Goal: Task Accomplishment & Management: Manage account settings

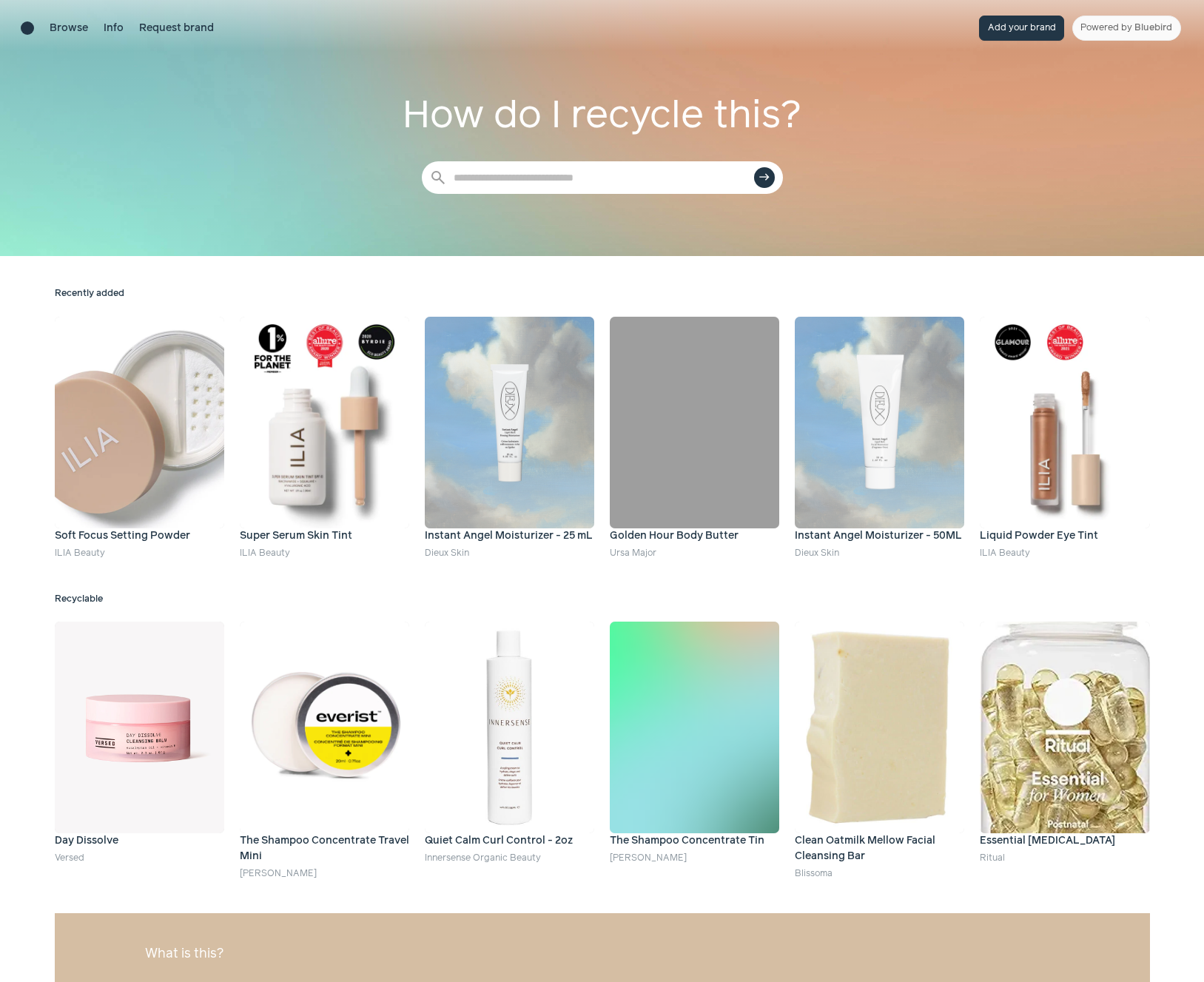
click at [1028, 31] on button "Add your brand" at bounding box center [1021, 28] width 85 height 25
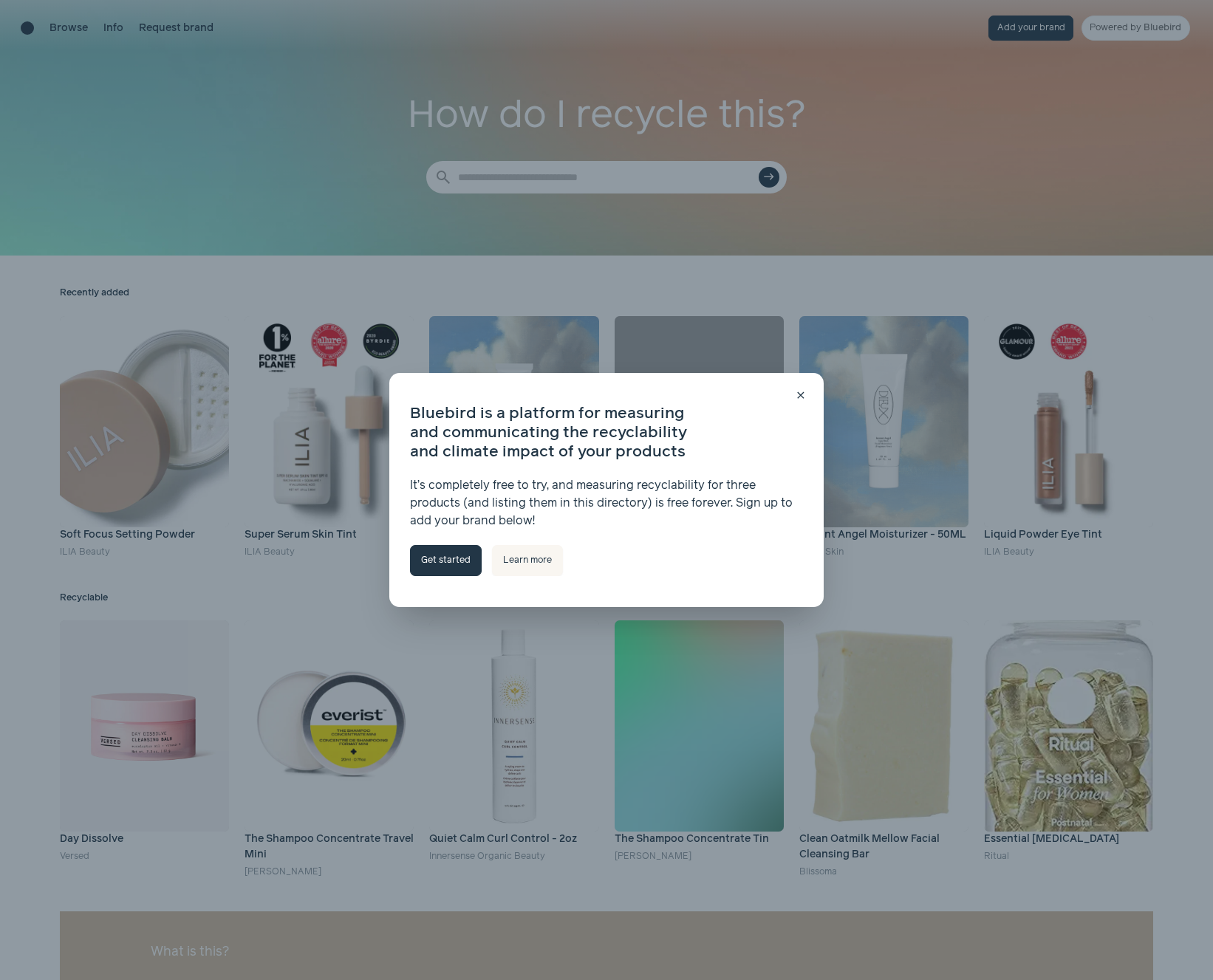
drag, startPoint x: 453, startPoint y: 564, endPoint x: 427, endPoint y: 491, distance: 77.5
click at [452, 564] on link "Get started" at bounding box center [446, 560] width 72 height 31
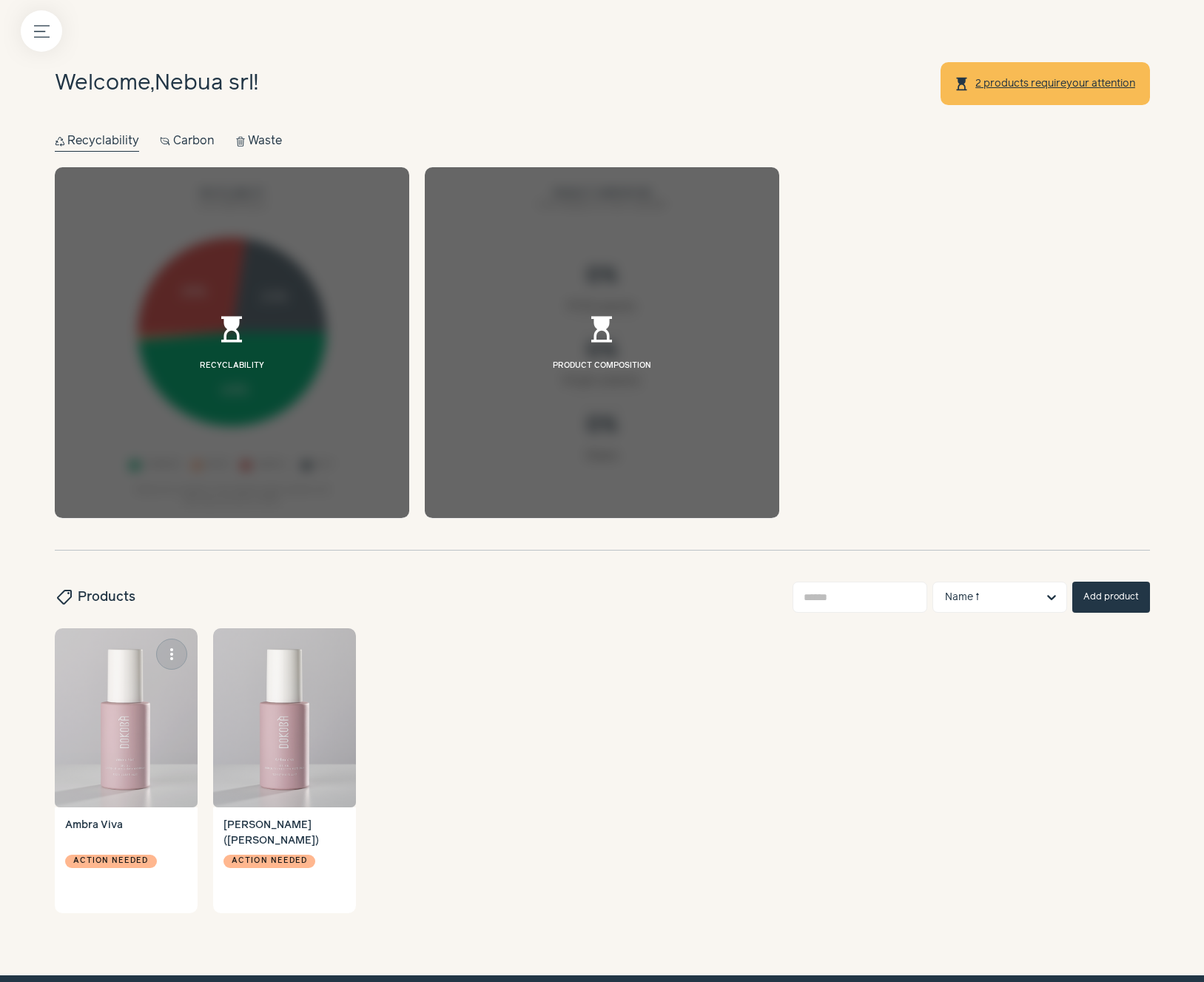
click at [130, 737] on img at bounding box center [126, 718] width 143 height 179
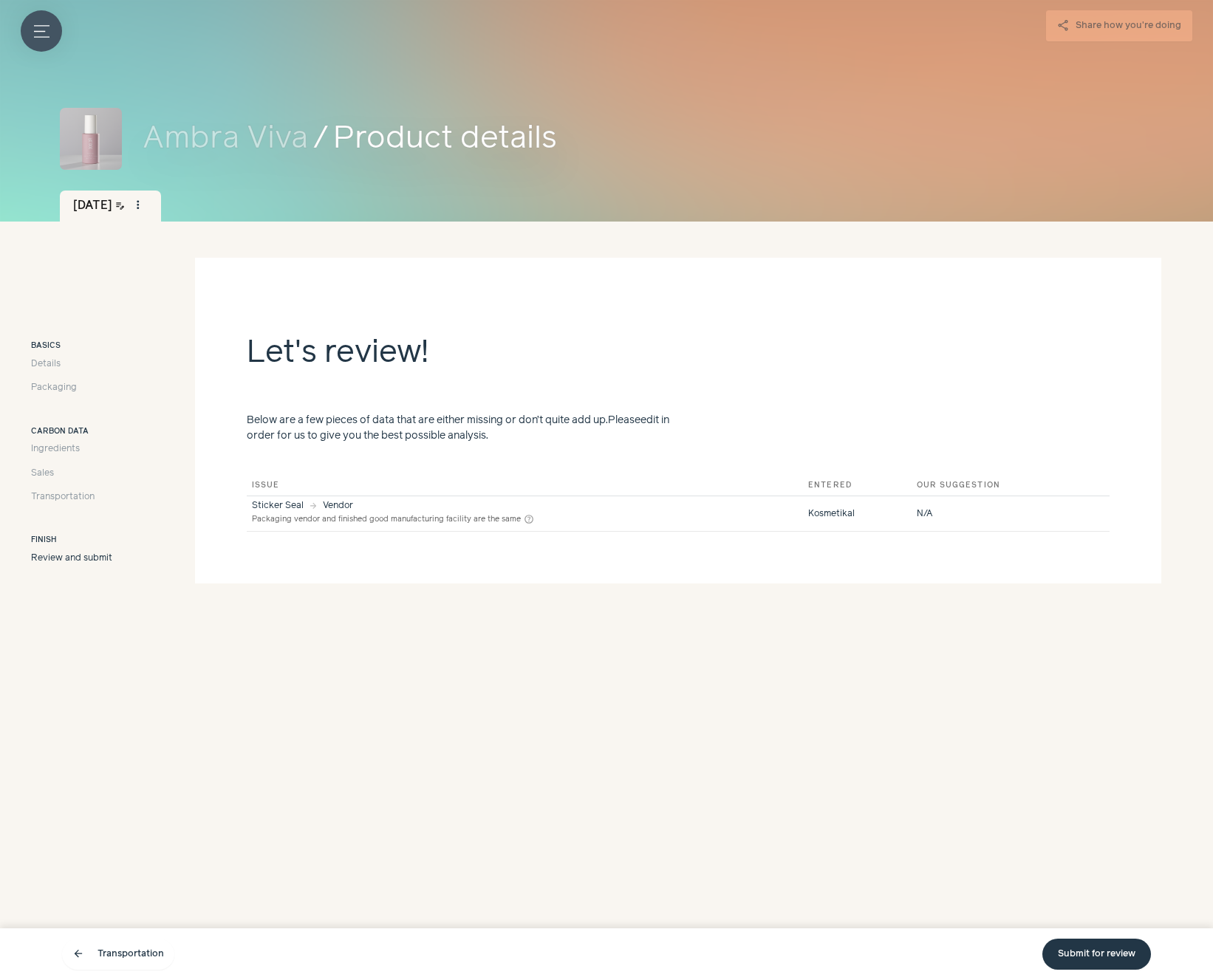
click at [45, 38] on icon "Menu button" at bounding box center [41, 31] width 15 height 15
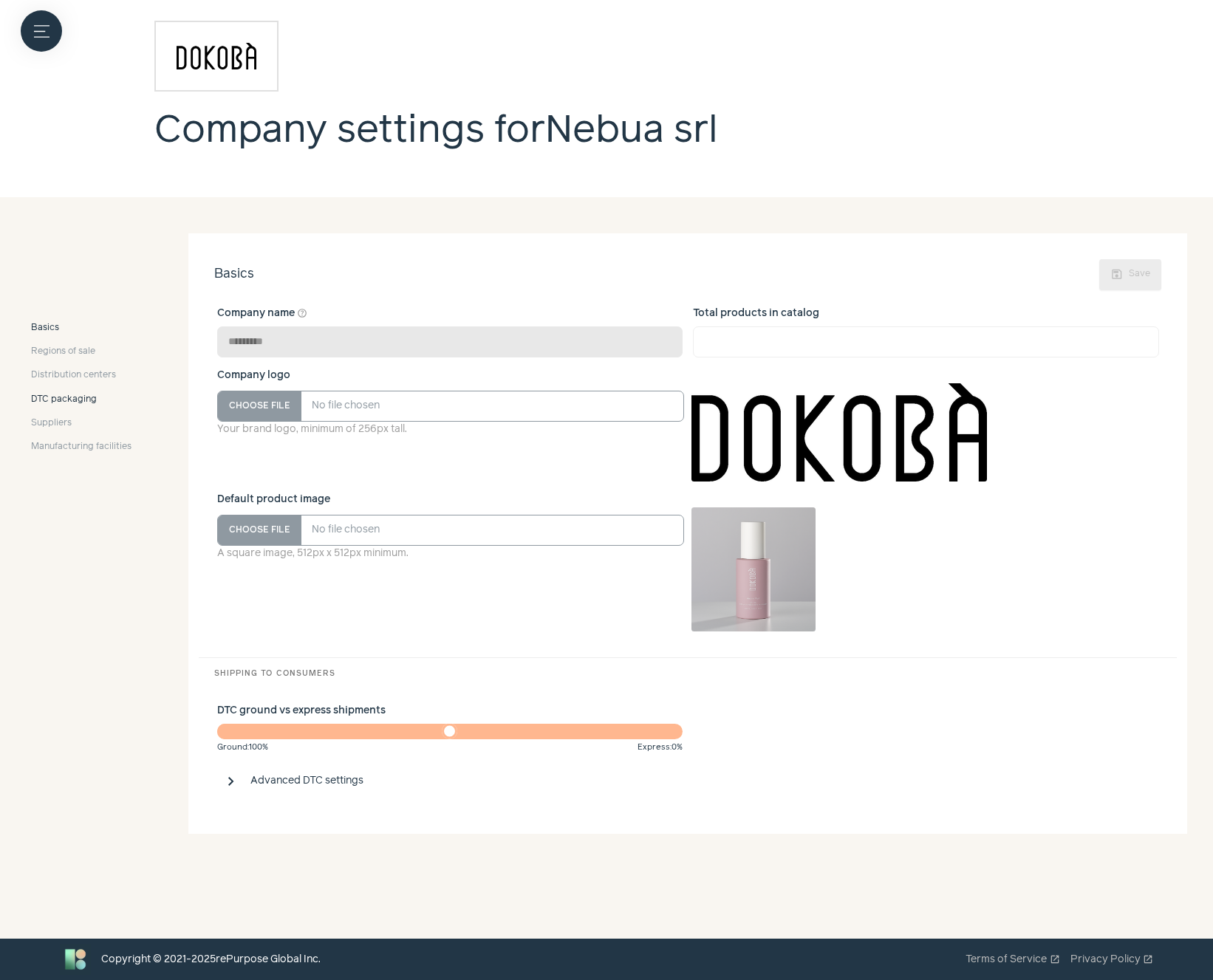
click at [57, 401] on span "DTC packaging" at bounding box center [64, 399] width 66 height 13
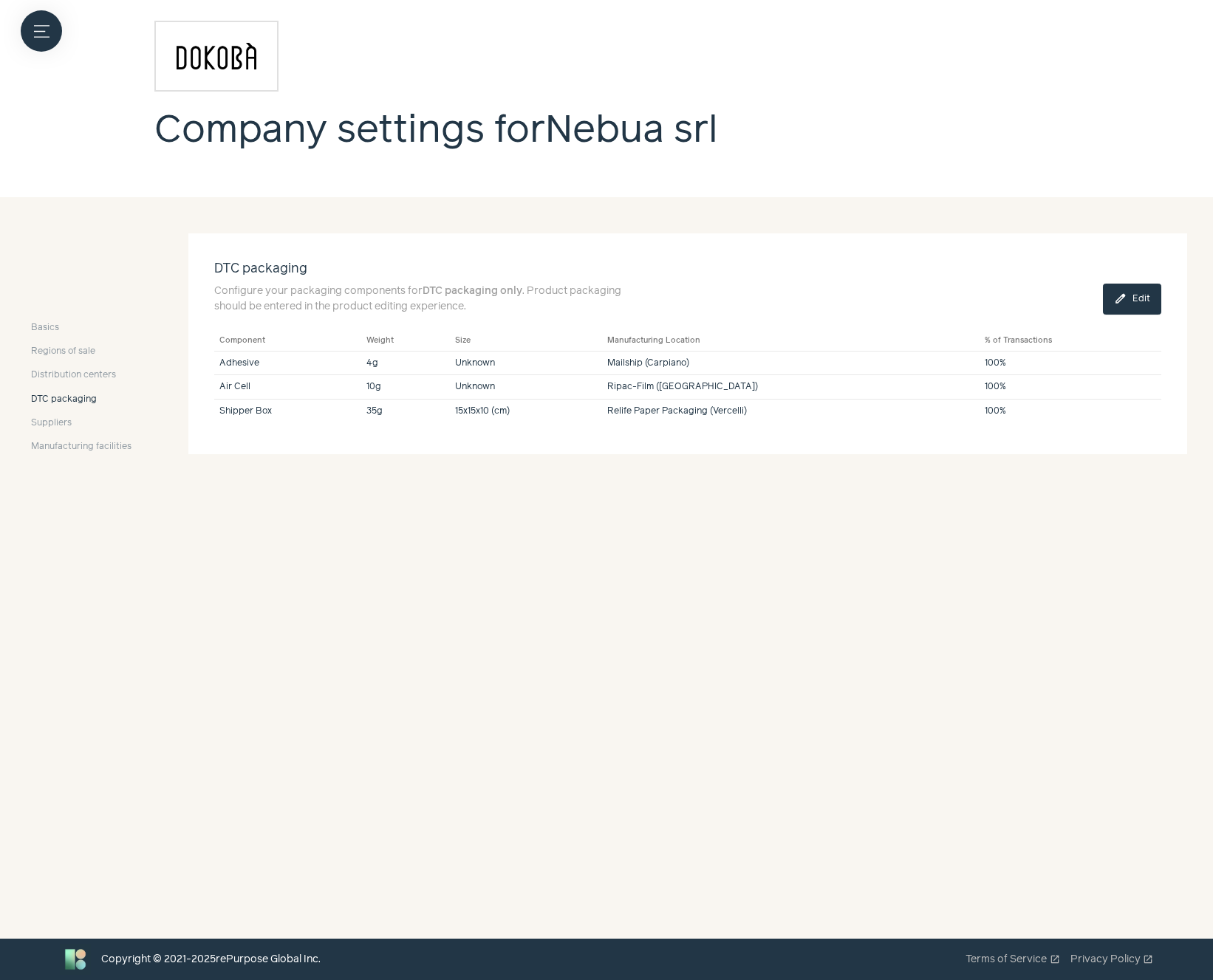
click at [1138, 302] on button "edit Edit" at bounding box center [1132, 299] width 58 height 31
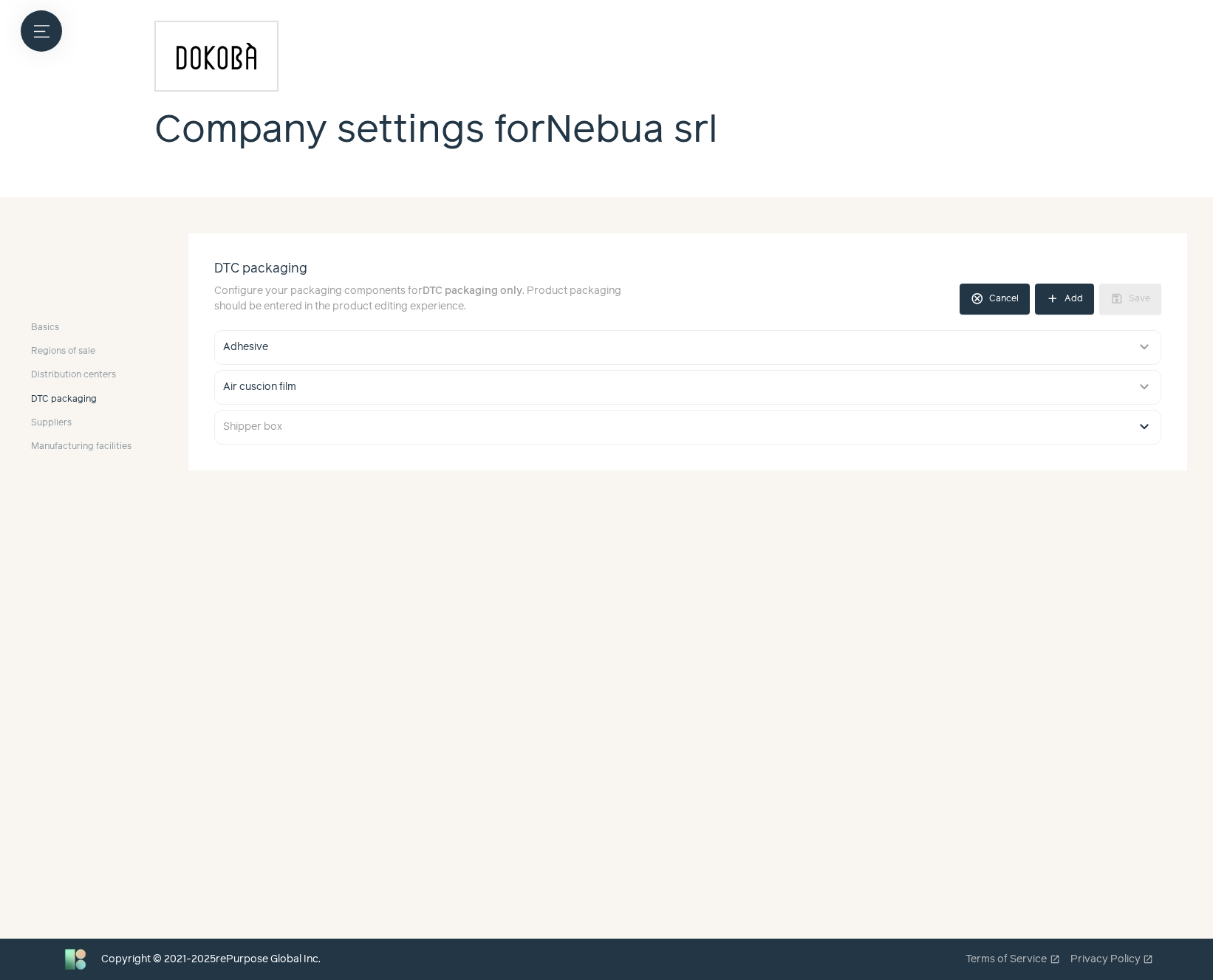
click at [1144, 428] on button "expand_more" at bounding box center [1145, 427] width 18 height 18
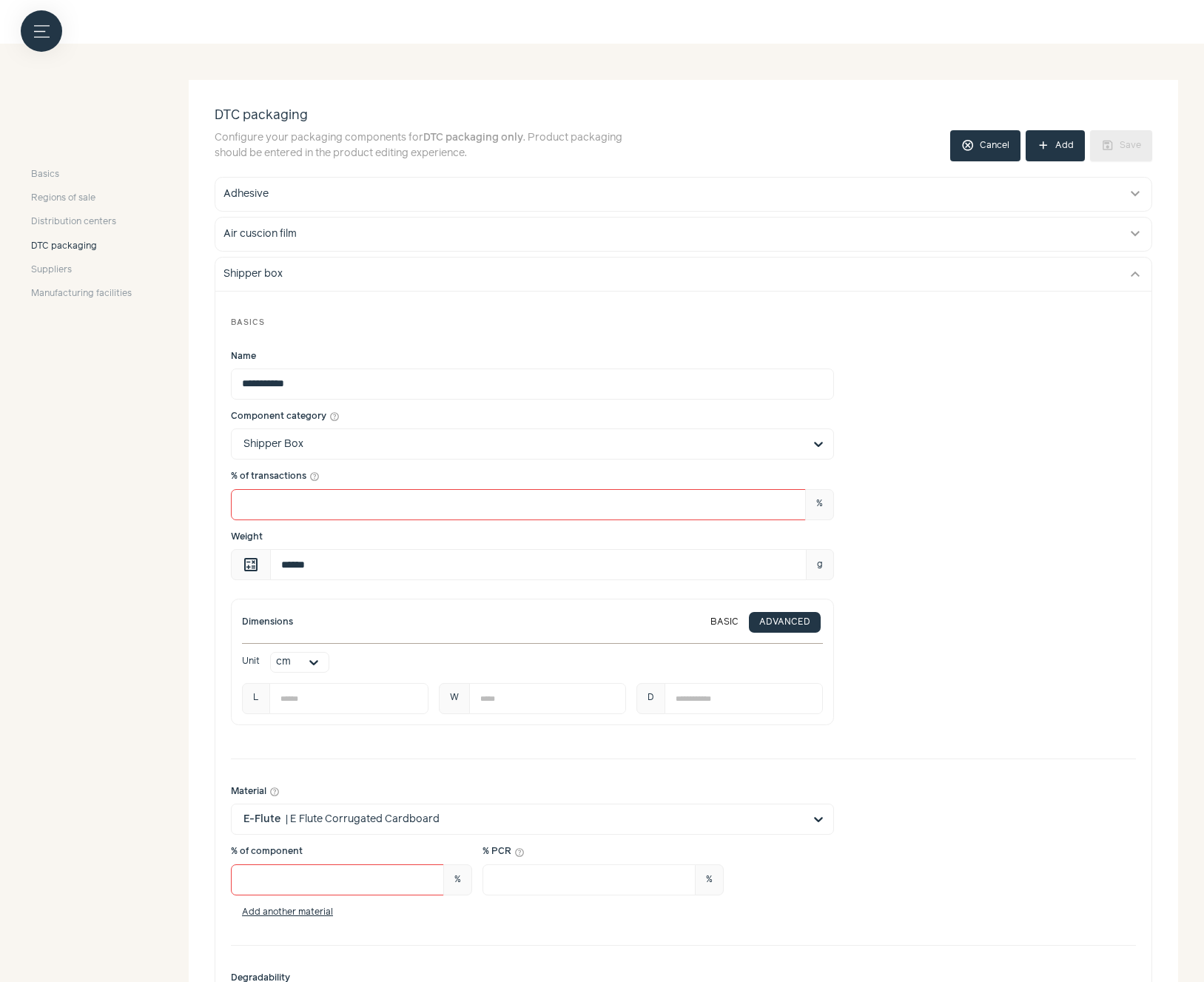
scroll to position [177, 0]
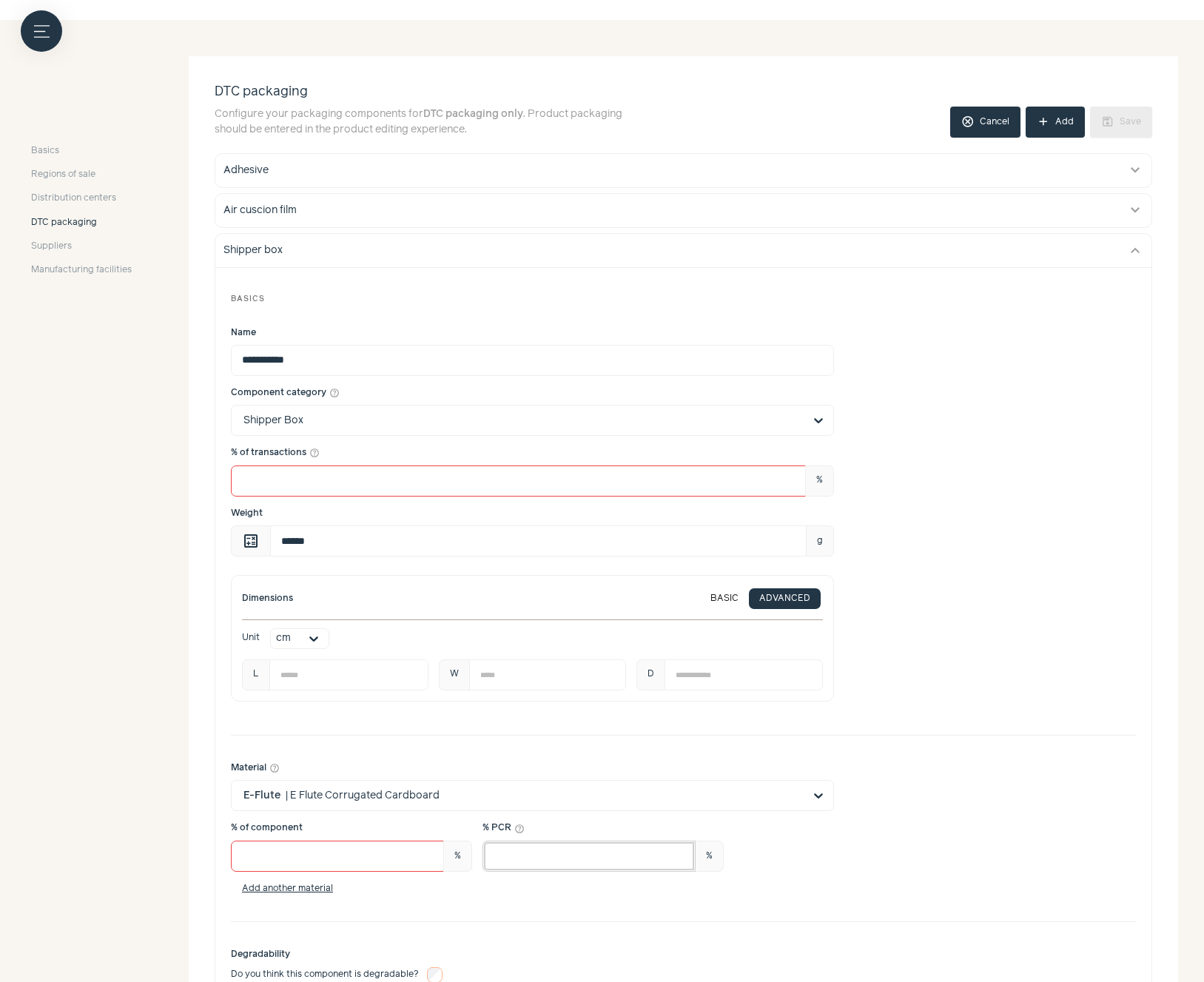
click at [516, 854] on input "*" at bounding box center [589, 856] width 213 height 31
type input "**"
click at [987, 736] on div "**********" at bounding box center [682, 724] width 936 height 912
click at [1134, 119] on button "save Save" at bounding box center [1120, 121] width 62 height 31
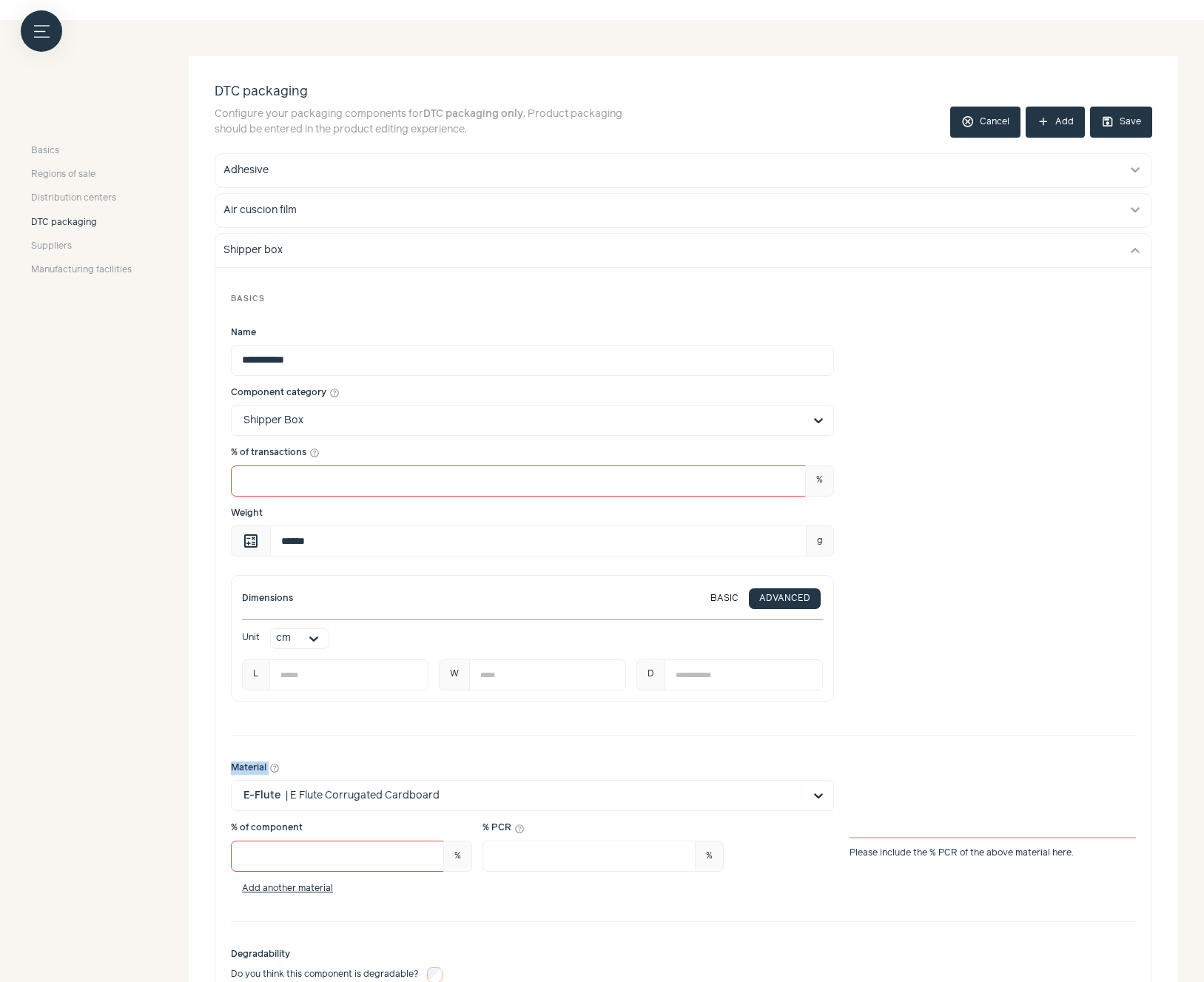
scroll to position [0, 0]
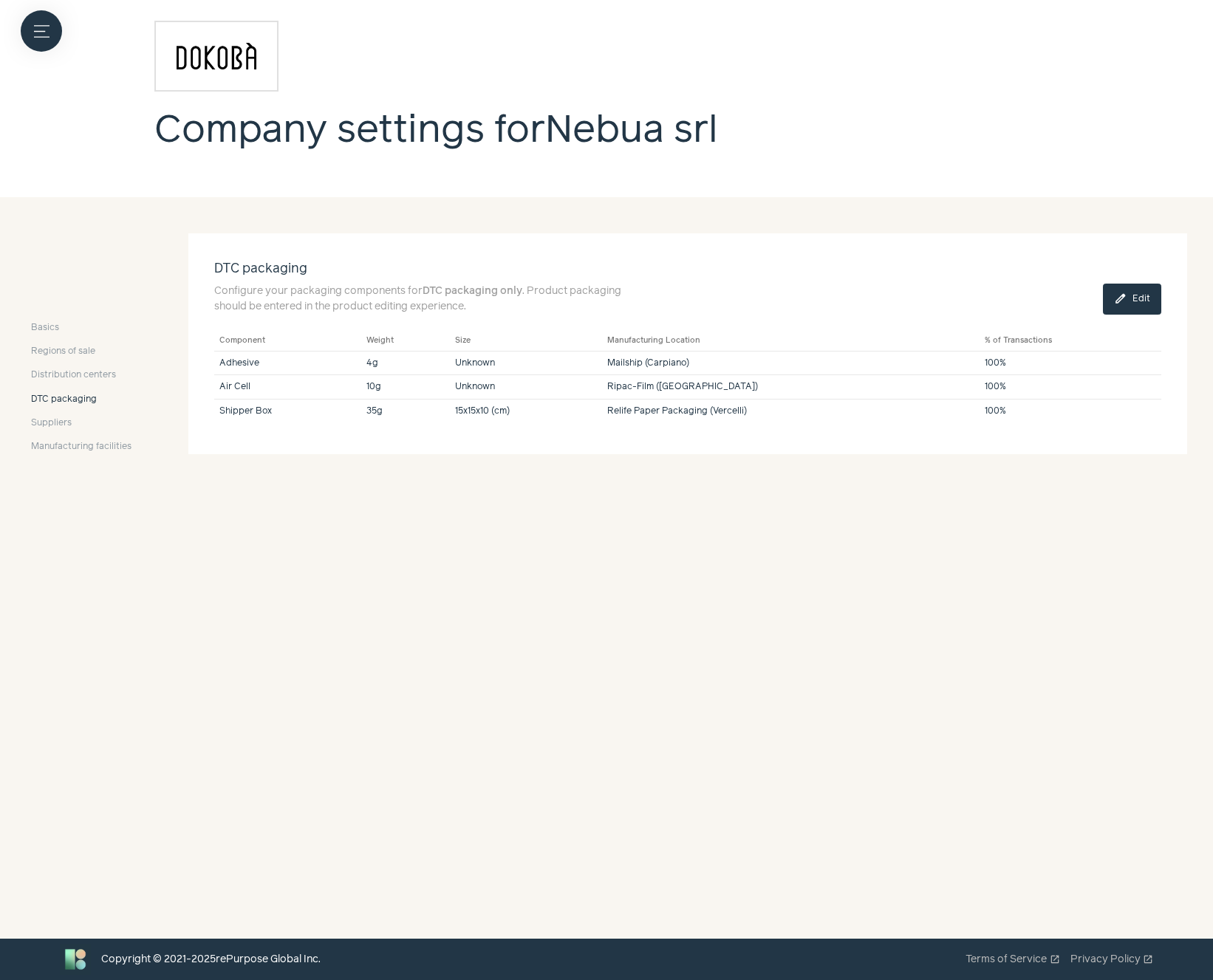
click at [1137, 294] on button "edit Edit" at bounding box center [1132, 299] width 58 height 31
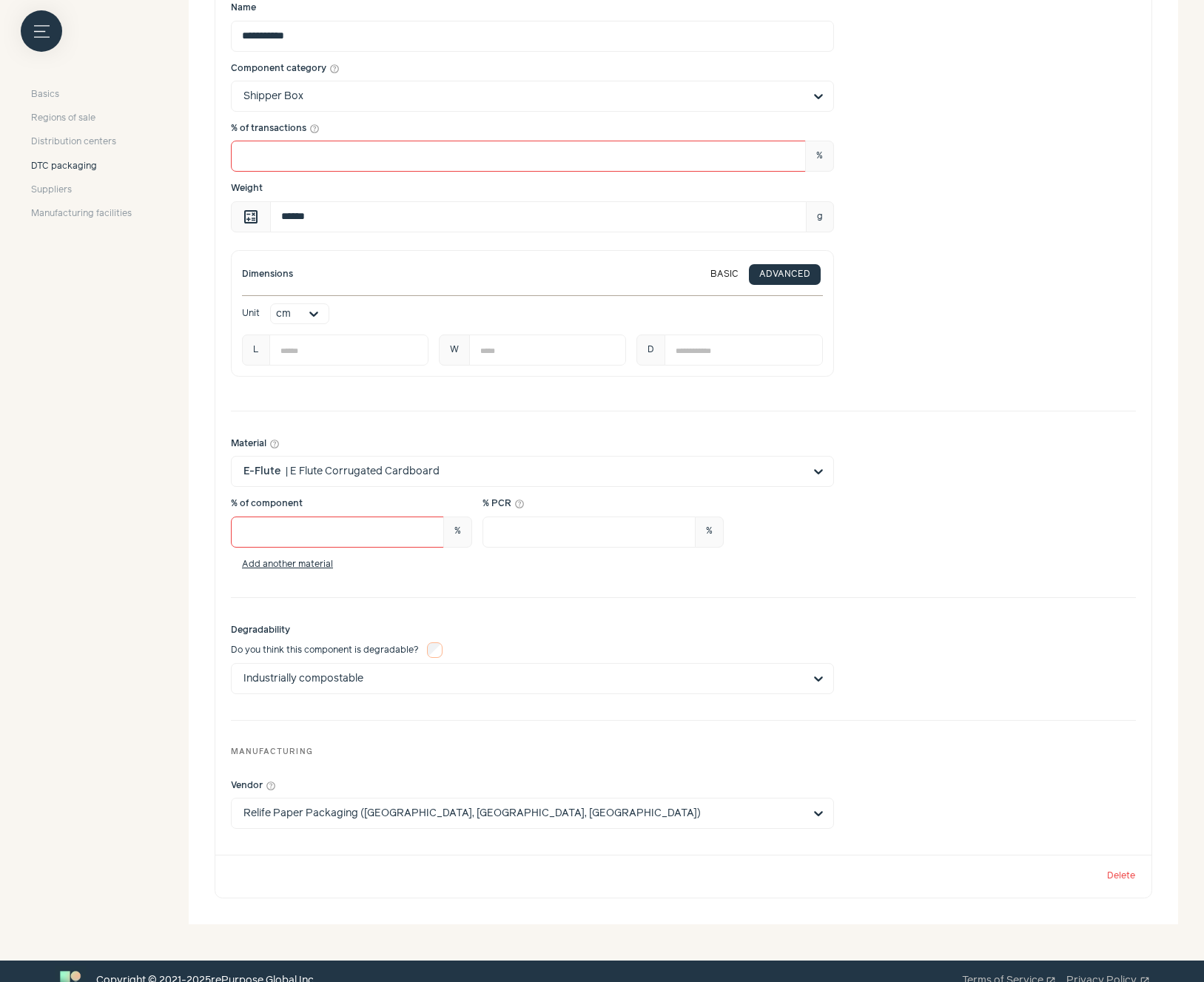
scroll to position [2429, 0]
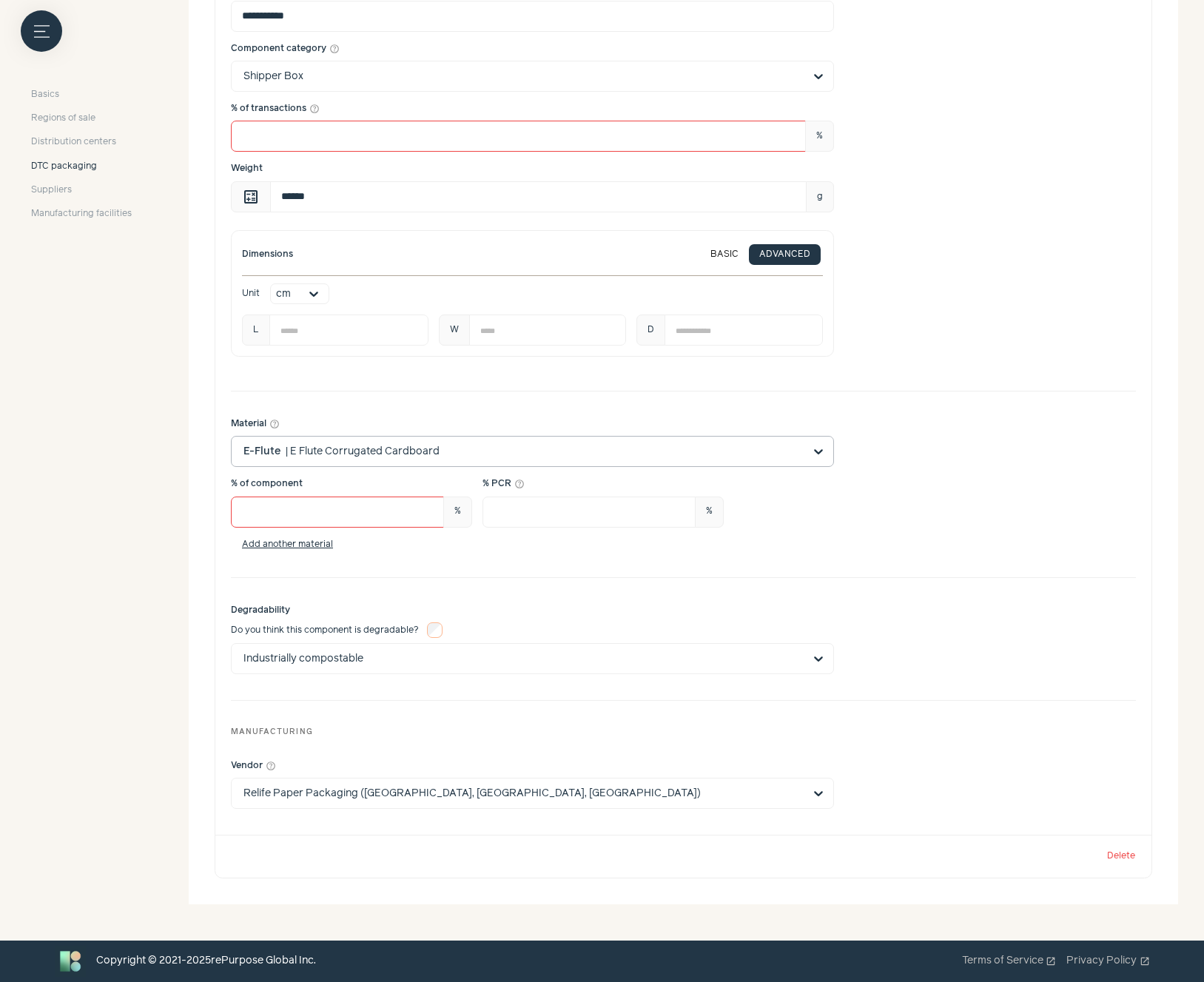
click at [549, 446] on input "Material help_outline E-Flute | E Flute Corrugated Cardboard" at bounding box center [523, 451] width 560 height 30
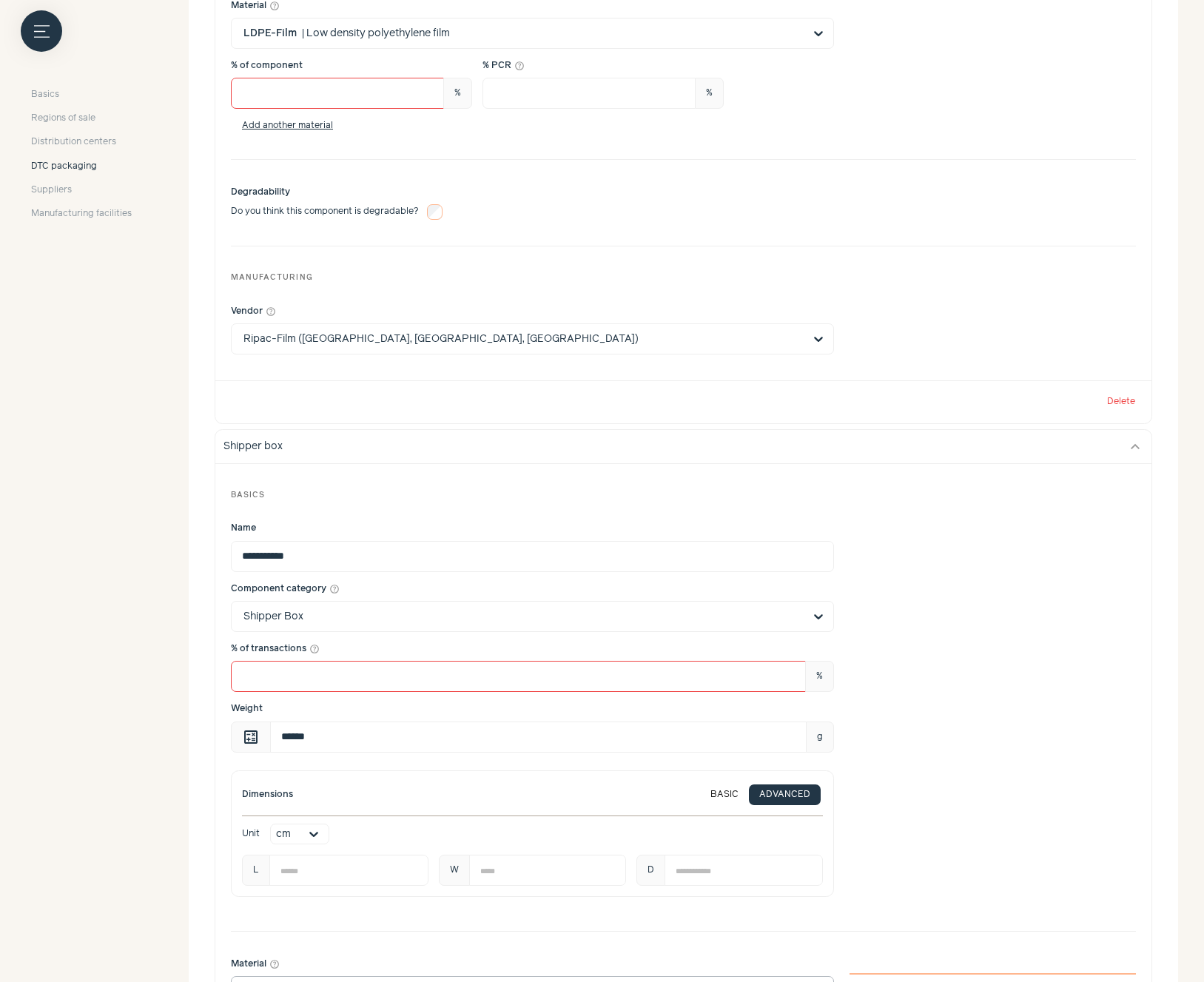
scroll to position [1896, 0]
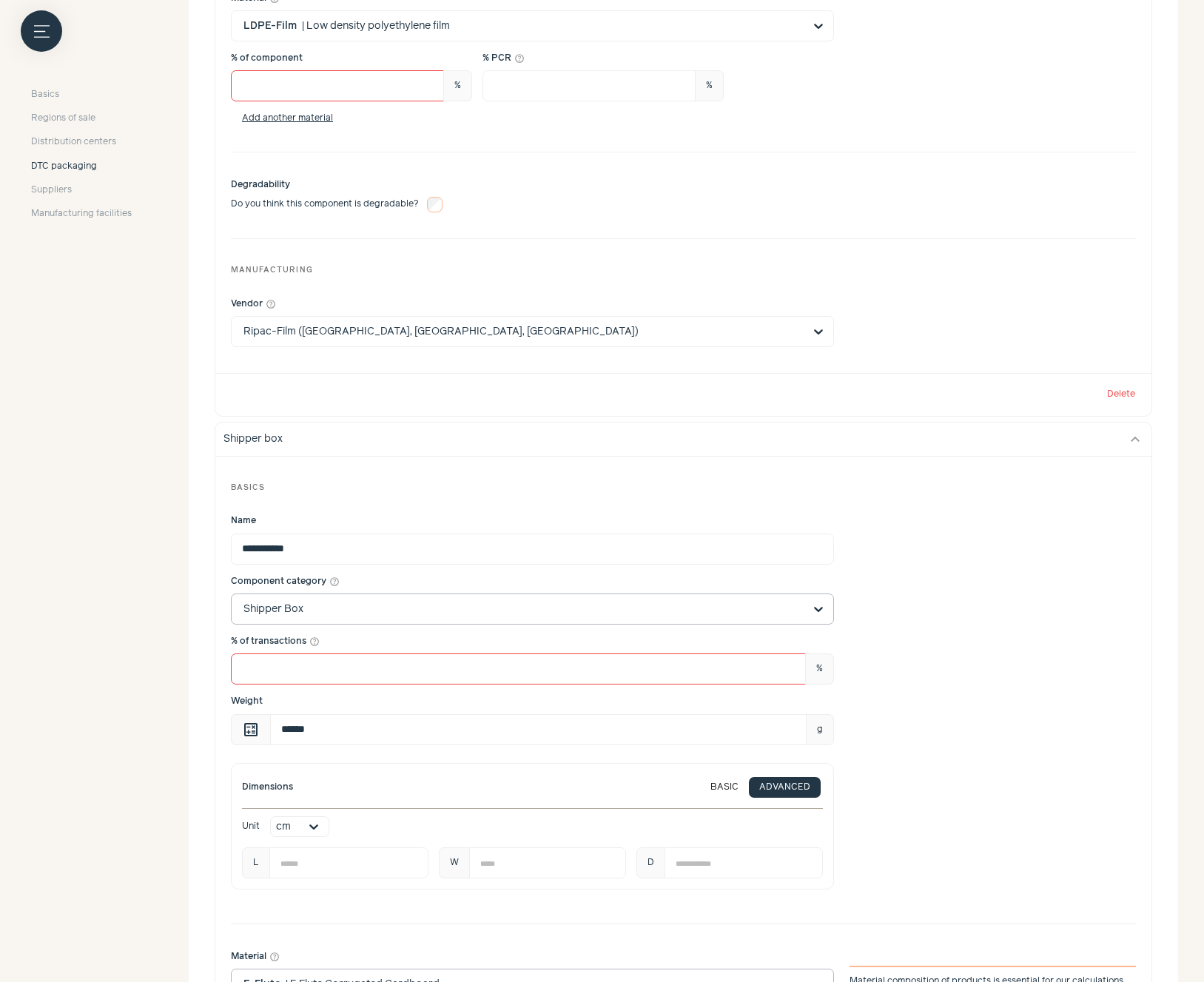
click at [810, 612] on div at bounding box center [818, 609] width 30 height 30
click at [804, 612] on input "Component category help_outline Shipper Box" at bounding box center [523, 609] width 560 height 30
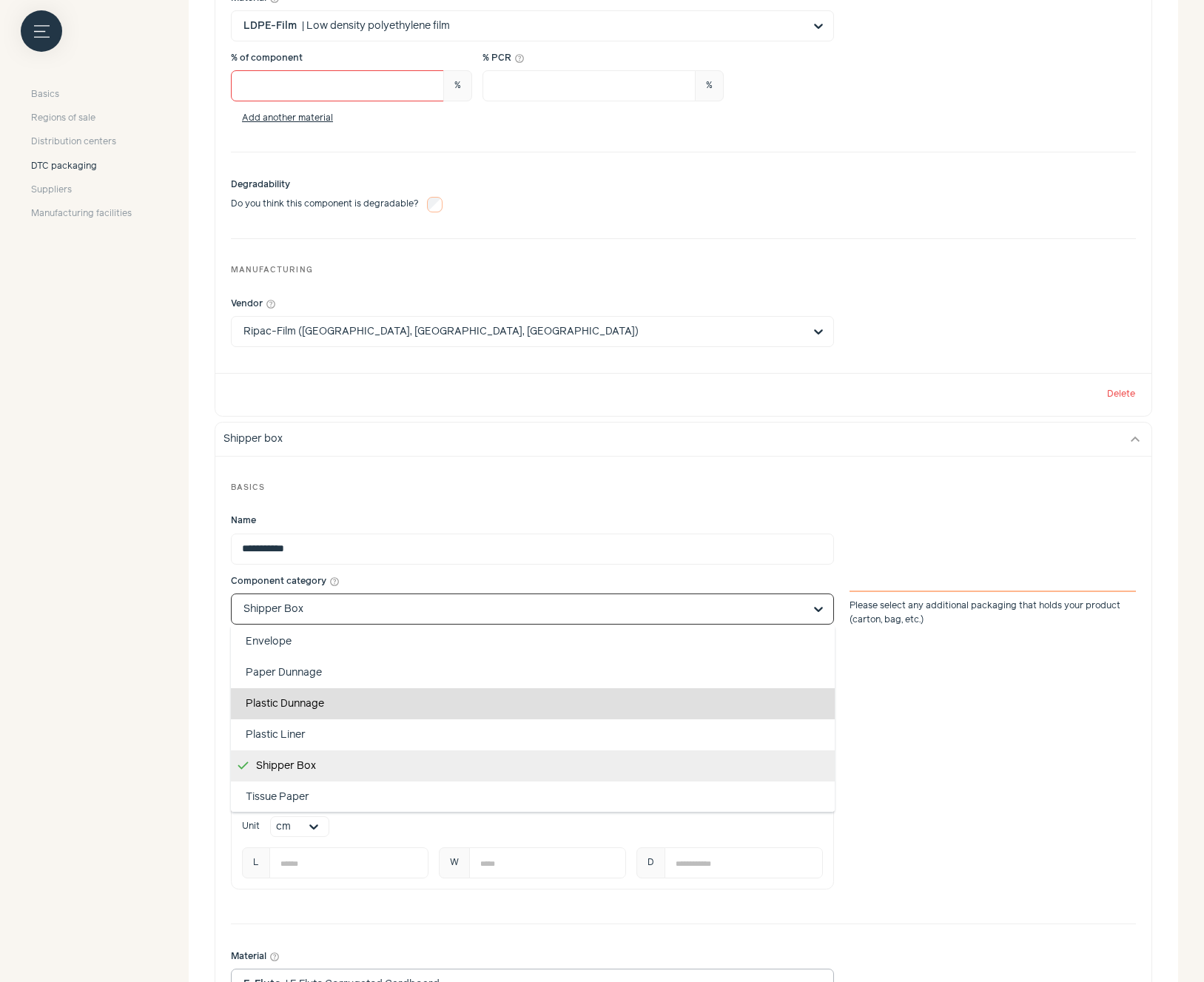
scroll to position [62, 0]
click at [1042, 732] on div "Weight calculate ****** g" at bounding box center [683, 719] width 905 height 49
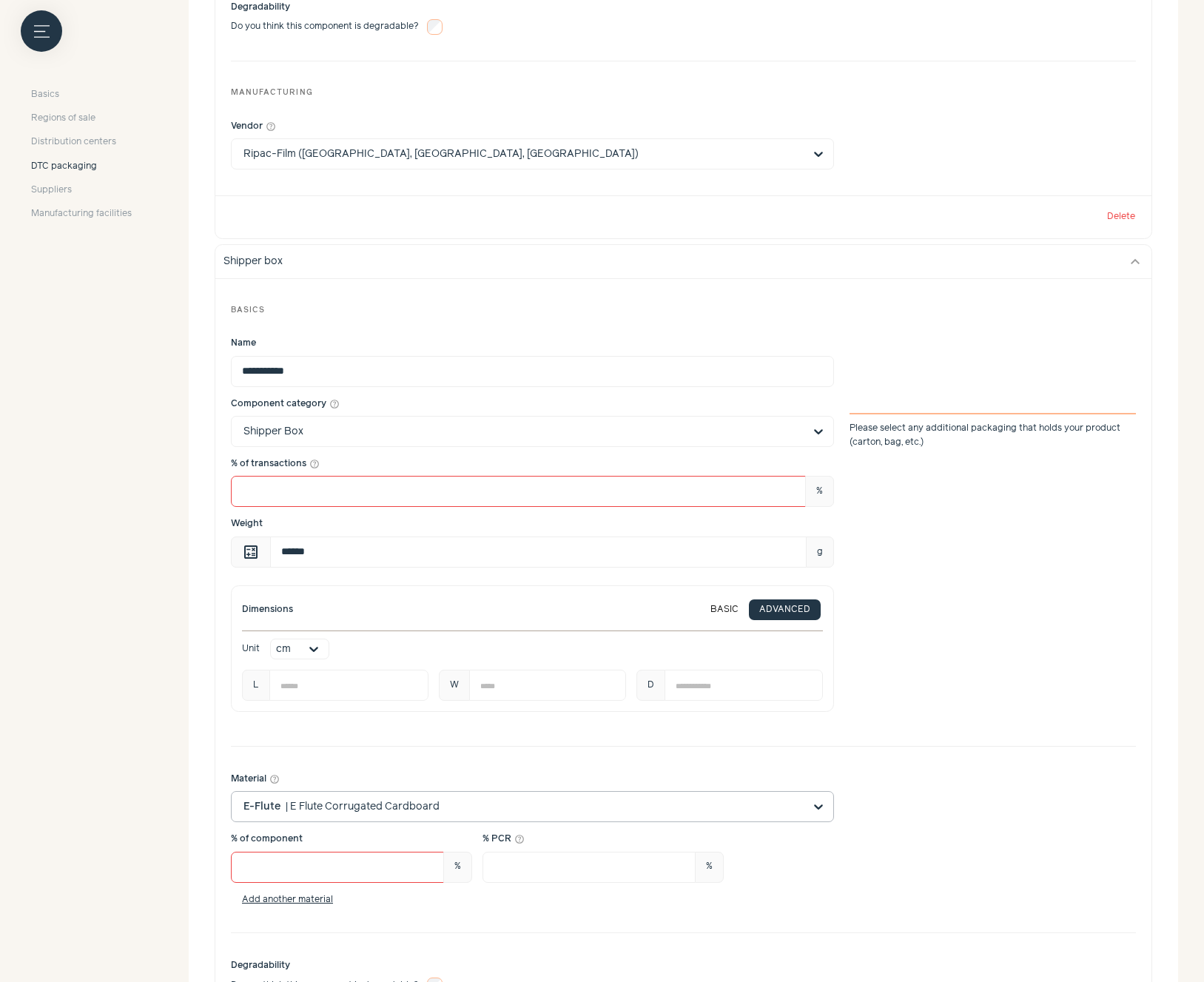
scroll to position [2162, 0]
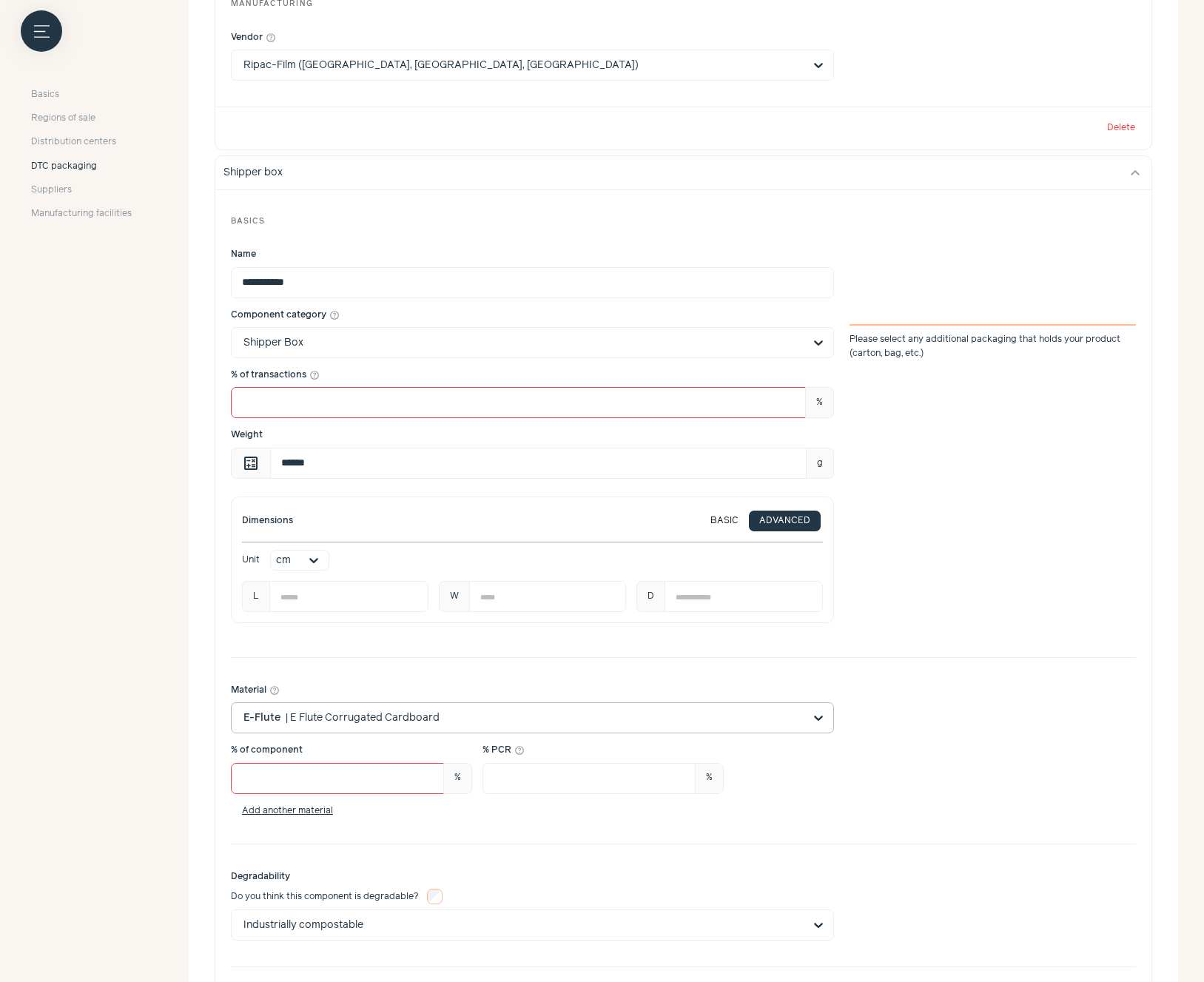
click at [812, 717] on div at bounding box center [818, 718] width 30 height 30
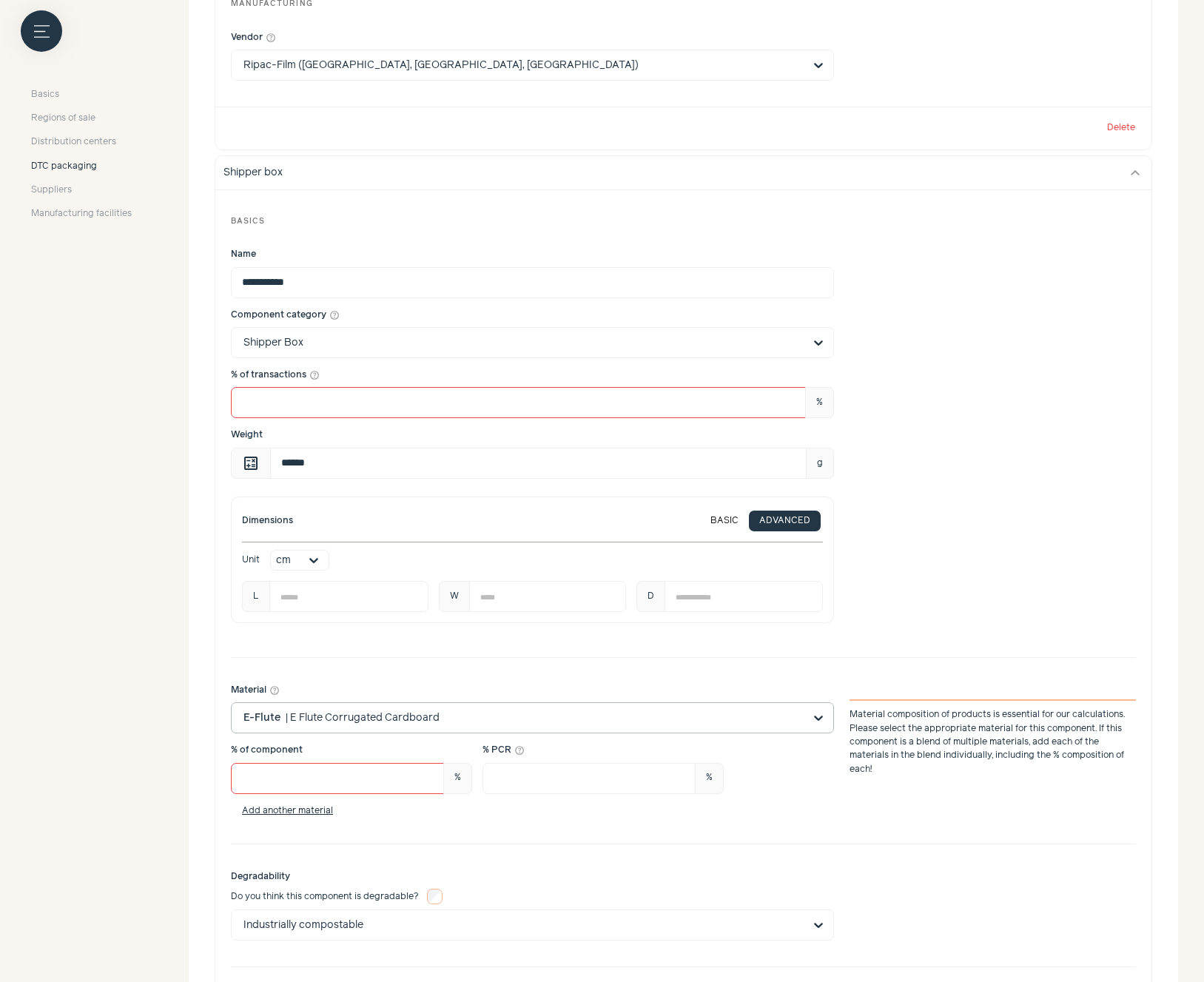
click at [805, 710] on div at bounding box center [818, 718] width 30 height 30
click at [798, 718] on input "Material help_outline E-Flute | E Flute Corrugated Cardboard Material compositi…" at bounding box center [523, 718] width 560 height 30
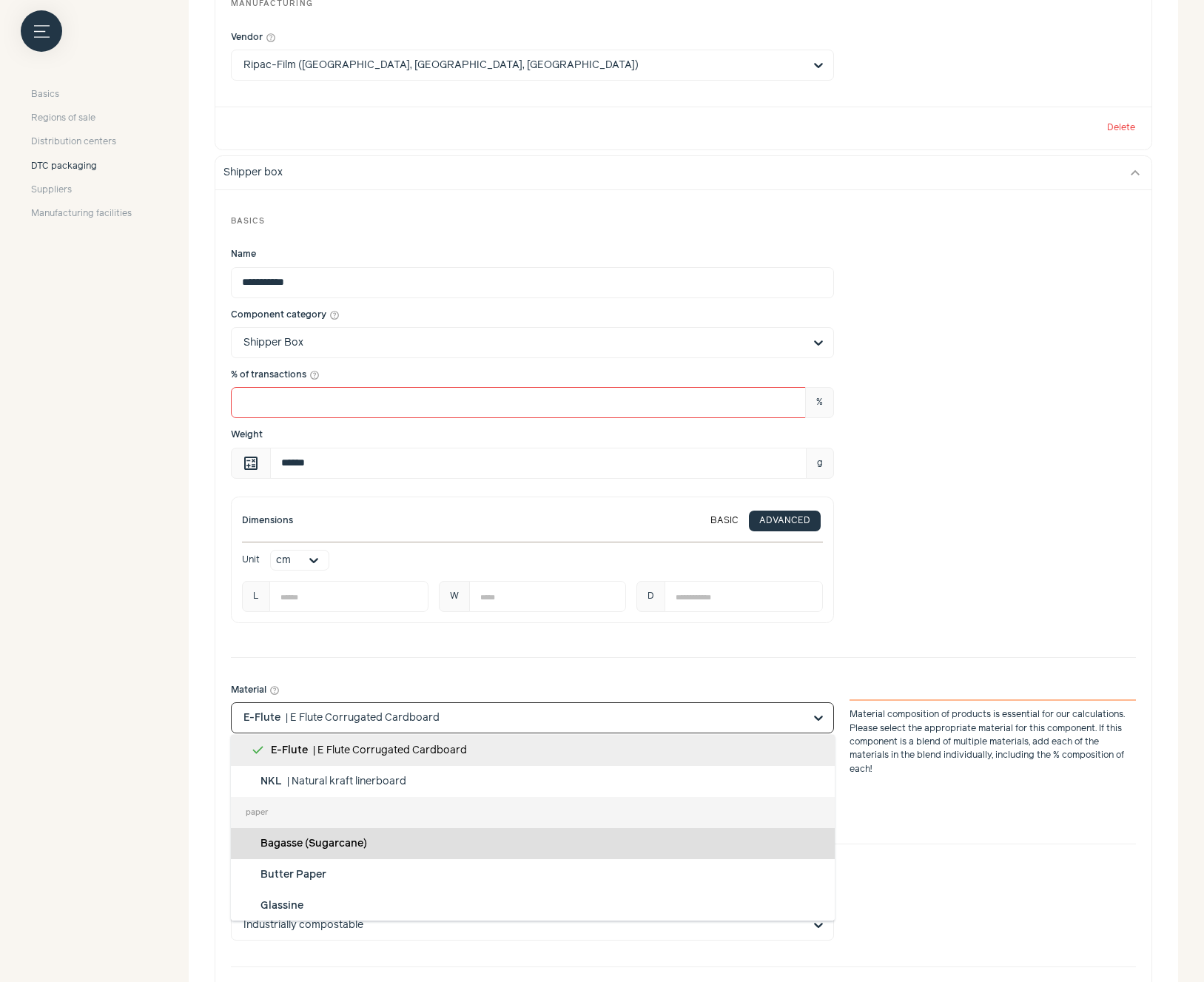
scroll to position [0, 0]
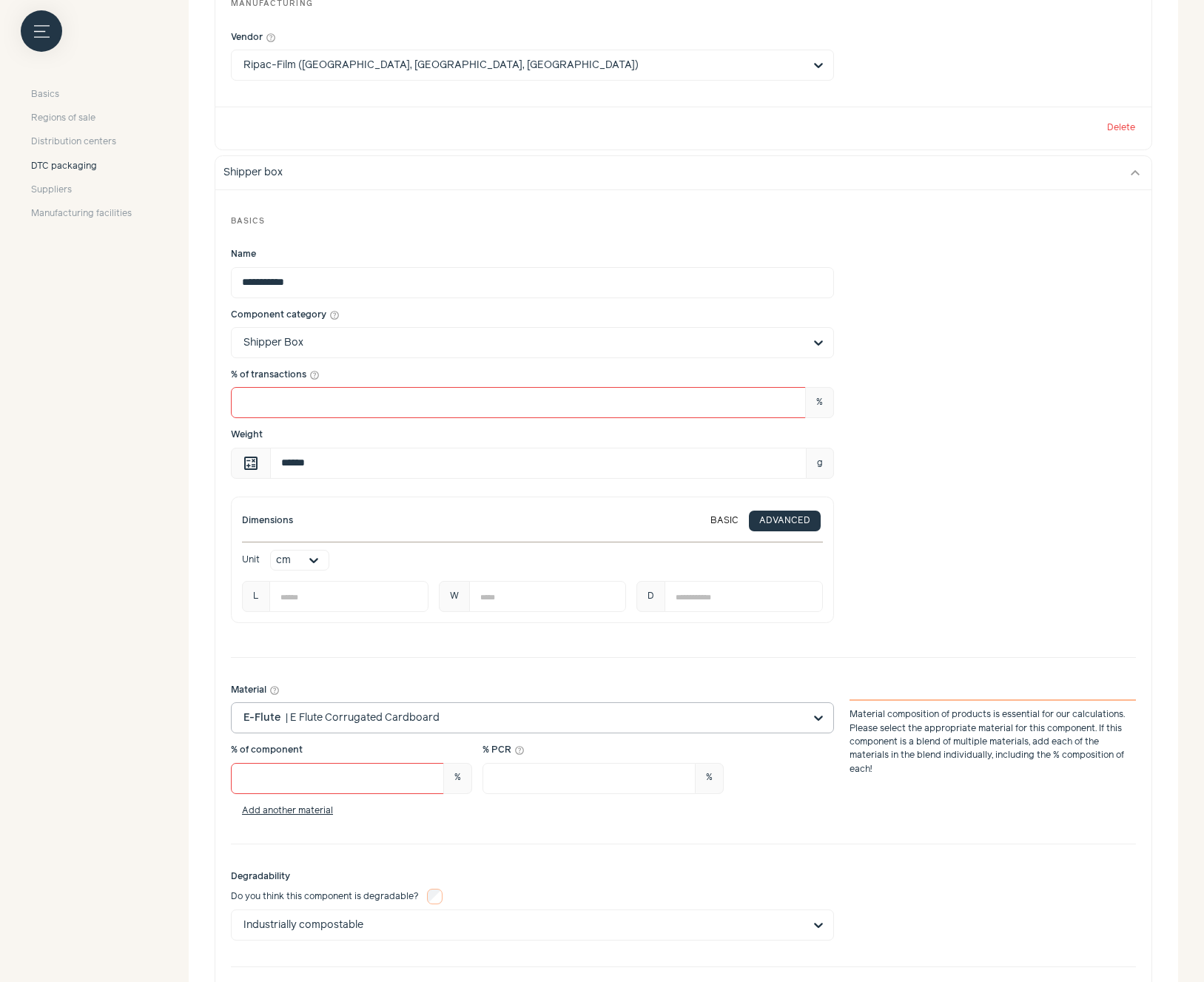
click at [577, 728] on input "Material help_outline E-Flute | E Flute Corrugated Cardboard Material compositi…" at bounding box center [523, 718] width 560 height 30
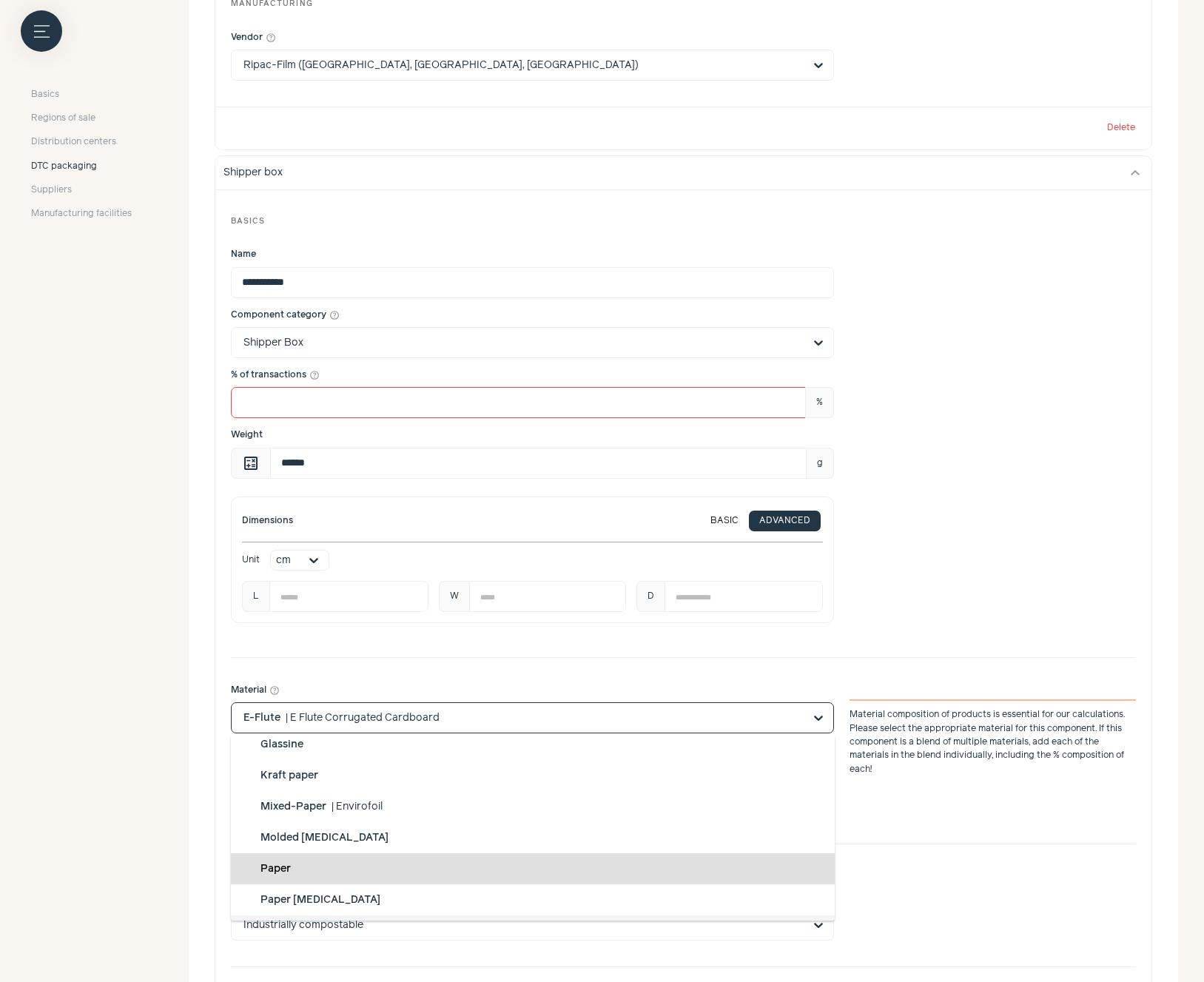
scroll to position [152, 0]
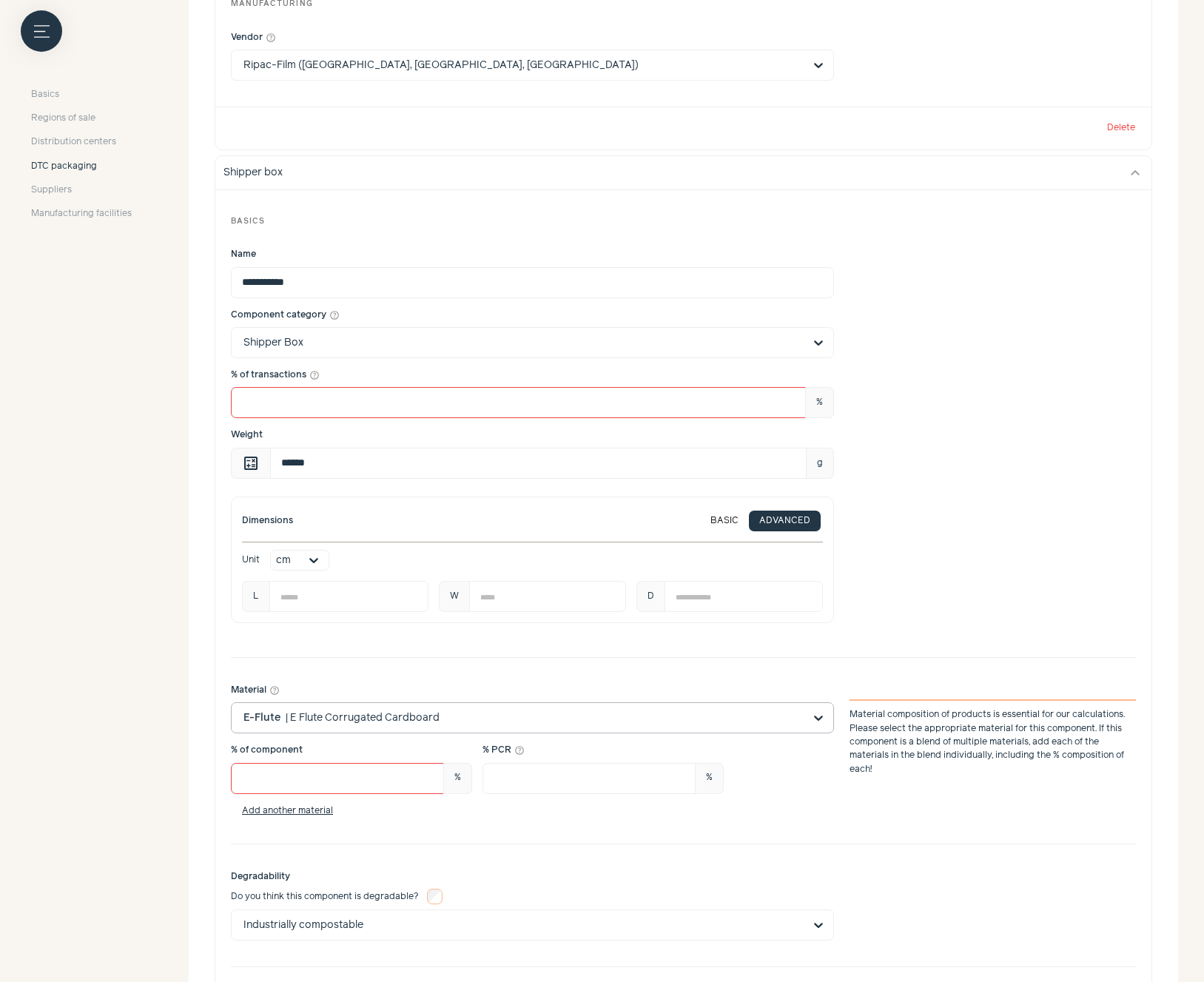
click at [597, 729] on input "Material help_outline E-Flute | E Flute Corrugated Cardboard Material compositi…" at bounding box center [523, 718] width 560 height 30
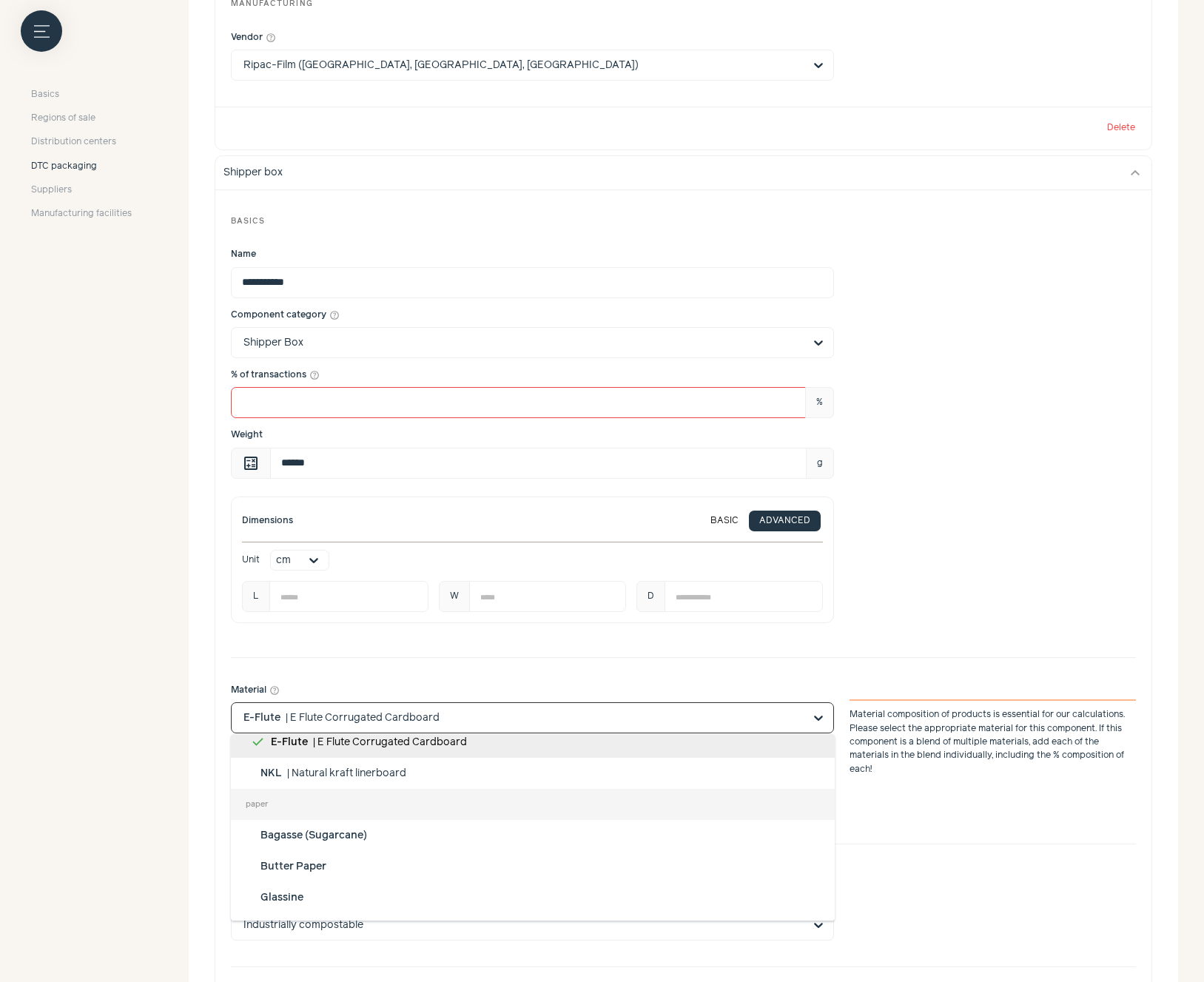
scroll to position [0, 0]
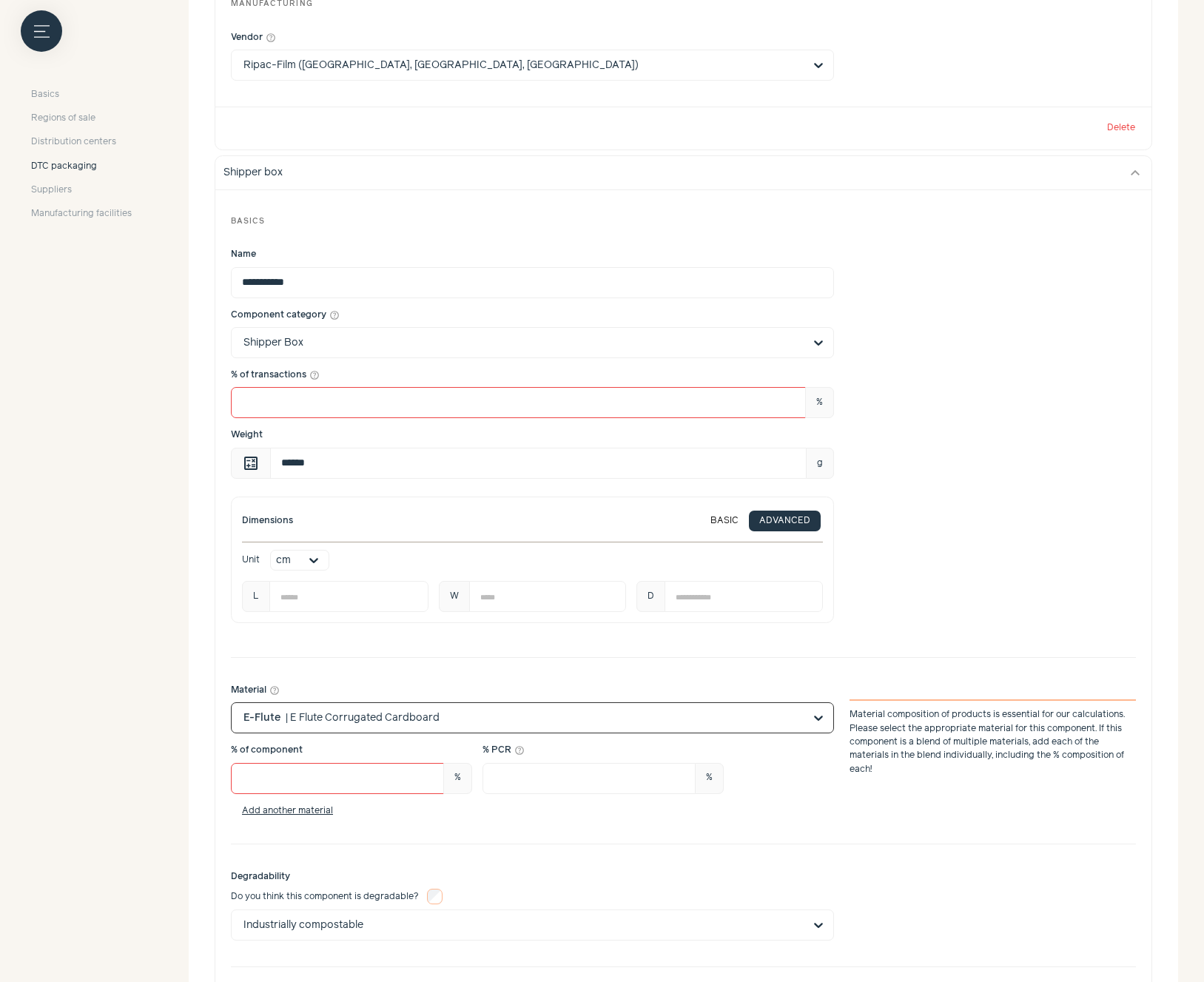
click at [557, 720] on input "Material help_outline Option E-Flute, selected. Select is focused, type to refi…" at bounding box center [523, 718] width 560 height 30
click at [564, 712] on input "Material help_outline E-Flute | E Flute Corrugated Cardboard Material compositi…" at bounding box center [523, 718] width 560 height 30
click at [669, 713] on input "Material help_outline Option E-Flute, selected. Select is focused, type to refi…" at bounding box center [523, 718] width 560 height 30
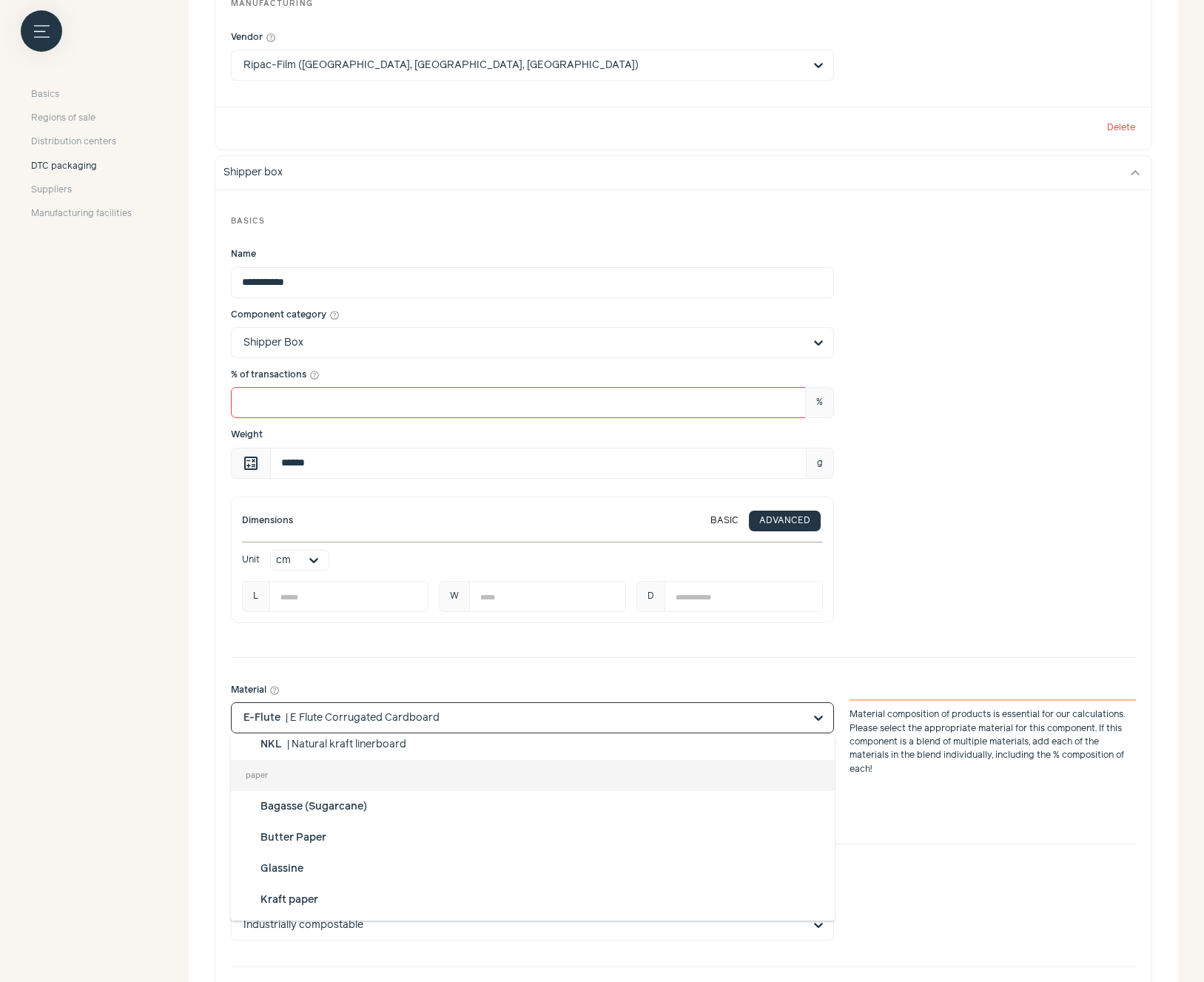
scroll to position [89, 0]
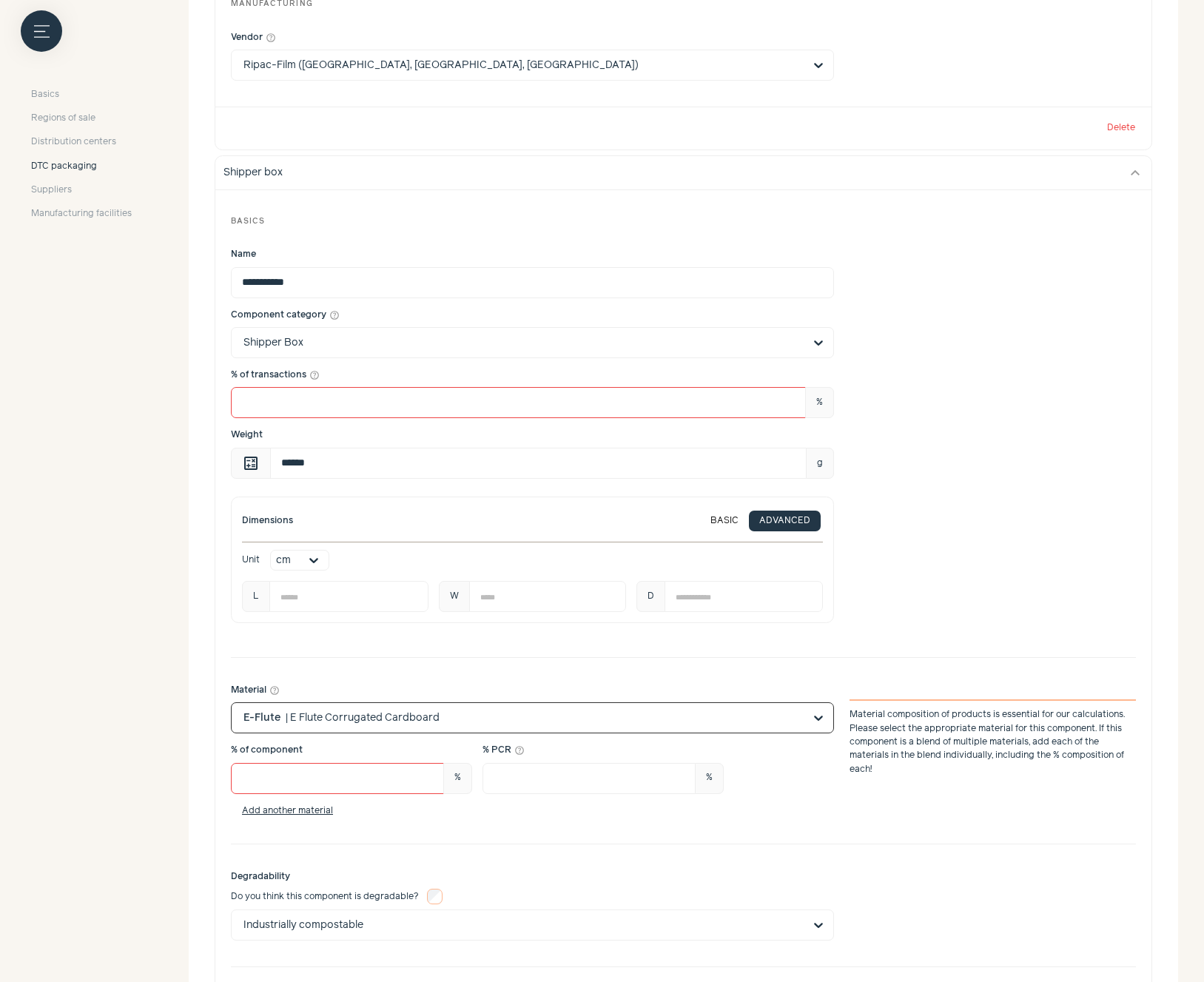
click at [540, 722] on input "Material help_outline Option E-Flute, selected. Select is focused, type to refi…" at bounding box center [523, 718] width 560 height 30
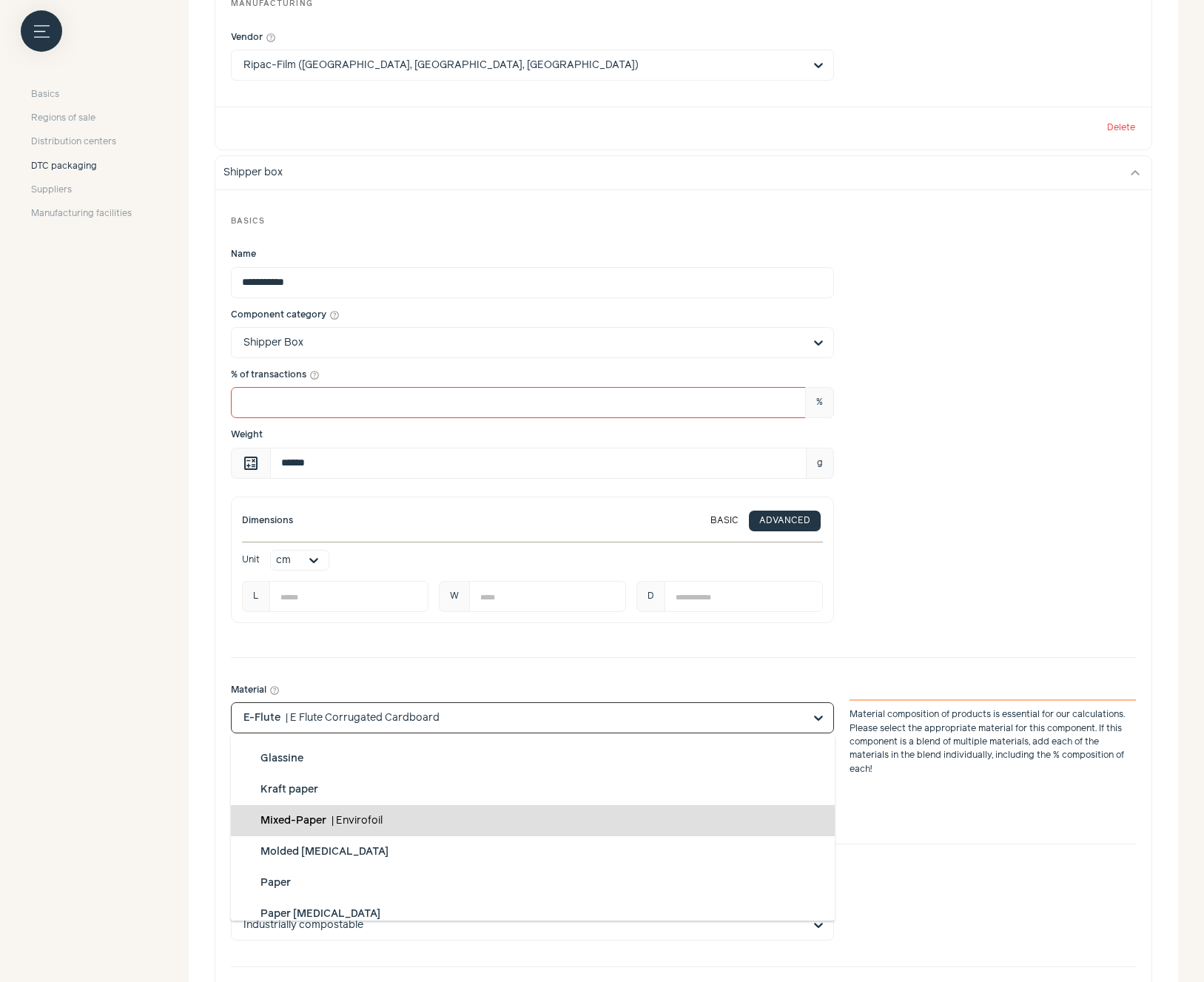
scroll to position [186, 0]
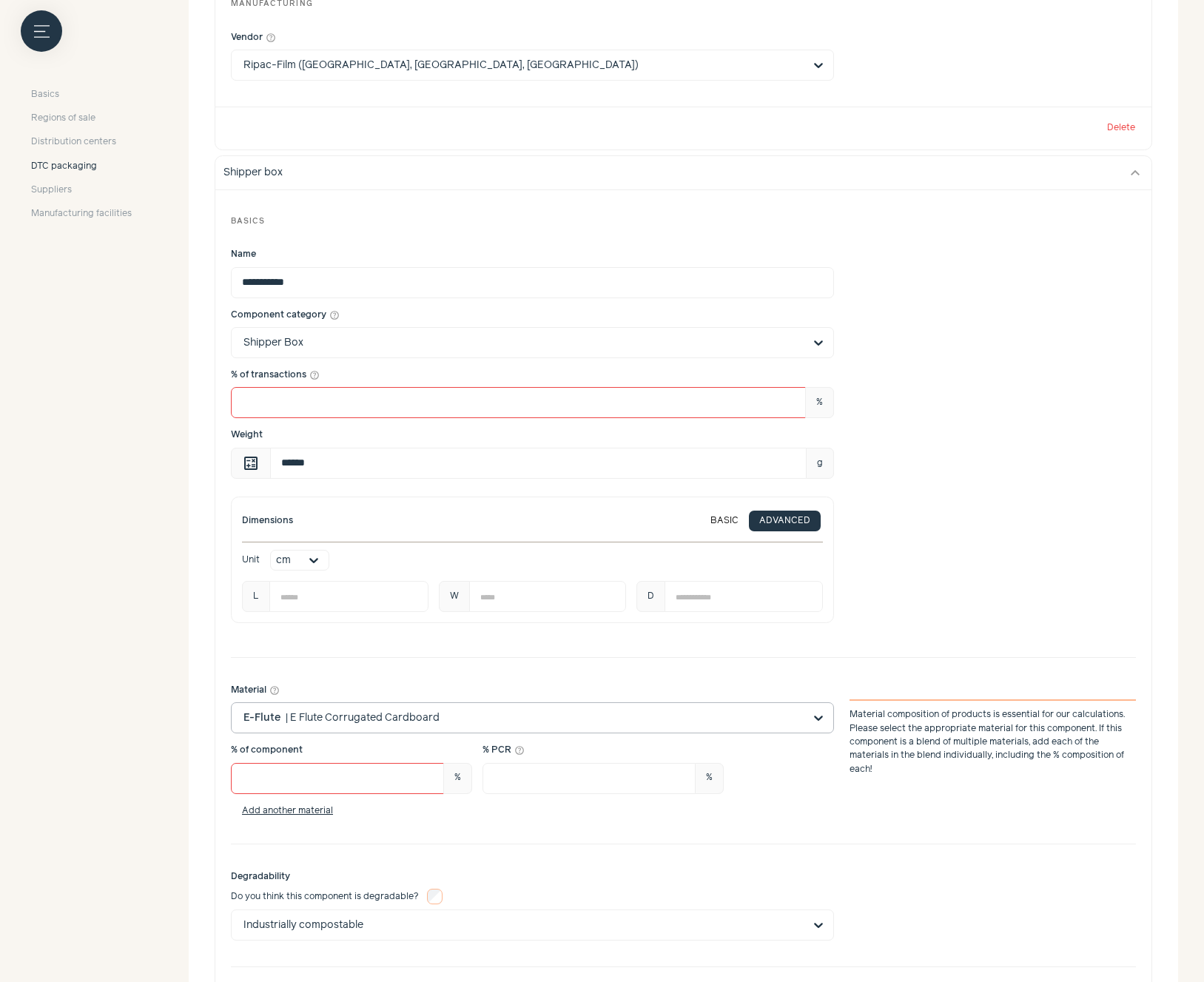
click at [648, 719] on input "Material help_outline E-Flute | E Flute Corrugated Cardboard Material compositi…" at bounding box center [523, 718] width 560 height 30
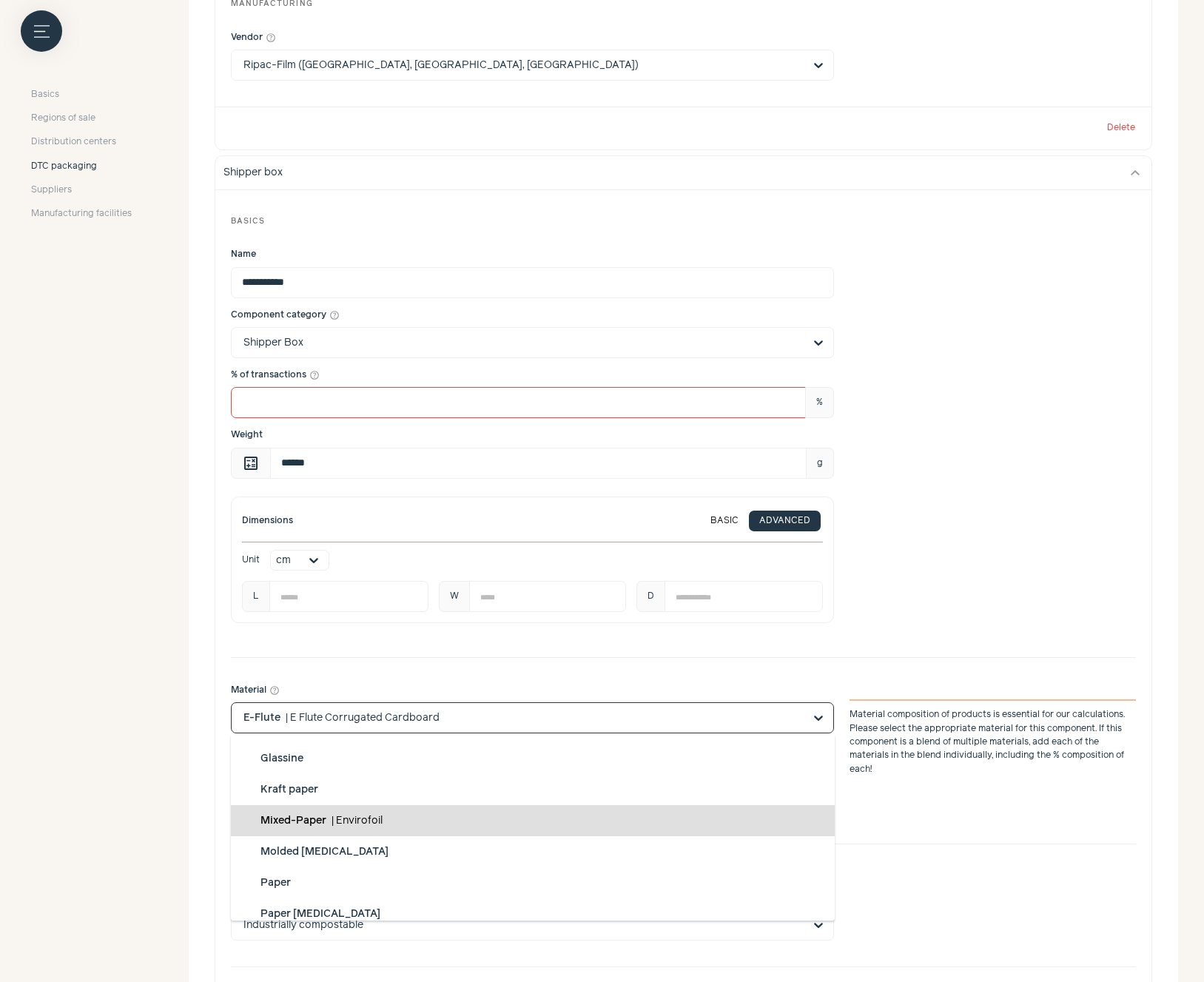
drag, startPoint x: 386, startPoint y: 821, endPoint x: 265, endPoint y: 819, distance: 121.0
click at [265, 819] on div "Mixed-Paper | Envirofoil" at bounding box center [532, 820] width 603 height 31
type input "*"
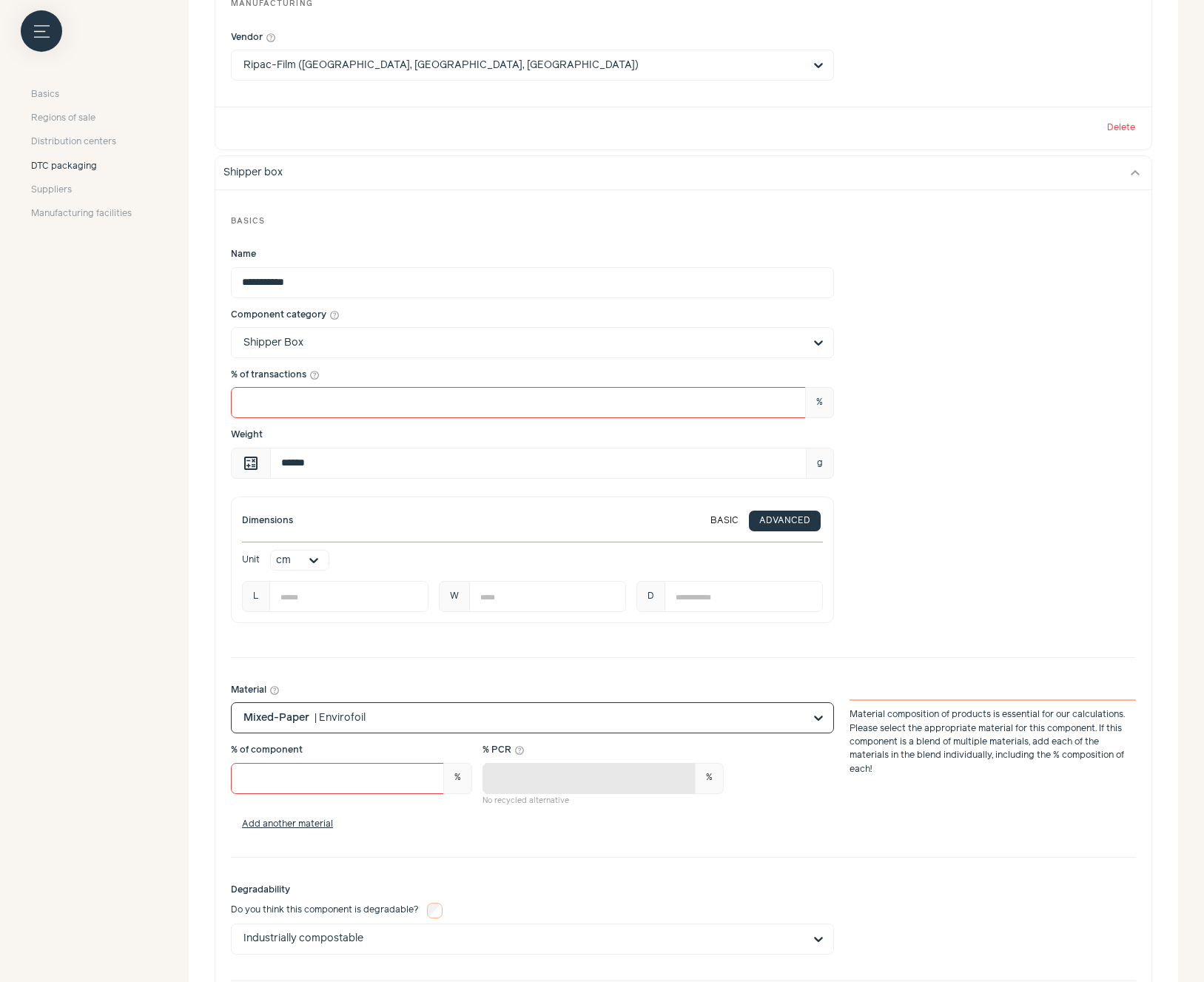
click at [361, 717] on input "Material help_outline Option Mixed-Paper, selected. Select is focused, type to …" at bounding box center [523, 718] width 560 height 30
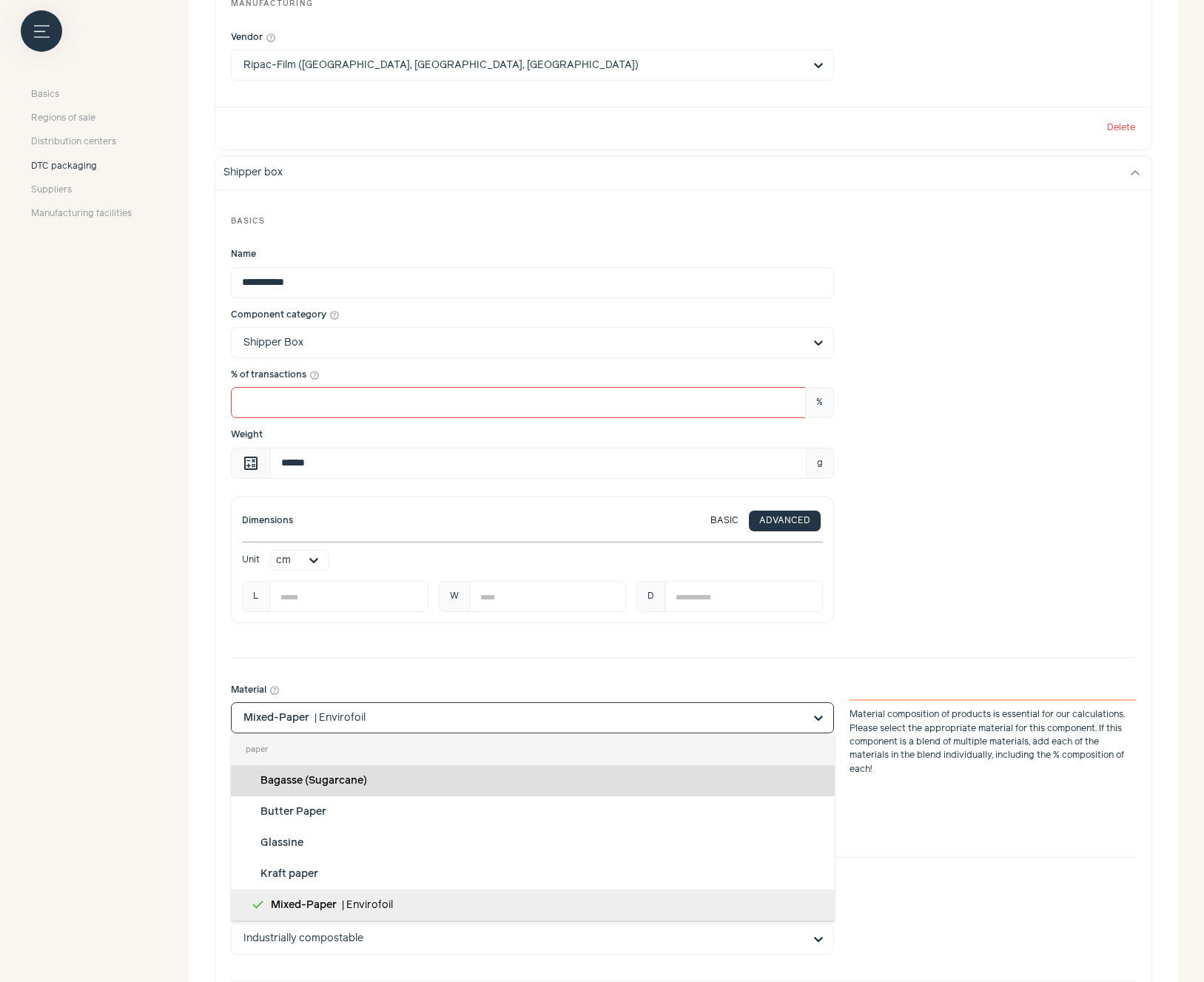
scroll to position [0, 0]
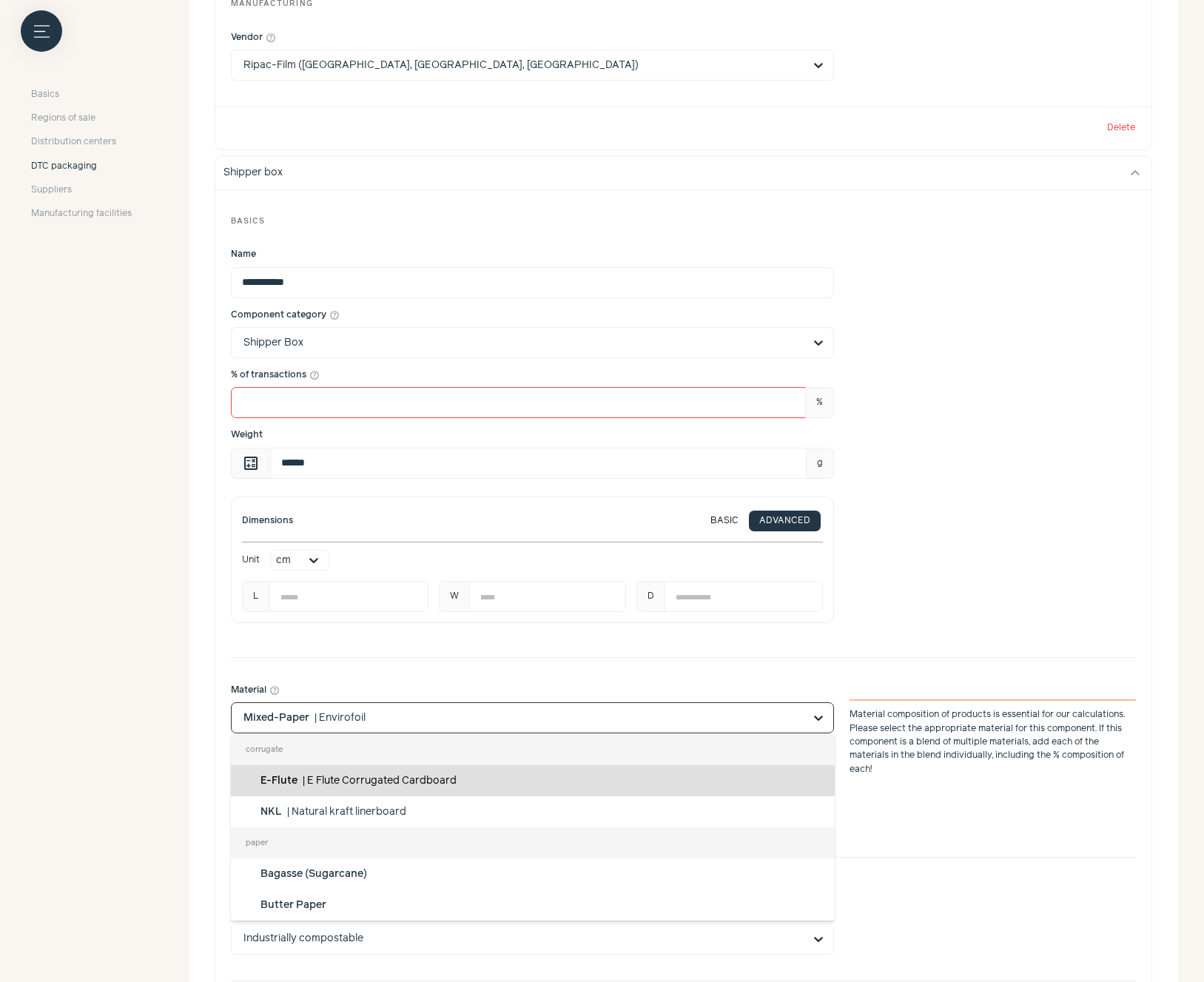
click at [349, 781] on span "E Flute Corrugated Cardboard" at bounding box center [381, 781] width 149 height 11
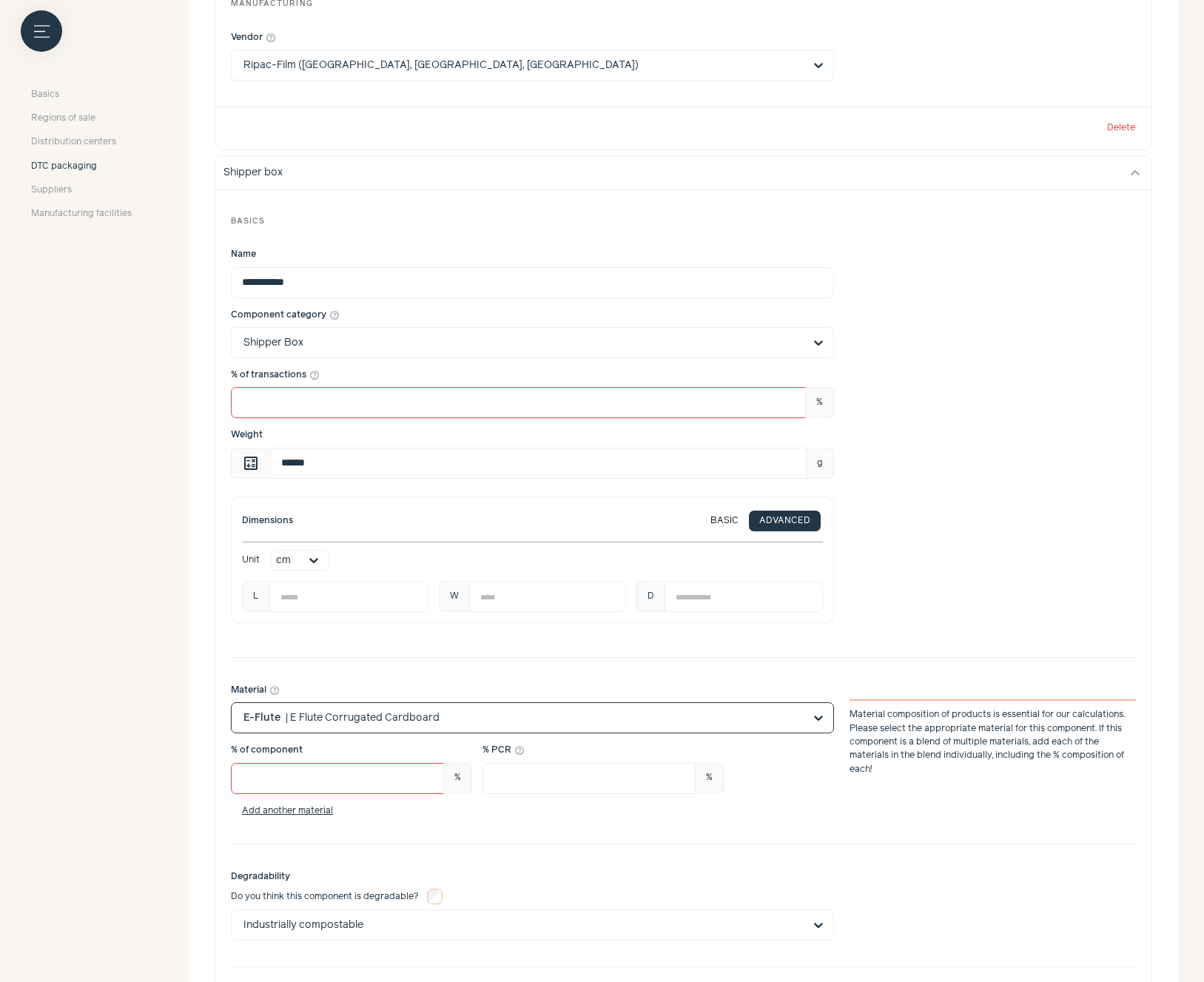
click at [474, 717] on input "Material help_outline Option E-Flute, selected. Select is focused, type to refi…" at bounding box center [523, 718] width 560 height 30
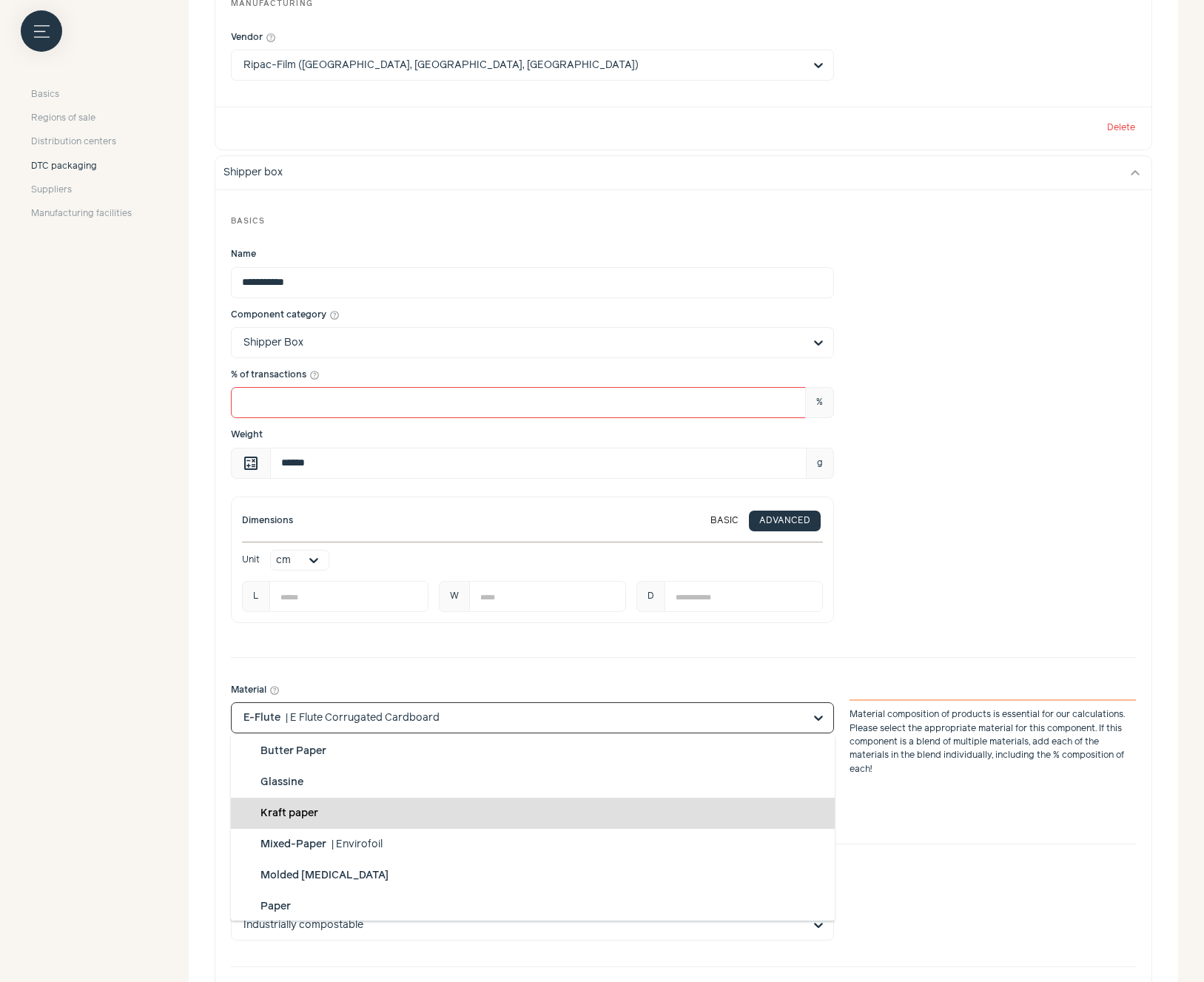
scroll to position [177, 0]
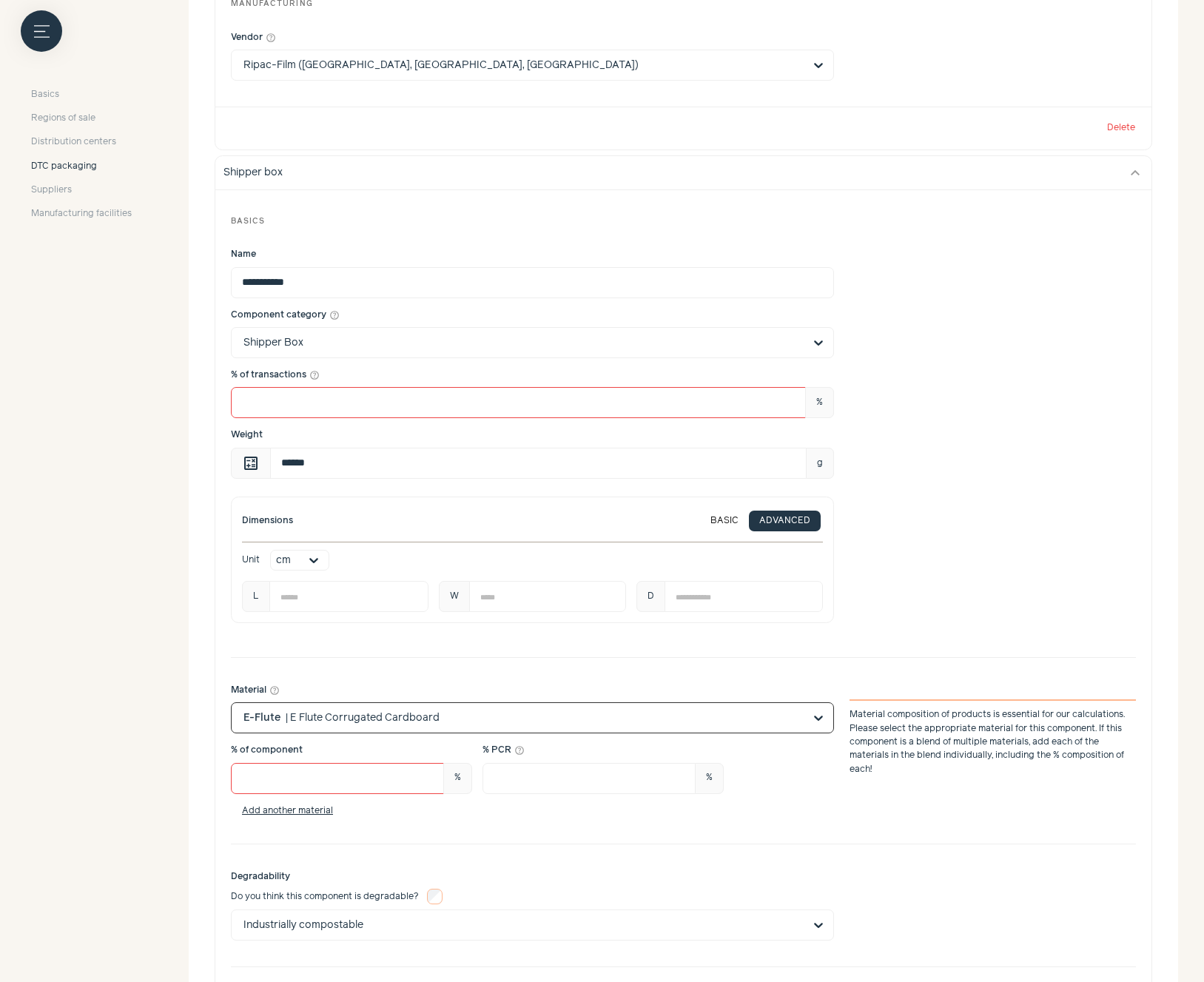
click at [510, 719] on input "Material help_outline Option E-Flute, selected. Select is focused, type to refi…" at bounding box center [523, 718] width 560 height 30
click at [554, 728] on input "Material help_outline E-Flute | E Flute Corrugated Cardboard Material compositi…" at bounding box center [523, 718] width 560 height 30
click at [441, 709] on input "Material help_outline E-Flute | E Flute Corrugated Cardboard Material compositi…" at bounding box center [523, 718] width 560 height 30
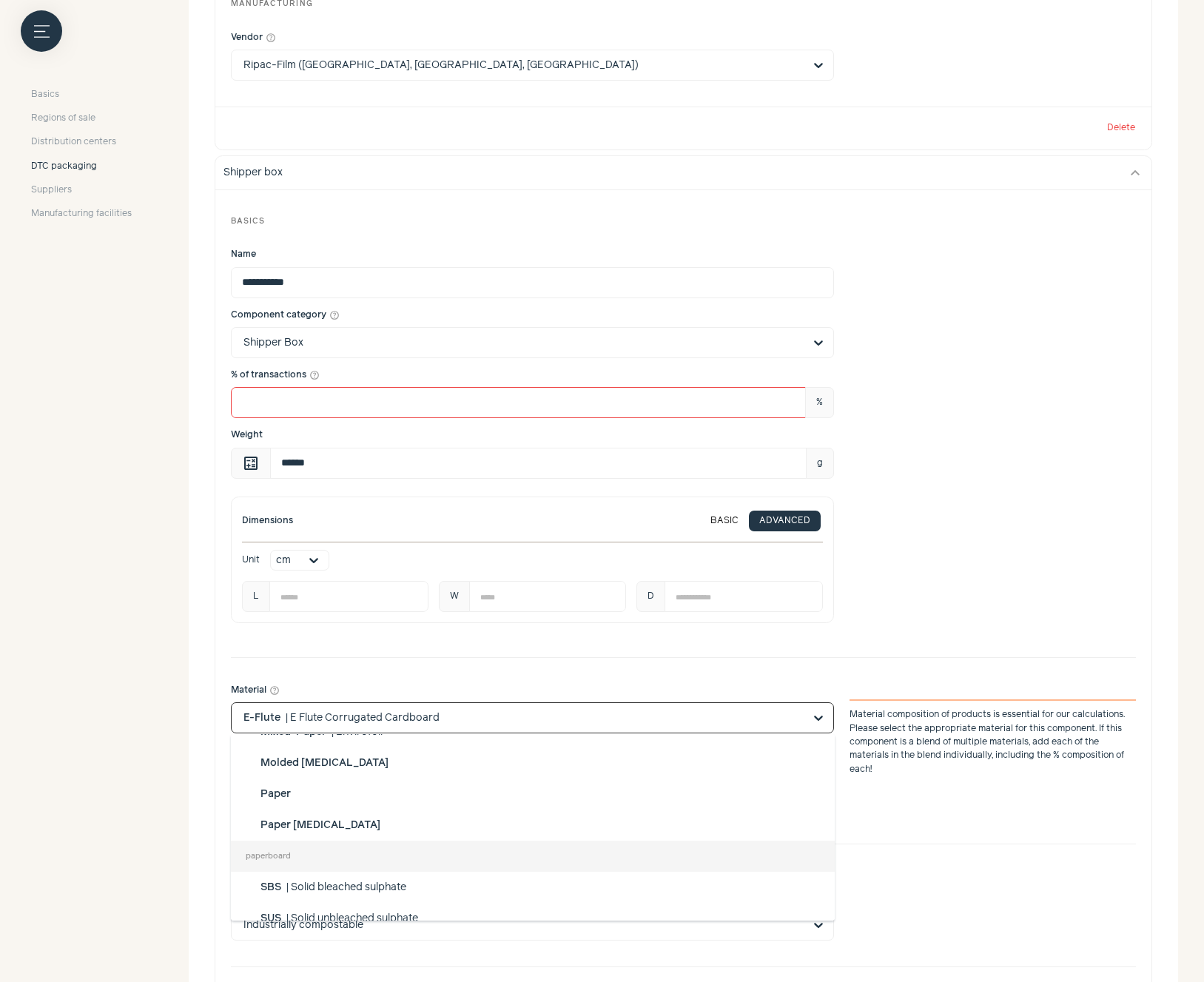
scroll to position [280, 0]
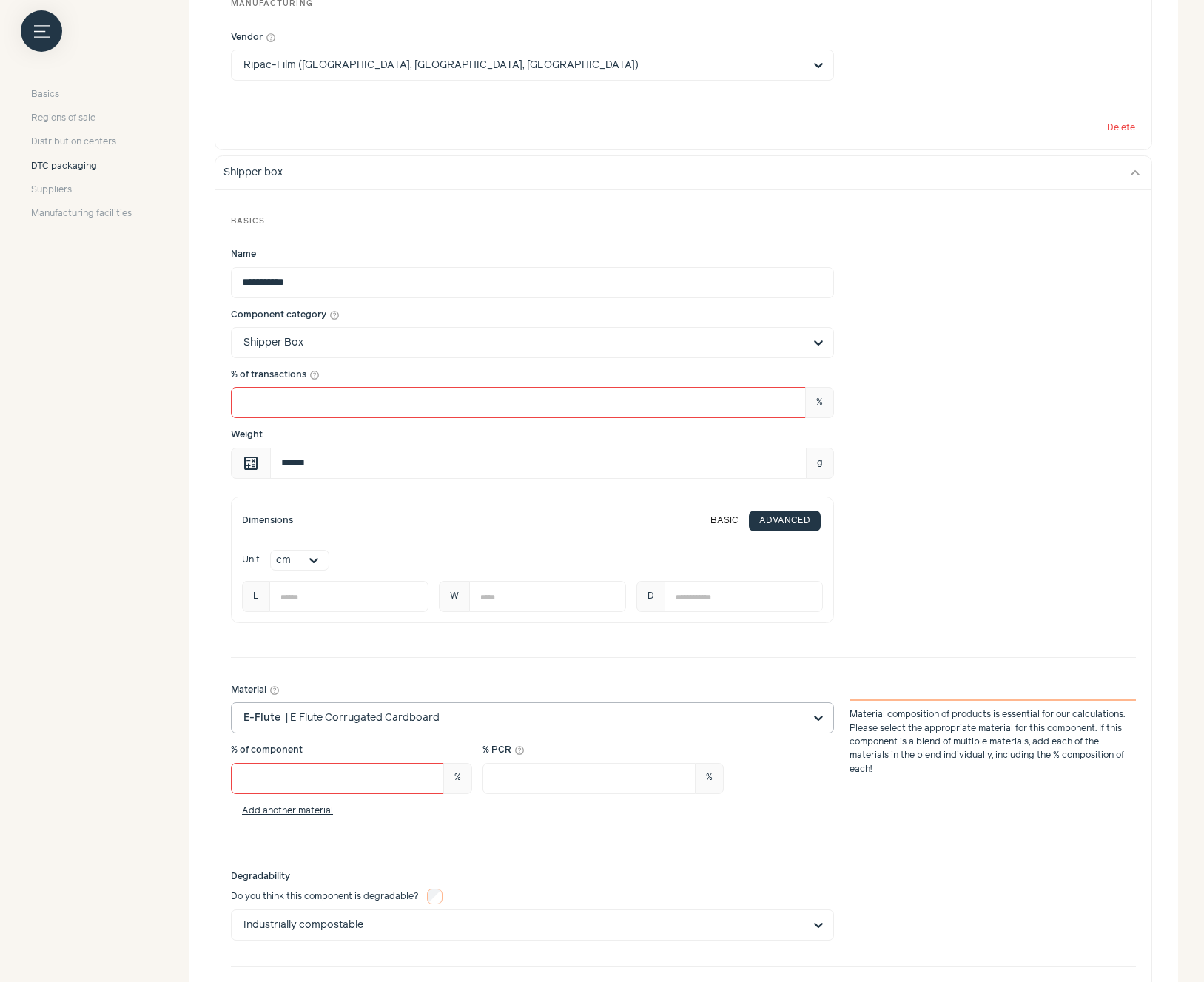
click at [504, 719] on input "Material help_outline E-Flute | E Flute Corrugated Cardboard Material compositi…" at bounding box center [523, 718] width 560 height 30
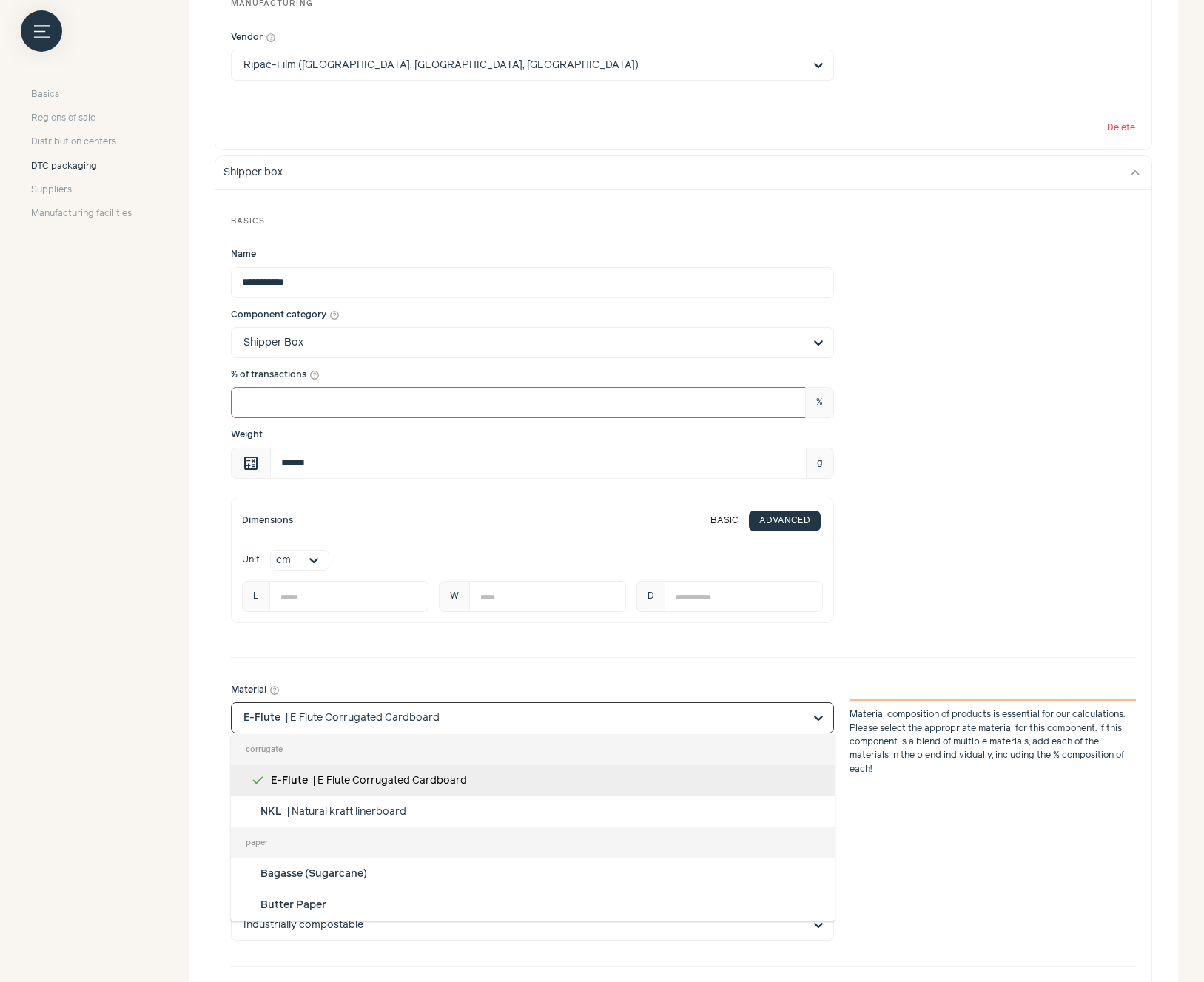
click at [504, 719] on input "Material help_outline corrugate E-Flute | E Flute Corrugated Cardboard NKL | Na…" at bounding box center [523, 718] width 560 height 30
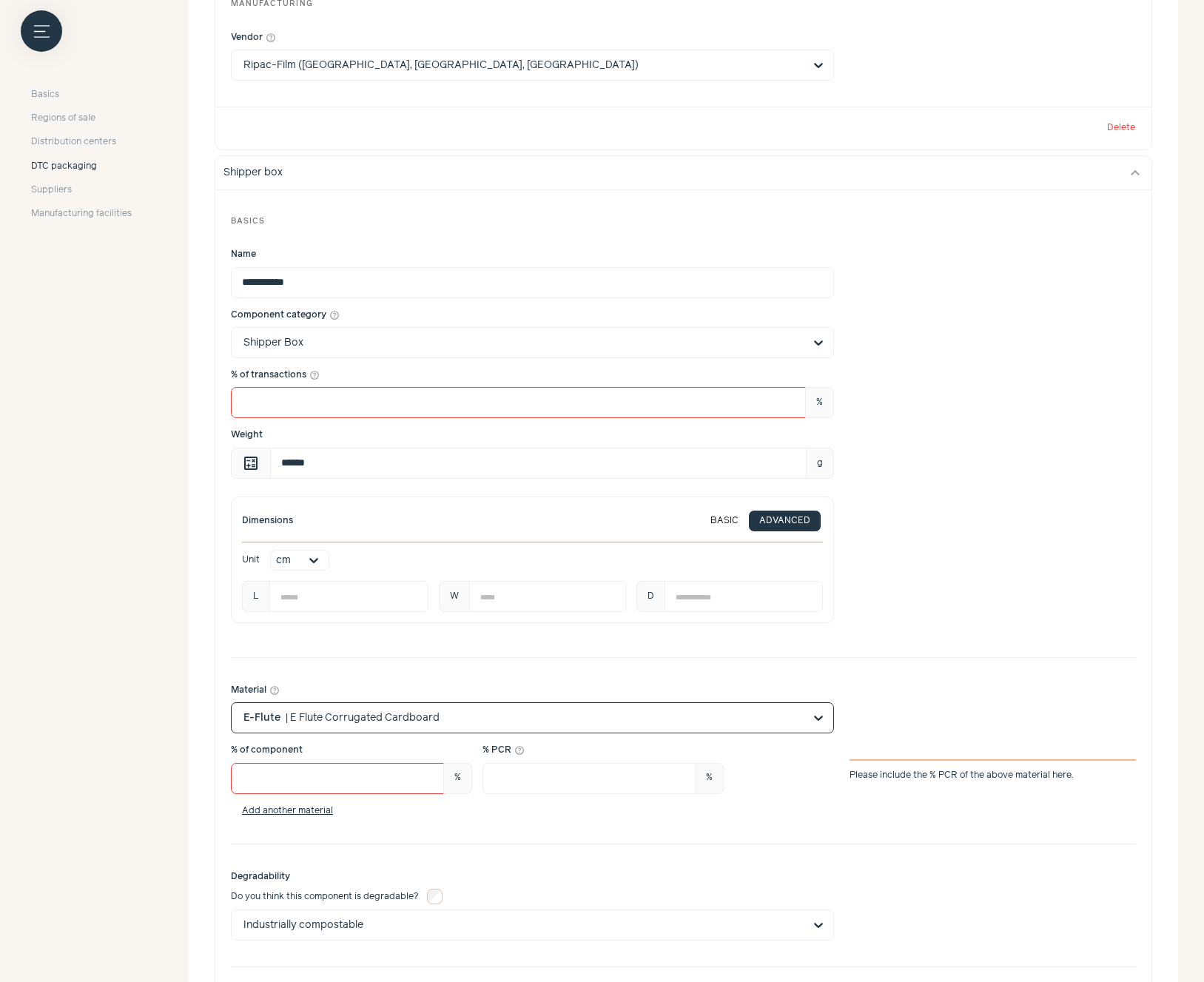
click at [564, 727] on input "Material help_outline Option E-Flute, selected. Select is focused, type to refi…" at bounding box center [523, 718] width 560 height 30
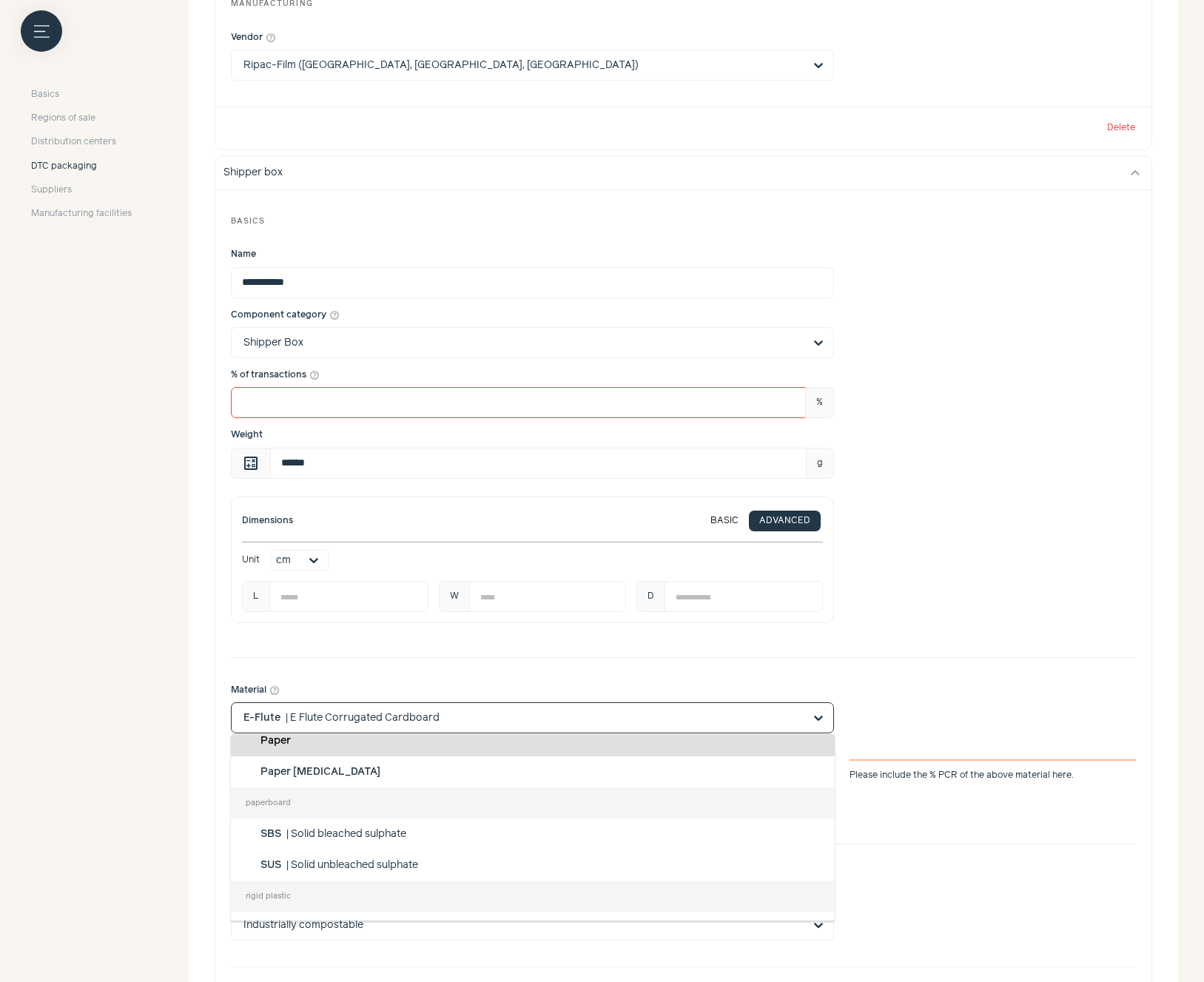
scroll to position [355, 0]
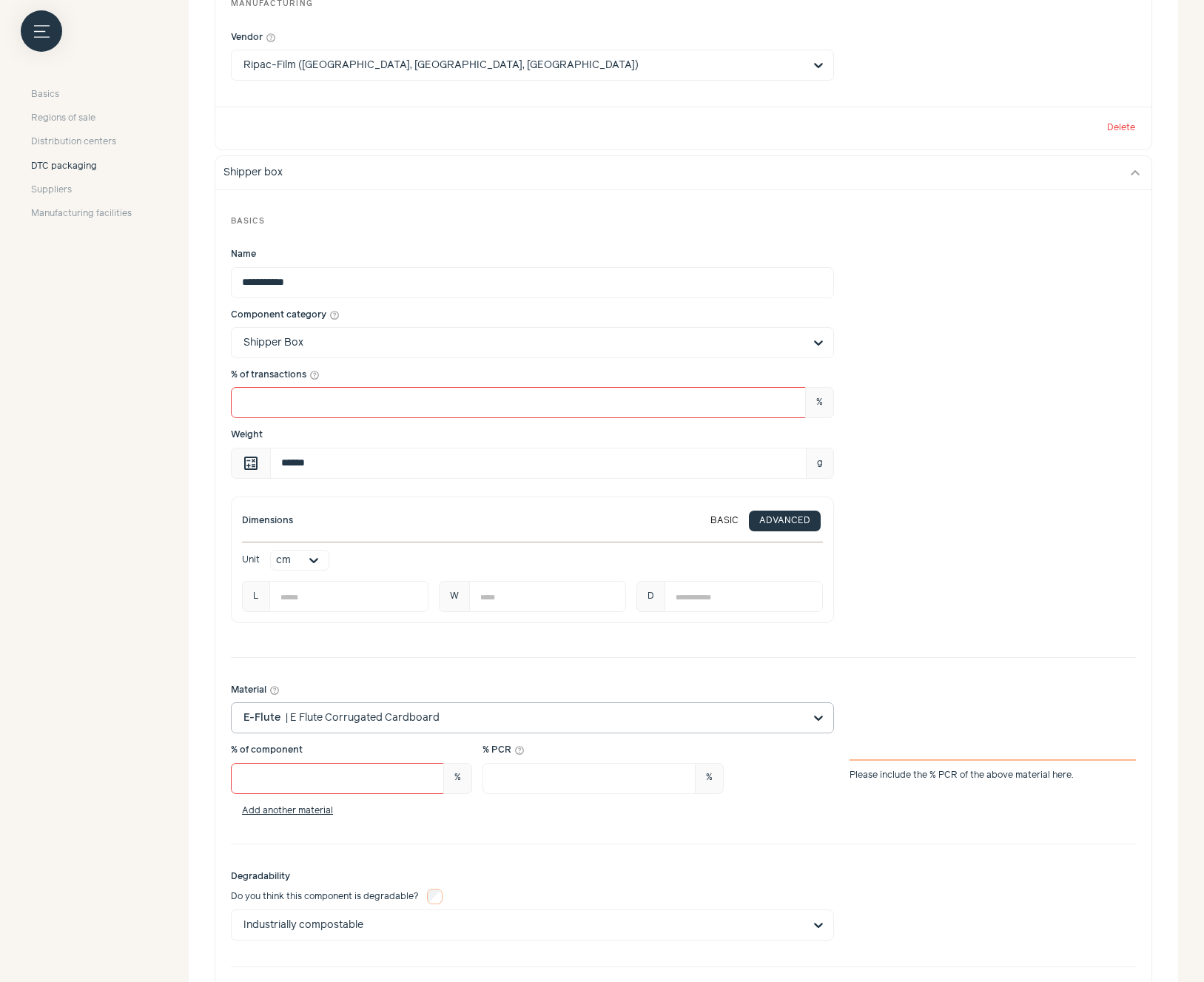
click at [444, 712] on input "Material help_outline E-Flute | E Flute Corrugated Cardboard" at bounding box center [523, 718] width 560 height 30
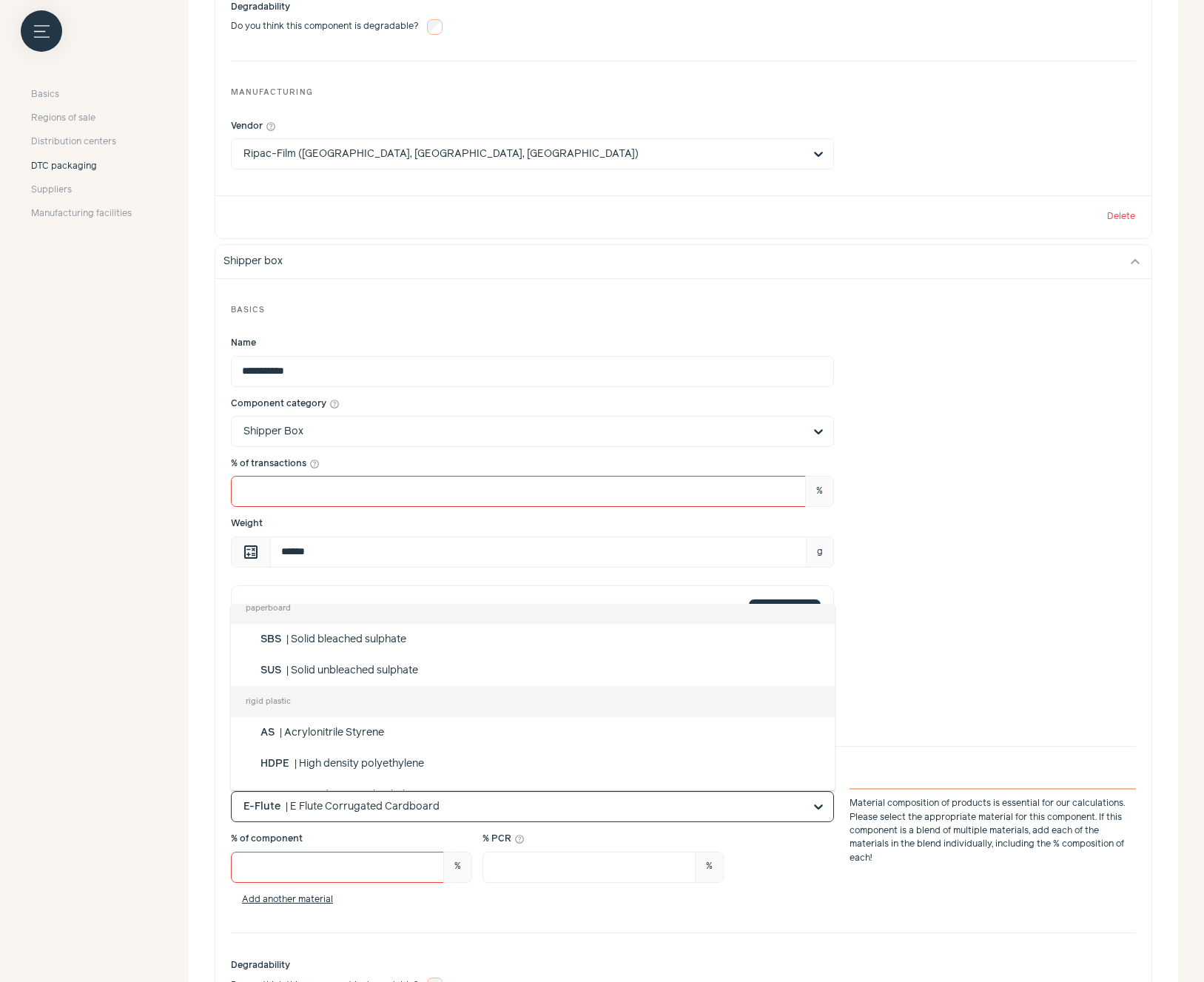
scroll to position [298, 0]
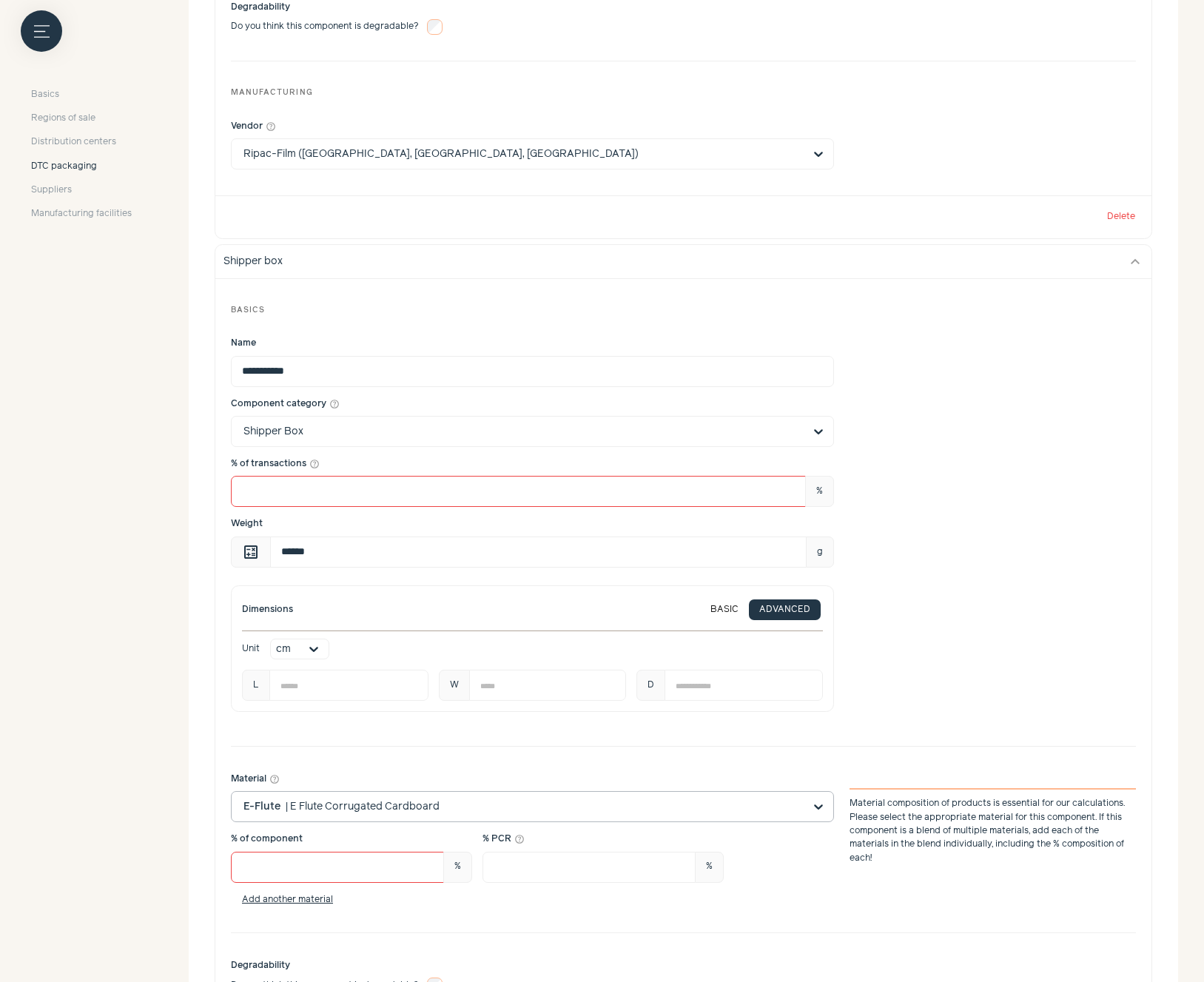
click at [380, 805] on input "Material help_outline E-Flute | E Flute Corrugated Cardboard Material compositi…" at bounding box center [523, 806] width 560 height 30
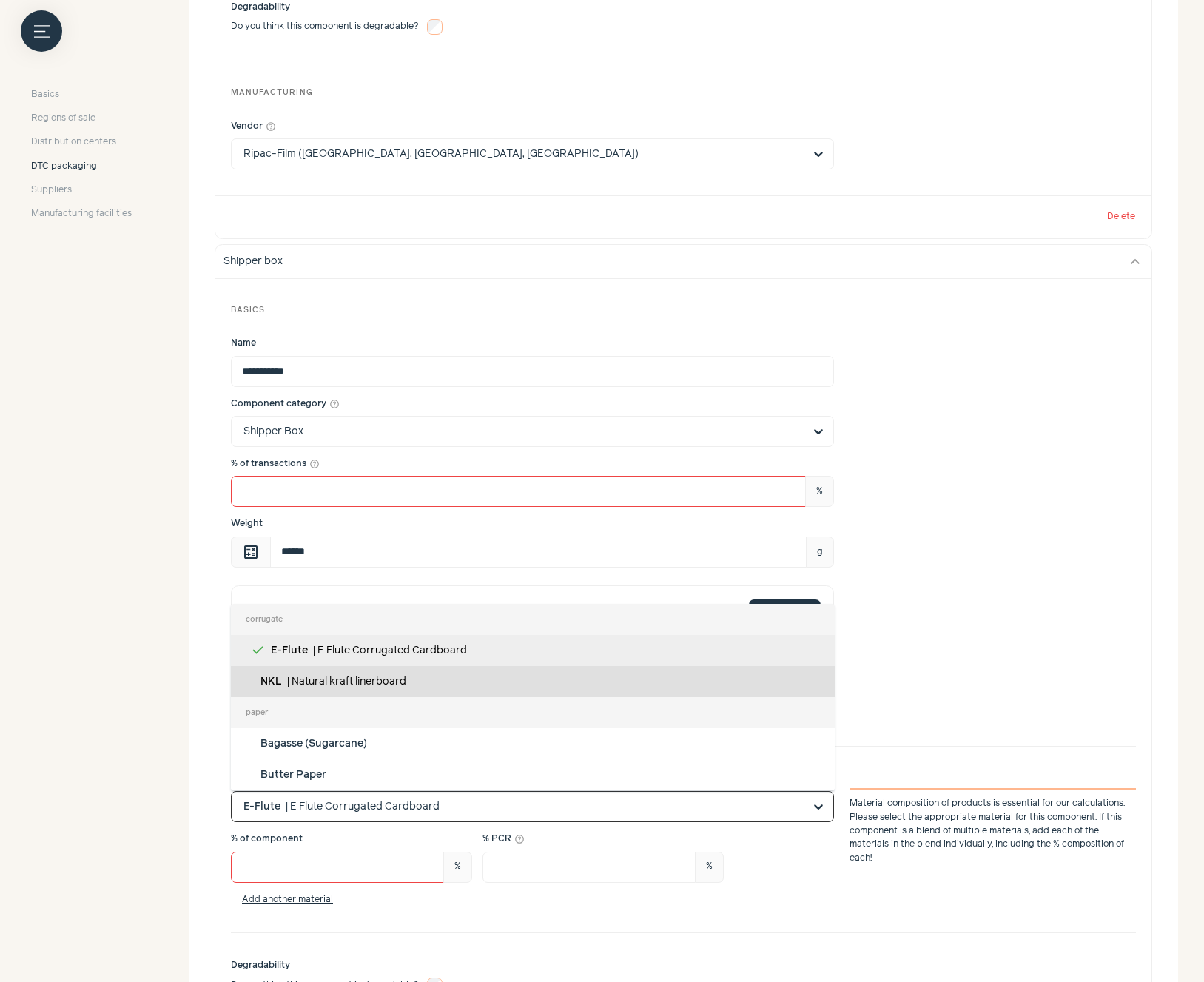
click at [353, 687] on div "NKL | Natural kraft linerboard" at bounding box center [532, 682] width 603 height 31
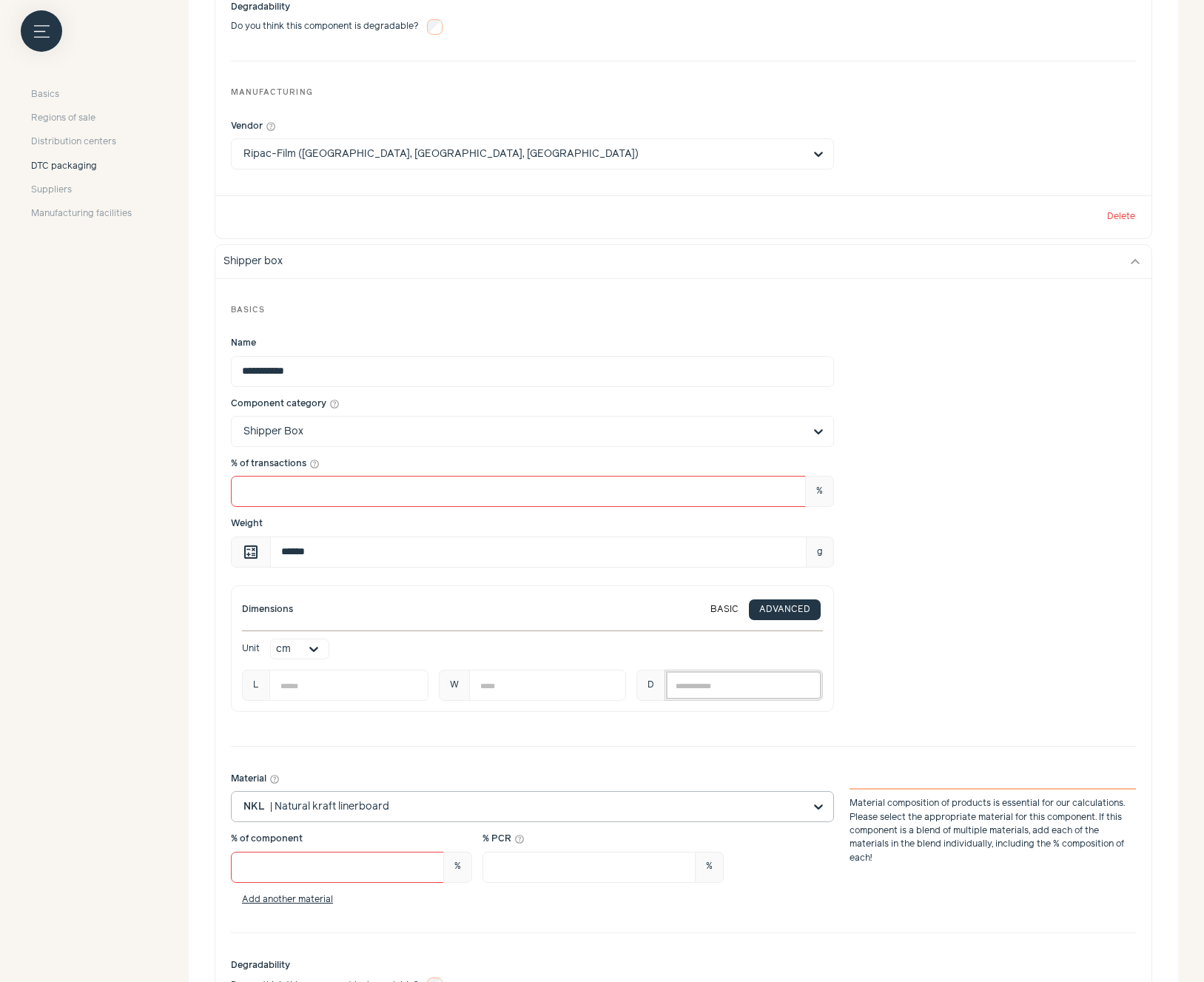
click at [965, 665] on div "Dimensions BASIC ADVANCED Unit cm L ** W ** D **" at bounding box center [683, 648] width 905 height 127
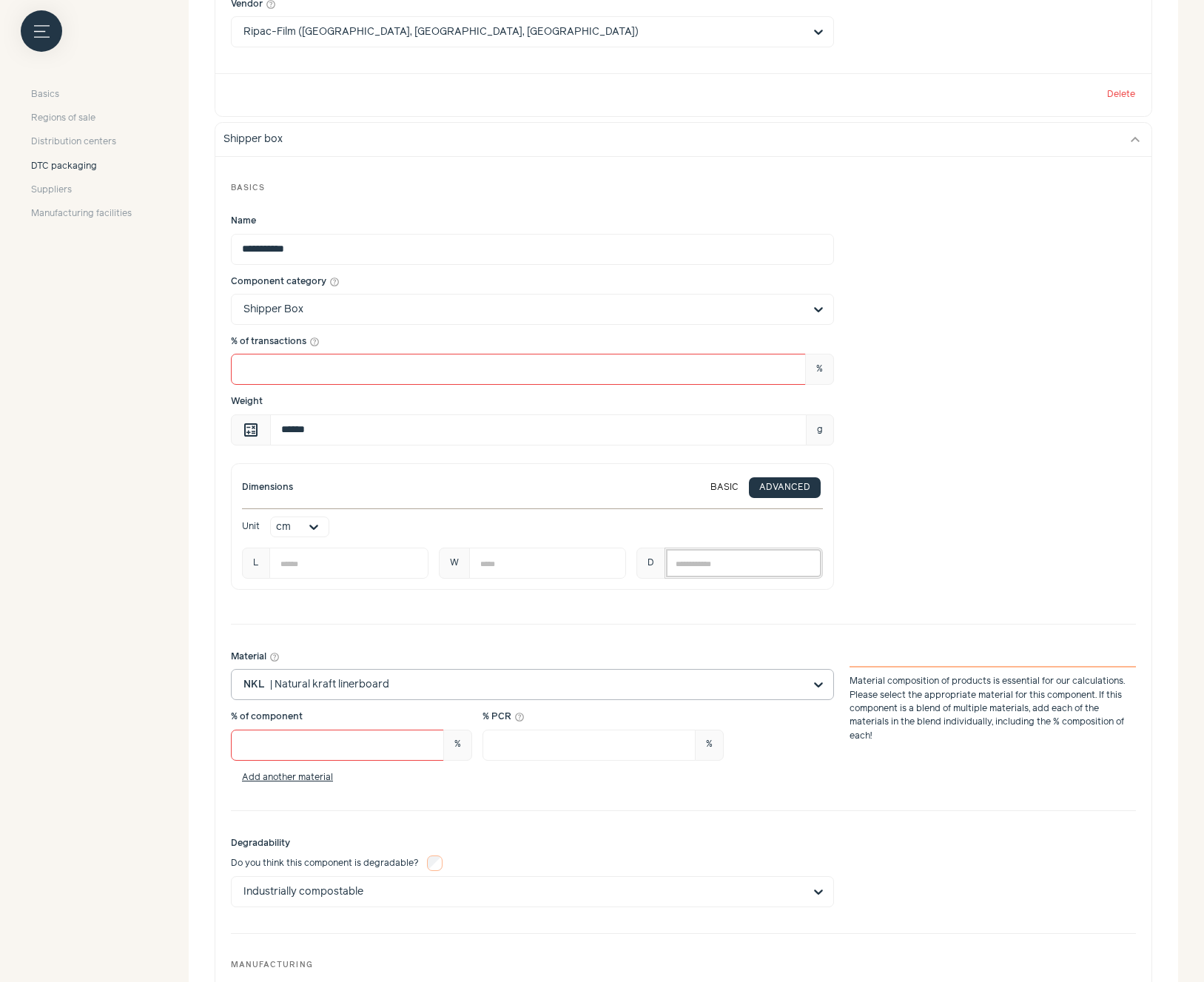
scroll to position [2429, 0]
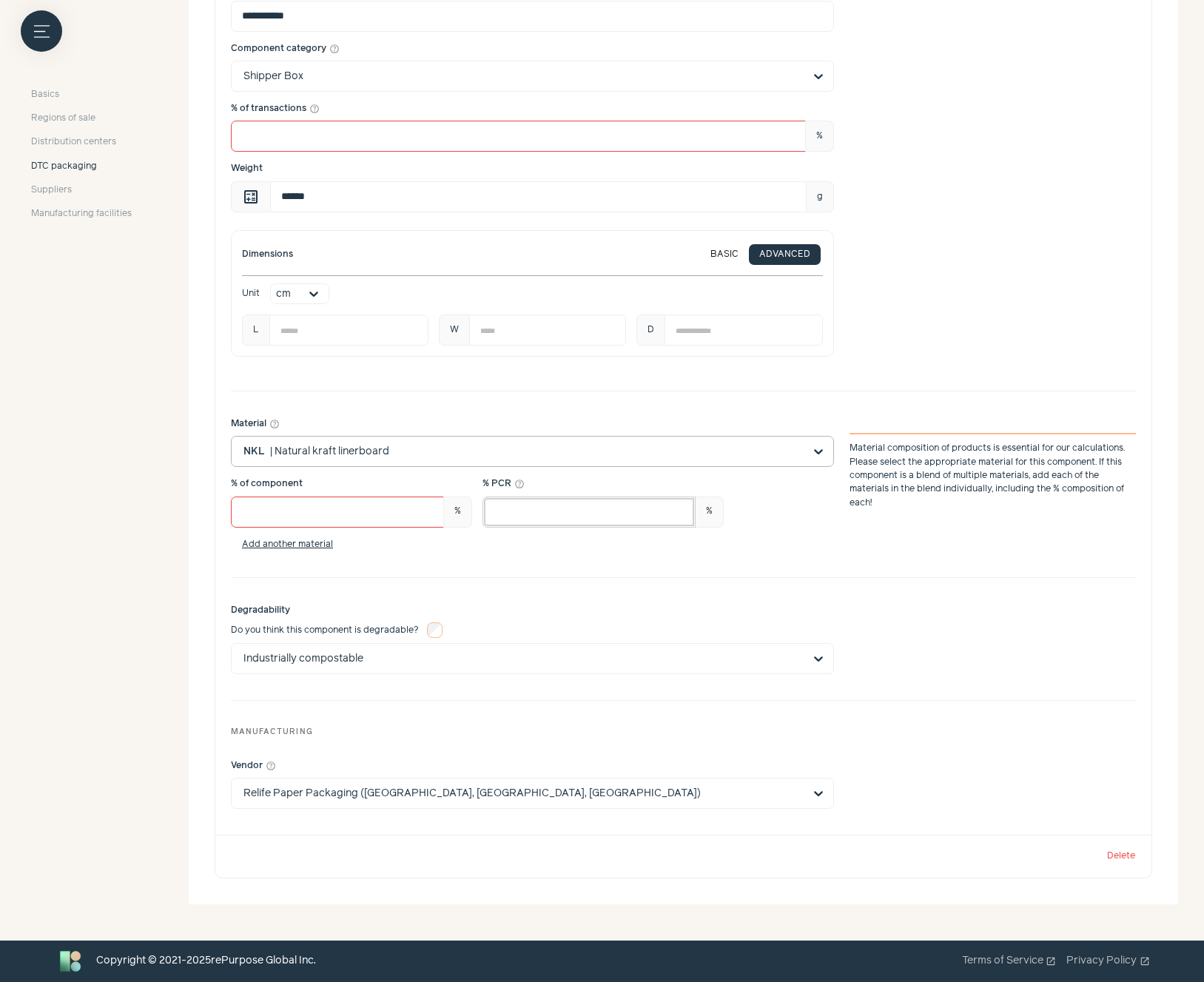
click at [614, 514] on input "*" at bounding box center [589, 512] width 213 height 31
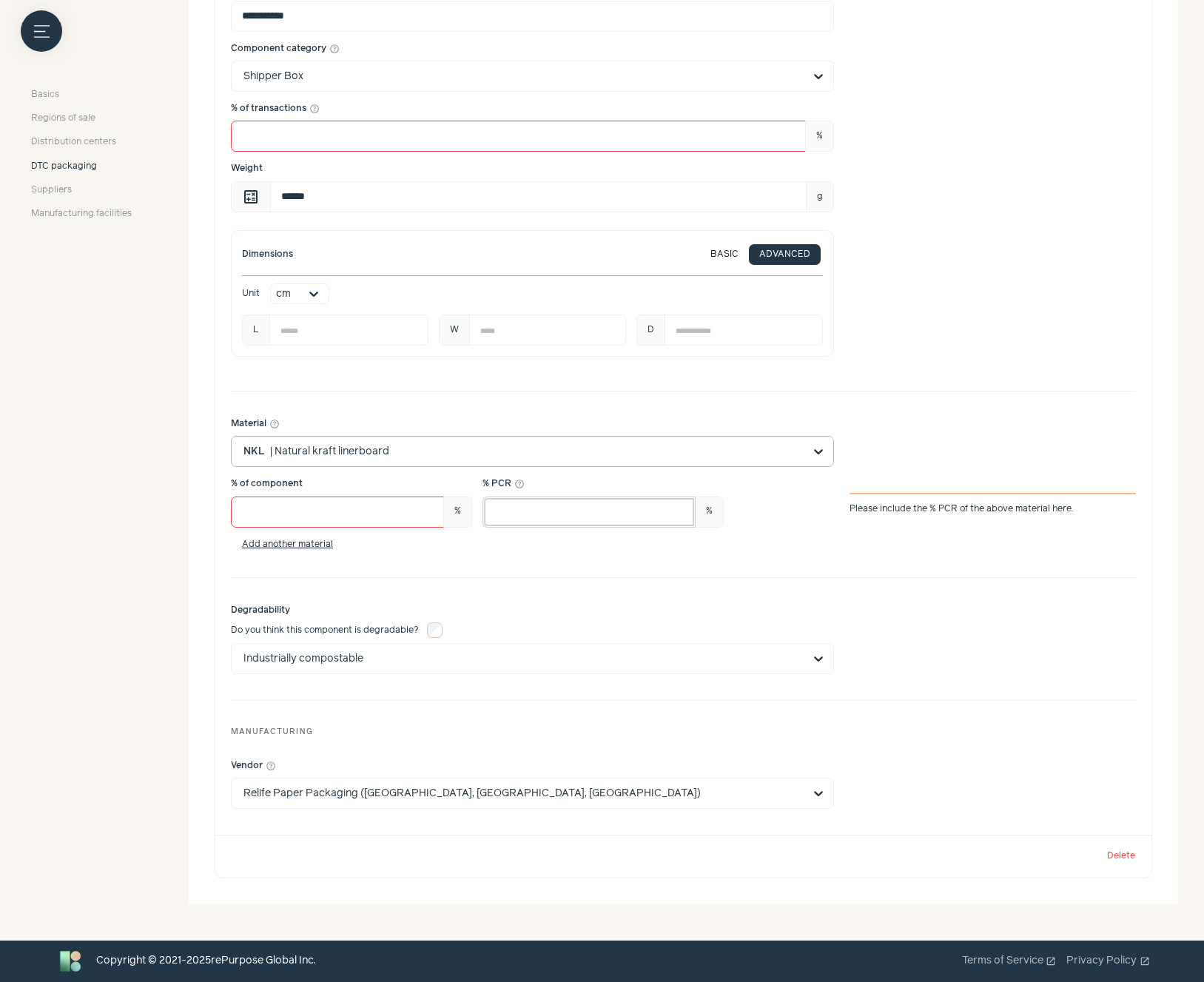
type input "**"
click at [950, 398] on div "**********" at bounding box center [682, 379] width 936 height 912
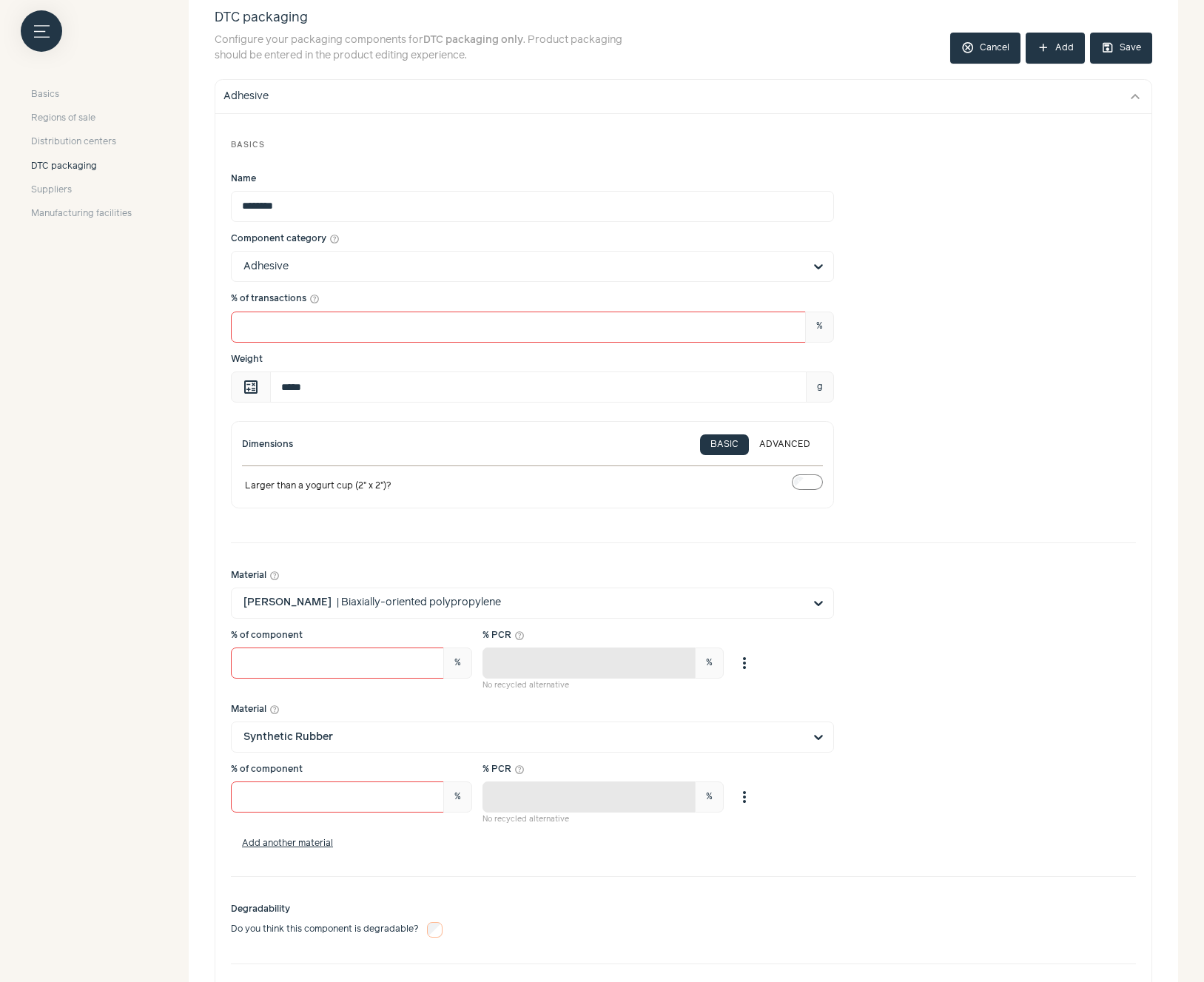
scroll to position [120, 0]
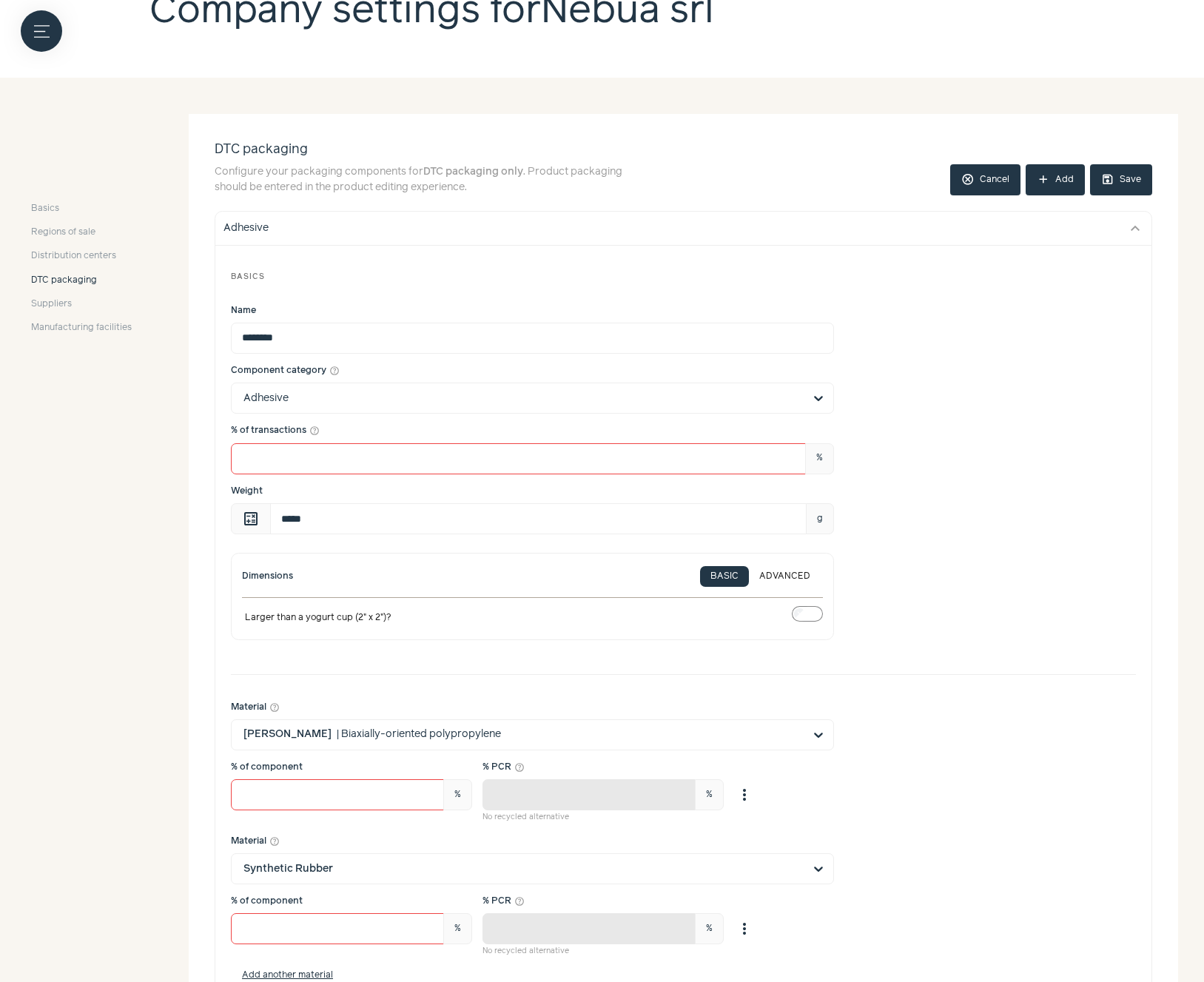
click at [1138, 183] on button "save Save" at bounding box center [1120, 180] width 62 height 31
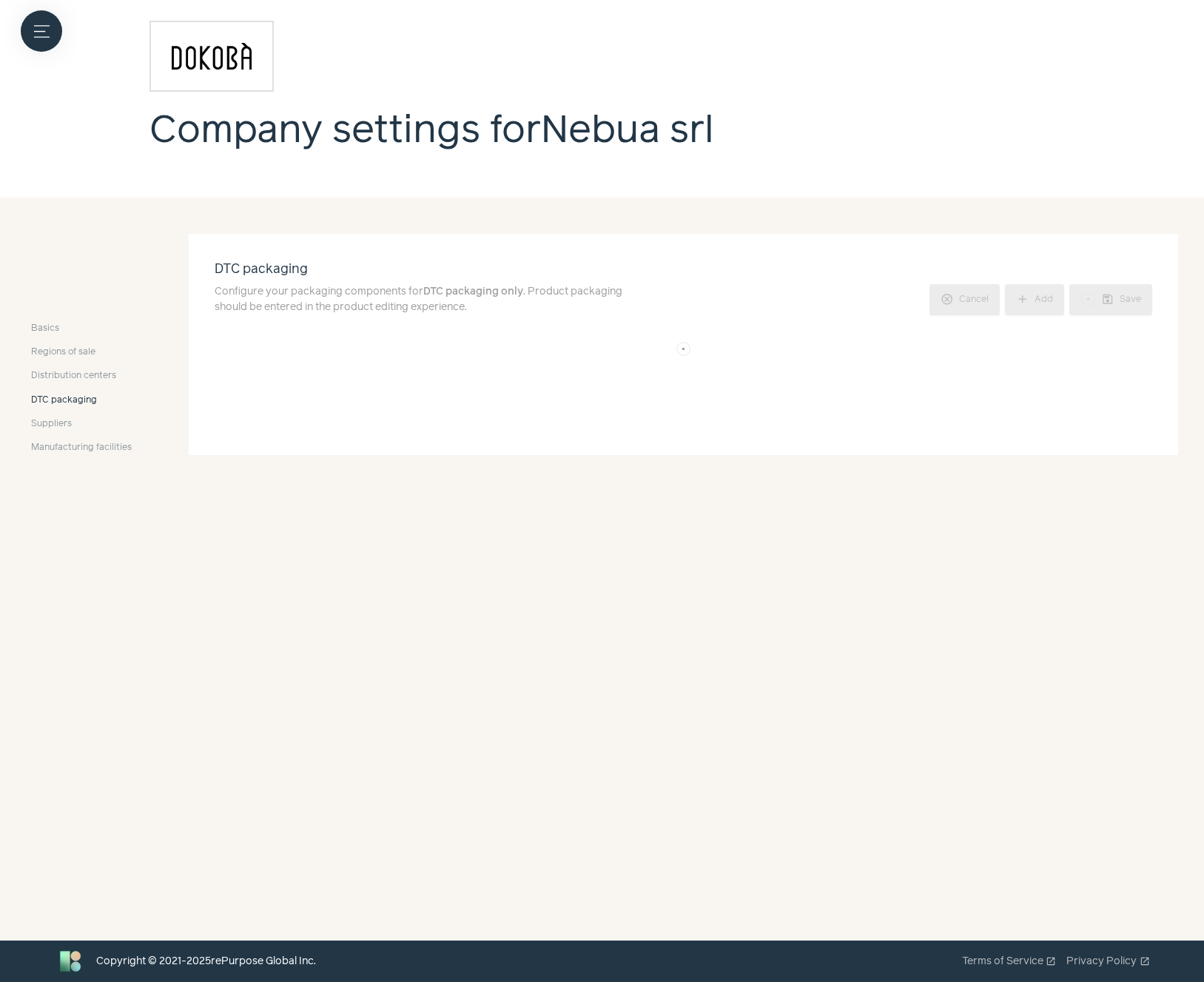
scroll to position [0, 0]
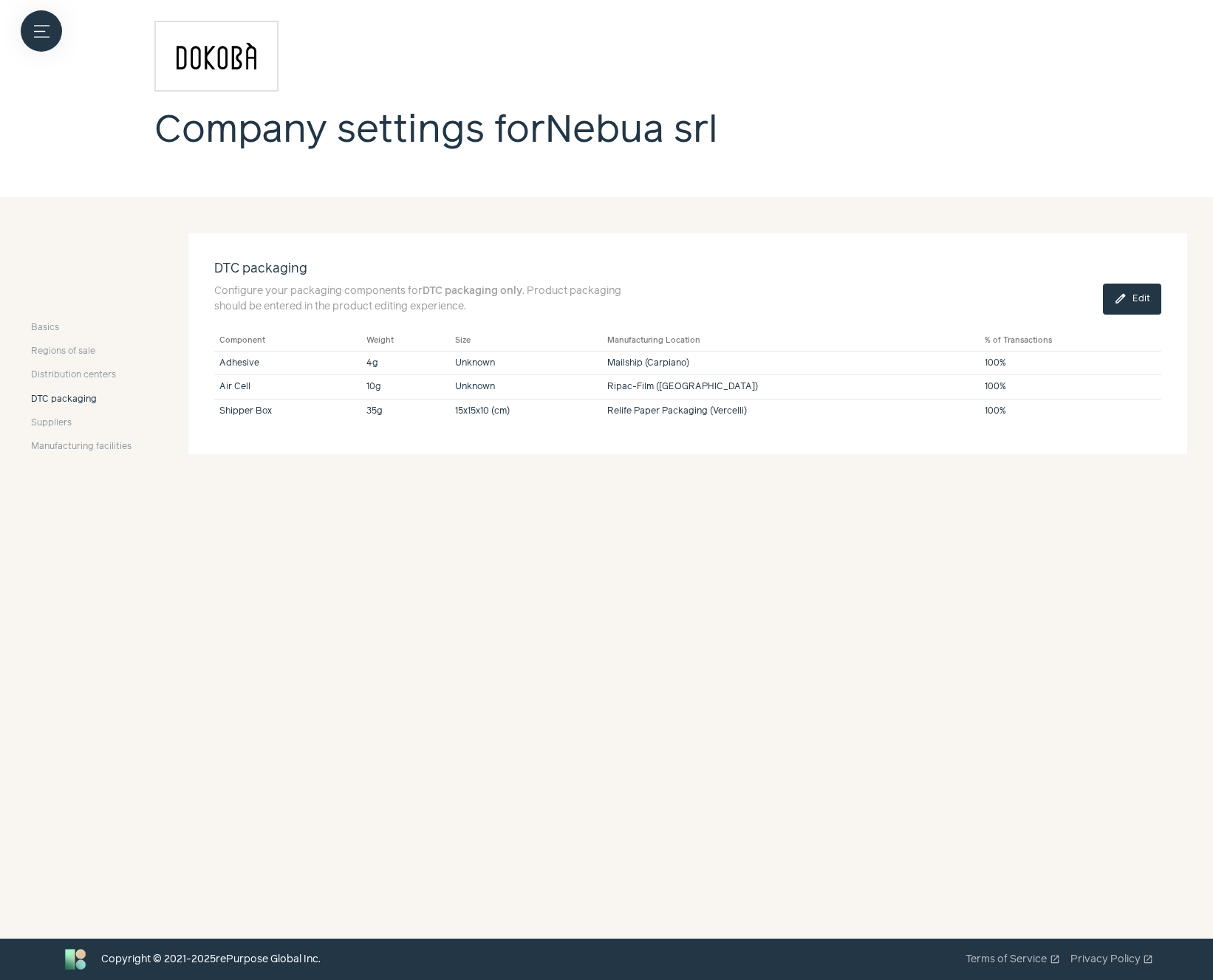
click at [1138, 305] on button "edit Edit" at bounding box center [1132, 299] width 58 height 31
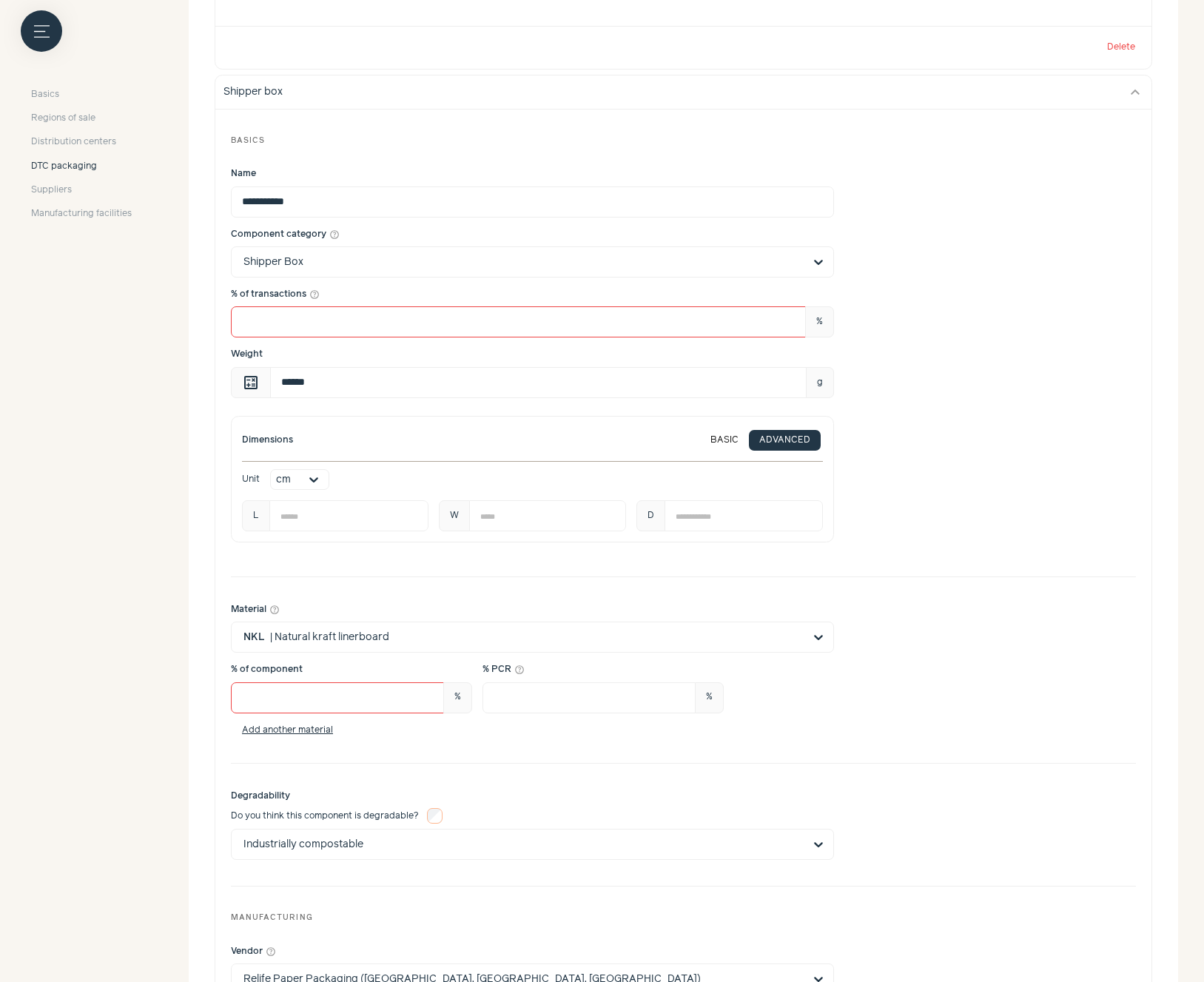
scroll to position [2074, 0]
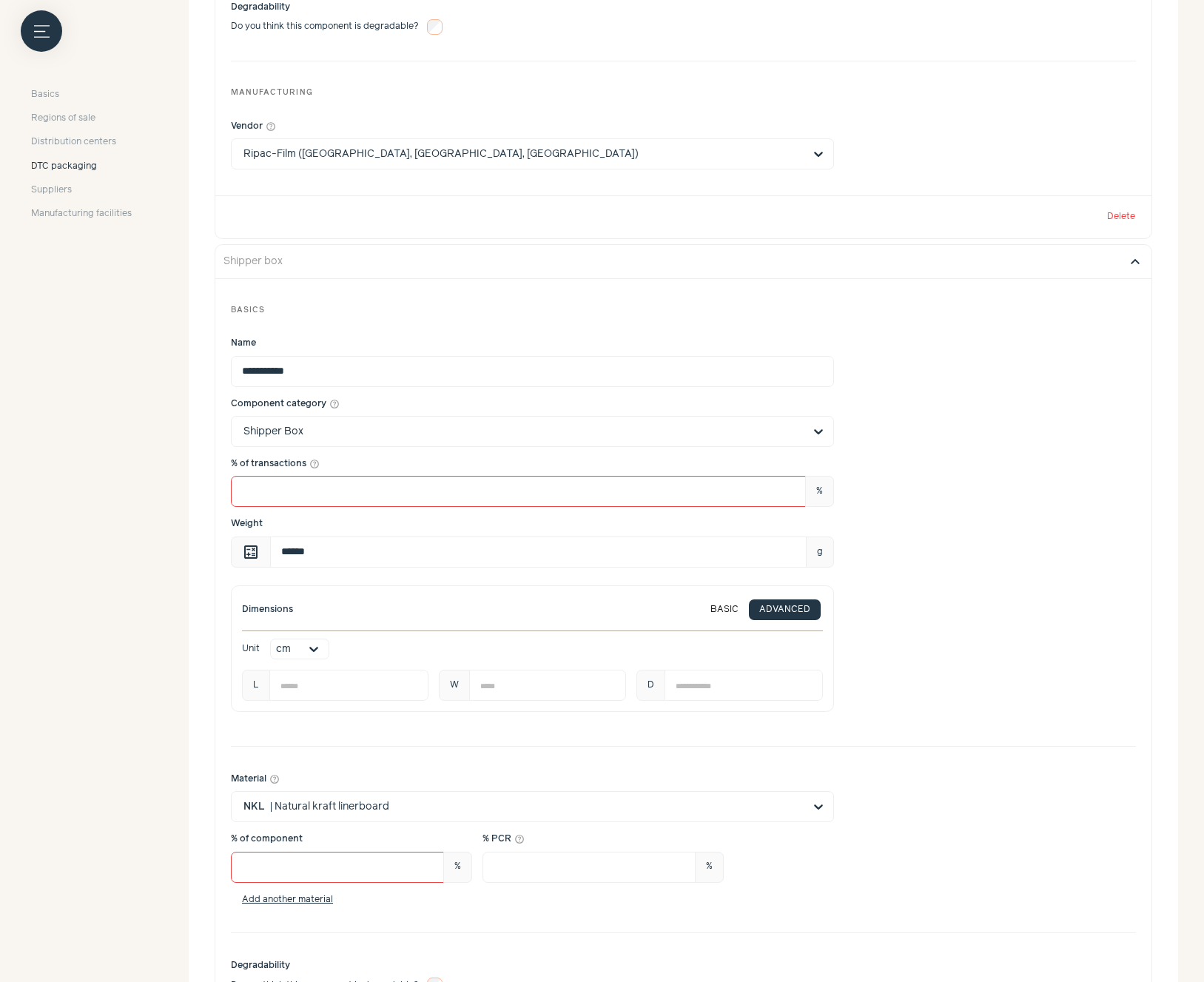
click at [1129, 268] on button "expand_more" at bounding box center [1135, 262] width 18 height 18
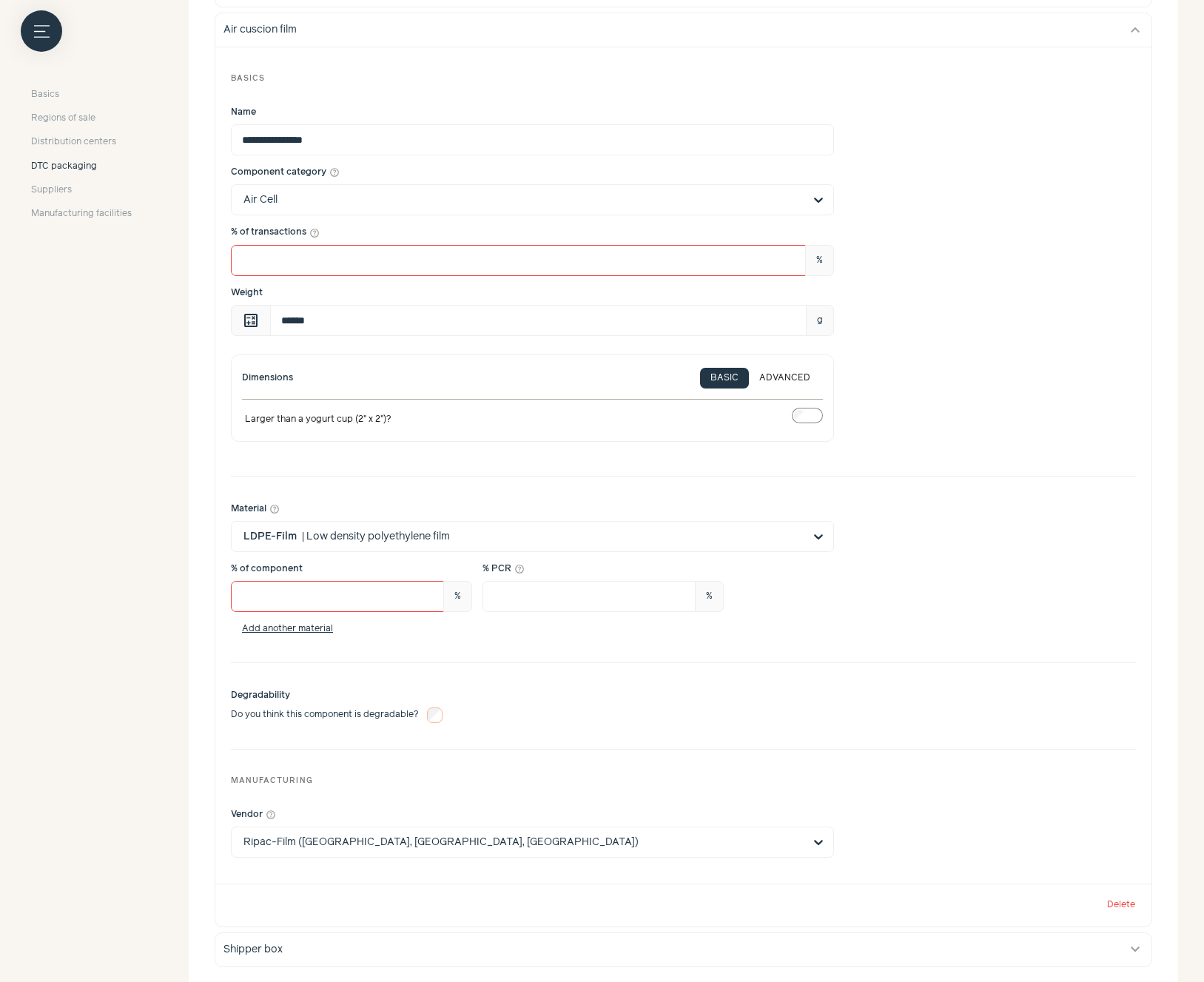
scroll to position [1030, 0]
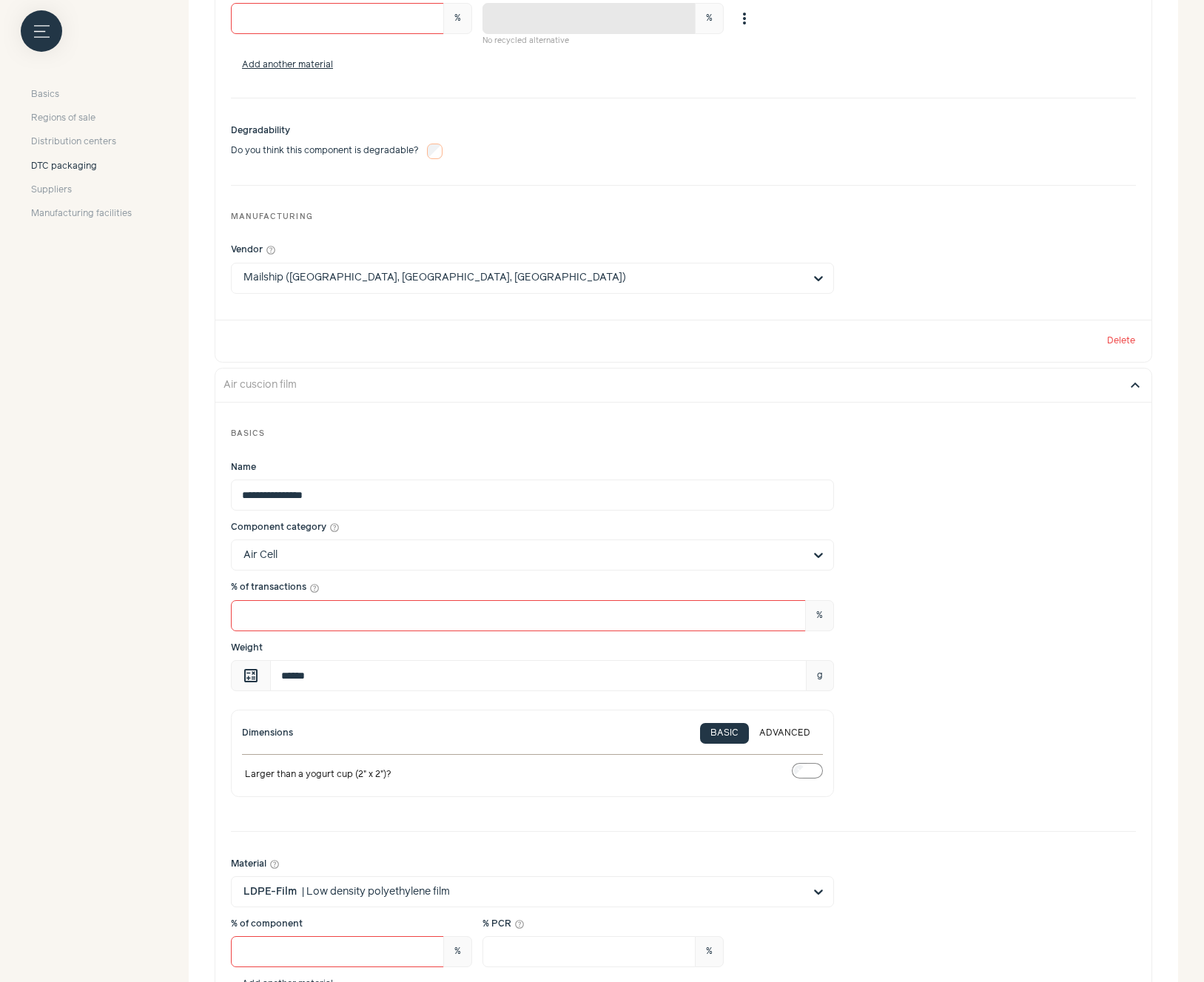
click at [1130, 387] on button "expand_more" at bounding box center [1135, 385] width 18 height 18
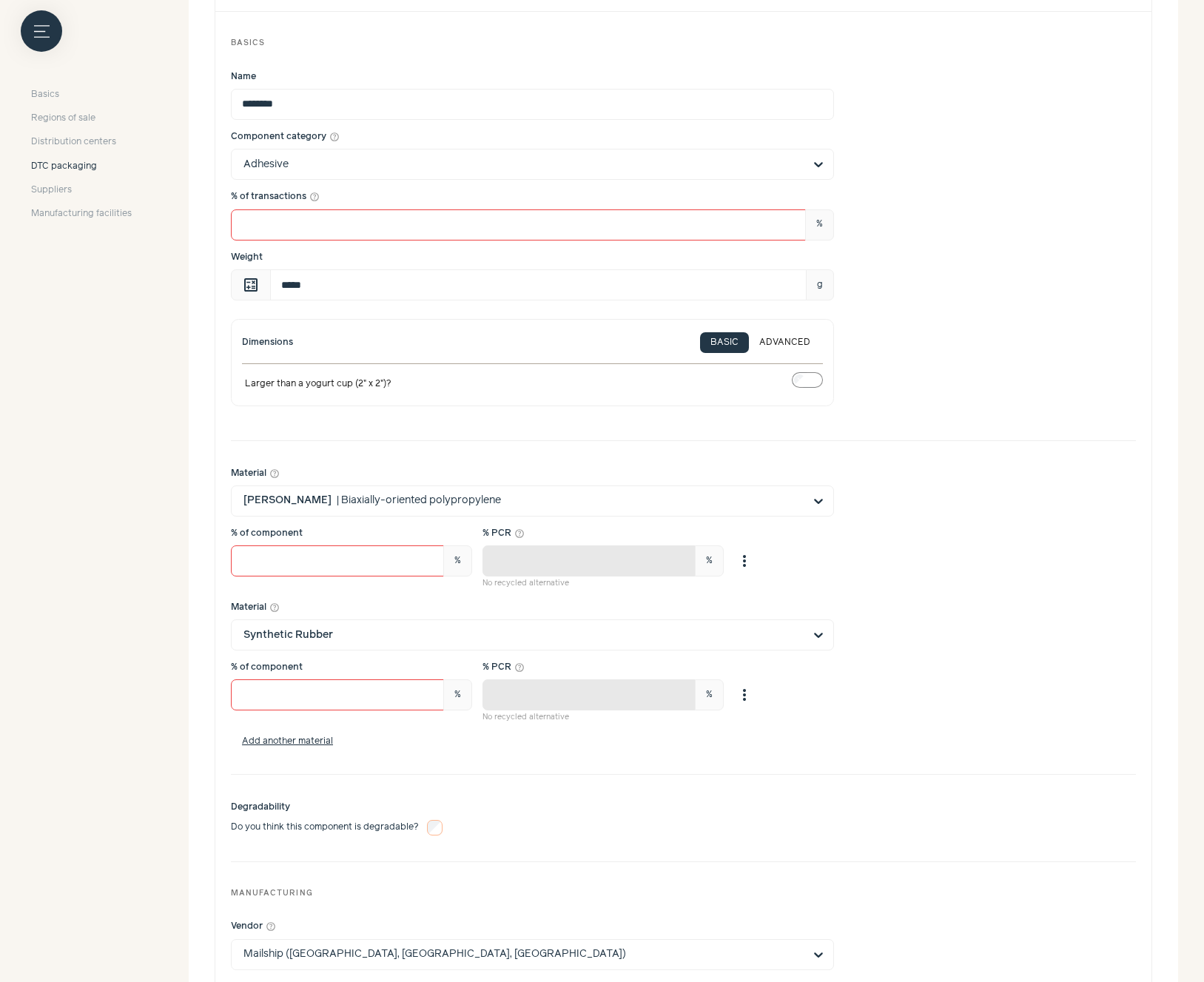
scroll to position [355, 0]
click at [811, 501] on div at bounding box center [818, 499] width 30 height 30
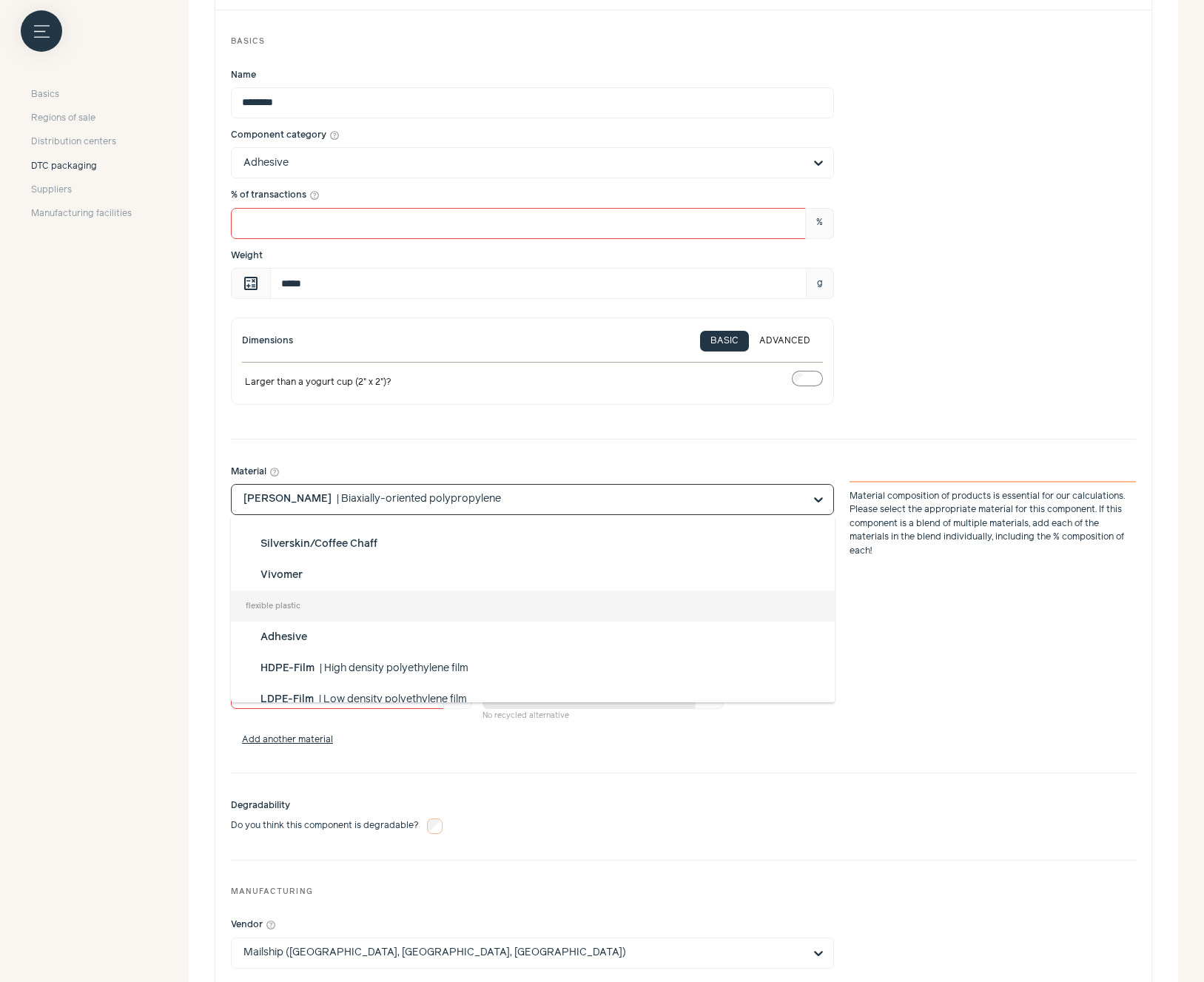
scroll to position [0, 0]
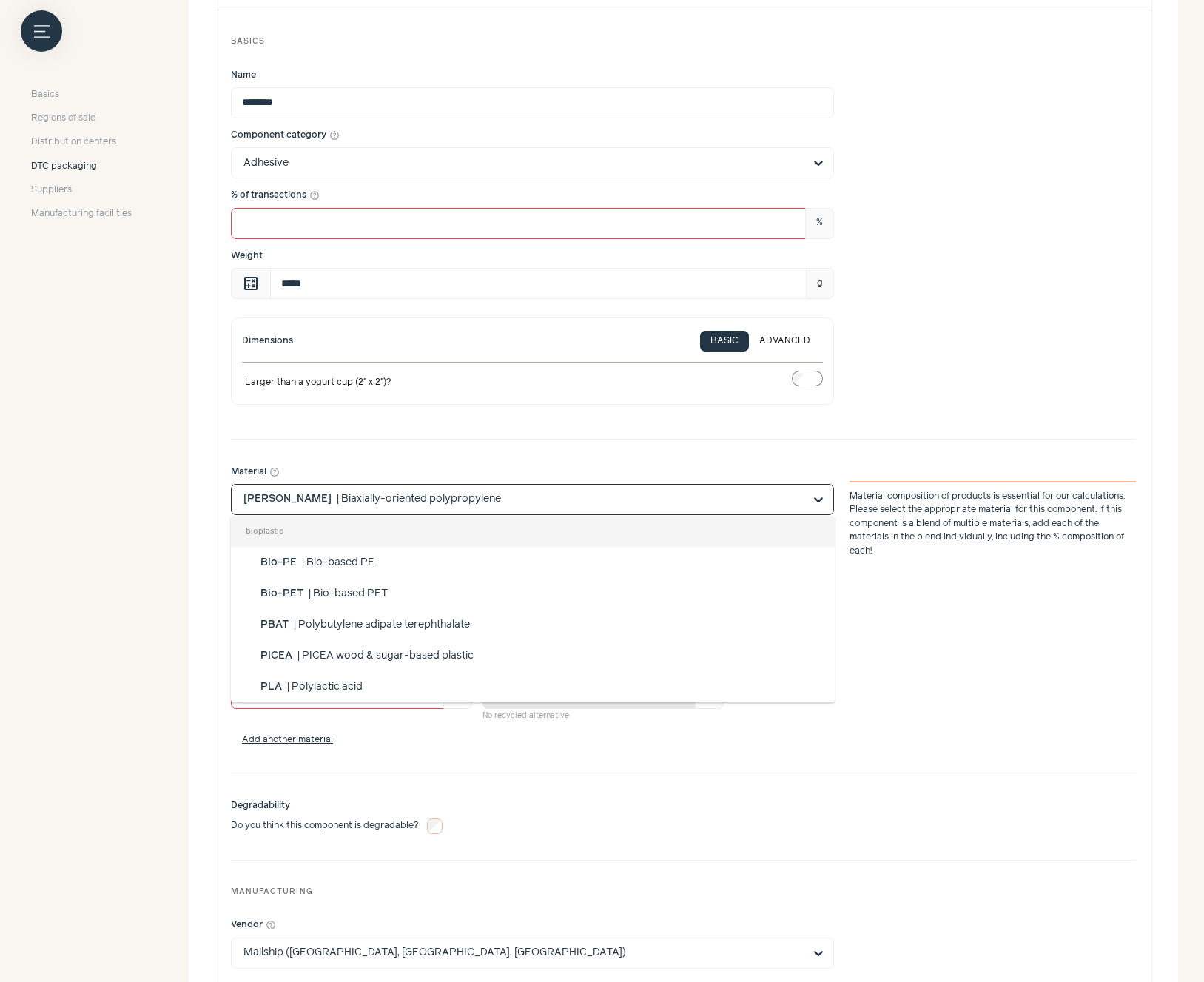
click at [994, 589] on div "Material help_outline bioplastic Bio-PE | Bio-based PE Bio-PET | Bio-based PET …" at bounding box center [683, 606] width 905 height 303
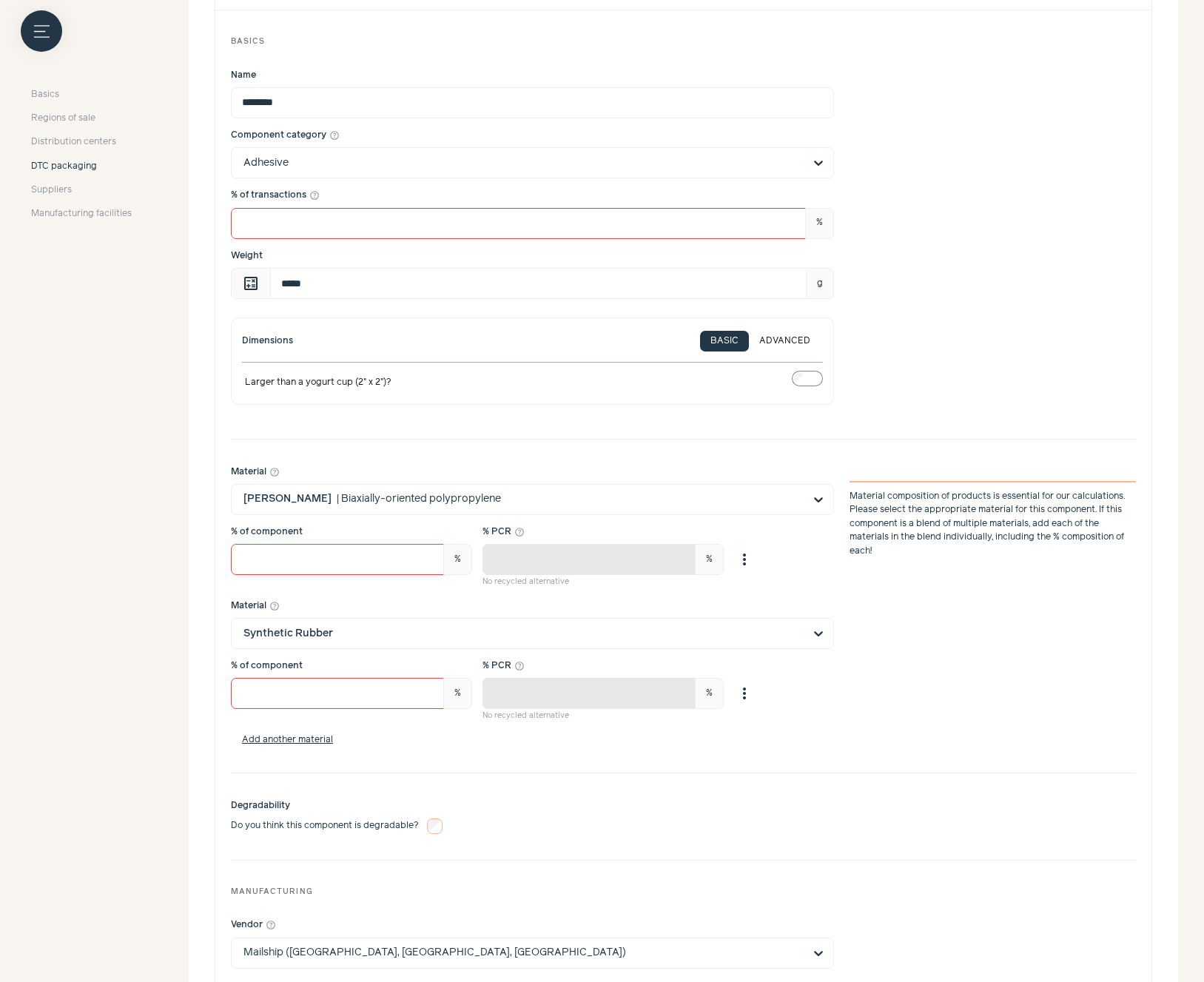
scroll to position [594, 0]
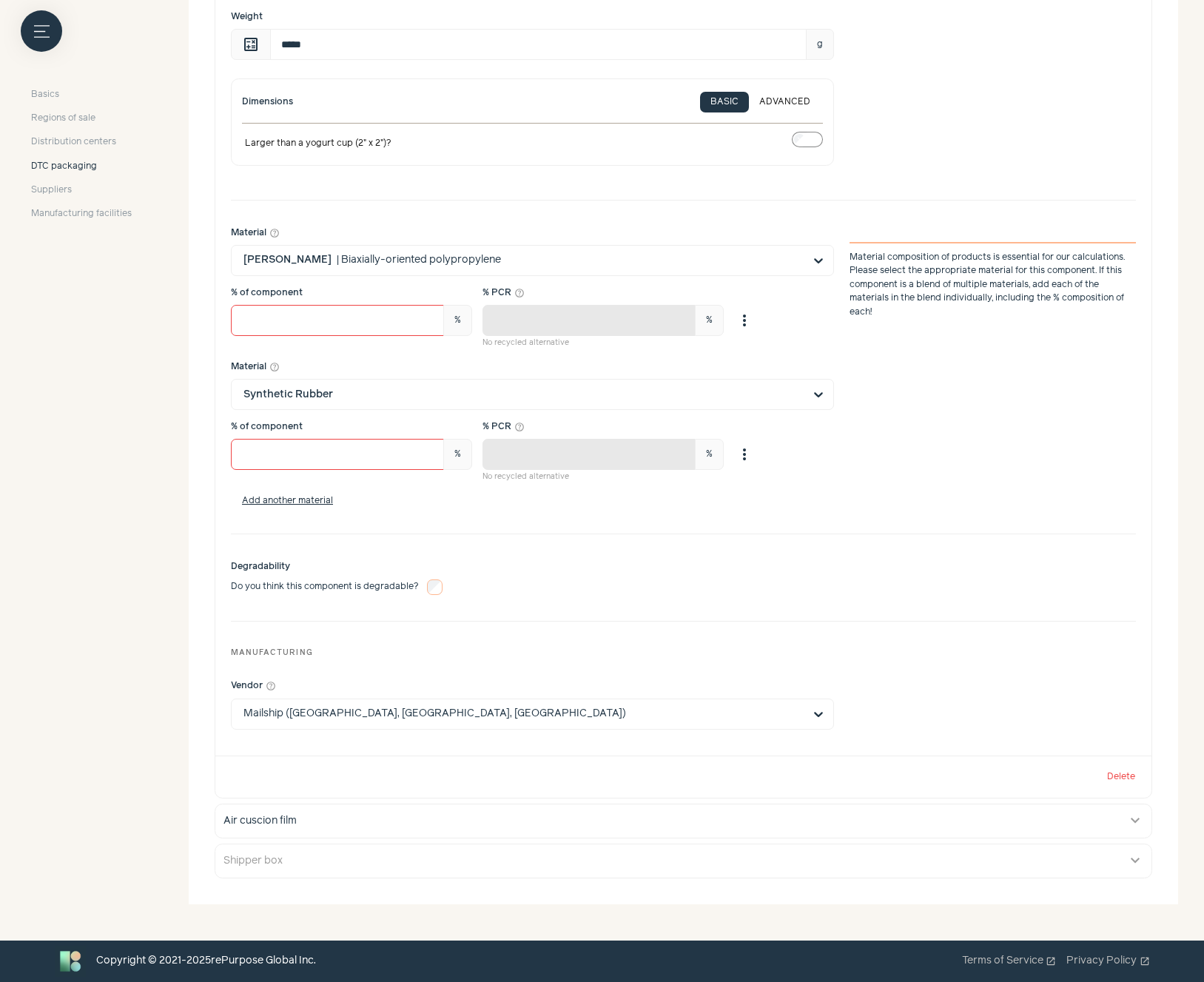
drag, startPoint x: 780, startPoint y: 870, endPoint x: 783, endPoint y: 858, distance: 12.4
click at [780, 870] on button "Shipper box expand_more" at bounding box center [682, 861] width 936 height 33
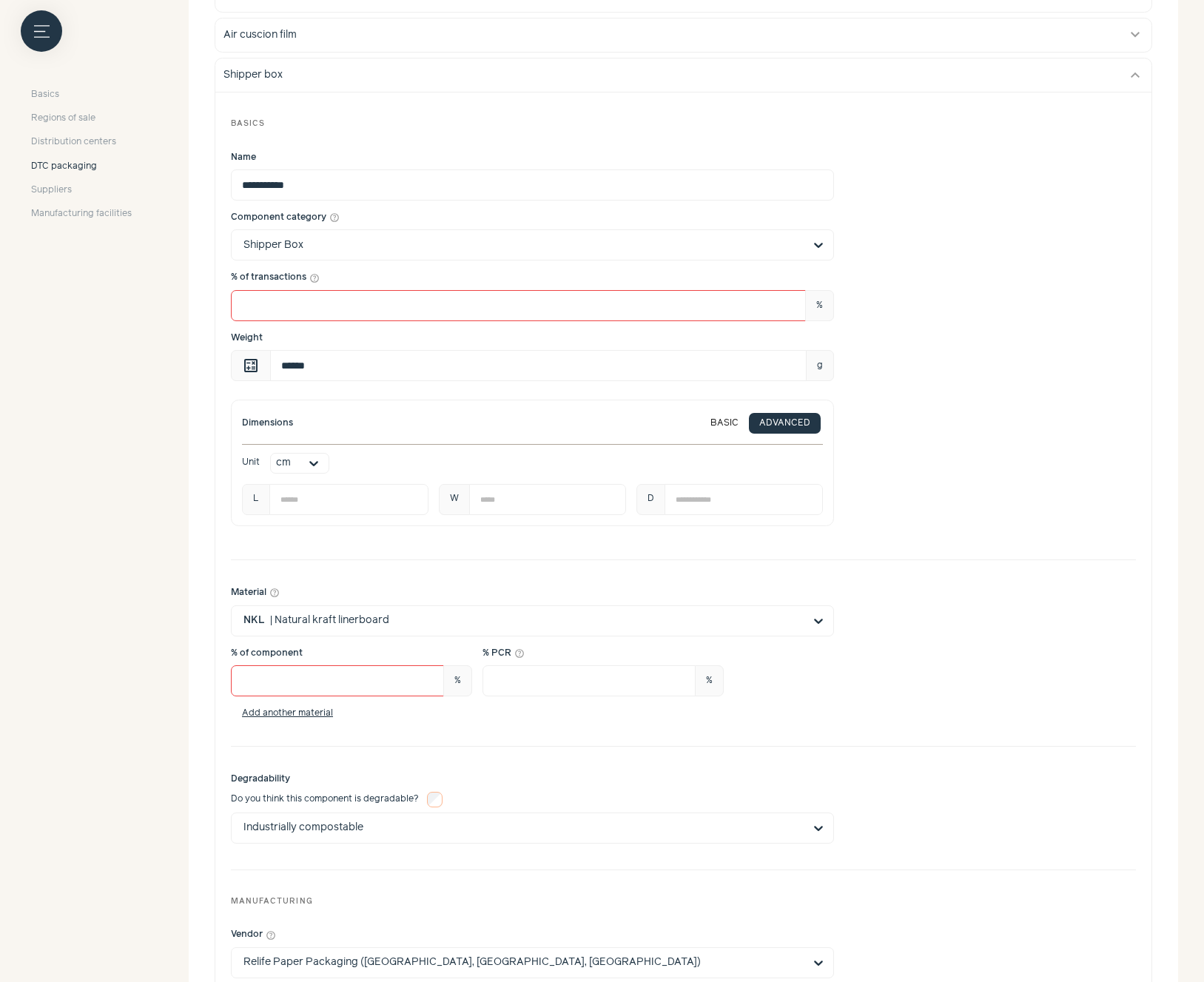
scroll to position [1549, 0]
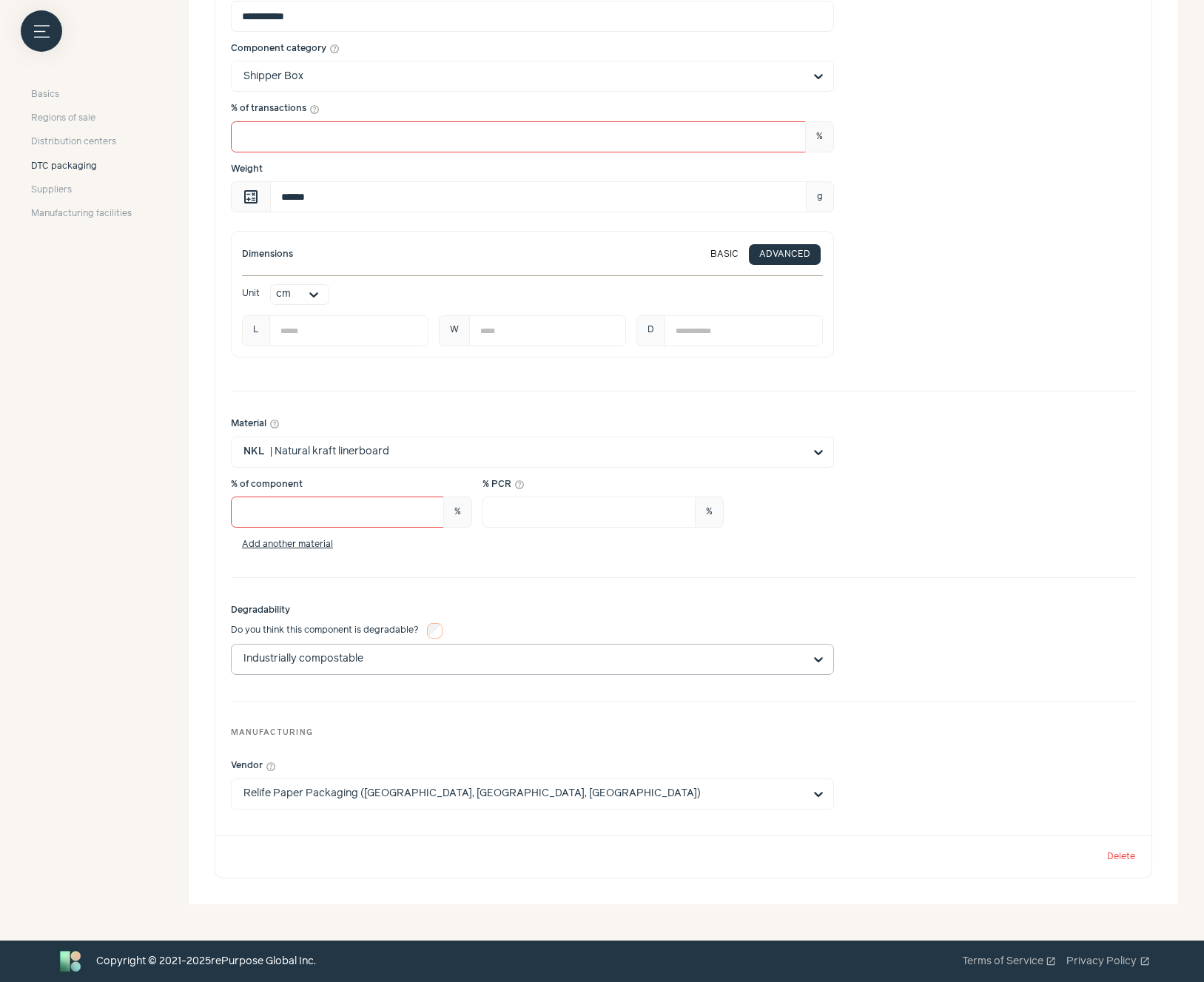
click at [549, 654] on input "Industrially compostable" at bounding box center [523, 659] width 560 height 30
click at [549, 654] on input "Dissolvable Home compostable Industrially compostable Option Industrially compo…" at bounding box center [523, 659] width 560 height 30
click at [617, 665] on input "Industrially compostable" at bounding box center [523, 659] width 560 height 30
click at [617, 665] on input "Dissolvable Home compostable Industrially compostable Option Industrially compo…" at bounding box center [523, 659] width 560 height 30
click at [356, 660] on input "Option Industrially compostable, selected. Select is focused, type to refine li…" at bounding box center [523, 659] width 560 height 30
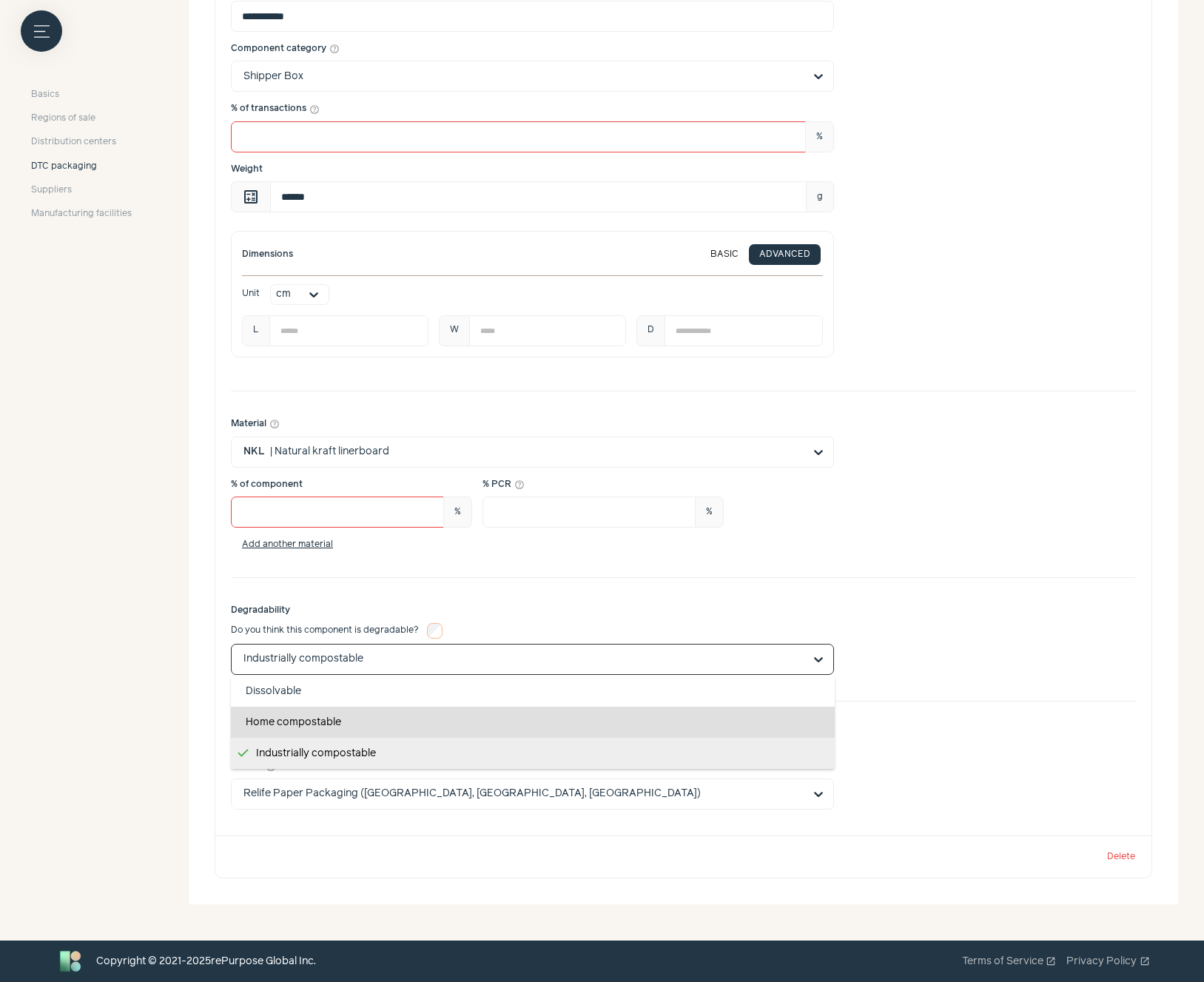
click at [303, 724] on div "Home compostable" at bounding box center [532, 722] width 603 height 31
click at [303, 674] on input "Dissolvable Home compostable Industrially compostable Option Industrially compo…" at bounding box center [523, 659] width 560 height 30
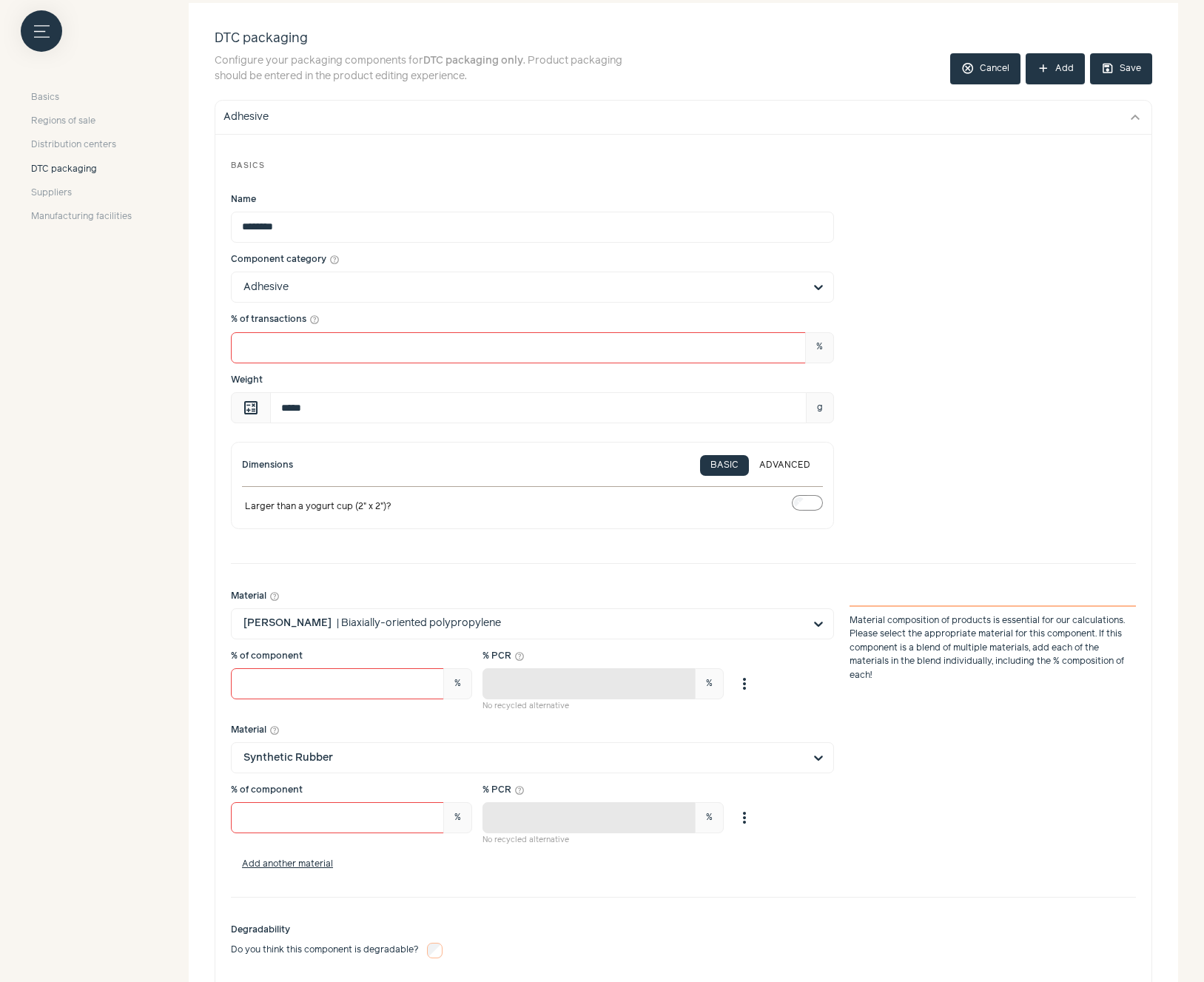
scroll to position [0, 0]
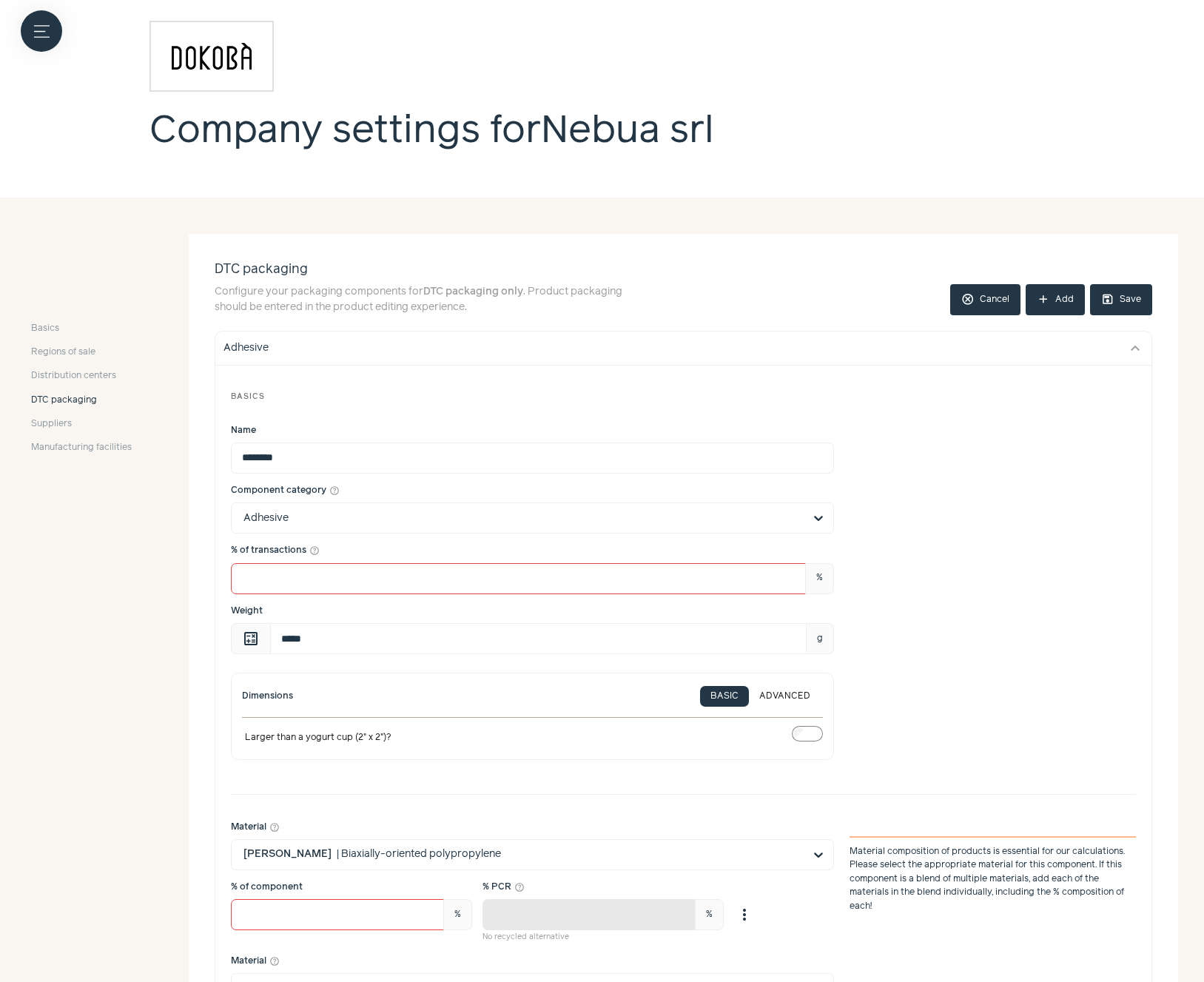
click at [1126, 300] on button "save Save" at bounding box center [1120, 299] width 62 height 31
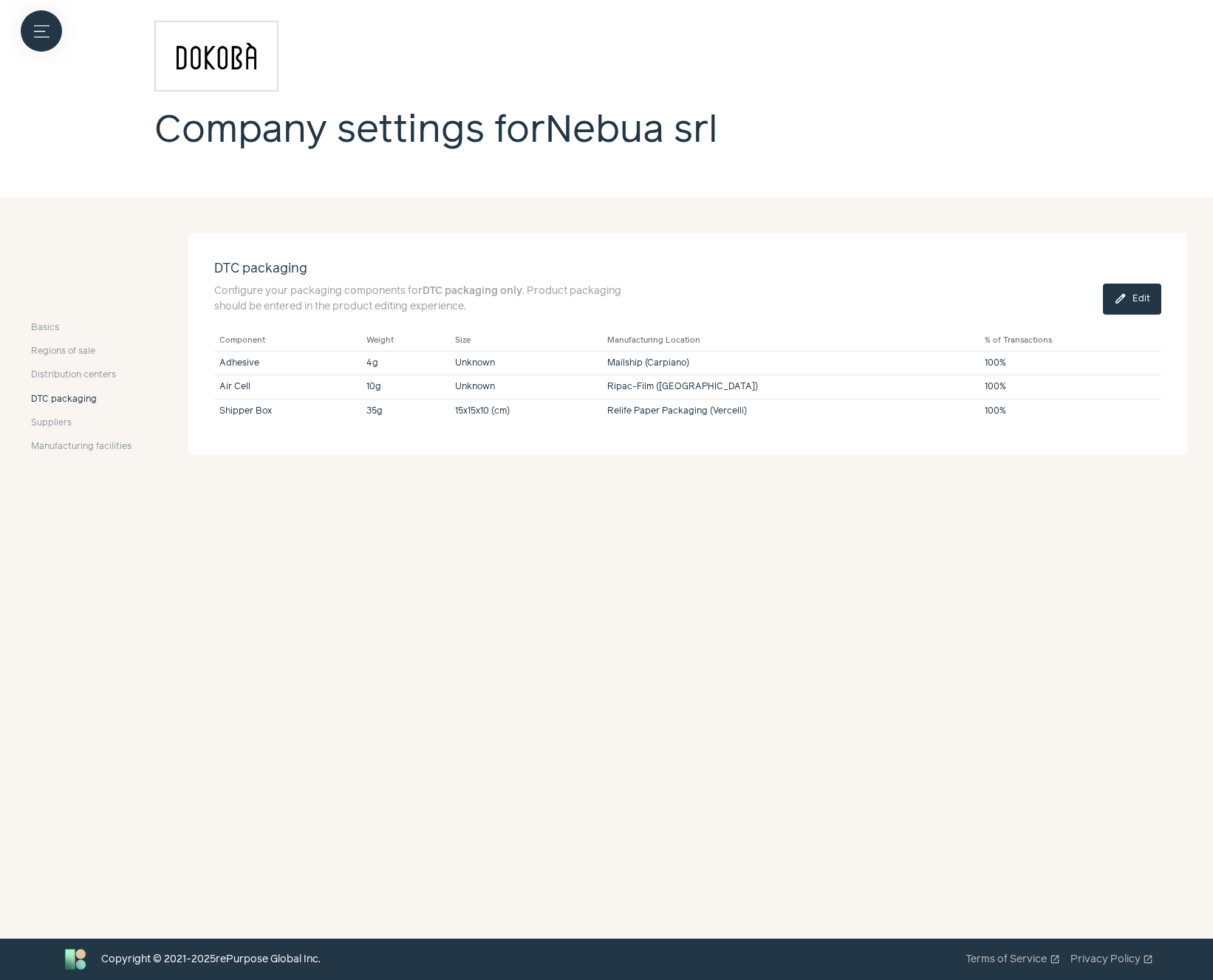
click at [1127, 298] on span "edit" at bounding box center [1121, 299] width 13 height 13
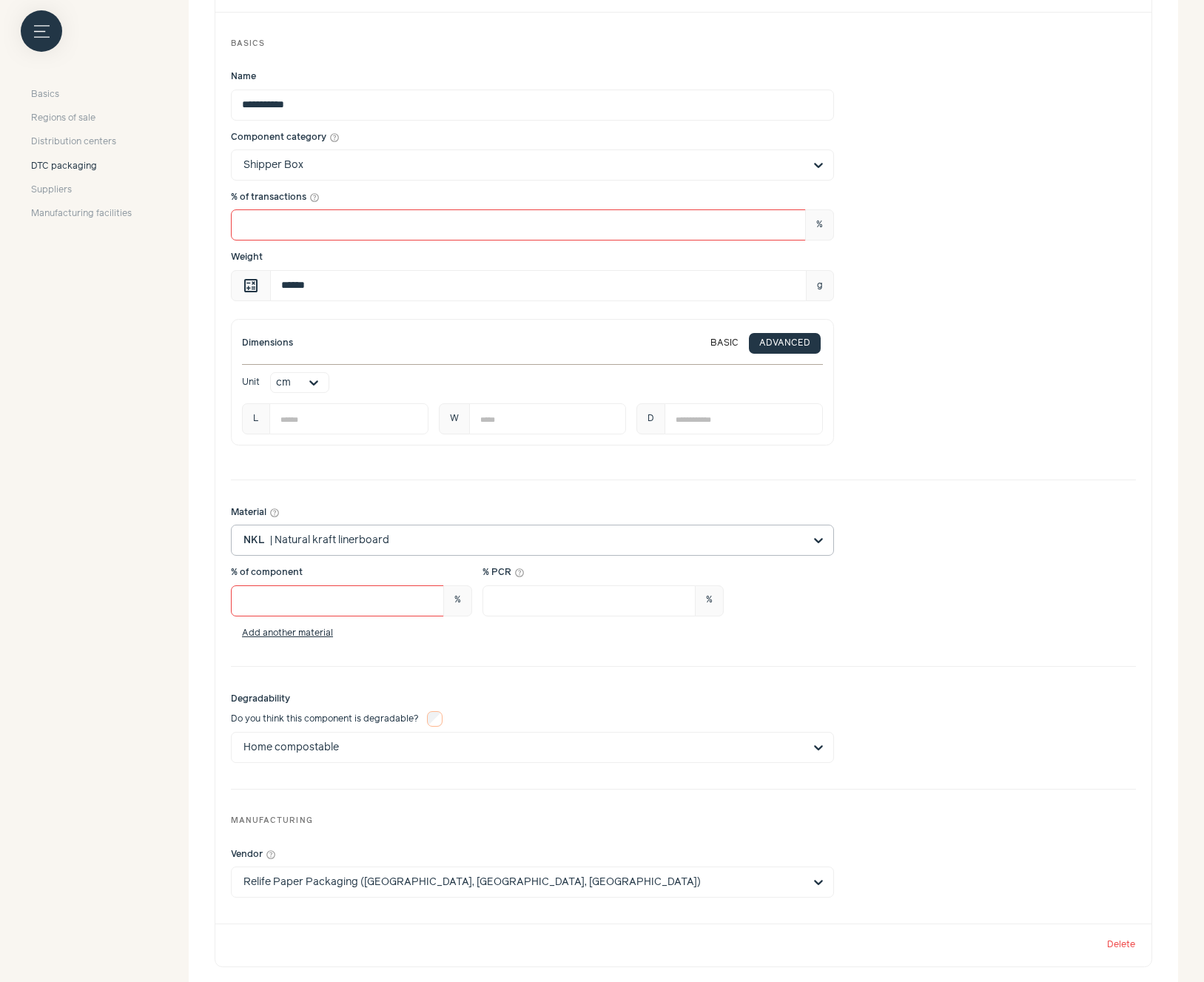
scroll to position [1985, 0]
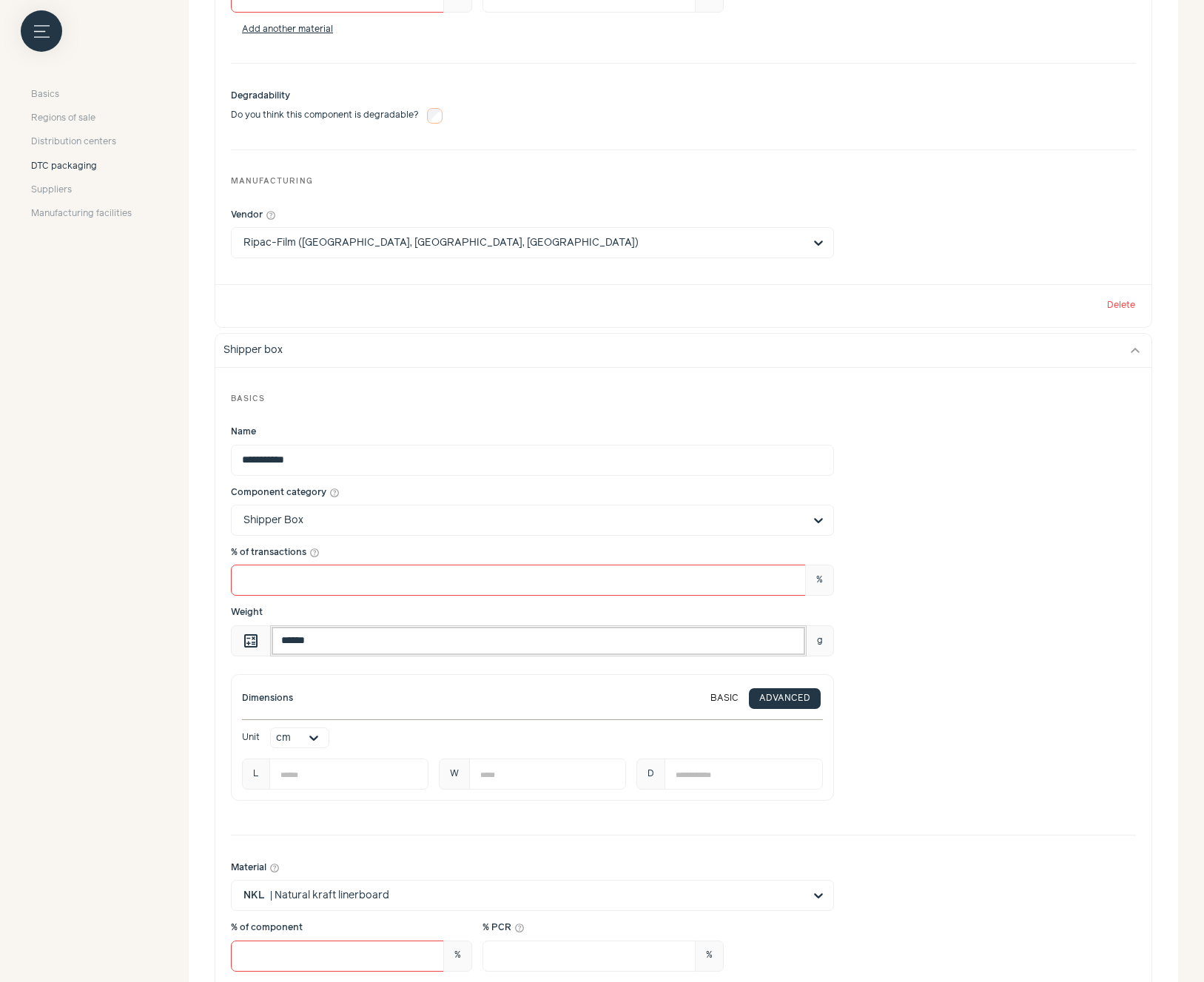
click at [337, 641] on input "******" at bounding box center [538, 640] width 537 height 31
type input "**"
click at [997, 578] on div "% of transactions help_outline *** %" at bounding box center [683, 570] width 905 height 49
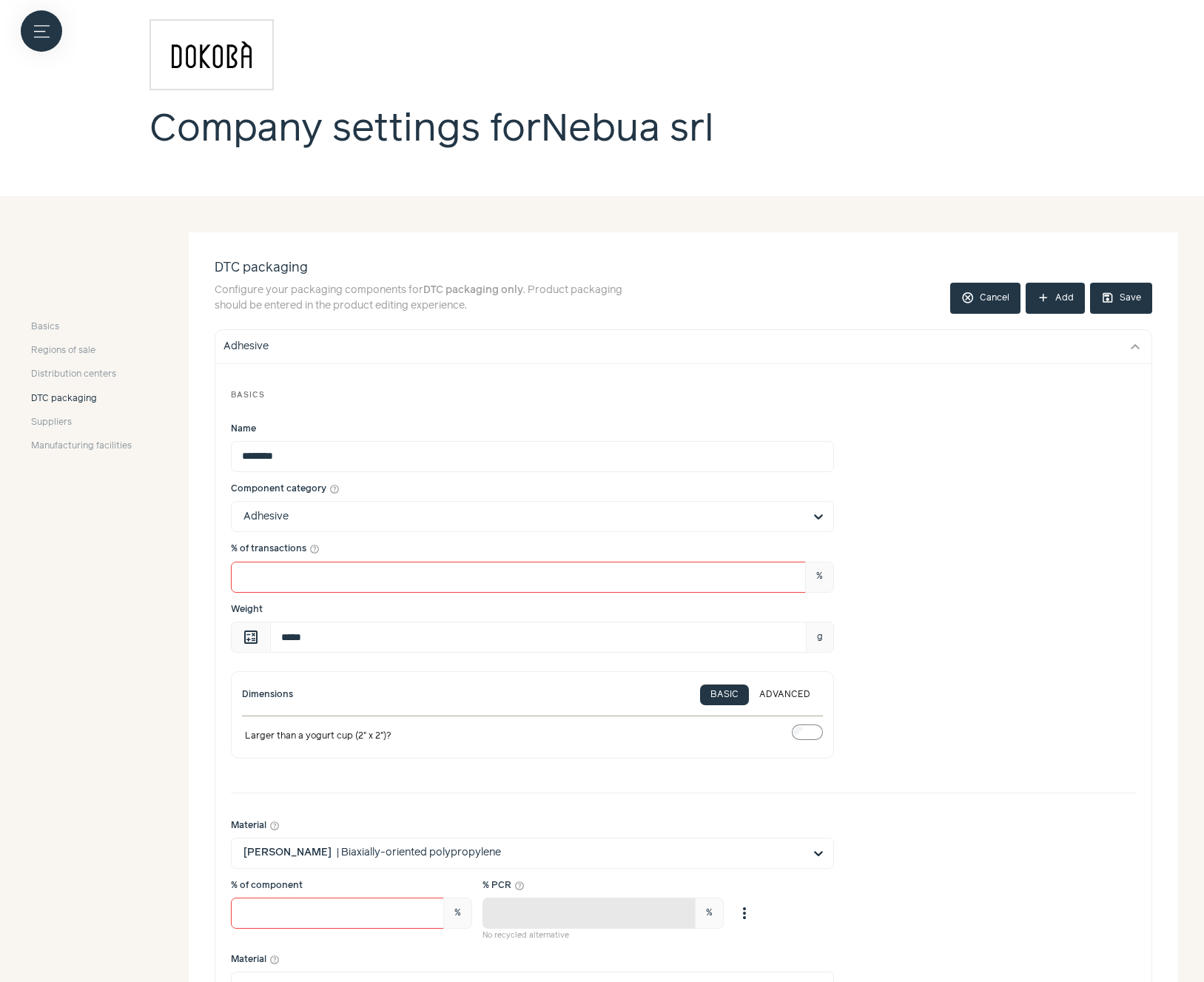
scroll to position [0, 0]
click at [1137, 294] on button "save Save" at bounding box center [1120, 299] width 62 height 31
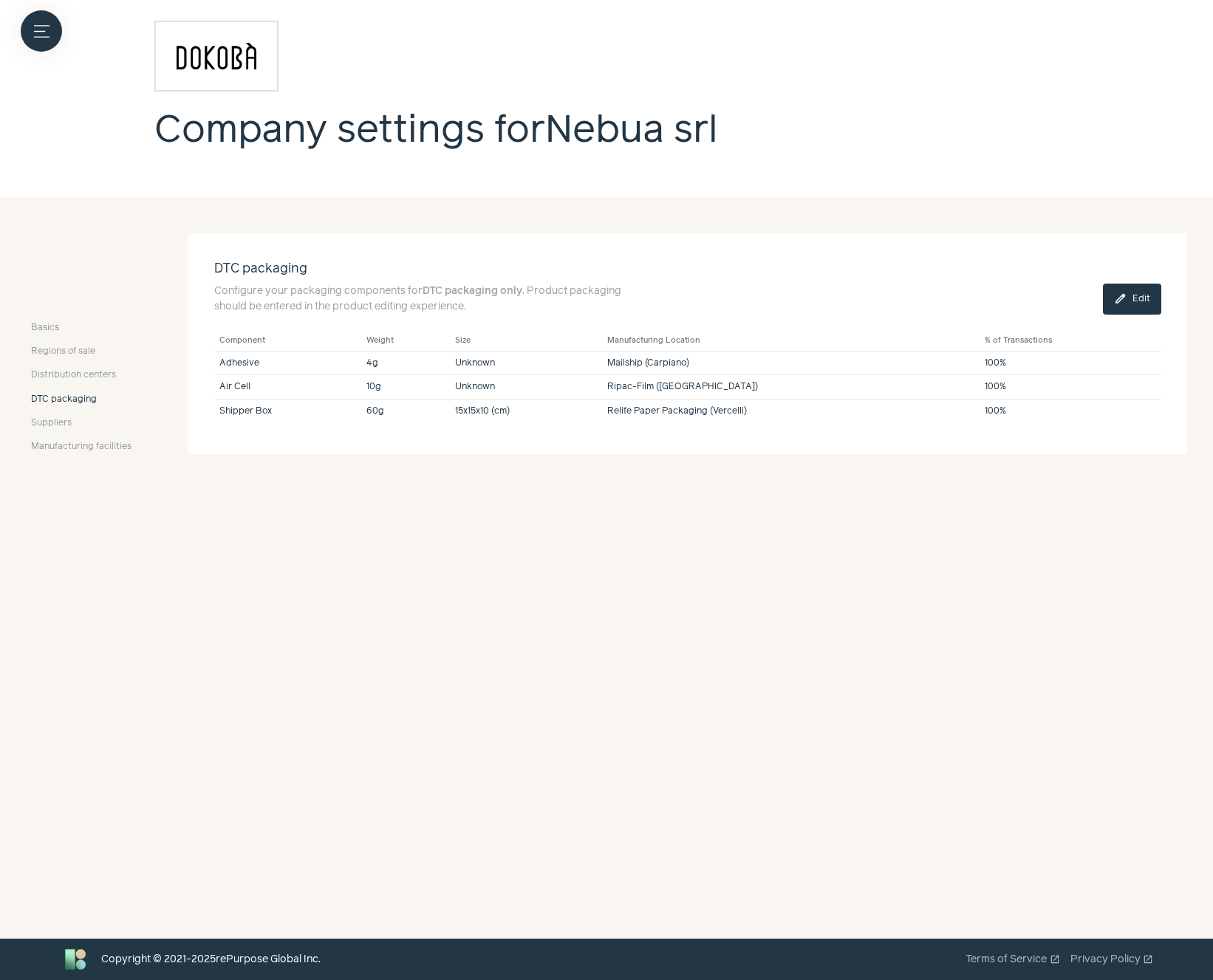
click at [1132, 304] on button "edit Edit" at bounding box center [1132, 299] width 58 height 31
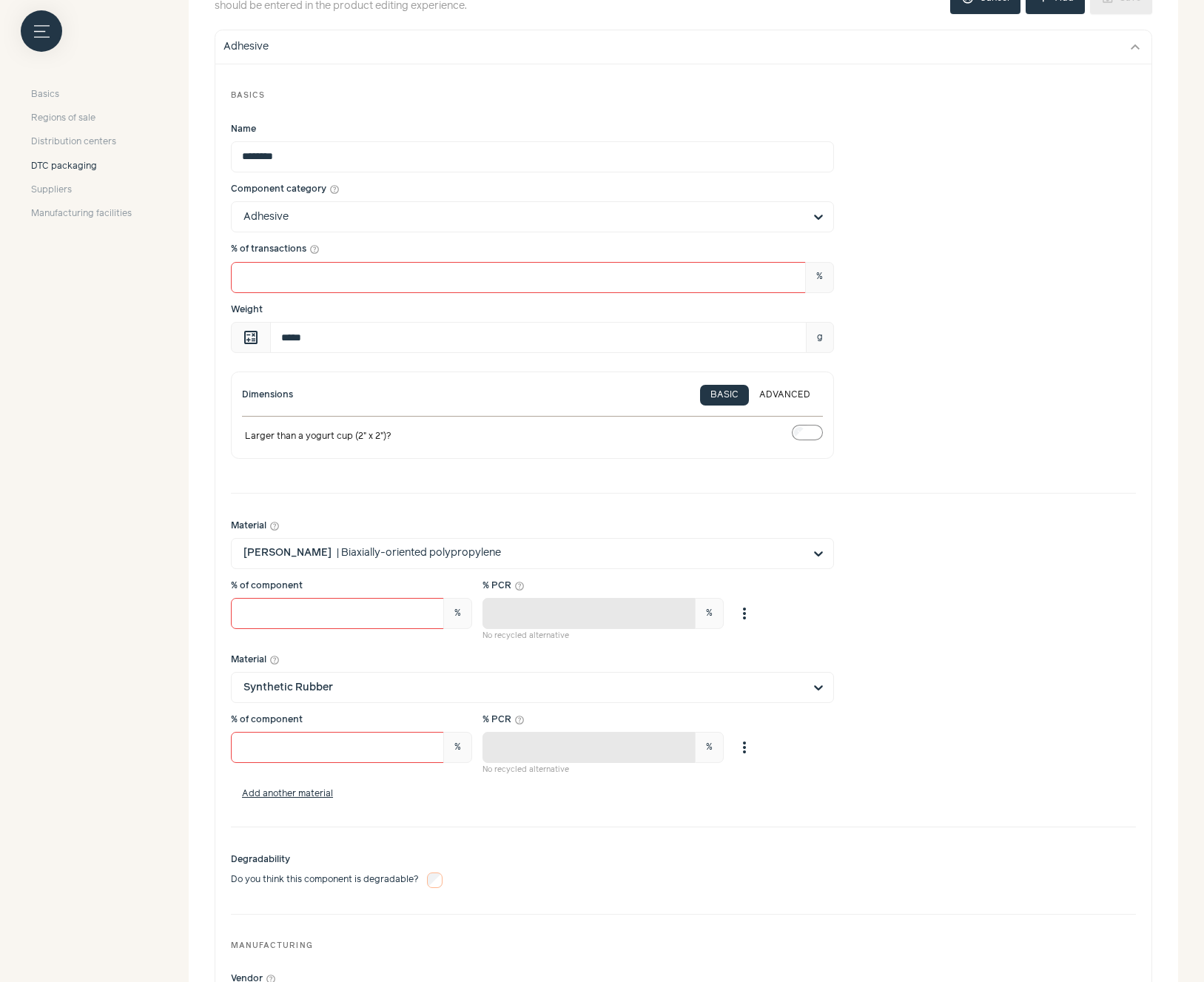
scroll to position [266, 0]
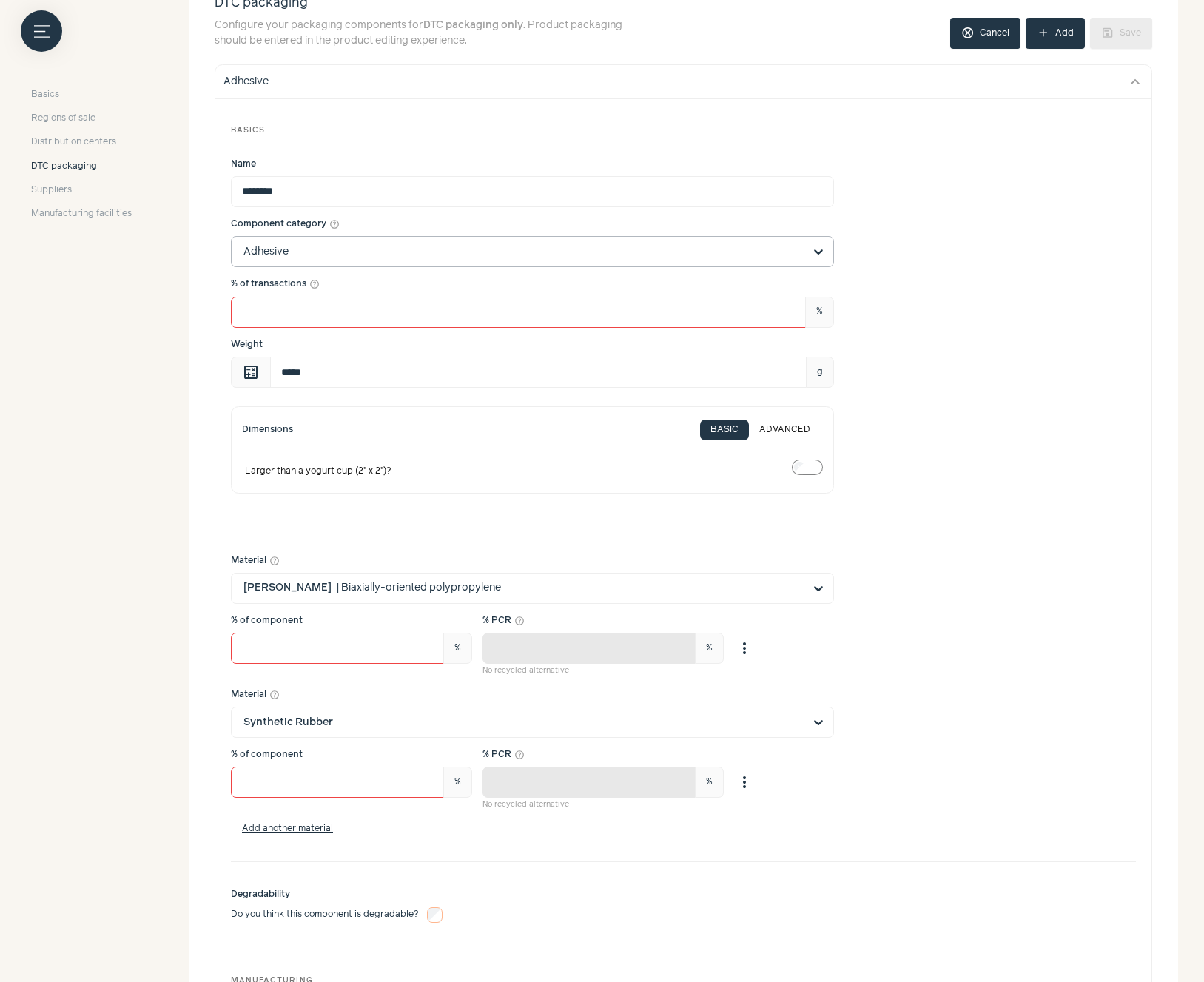
click at [615, 255] on input "Component category help_outline Adhesive" at bounding box center [523, 251] width 560 height 30
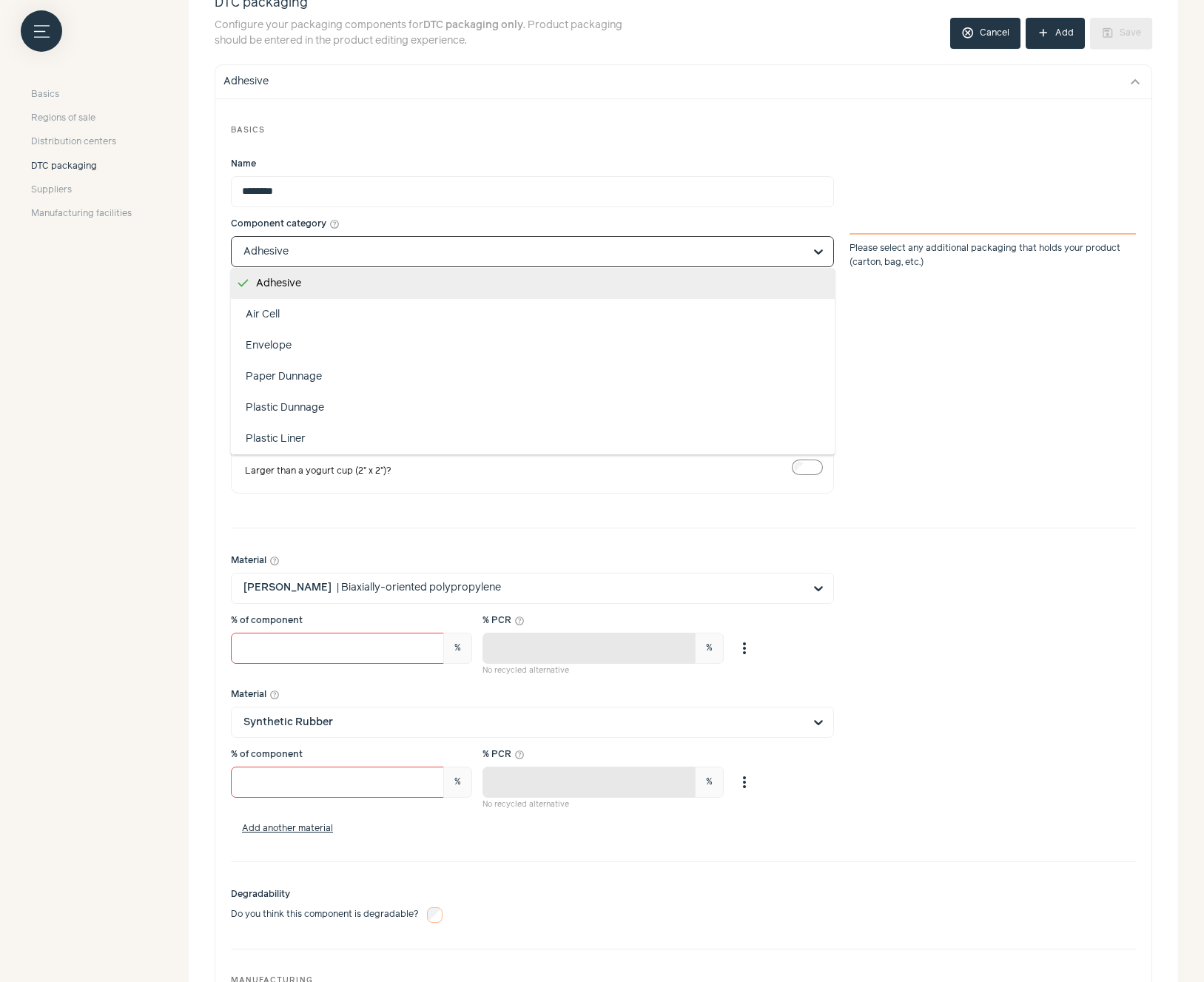
click at [615, 255] on input "Component category help_outline Adhesive Air Cell Envelope Paper Dunnage Plasti…" at bounding box center [523, 251] width 560 height 30
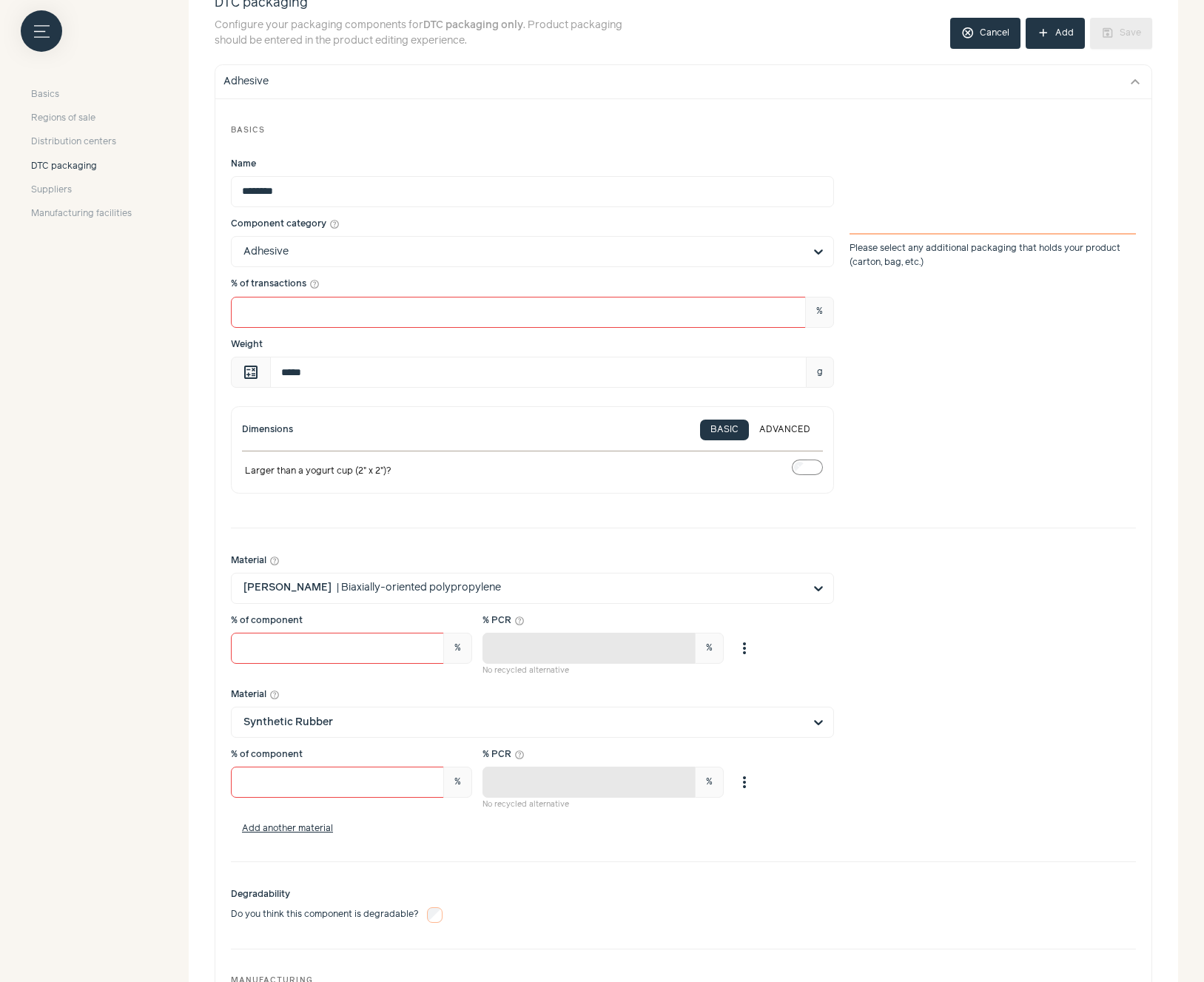
click at [244, 617] on div "% of component" at bounding box center [352, 620] width 241 height 13
click at [244, 633] on input "**" at bounding box center [337, 648] width 213 height 31
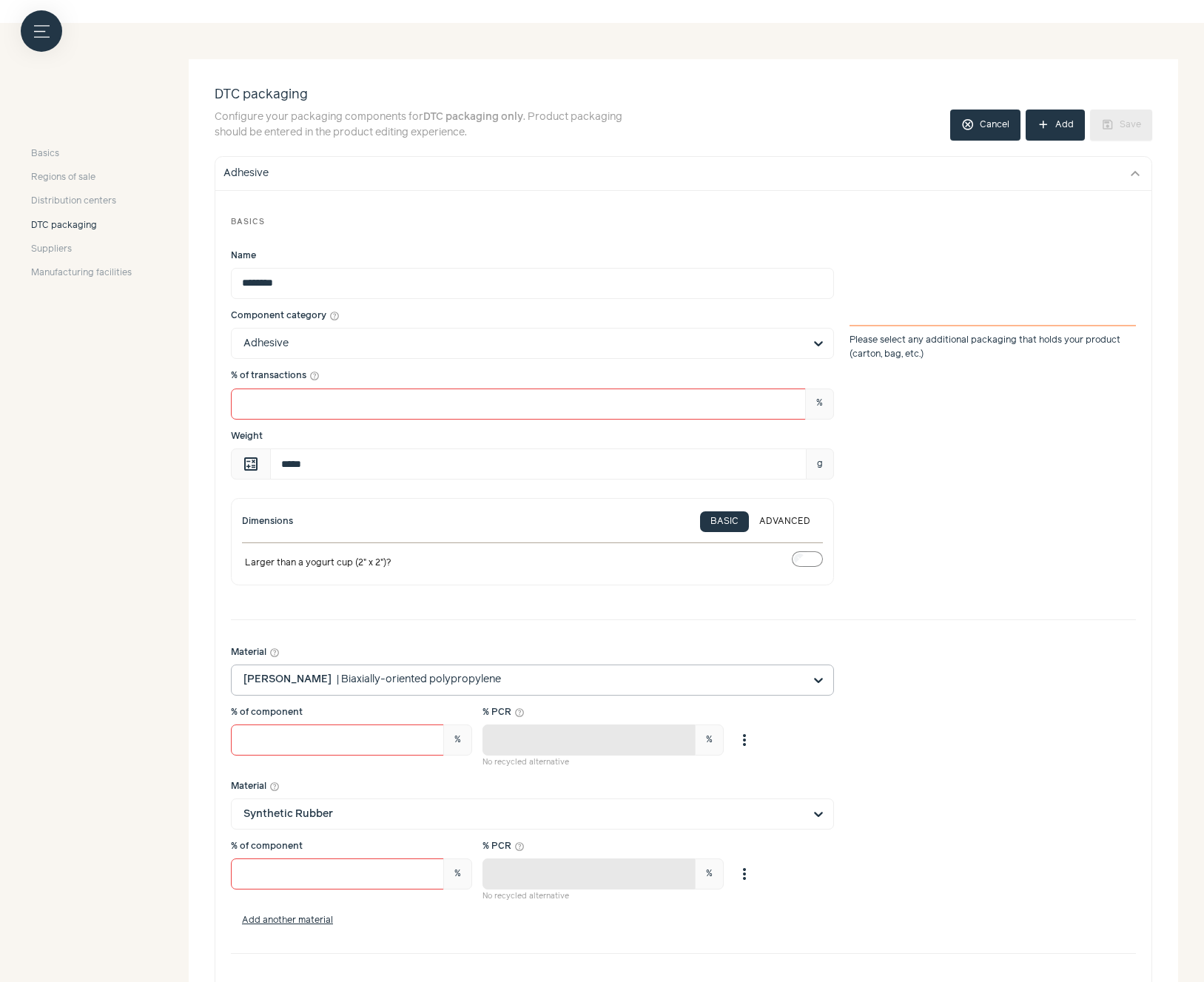
scroll to position [177, 0]
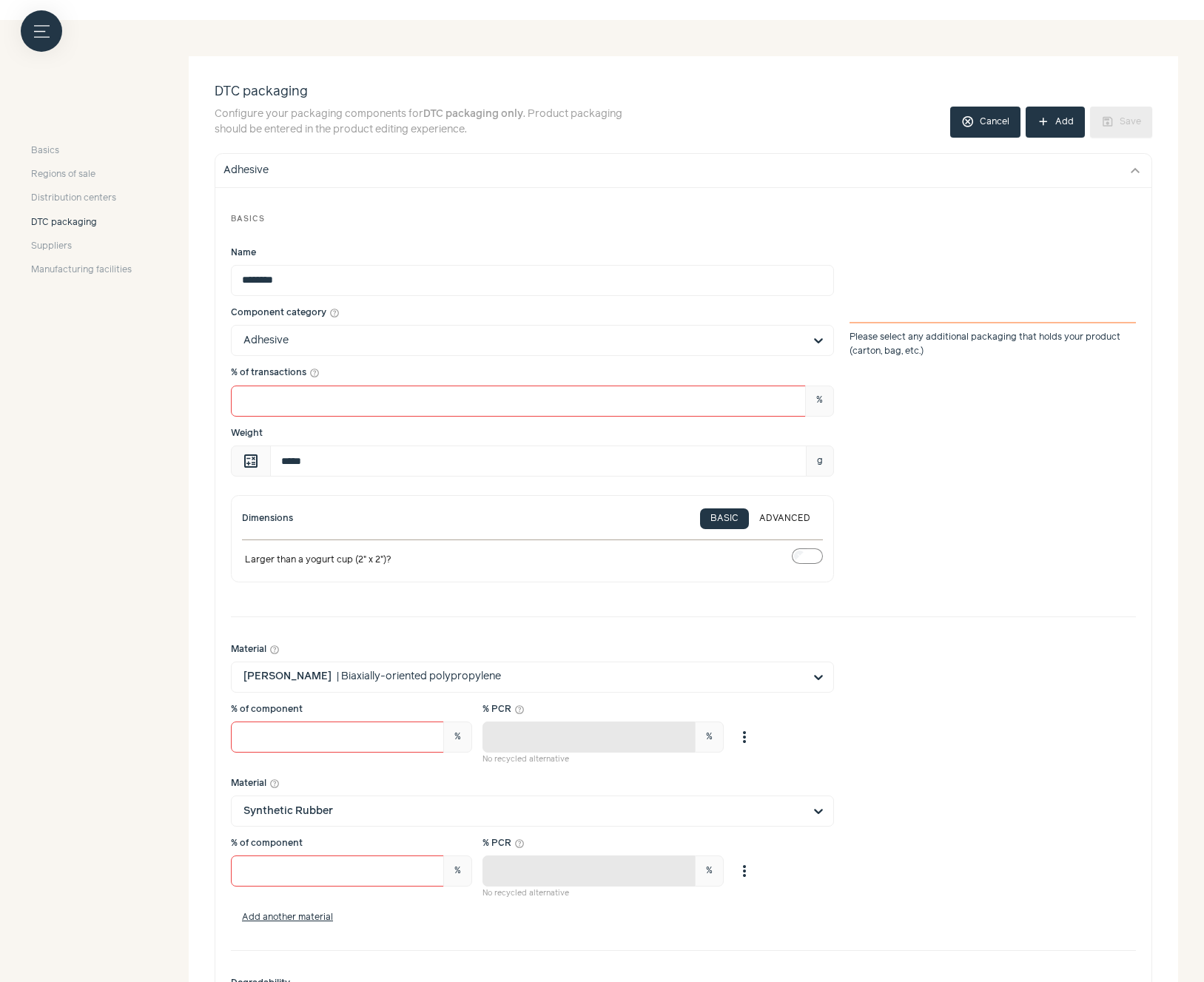
drag, startPoint x: 390, startPoint y: 559, endPoint x: 265, endPoint y: 565, distance: 125.1
click at [265, 565] on label "Larger than a yogurt cup (2" x 2")?" at bounding box center [317, 560] width 152 height 23
click at [788, 339] on input "Component category help_outline Adhesive Please select any additional packaging…" at bounding box center [523, 340] width 560 height 30
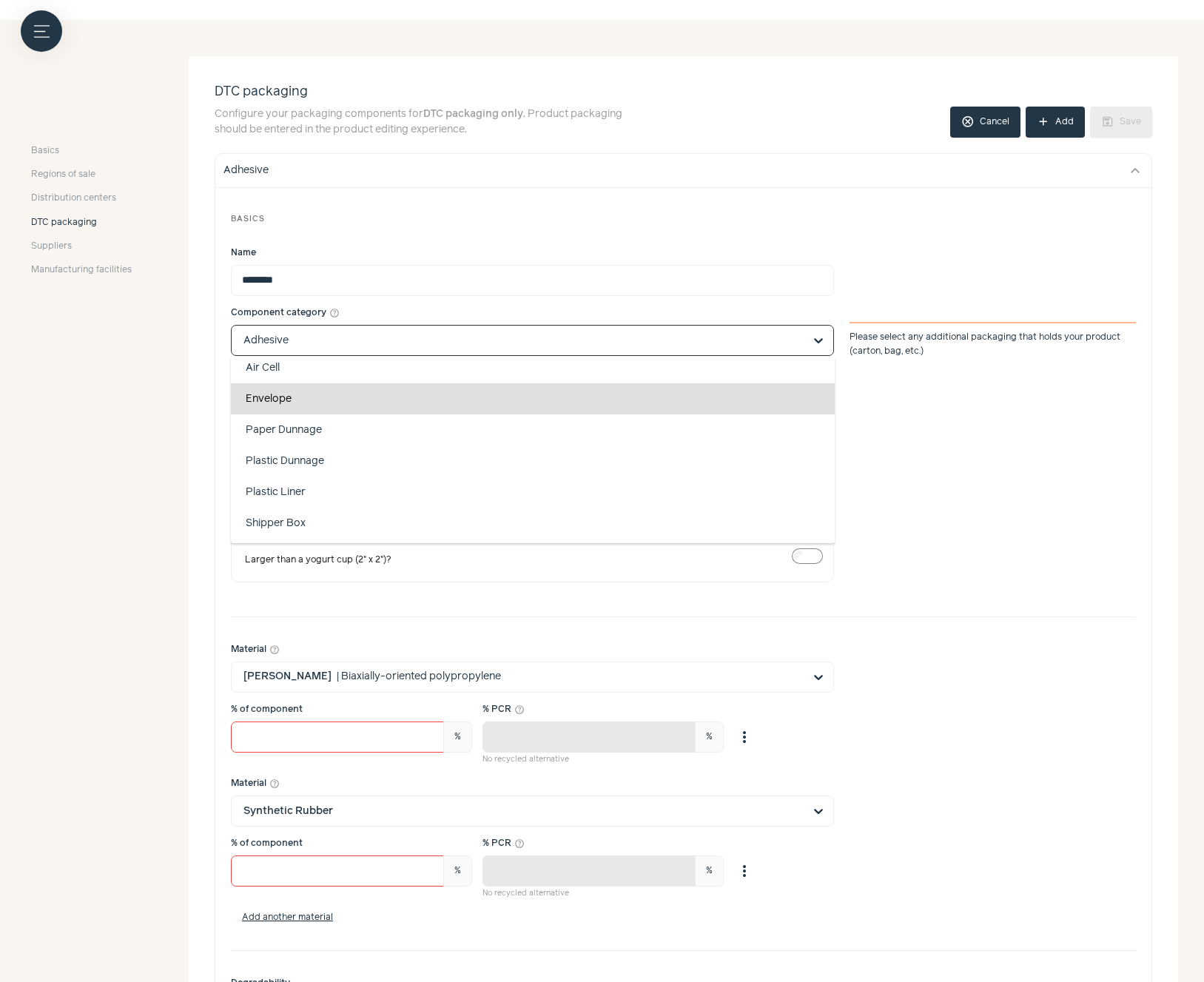
scroll to position [0, 0]
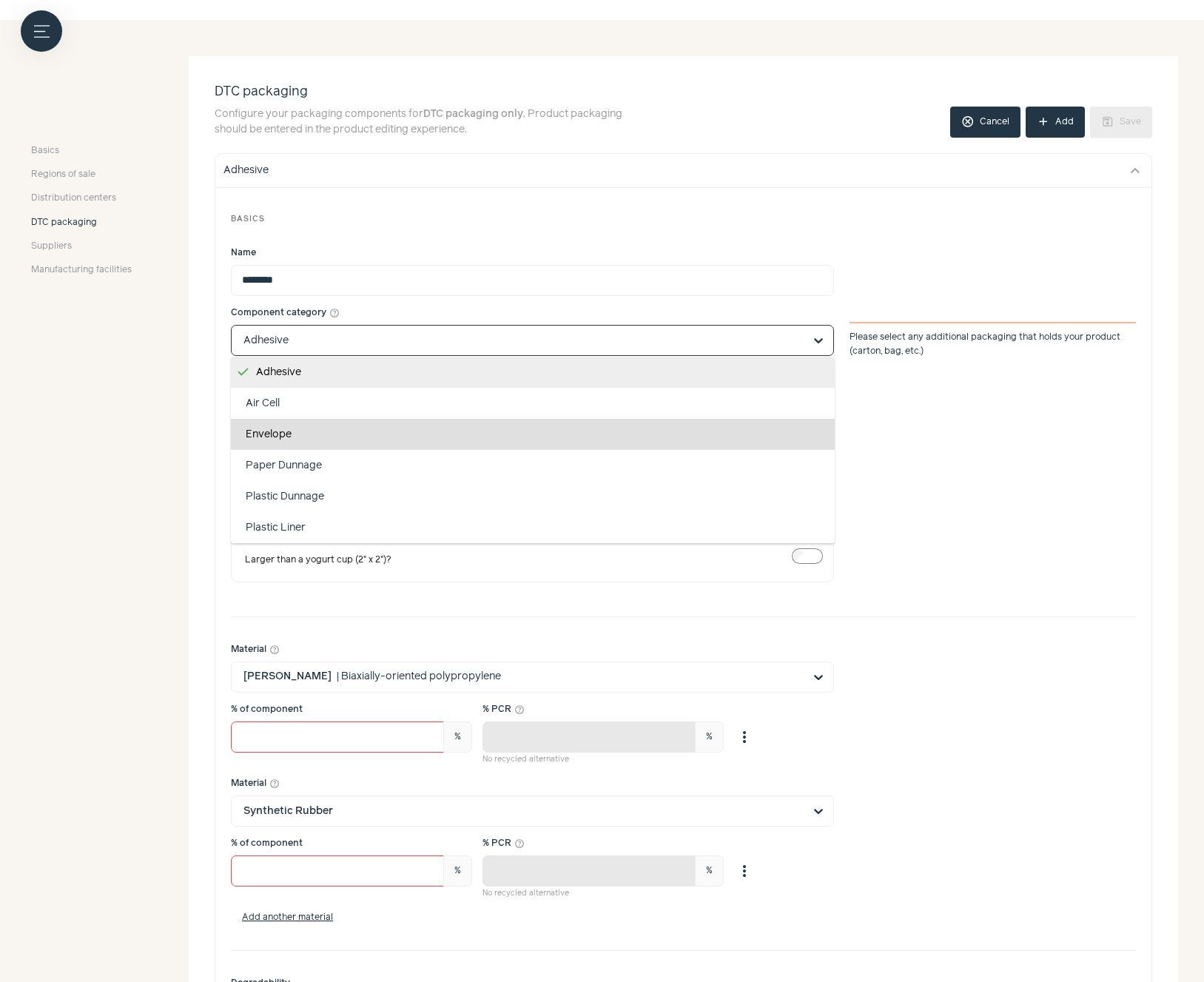
click at [1004, 389] on div "% of transactions help_outline *** %" at bounding box center [683, 390] width 905 height 49
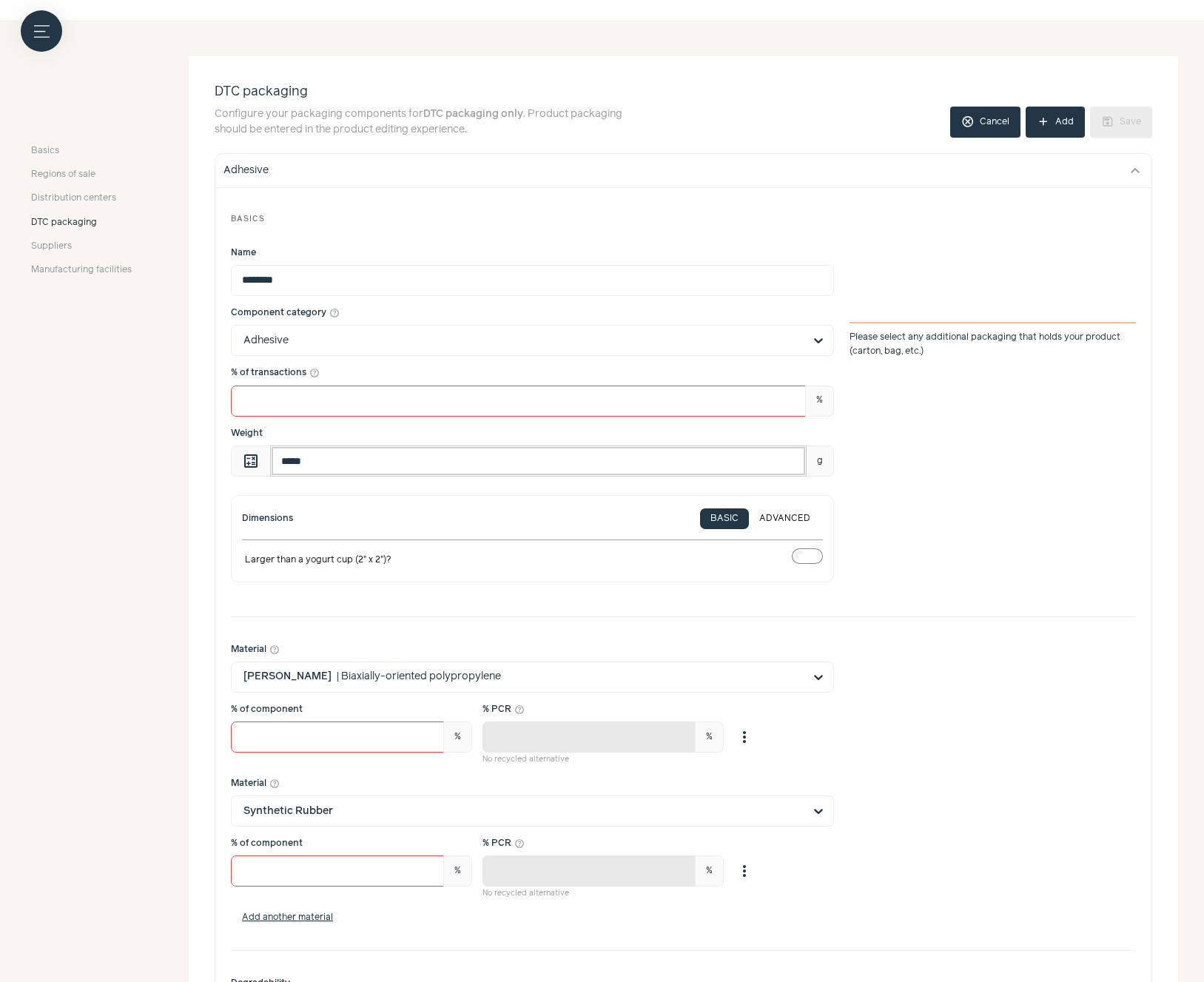
click at [482, 461] on input "*****" at bounding box center [538, 460] width 537 height 31
click at [306, 459] on input "*****" at bounding box center [538, 460] width 537 height 31
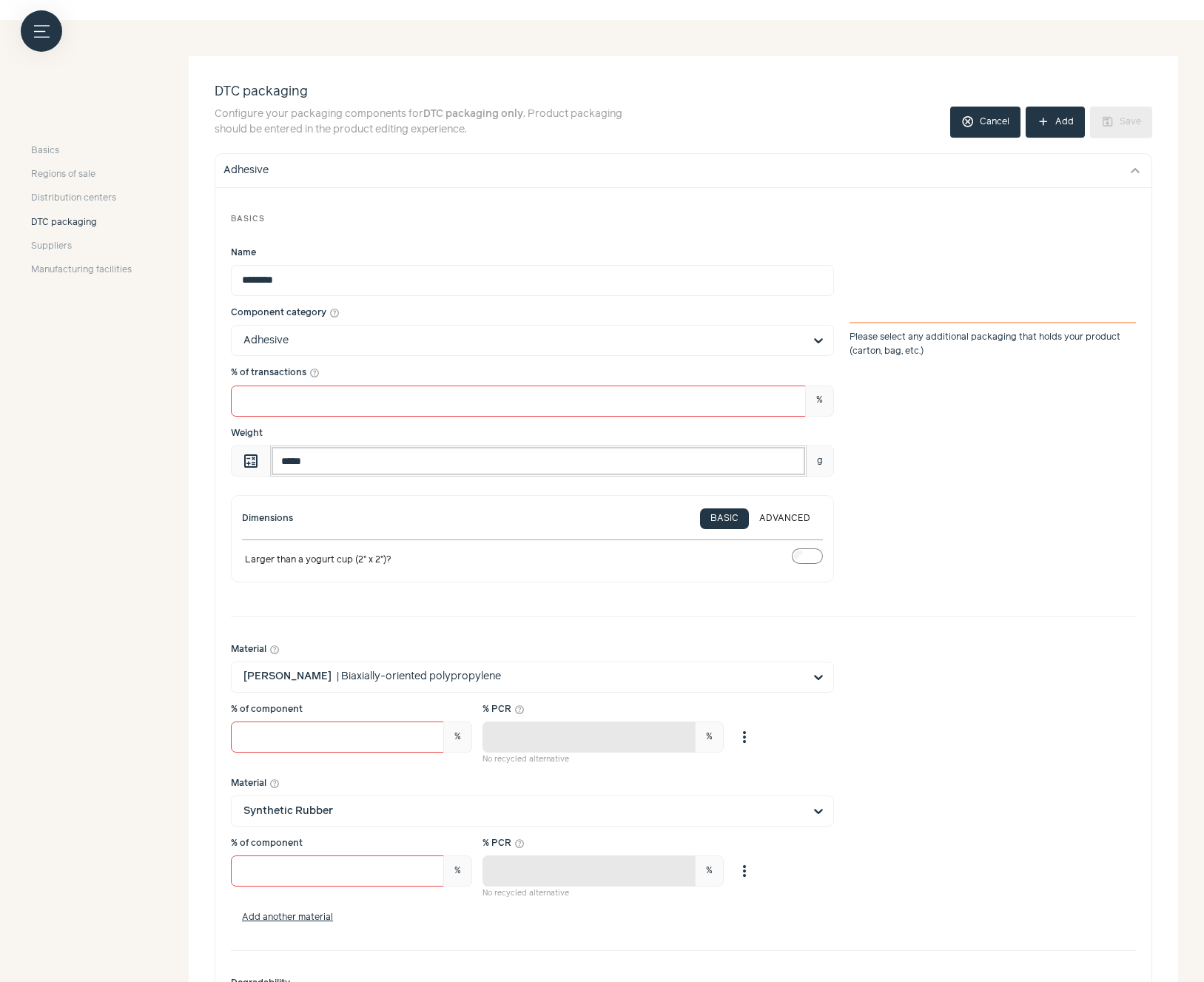
click at [306, 459] on input "*****" at bounding box center [538, 460] width 537 height 31
click at [330, 461] on input "*****" at bounding box center [538, 460] width 537 height 31
click at [331, 461] on input "*****" at bounding box center [538, 460] width 537 height 31
click at [332, 461] on input "*****" at bounding box center [538, 460] width 537 height 31
type input "*****"
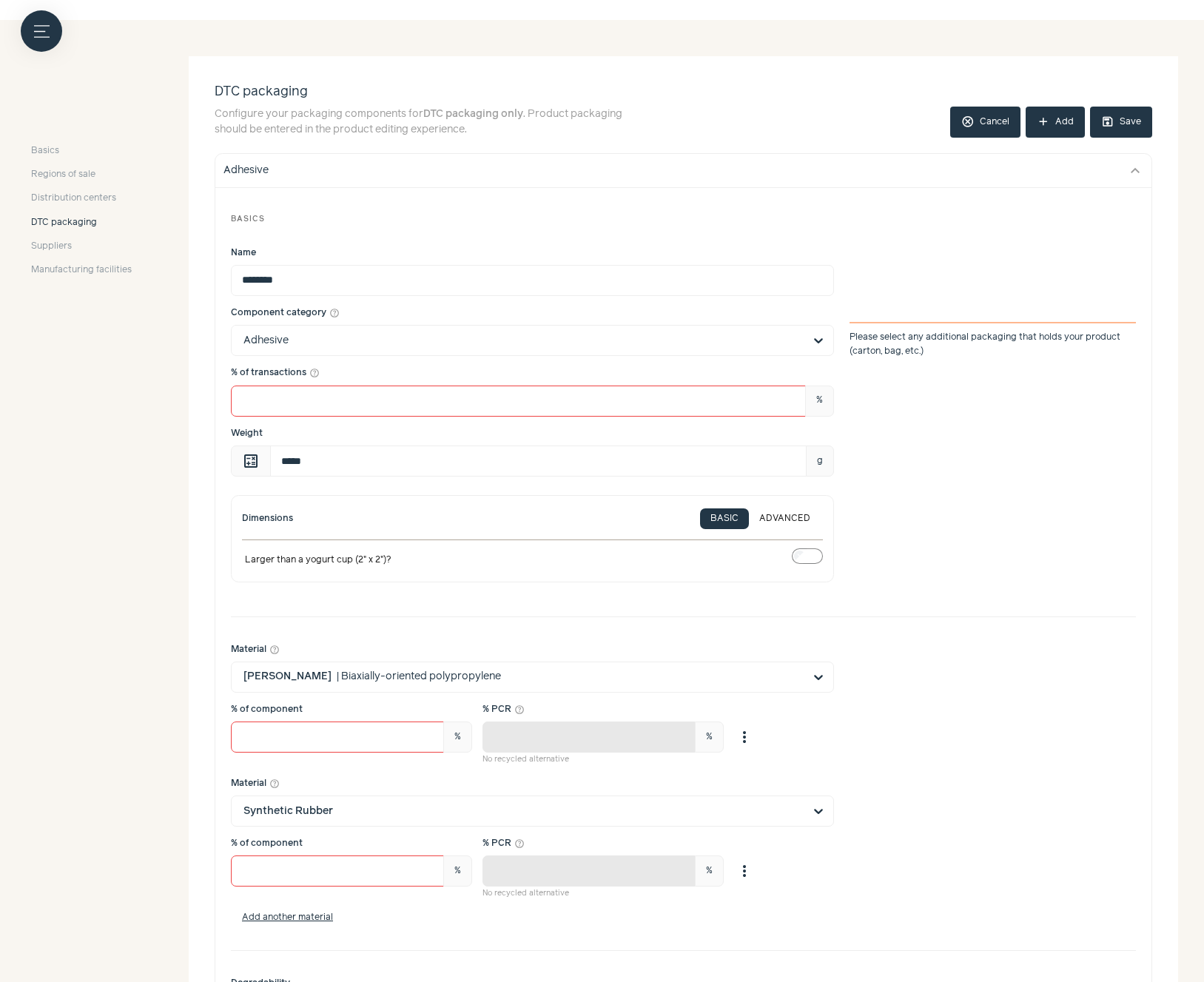
click at [950, 476] on div "Weight calculate ***** g" at bounding box center [683, 451] width 905 height 49
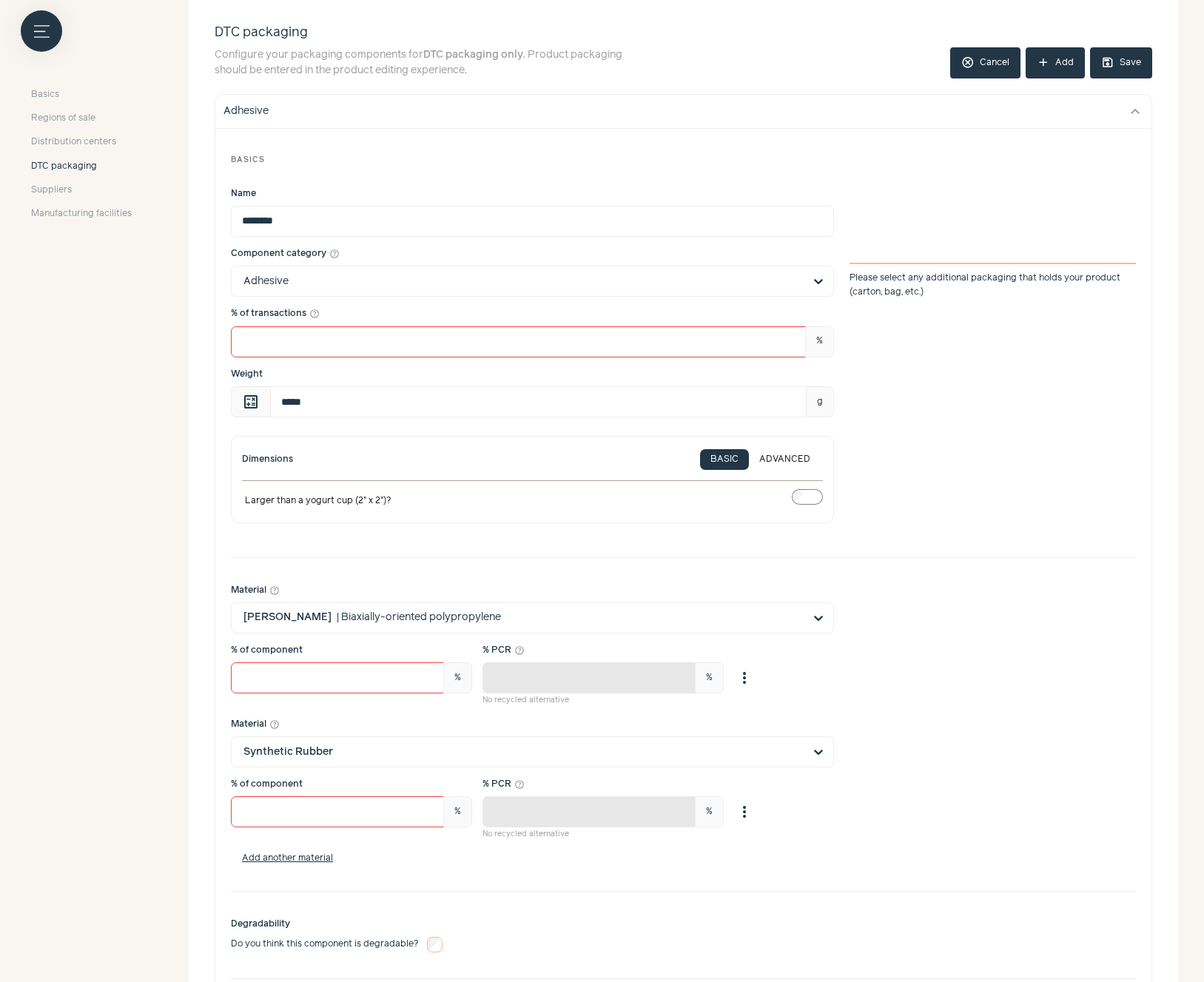
scroll to position [266, 0]
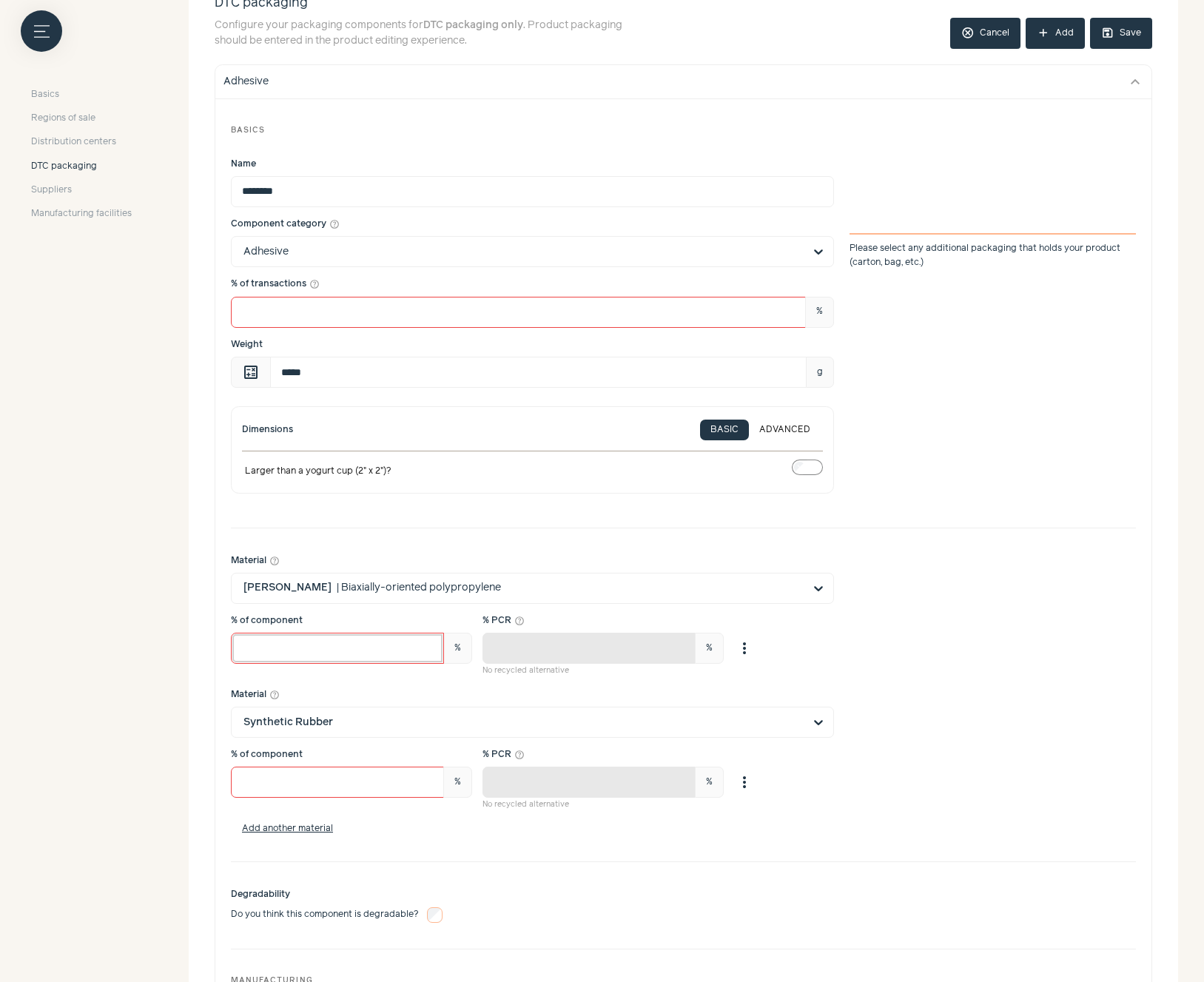
click at [291, 647] on input "**" at bounding box center [337, 648] width 213 height 31
click at [884, 590] on div "Material help_outline [PERSON_NAME] | Biaxially-oriented polypropylene" at bounding box center [683, 578] width 905 height 49
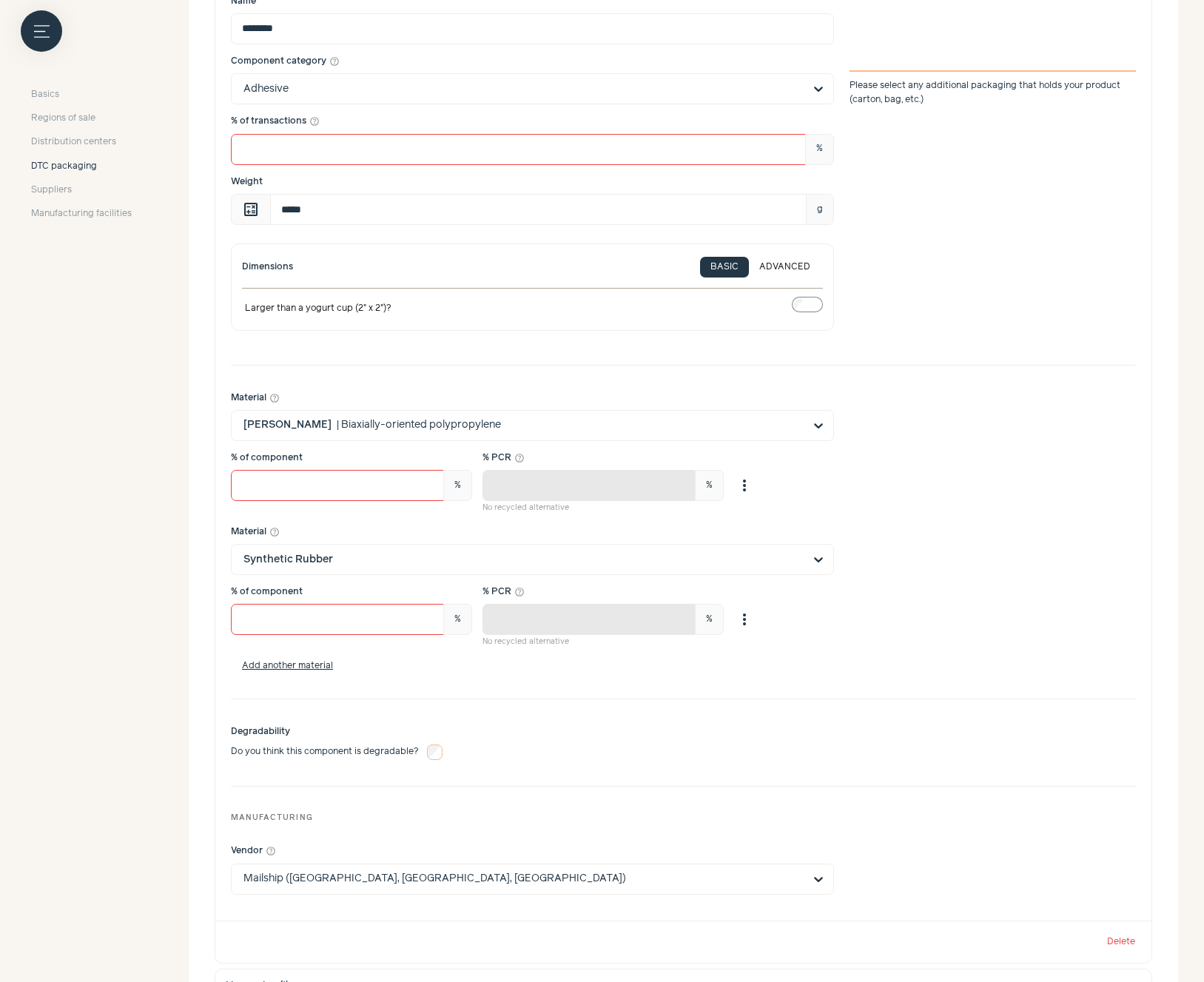
scroll to position [444, 0]
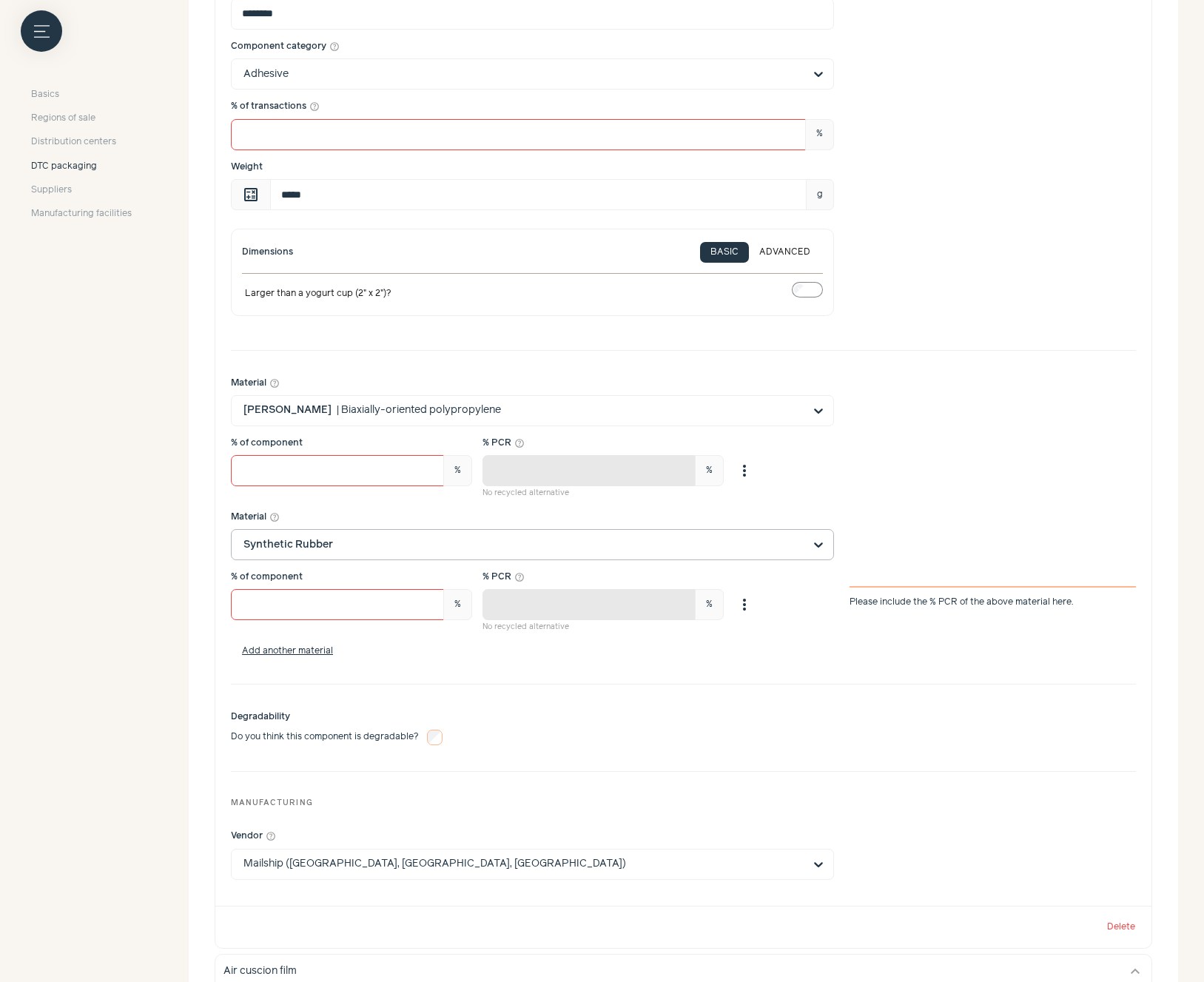
click at [505, 549] on input "Material help_outline Synthetic Rubber" at bounding box center [523, 544] width 560 height 30
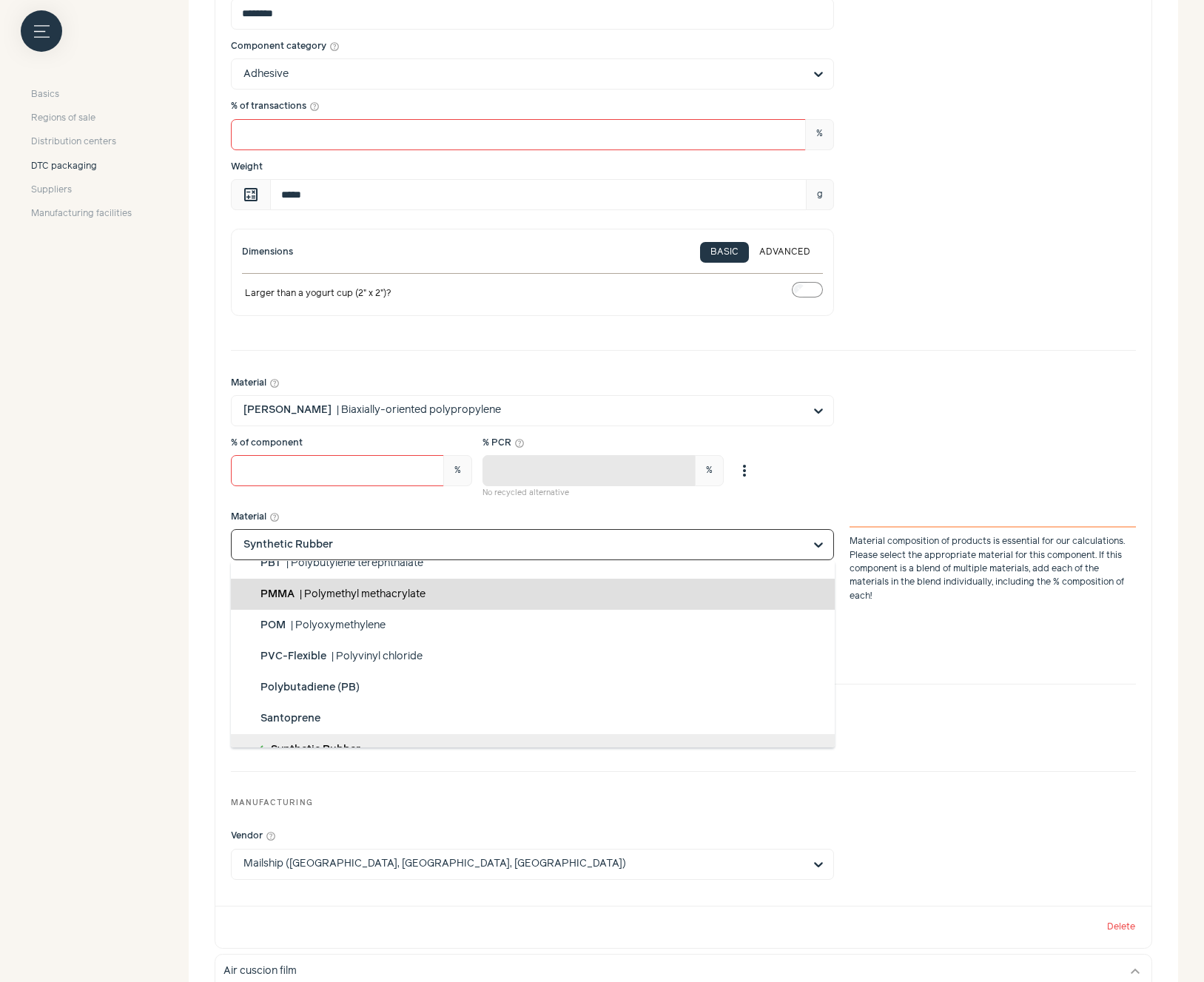
scroll to position [1155, 0]
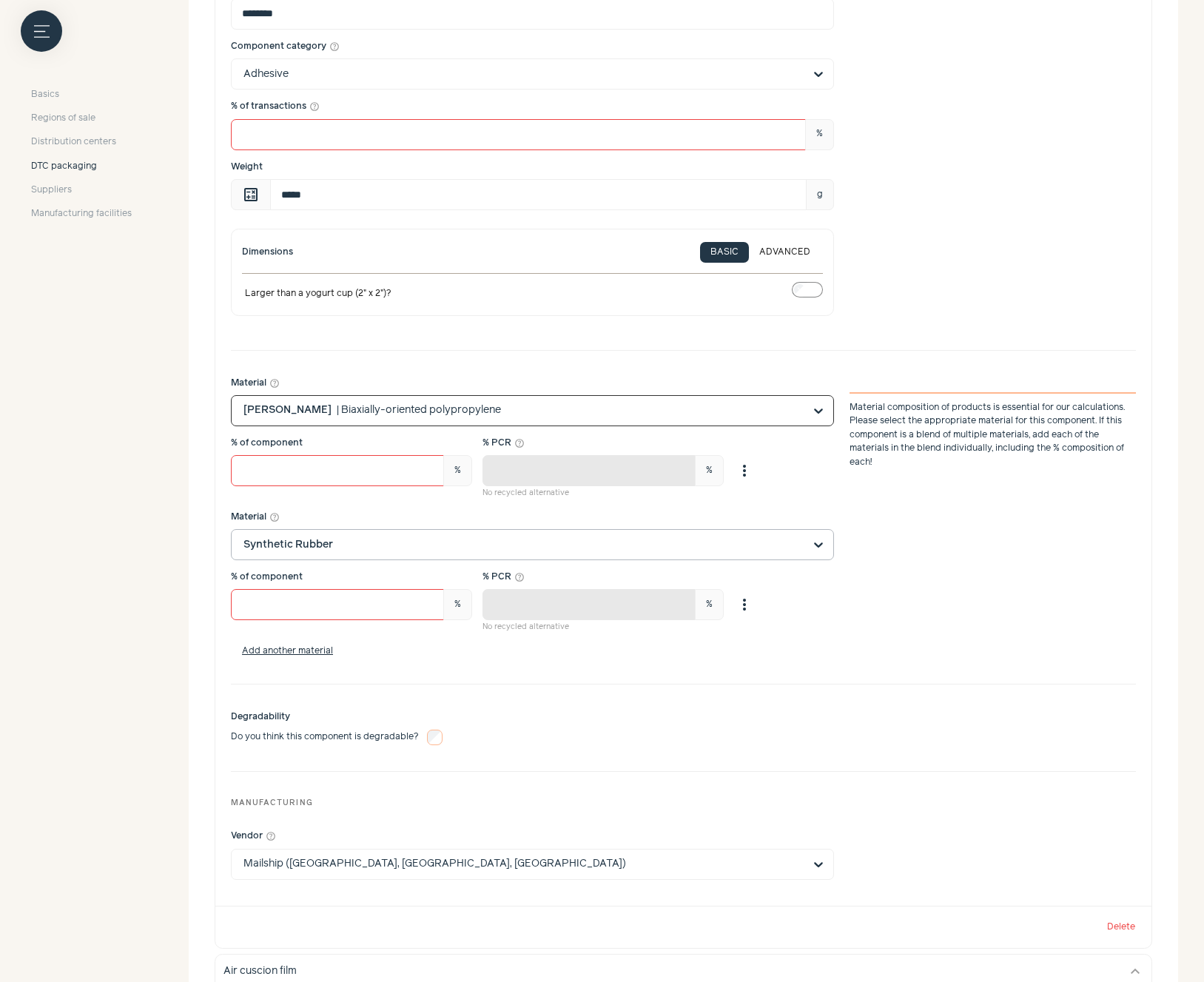
click at [727, 406] on input "Material help_outline Option [PERSON_NAME], selected. Select is focused, type t…" at bounding box center [523, 410] width 560 height 30
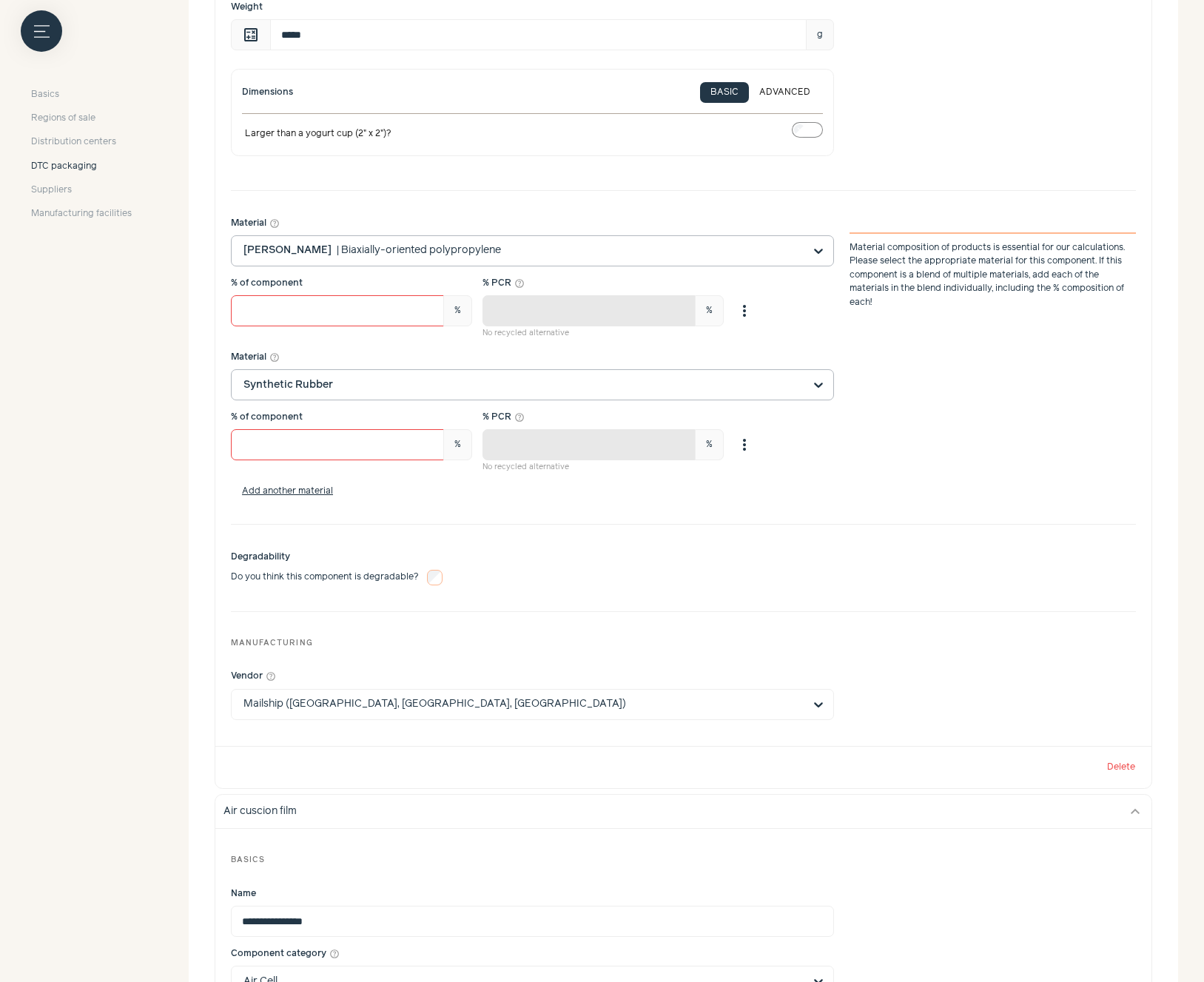
scroll to position [621, 0]
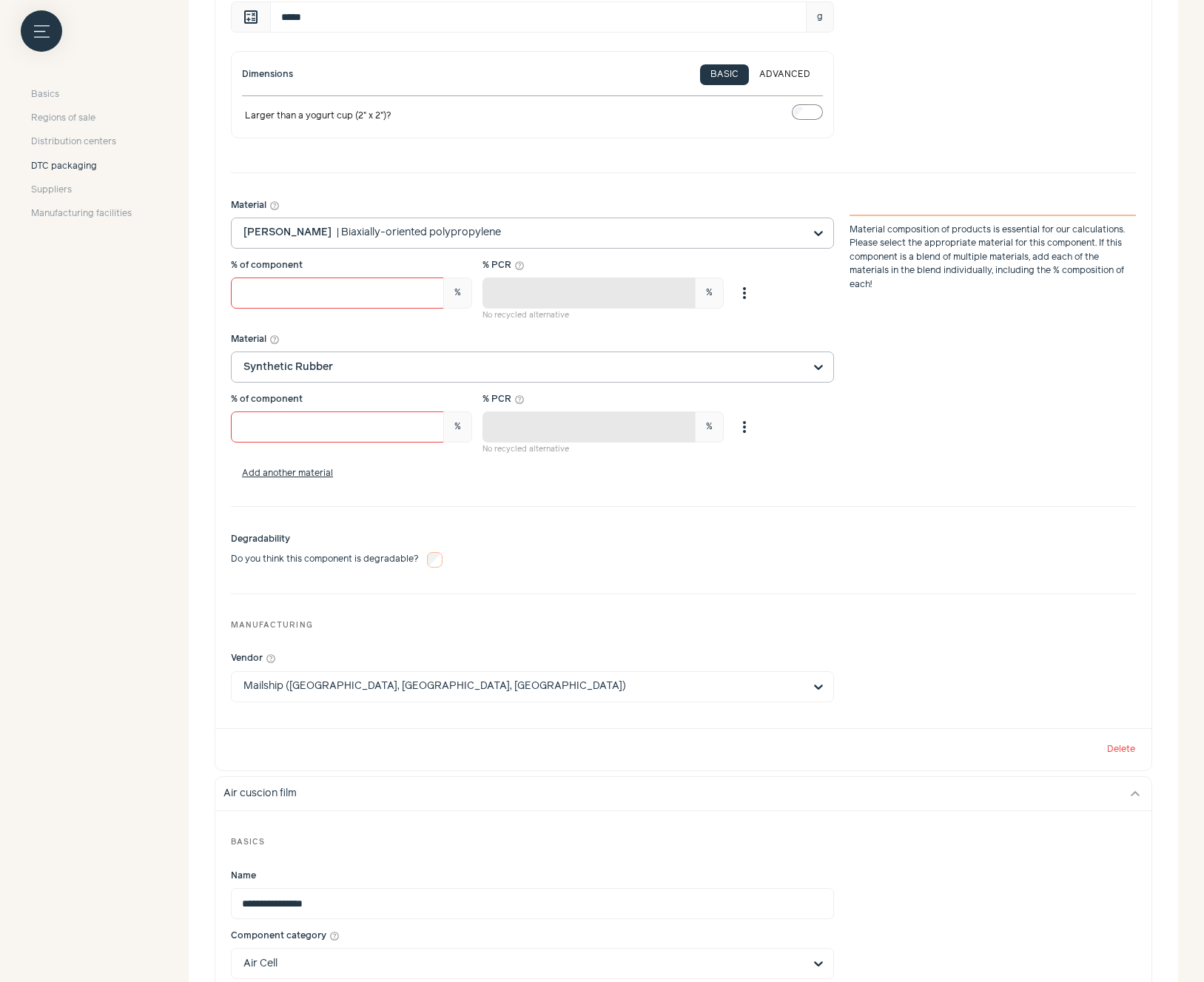
click at [502, 370] on input "Material help_outline Synthetic Rubber" at bounding box center [523, 367] width 560 height 30
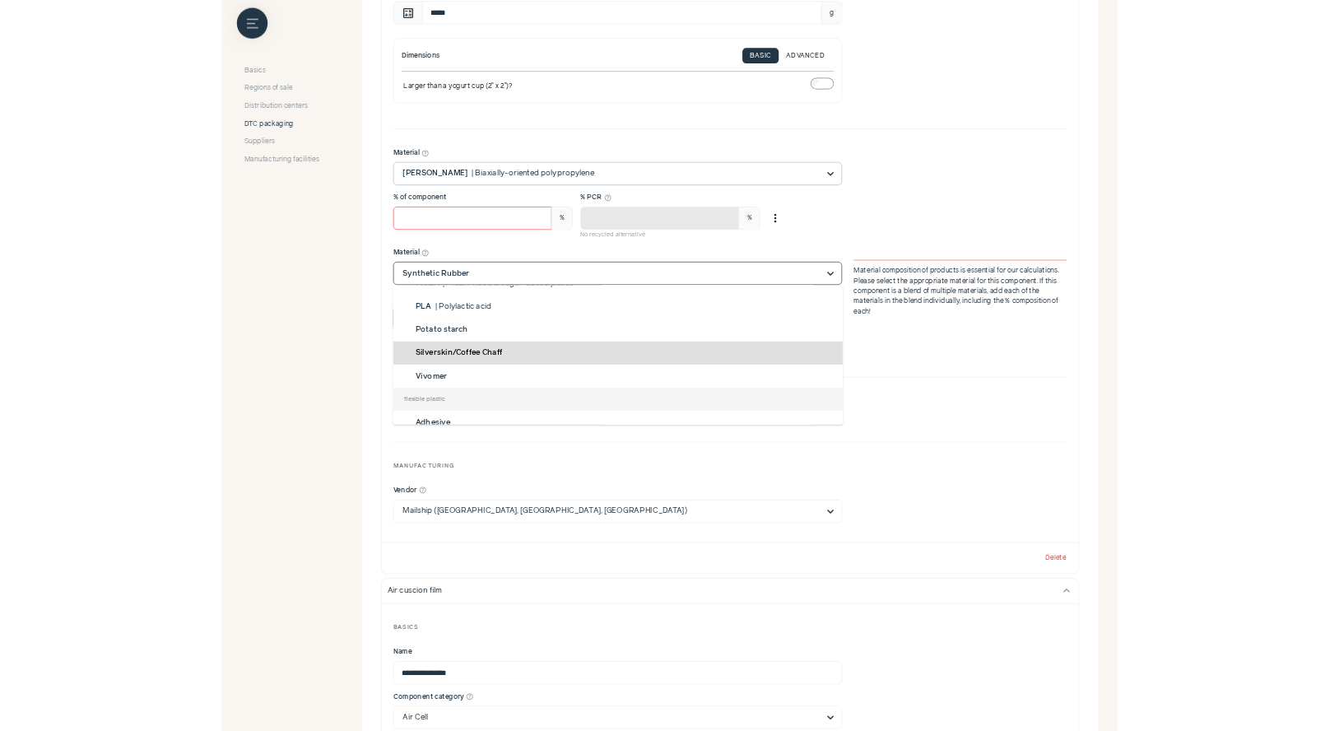
scroll to position [0, 0]
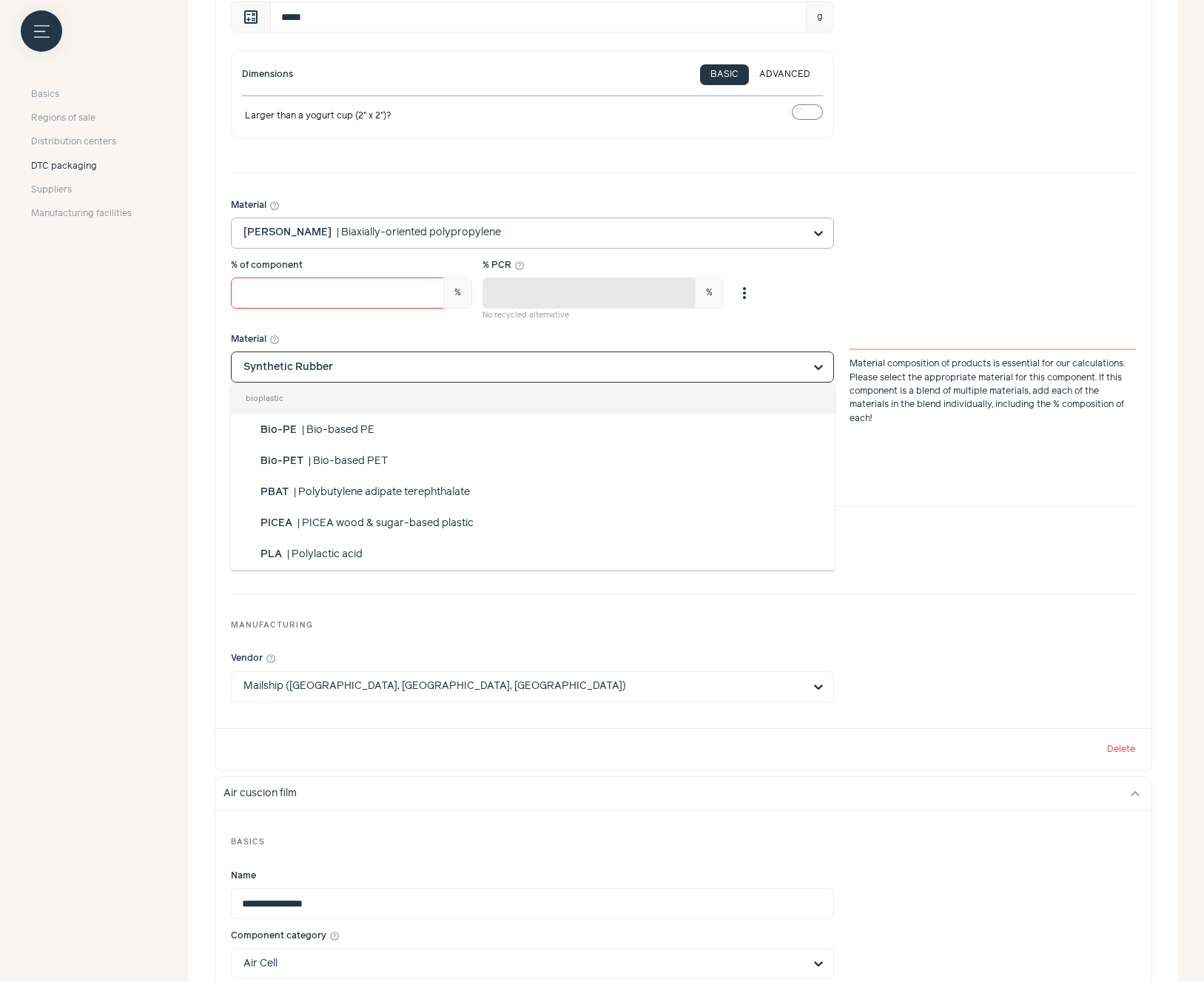
click at [934, 316] on div "% of component ** % Material percentages should add to 100 % PCR help_outline *…" at bounding box center [683, 290] width 905 height 64
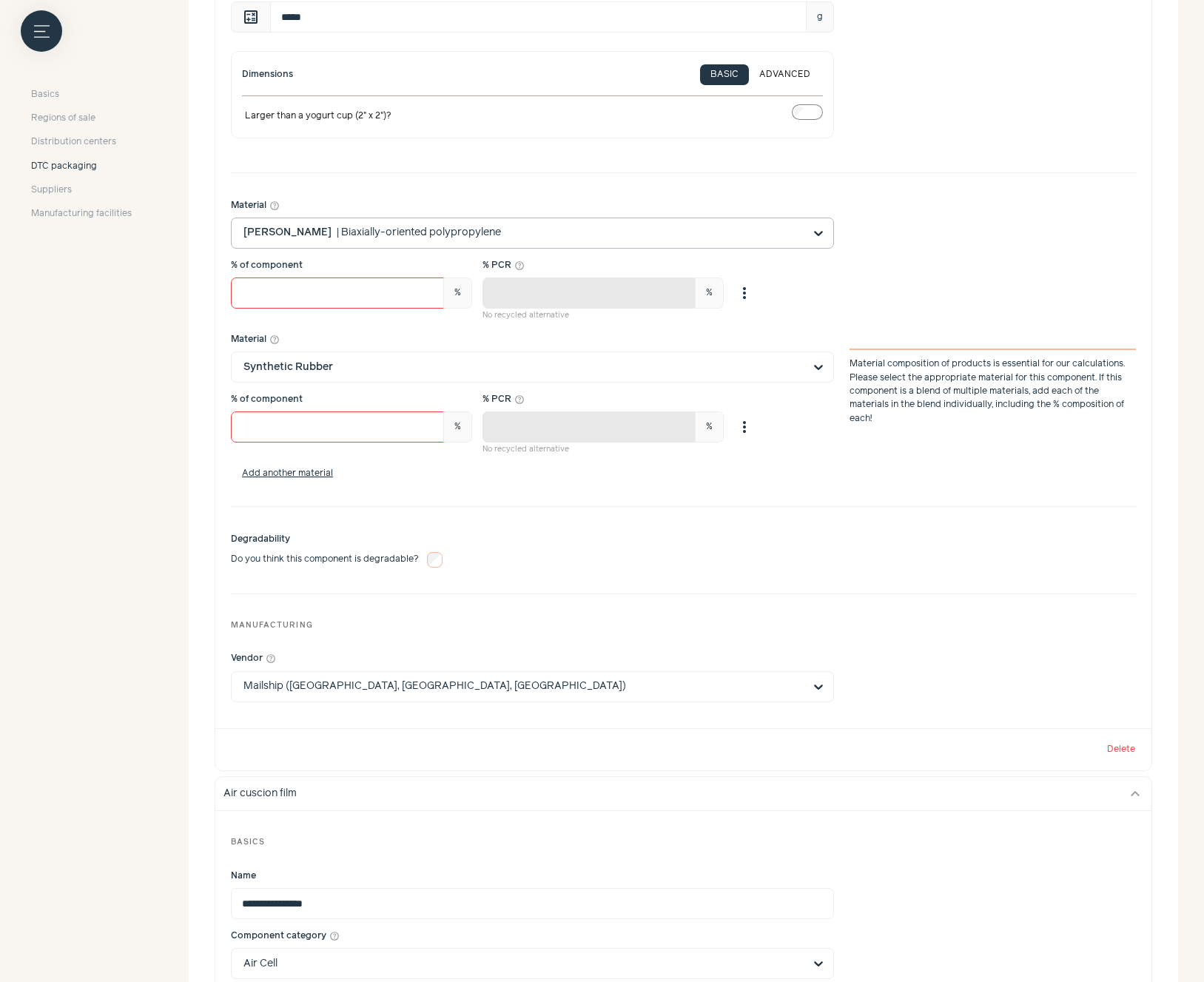
click at [914, 460] on div "Material help_outline [PERSON_NAME] | Biaxially-oriented polypropylene % of com…" at bounding box center [683, 340] width 905 height 303
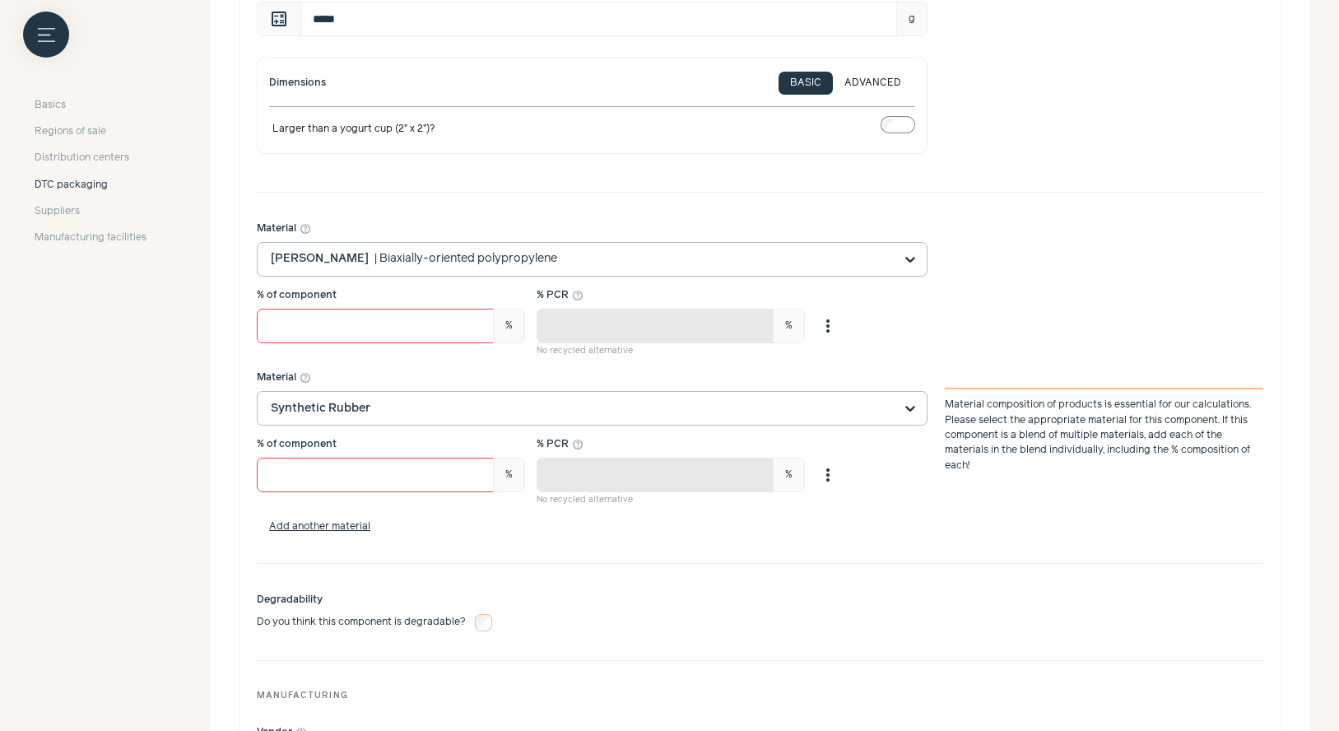
click at [532, 411] on input "Material help_outline Synthetic Rubber Material composition of products is esse…" at bounding box center [582, 408] width 623 height 33
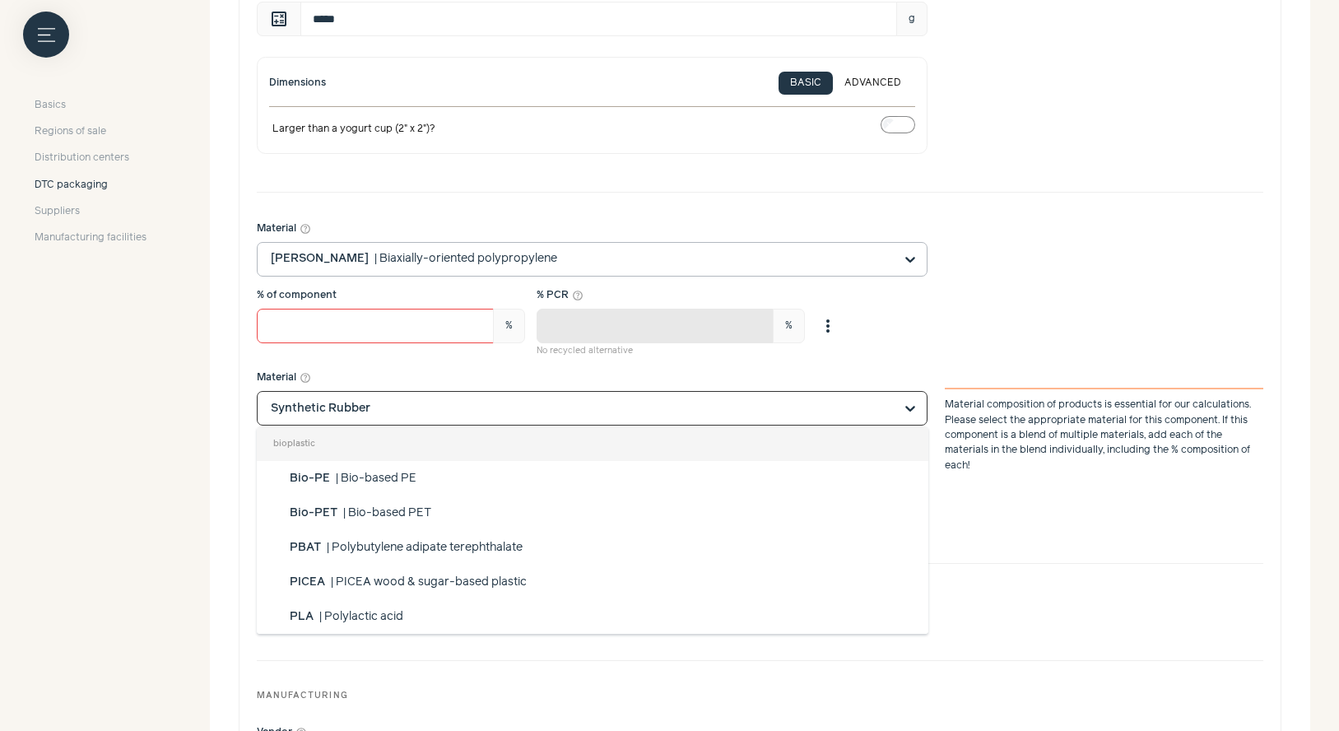
scroll to position [1279, 0]
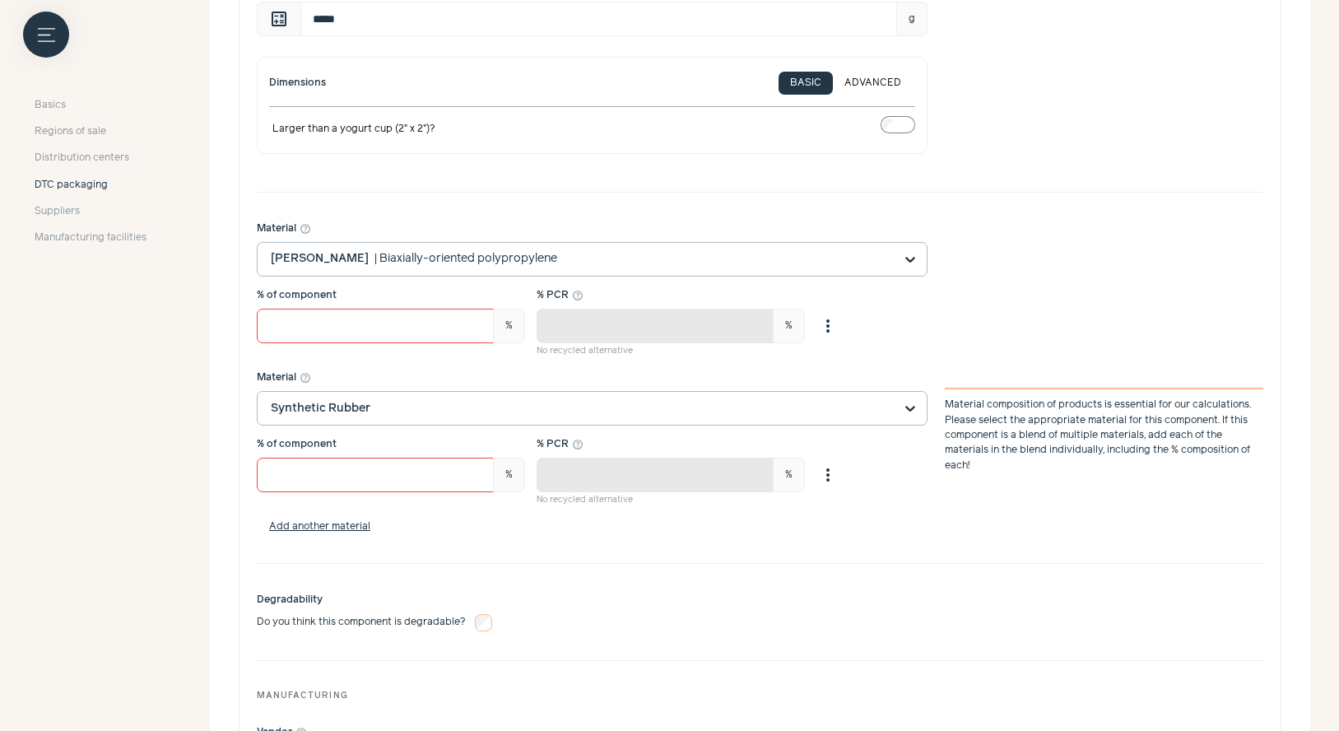
click at [514, 411] on input "Material help_outline Synthetic Rubber Material composition of products is esse…" at bounding box center [582, 408] width 623 height 33
click at [703, 402] on input "Material help_outline Synthetic Rubber Material composition of products is esse…" at bounding box center [582, 408] width 623 height 33
click at [890, 406] on input "Material help_outline Synthetic Rubber Material composition of products is esse…" at bounding box center [582, 408] width 623 height 33
click at [670, 415] on input "Material help_outline Synthetic Rubber Material composition of products is esse…" at bounding box center [582, 408] width 623 height 33
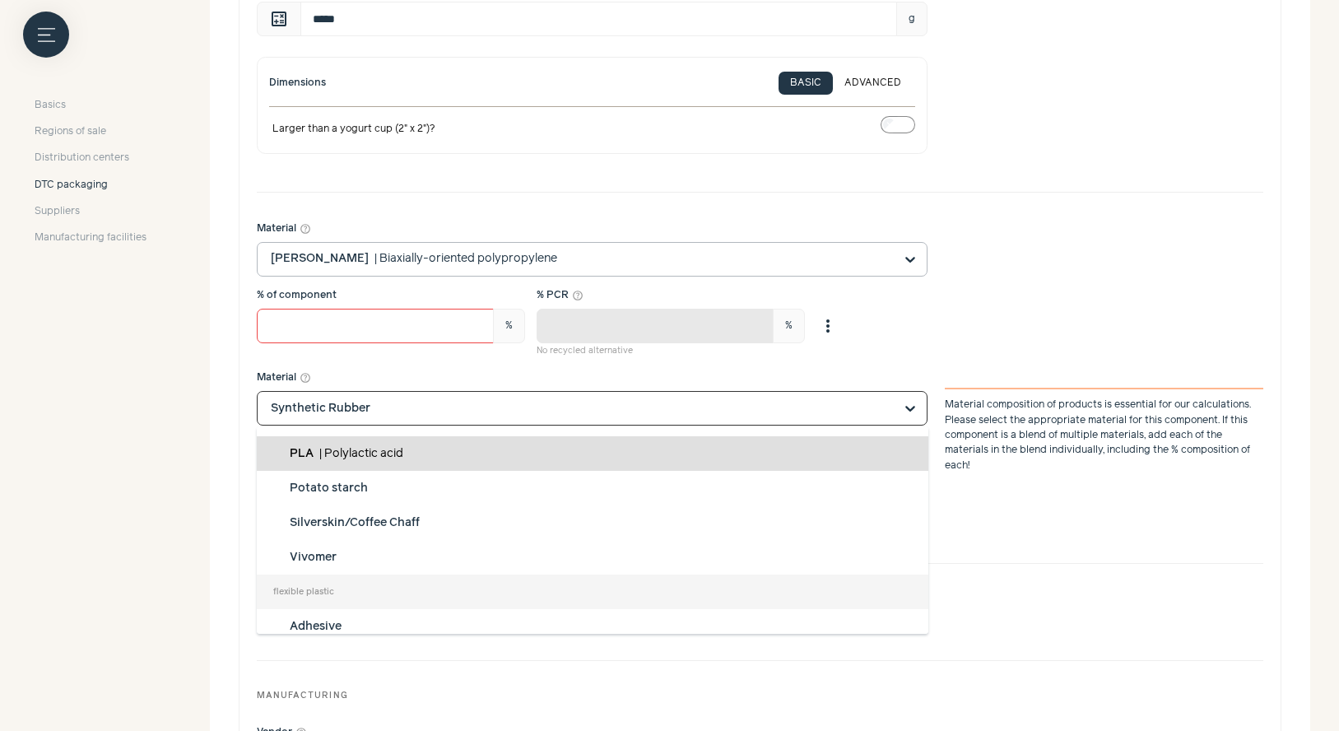
scroll to position [197, 0]
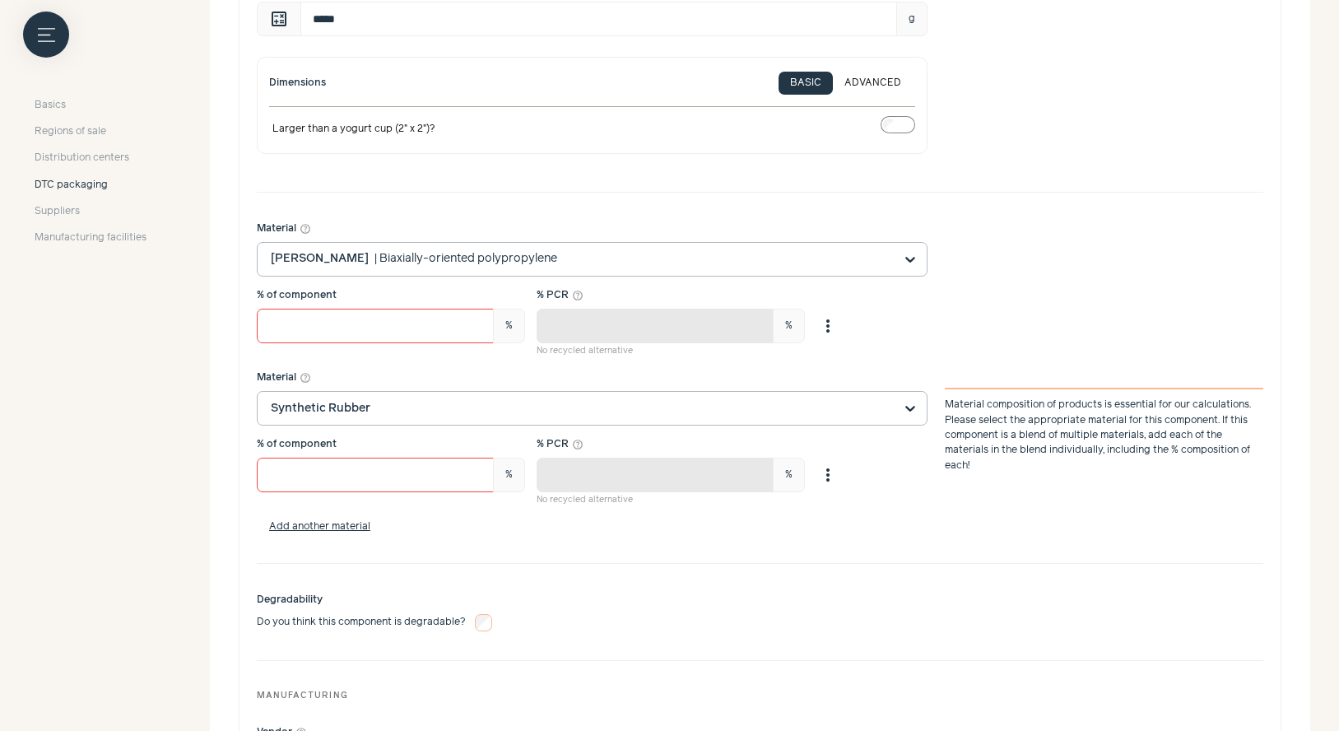
drag, startPoint x: 541, startPoint y: 402, endPoint x: 541, endPoint y: 411, distance: 9.1
click at [541, 401] on input "Material help_outline Synthetic Rubber Material composition of products is esse…" at bounding box center [582, 408] width 623 height 33
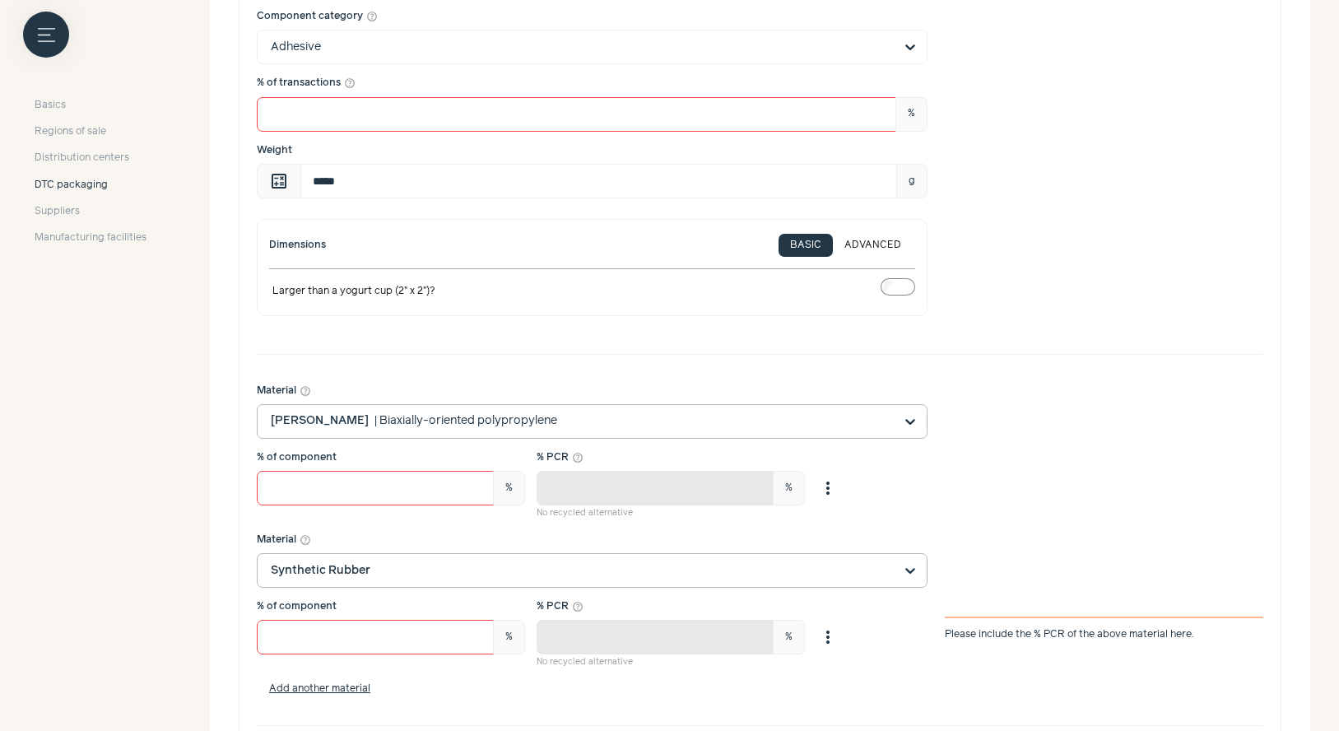
scroll to position [395, 0]
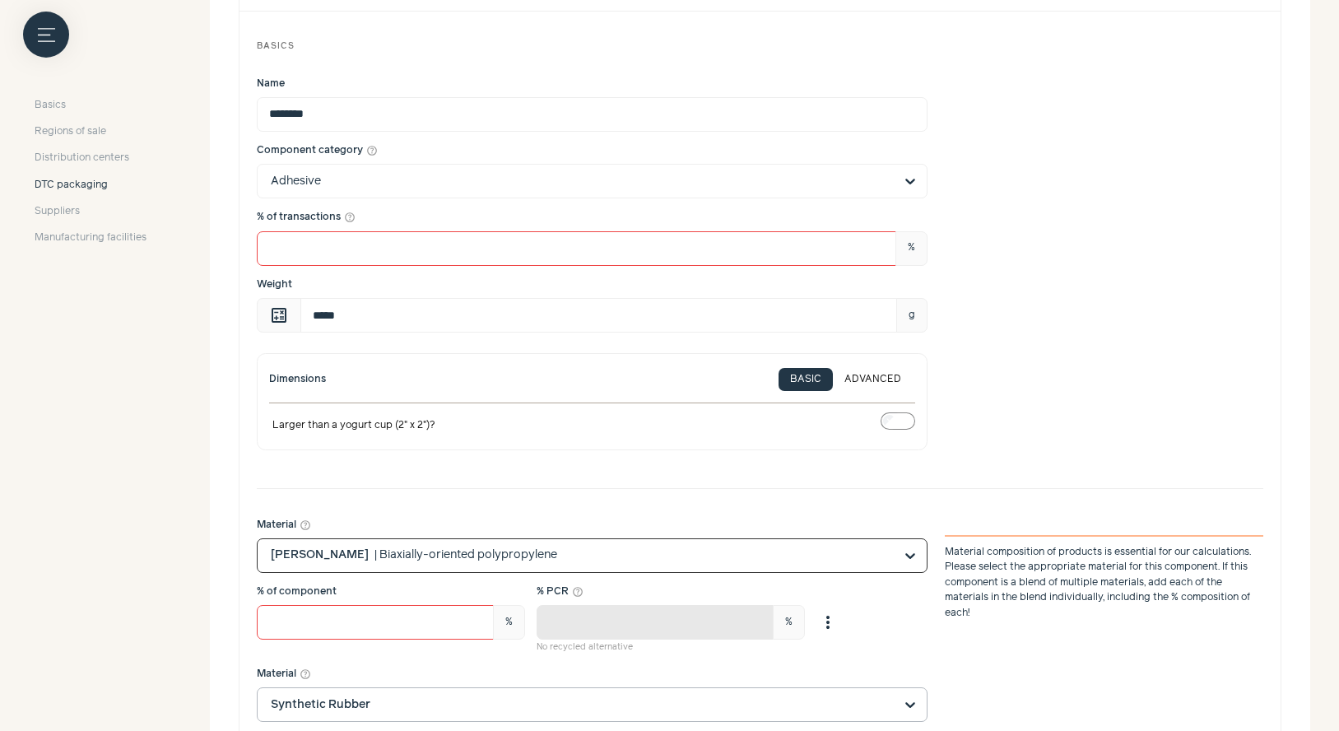
click at [601, 560] on input "Material help_outline Option [PERSON_NAME], selected. Select is focused, type t…" at bounding box center [582, 555] width 623 height 33
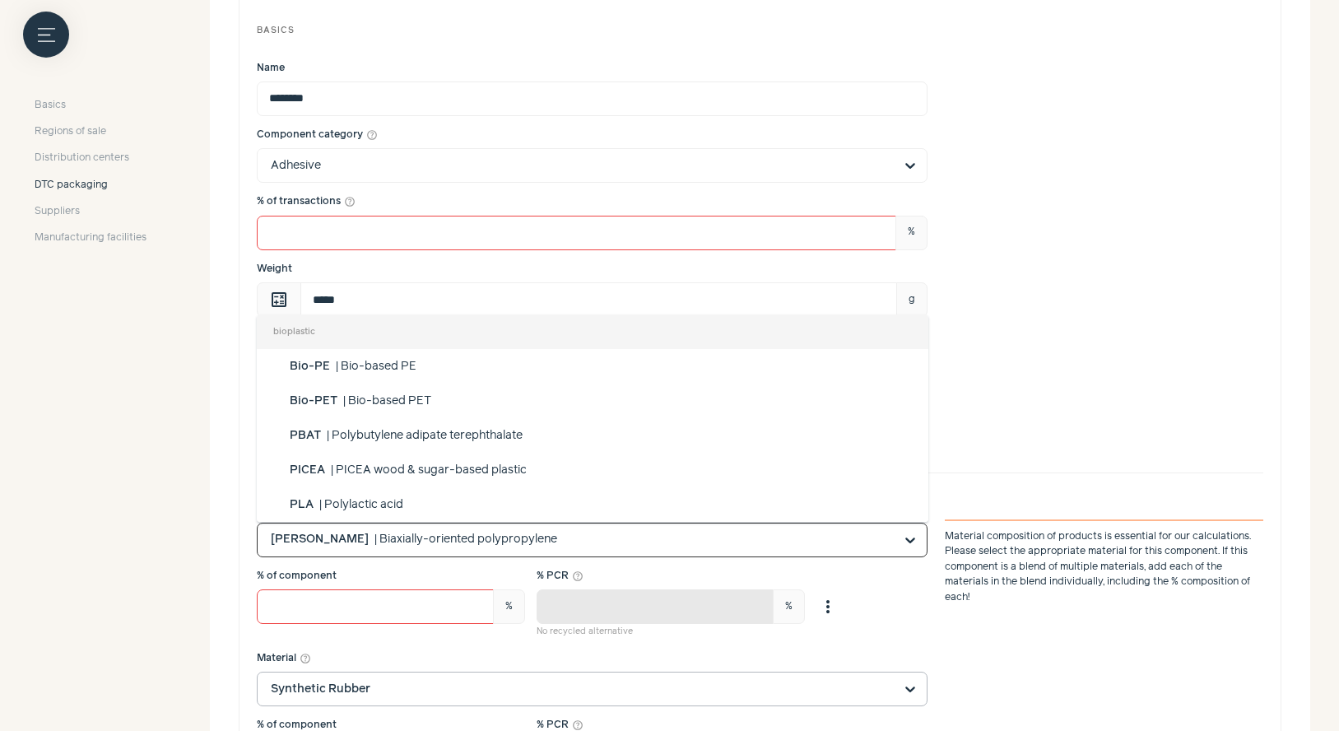
scroll to position [933, 0]
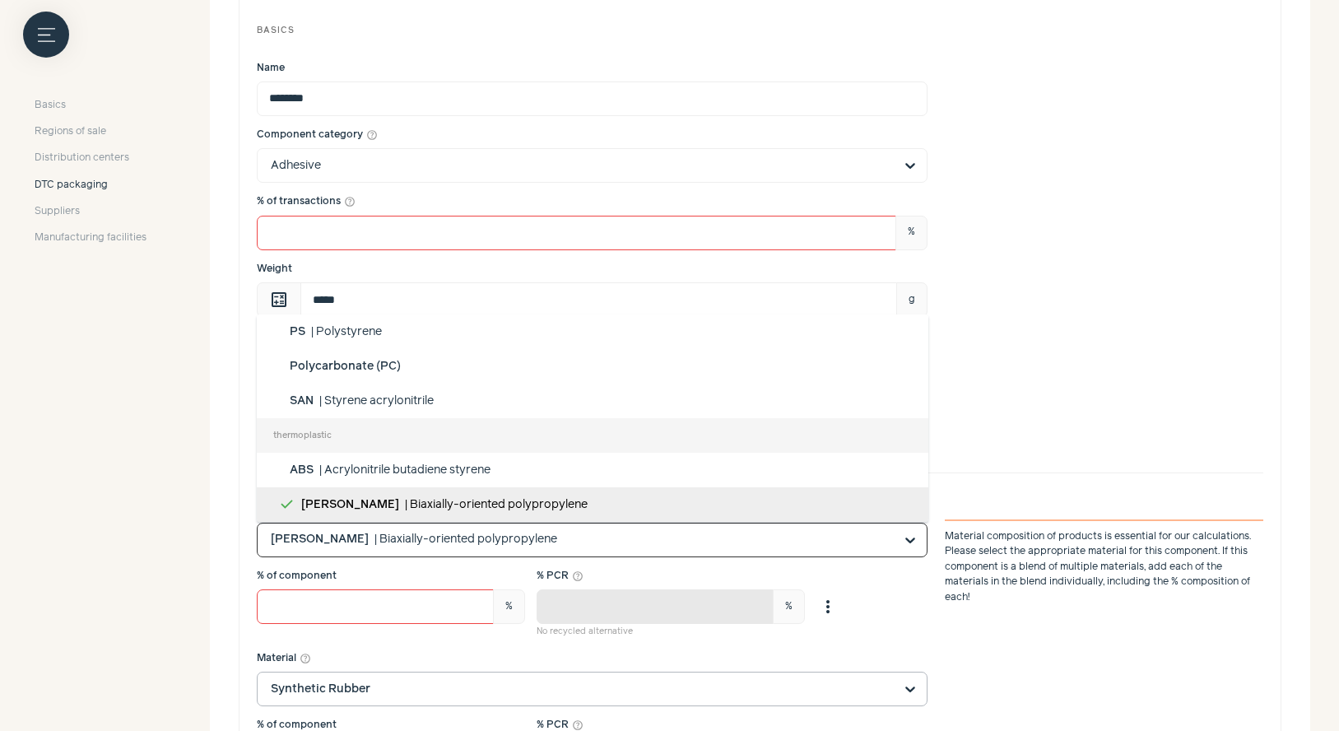
click at [914, 627] on div "% of component ** % Material percentages should add to 100 % PCR help_outline *…" at bounding box center [592, 604] width 671 height 71
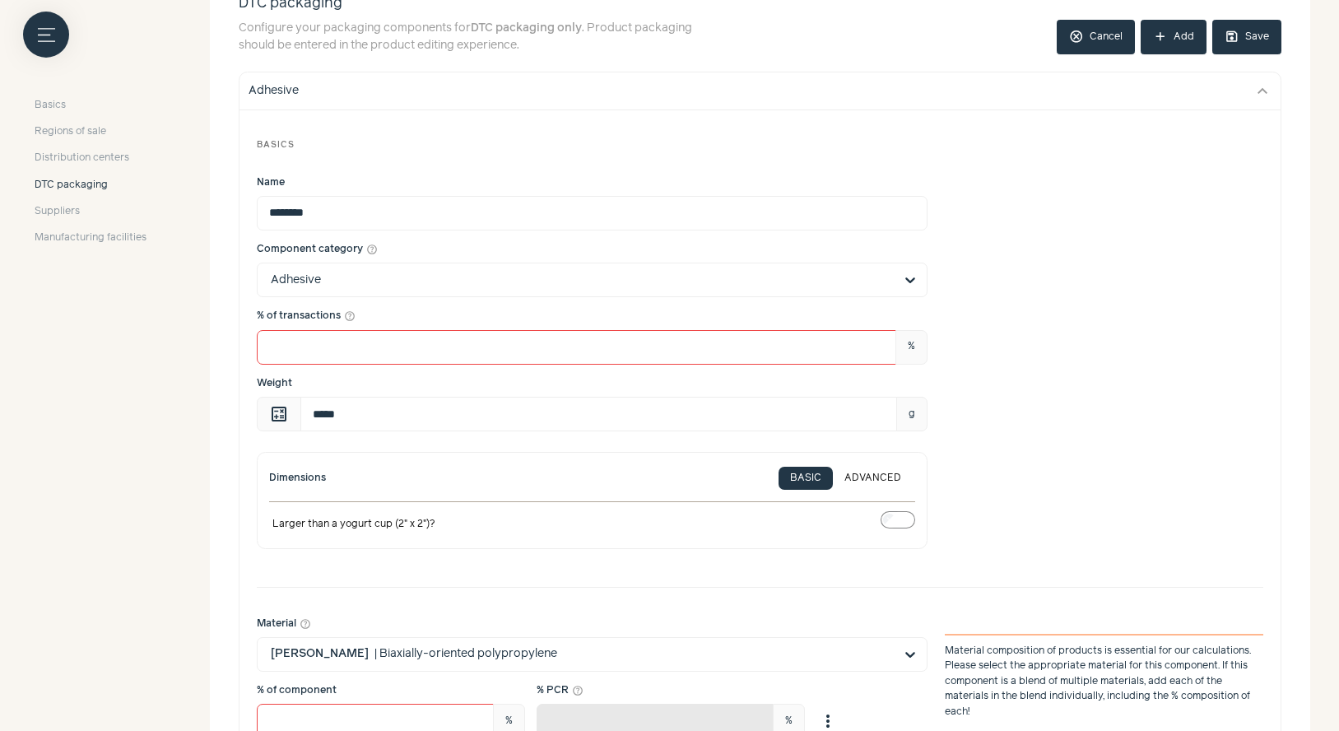
scroll to position [114, 0]
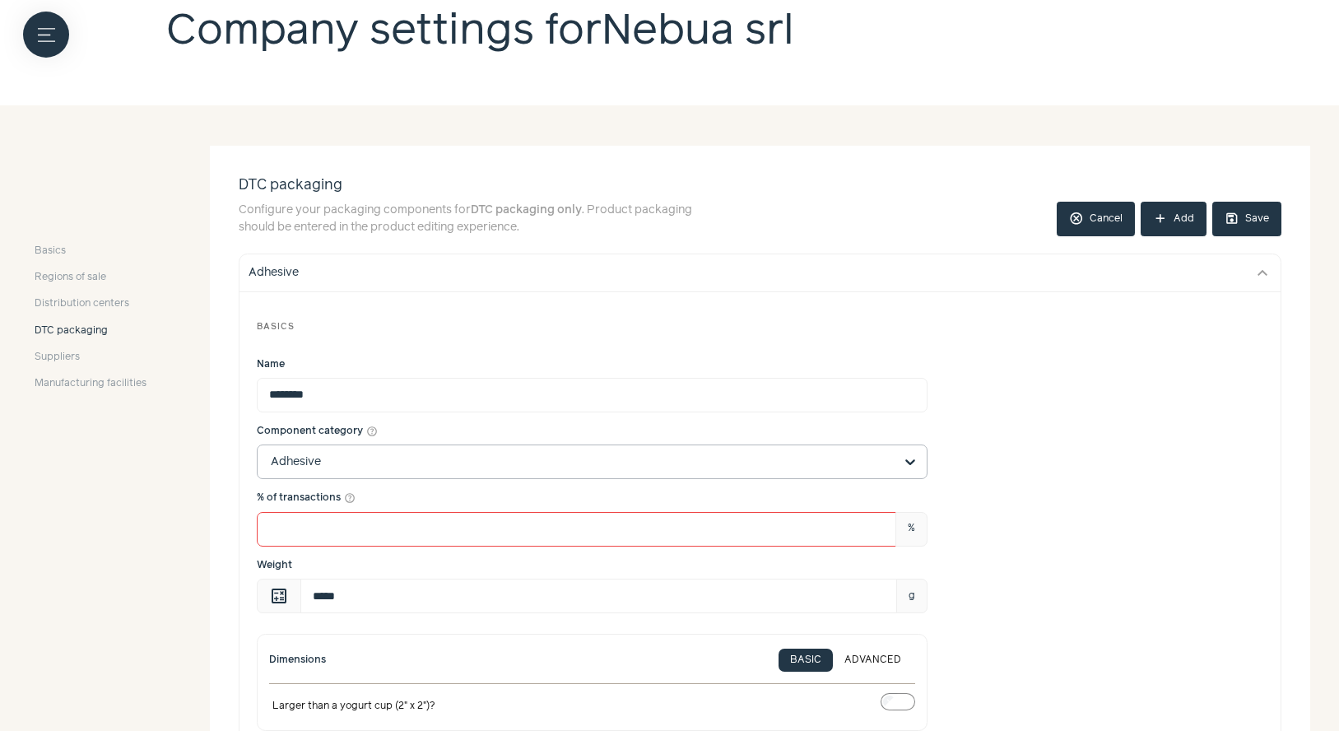
click at [822, 461] on input "Component category help_outline Adhesive" at bounding box center [582, 461] width 623 height 33
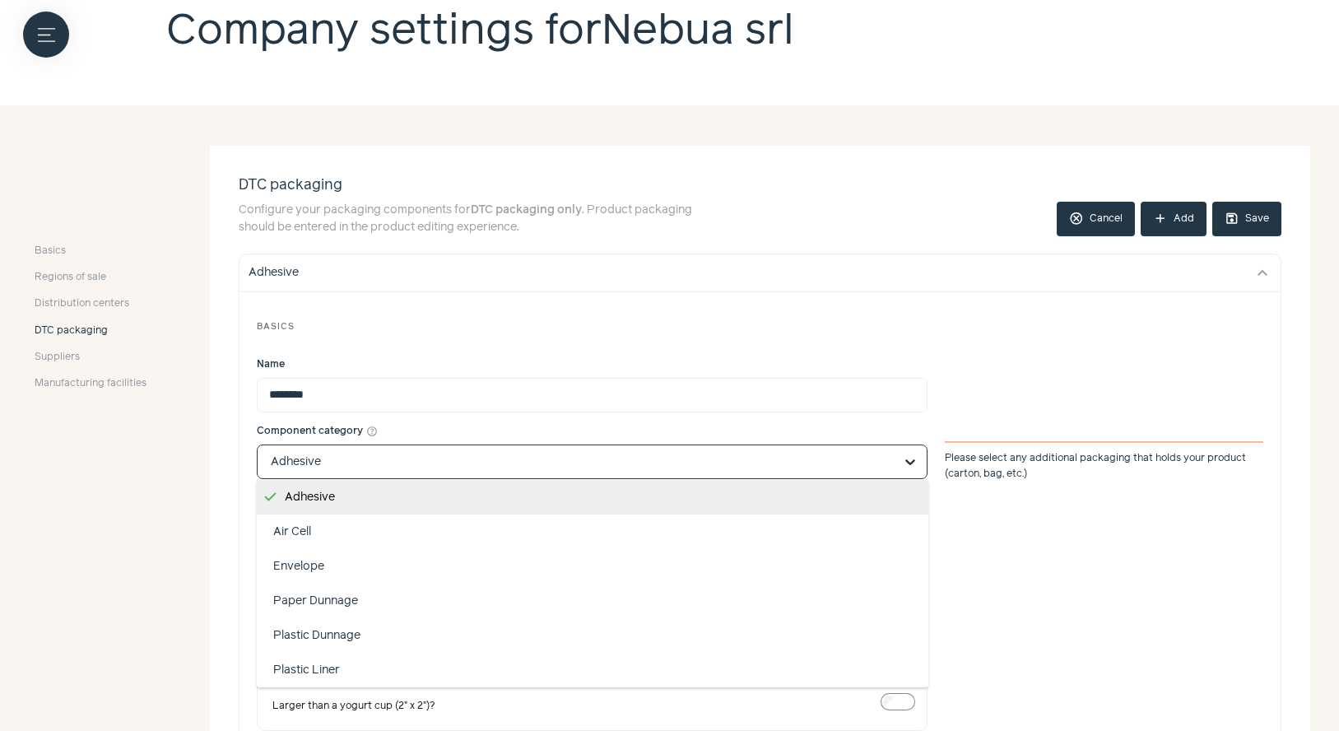
click at [822, 461] on input "Component category help_outline Adhesive Air Cell Envelope Paper Dunnage Plasti…" at bounding box center [582, 461] width 623 height 33
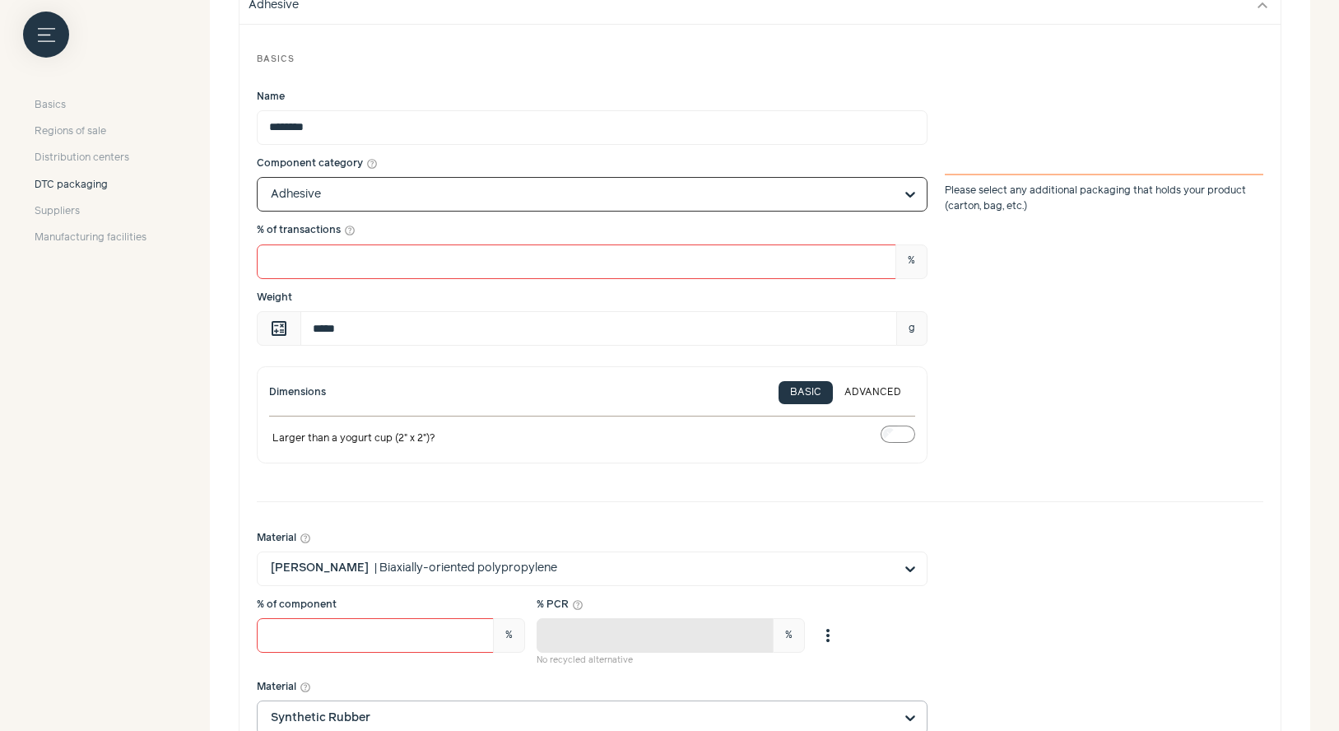
scroll to position [411, 0]
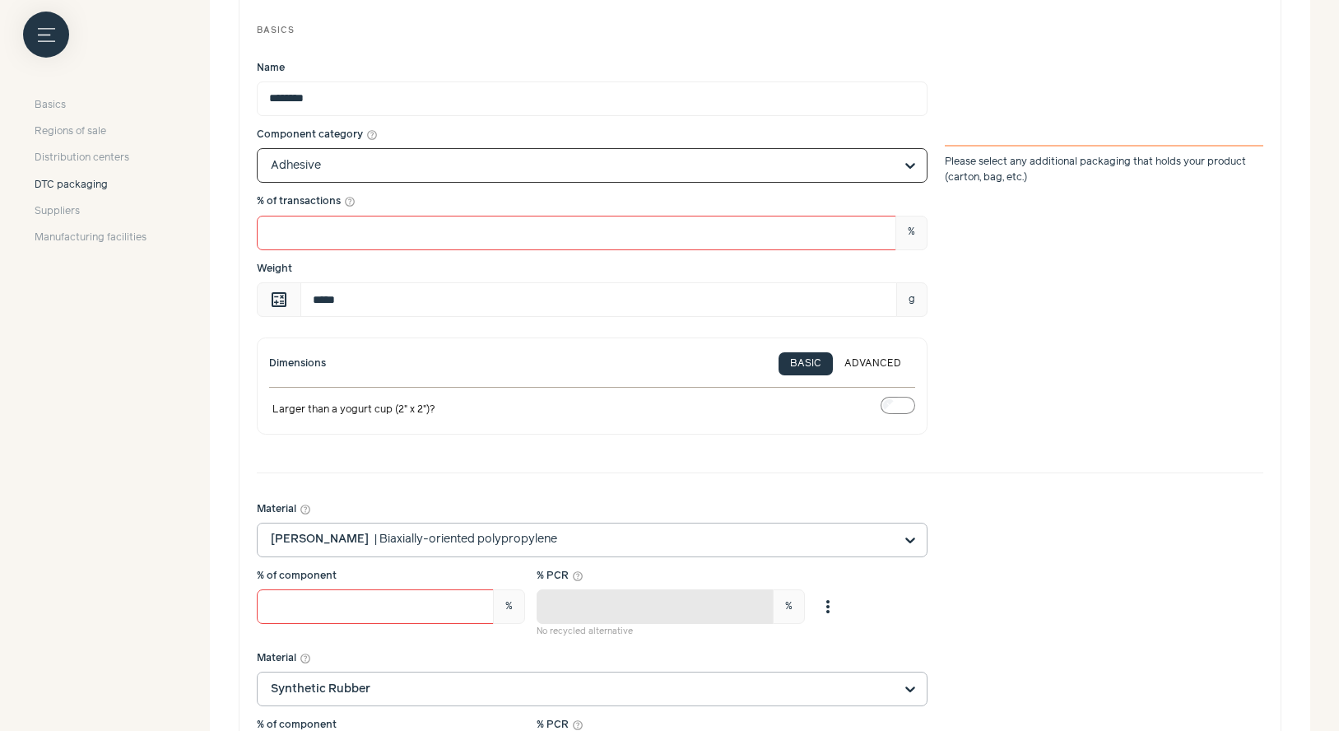
click at [676, 551] on input "Material help_outline [PERSON_NAME] | Biaxially-oriented polypropylene" at bounding box center [582, 539] width 623 height 33
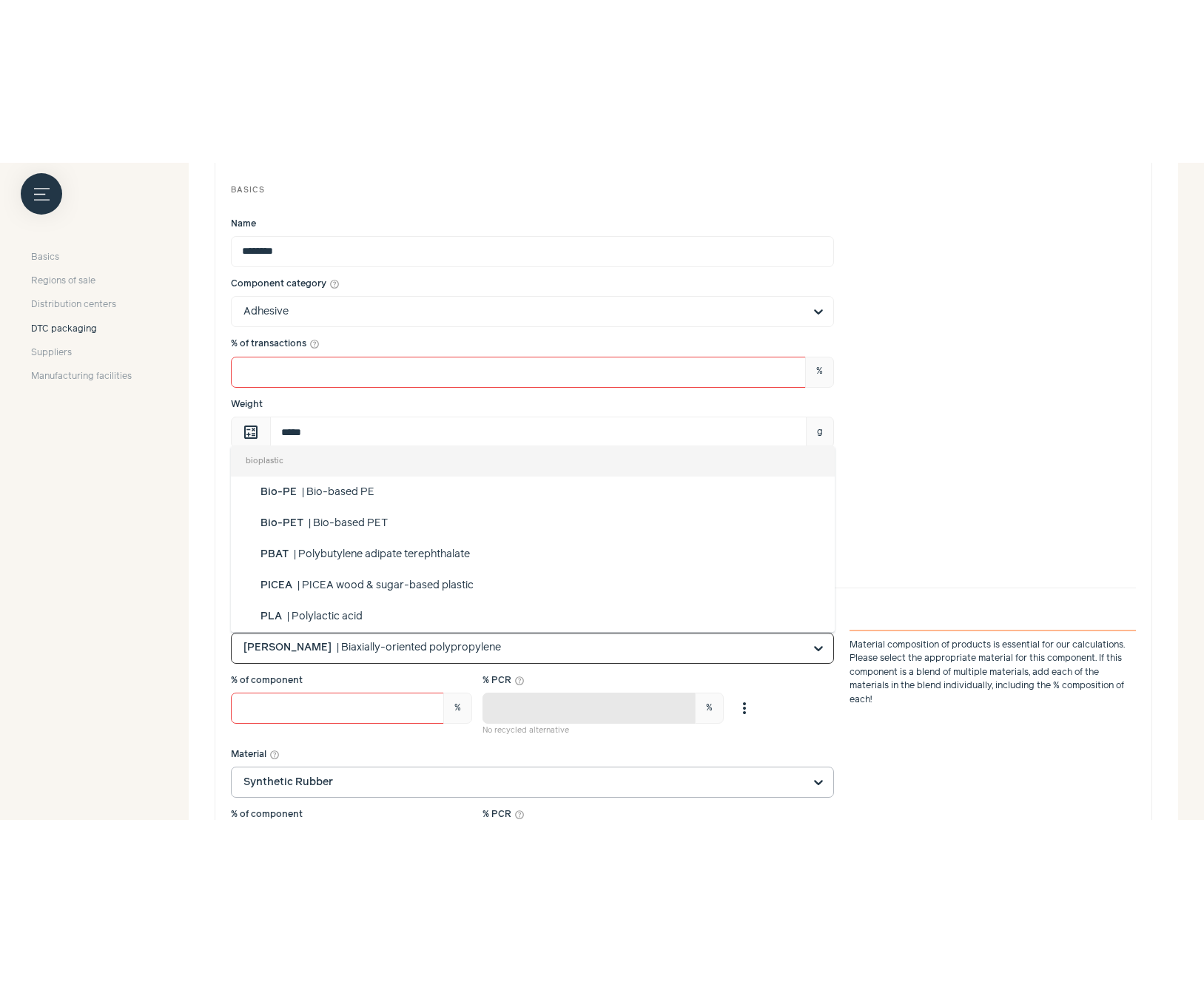
scroll to position [839, 0]
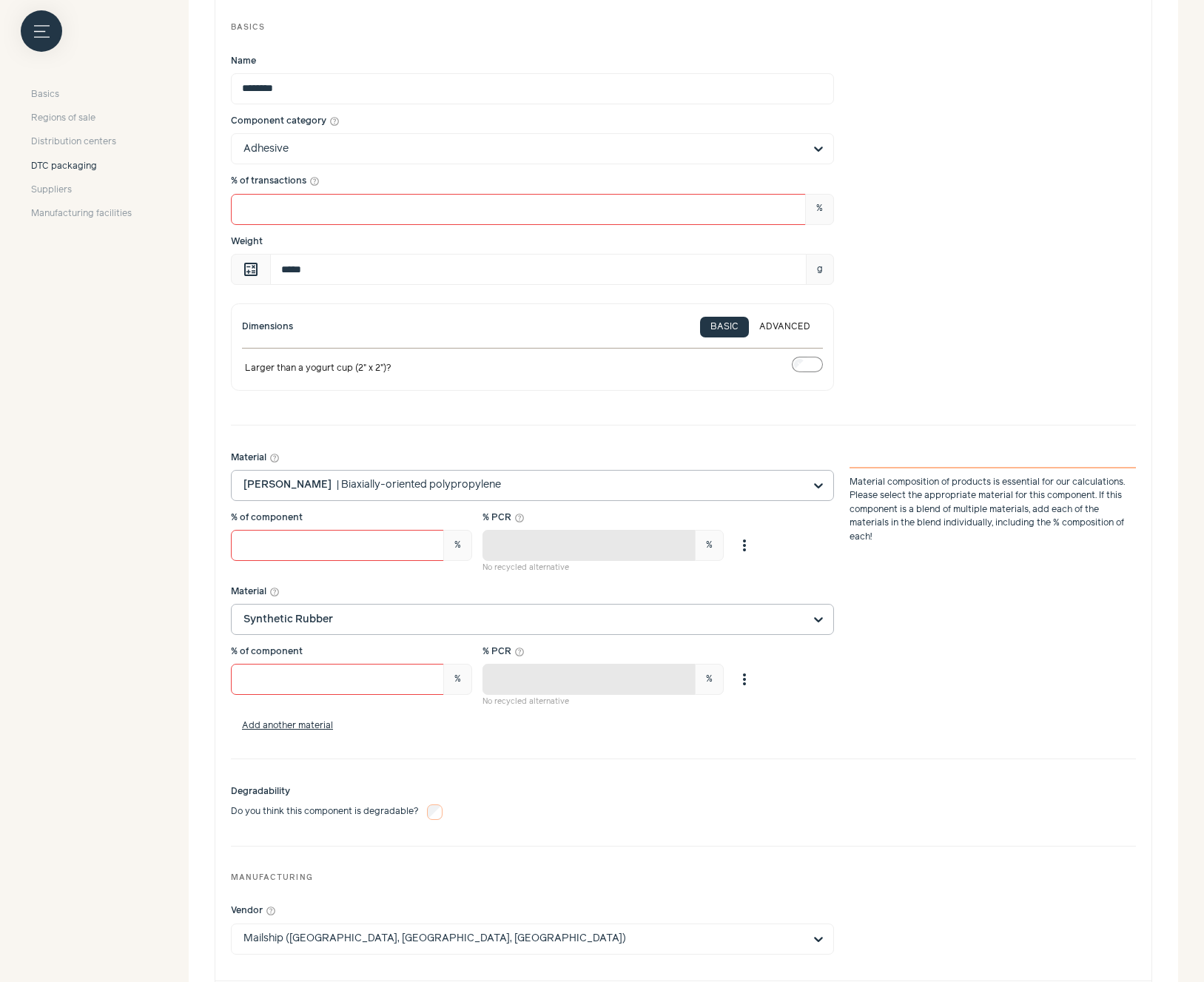
click at [702, 483] on input "Material help_outline [PERSON_NAME] | Biaxially-oriented polypropylene Material…" at bounding box center [523, 485] width 560 height 30
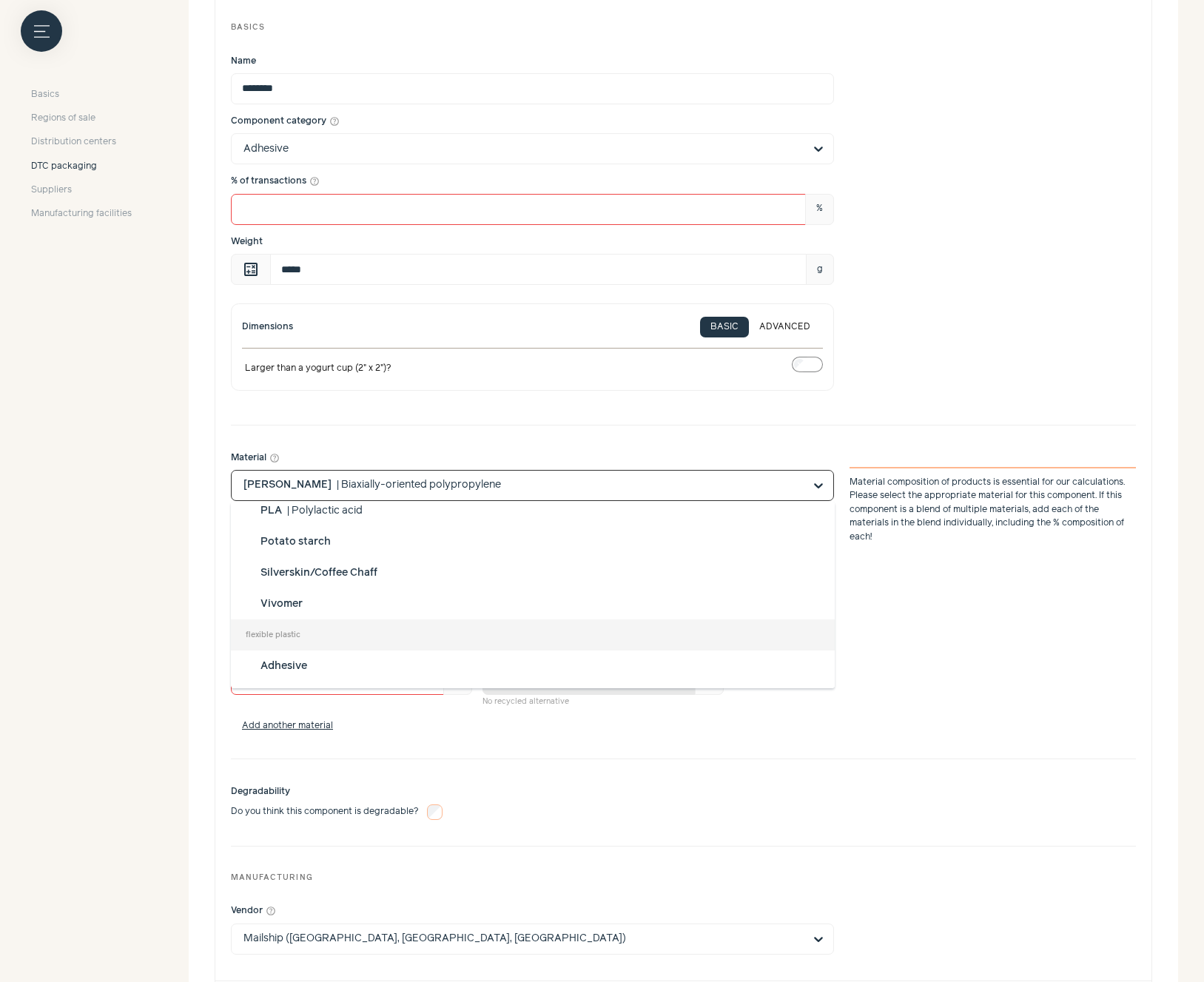
scroll to position [265, 0]
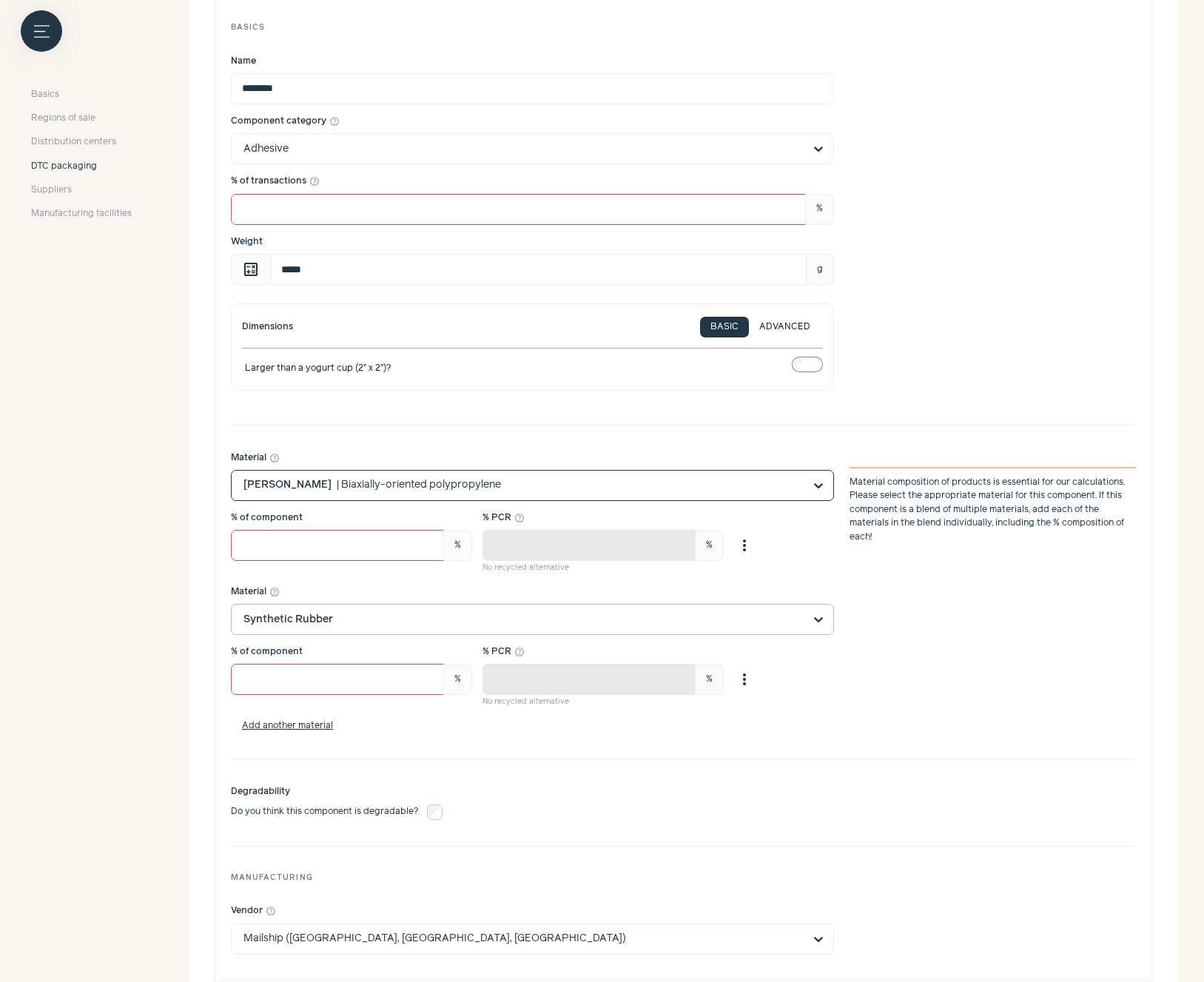
click at [739, 481] on input "Material help_outline Option [PERSON_NAME], selected. Select is focused, type t…" at bounding box center [523, 485] width 560 height 30
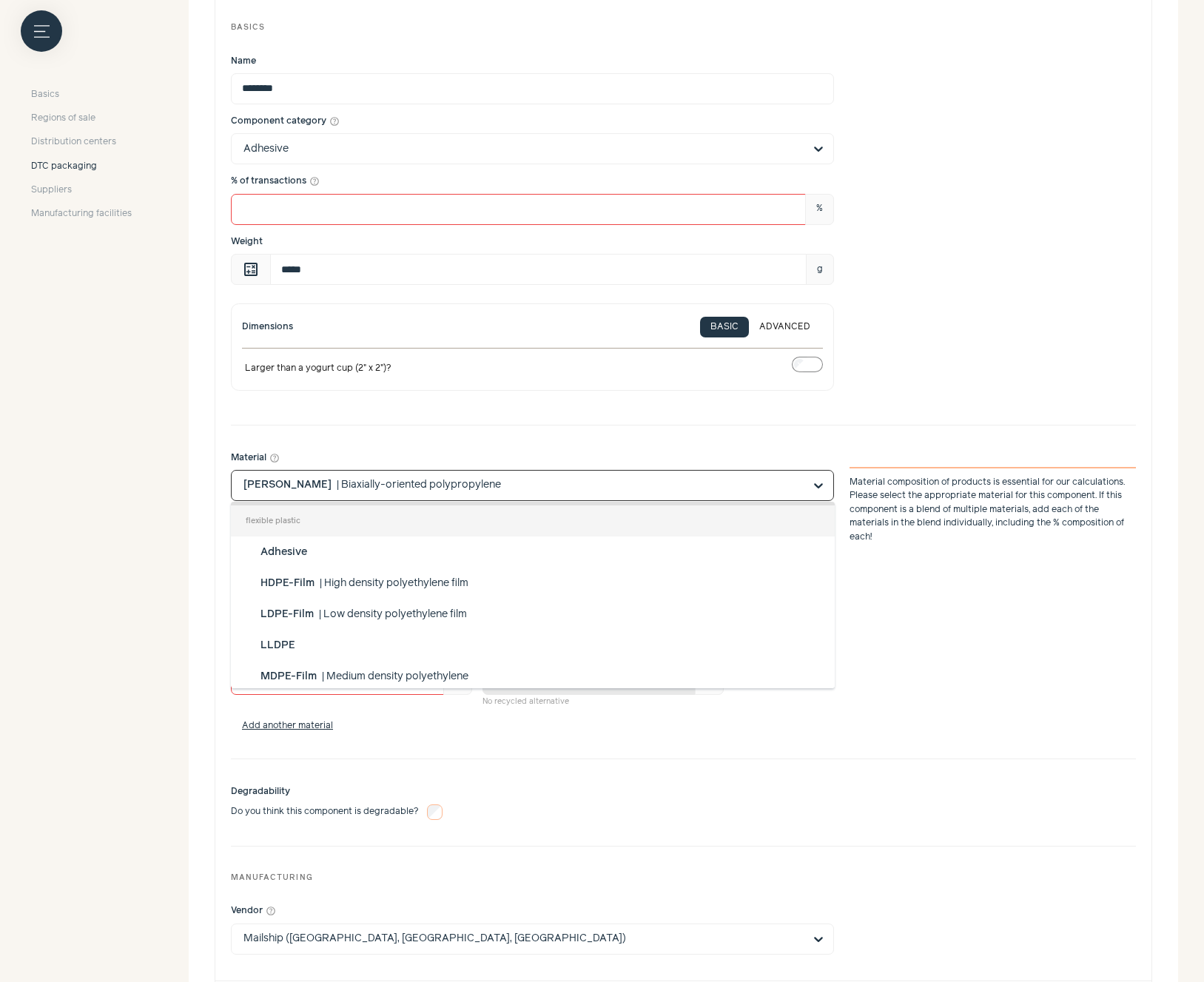
scroll to position [307, 0]
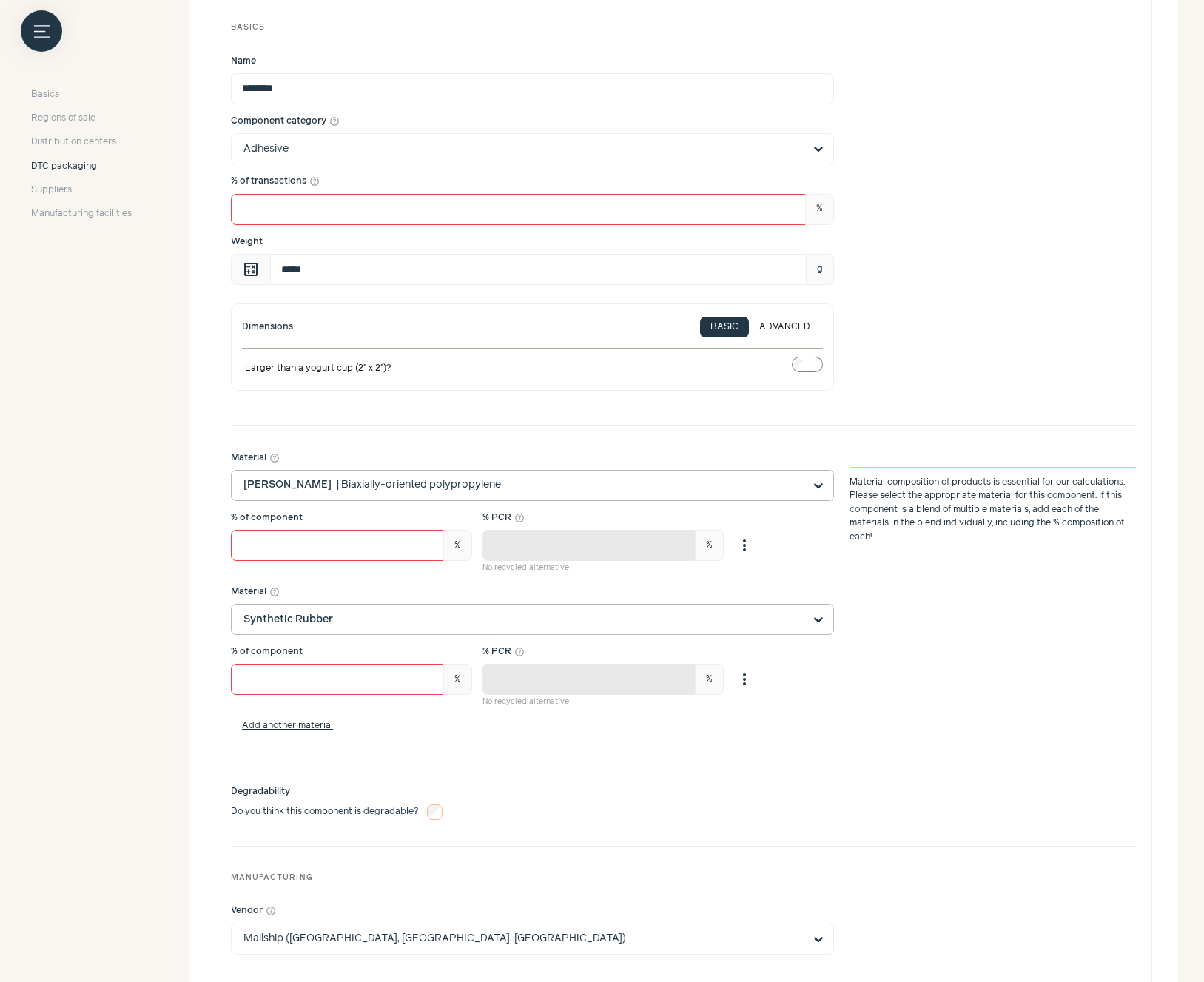
click at [533, 483] on input "Material help_outline [PERSON_NAME] | Biaxially-oriented polypropylene Material…" at bounding box center [523, 485] width 560 height 30
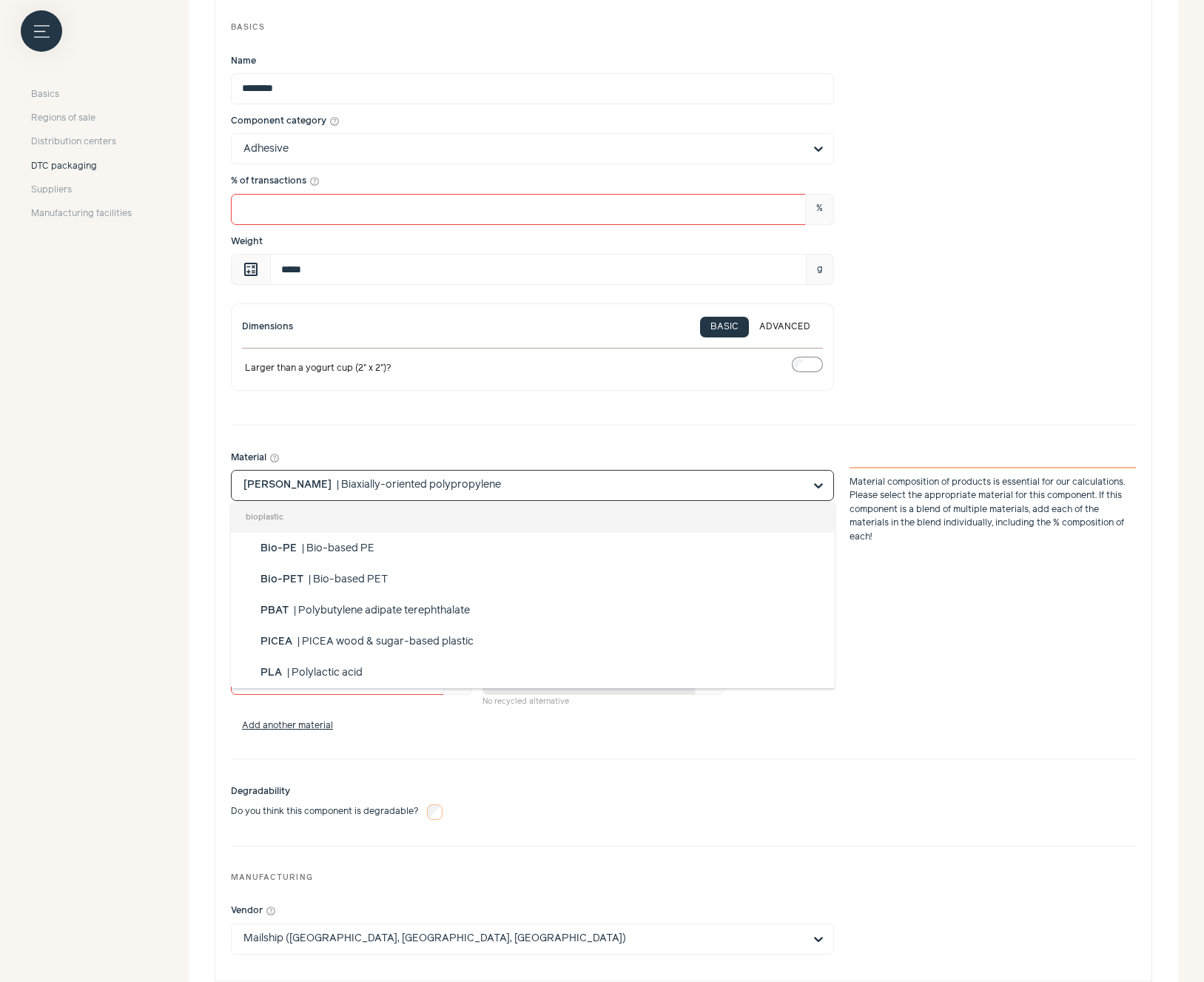
scroll to position [839, 0]
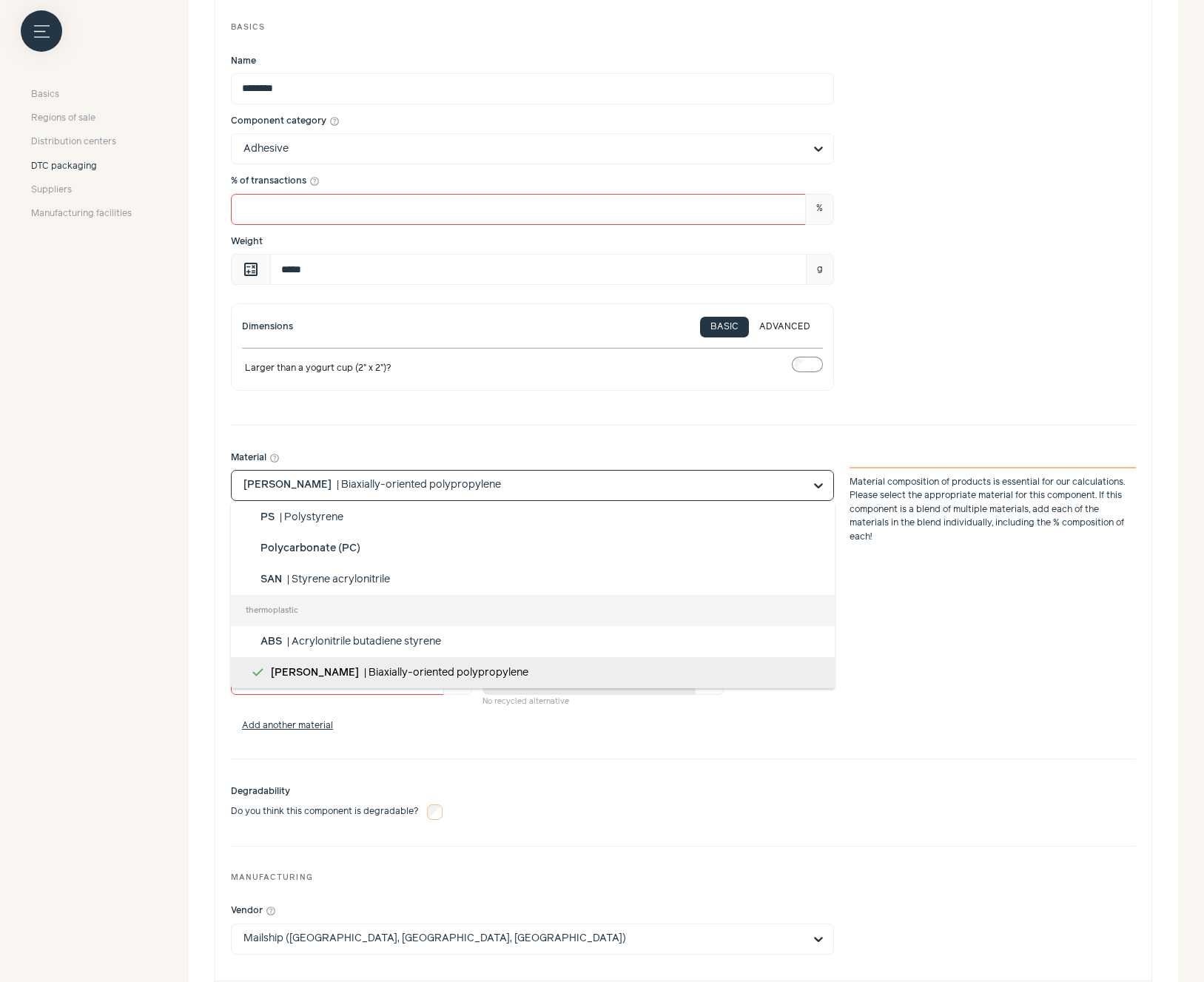
click at [834, 450] on div "Material help_outline bioplastic Bio-PE | Bio-based PE Bio-PET | Bio-based PET …" at bounding box center [683, 592] width 905 height 303
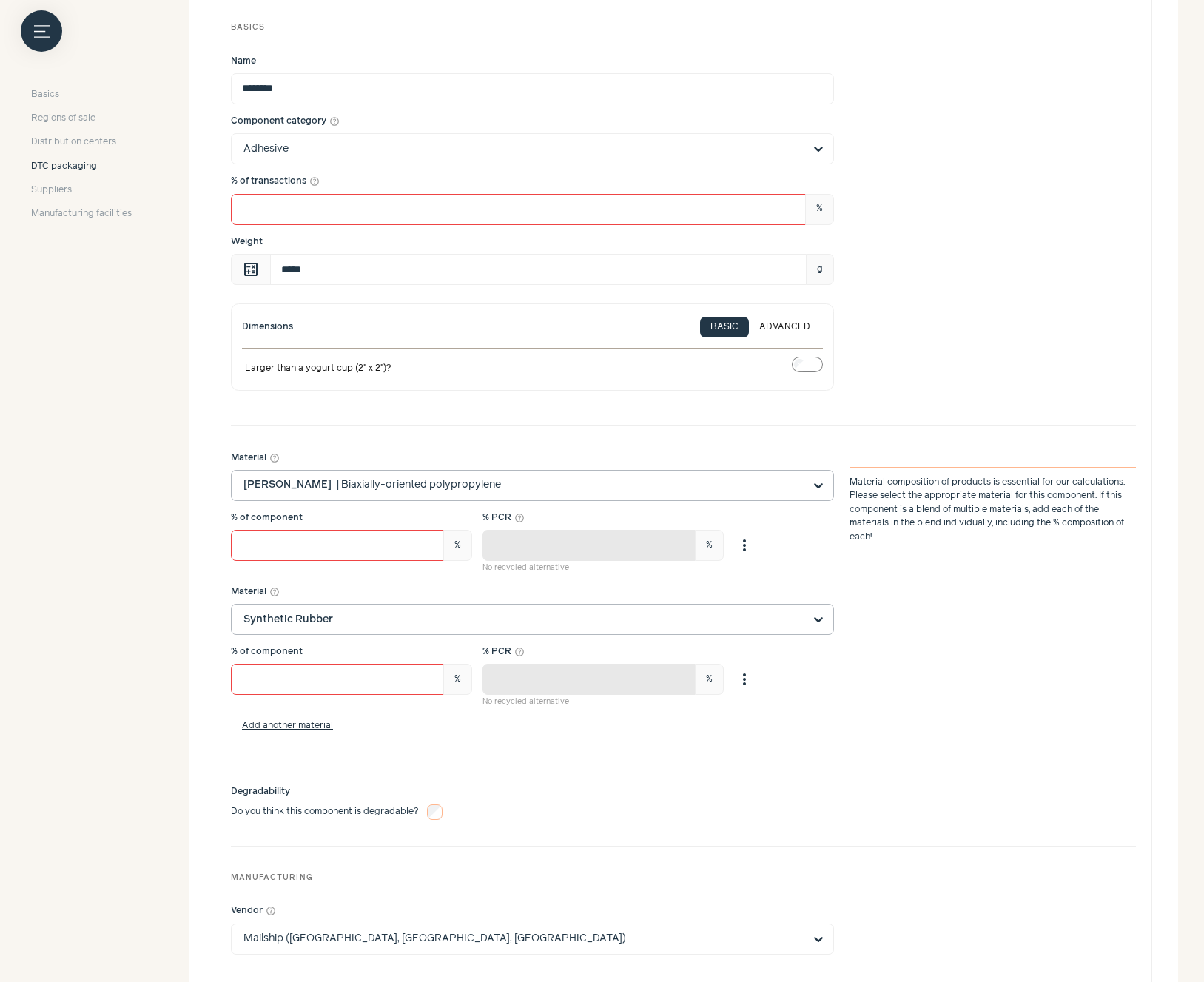
click at [806, 486] on div at bounding box center [818, 485] width 30 height 30
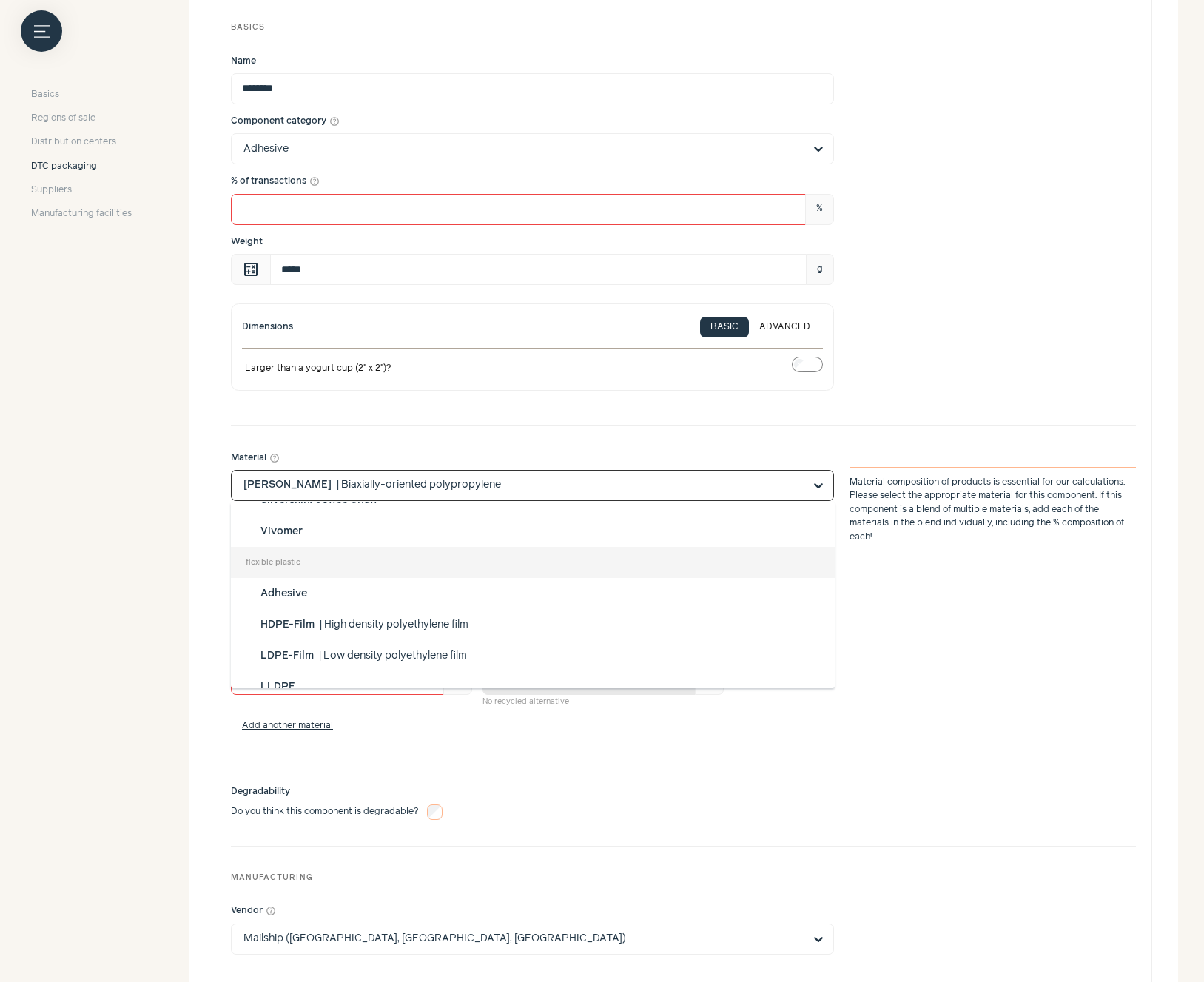
scroll to position [266, 0]
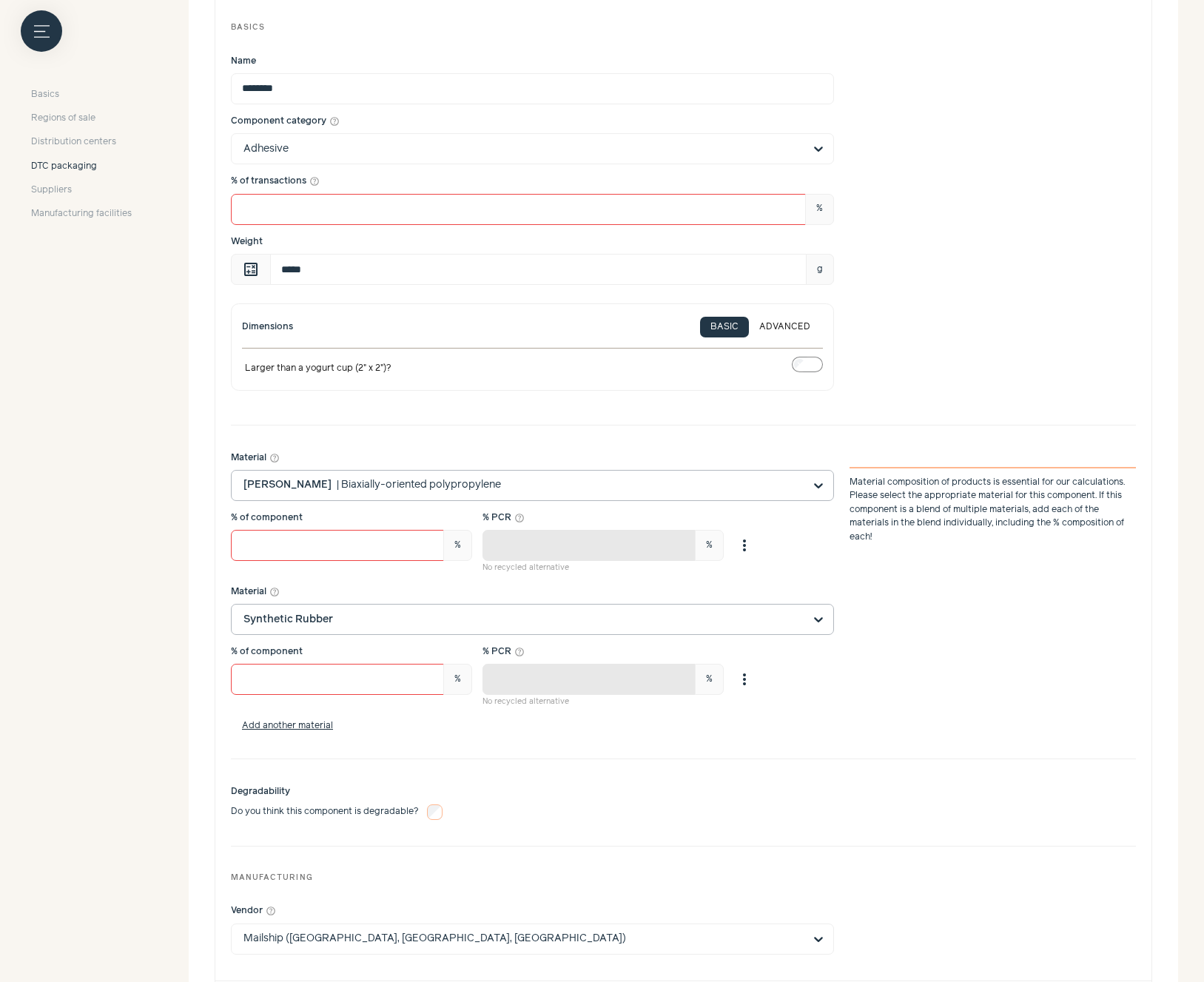
click at [612, 473] on input "Material help_outline [PERSON_NAME] | Biaxially-oriented polypropylene Material…" at bounding box center [523, 485] width 560 height 30
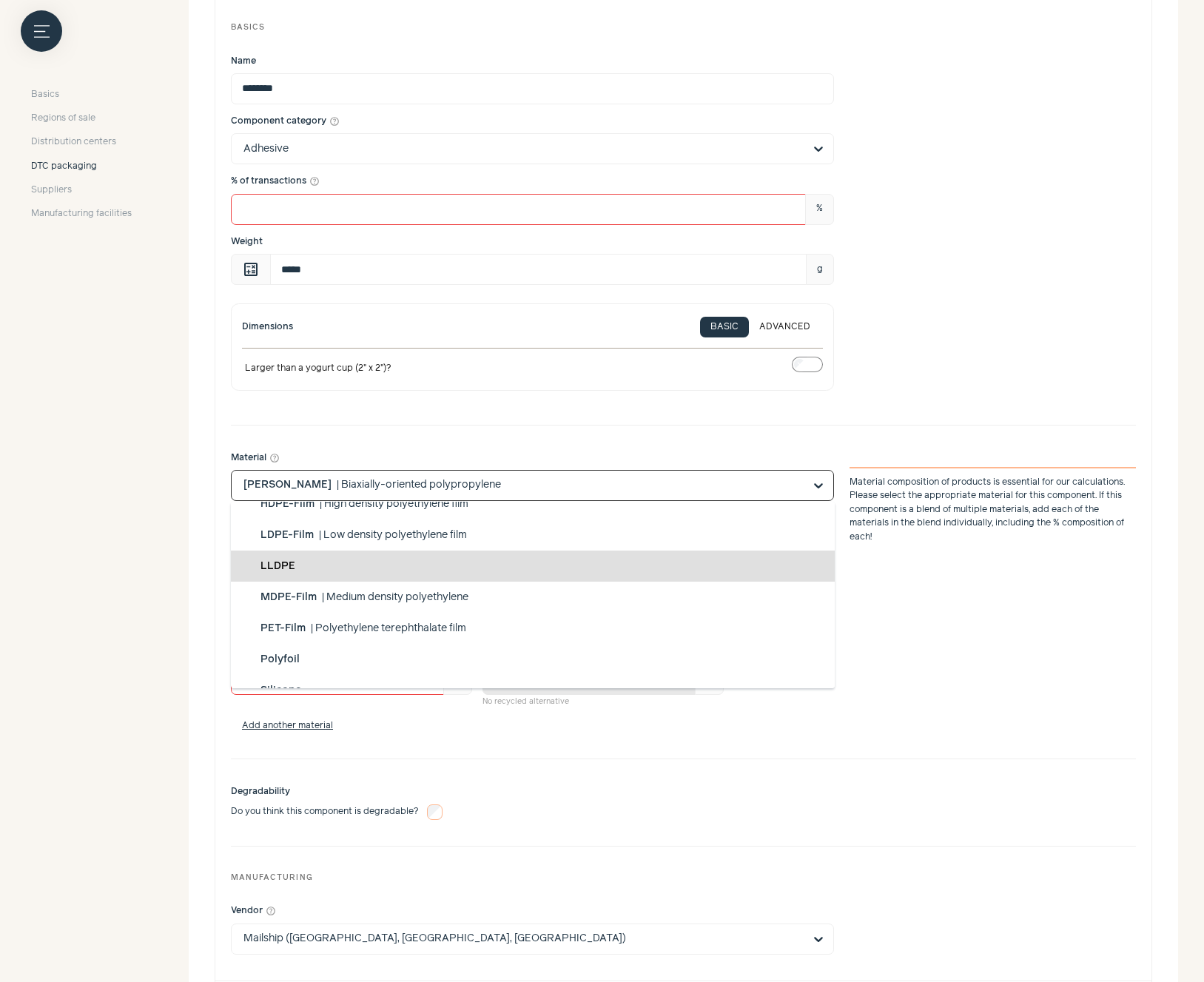
scroll to position [384, 0]
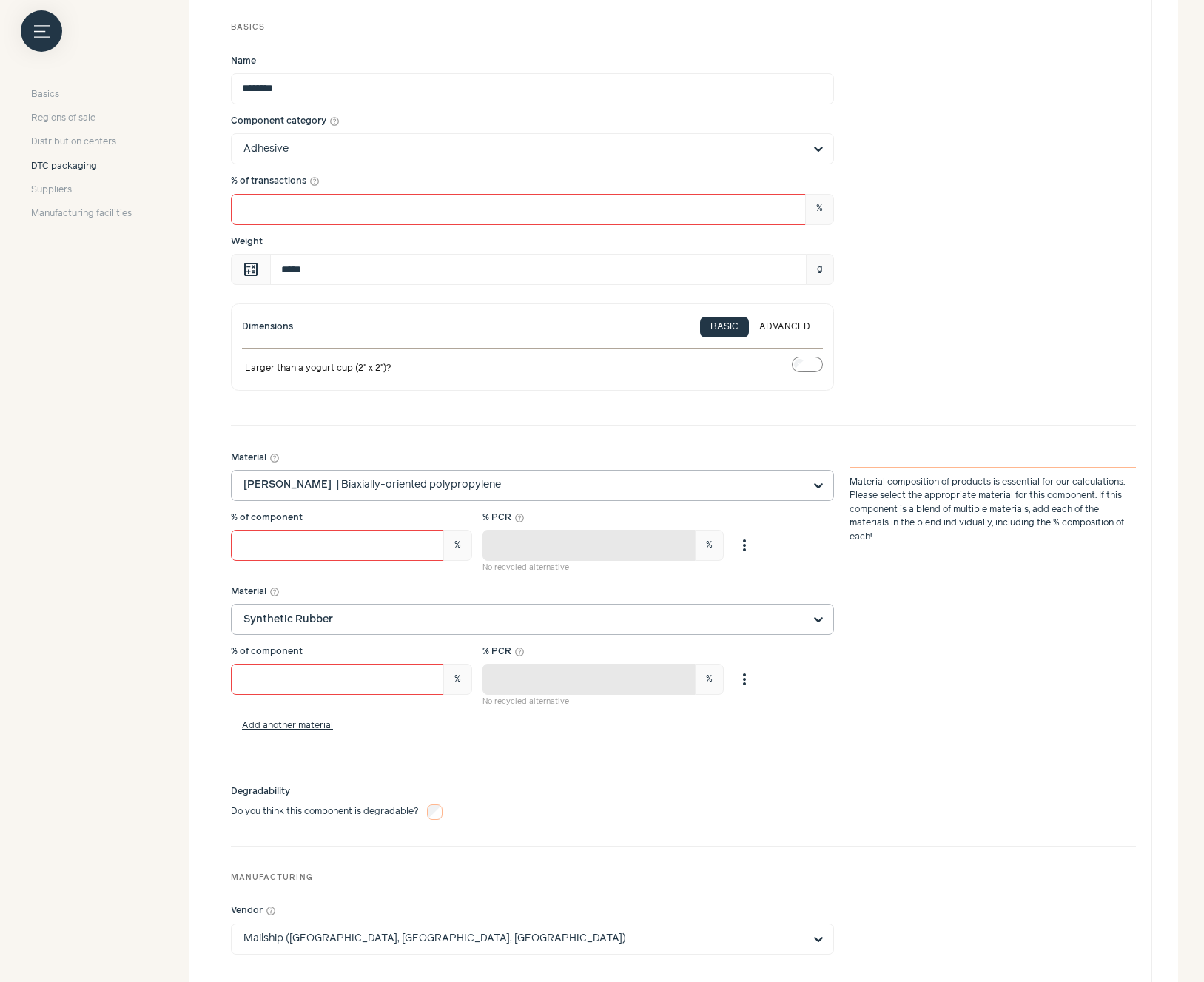
click at [690, 478] on input "Material help_outline [PERSON_NAME] | Biaxially-oriented polypropylene Material…" at bounding box center [523, 485] width 560 height 30
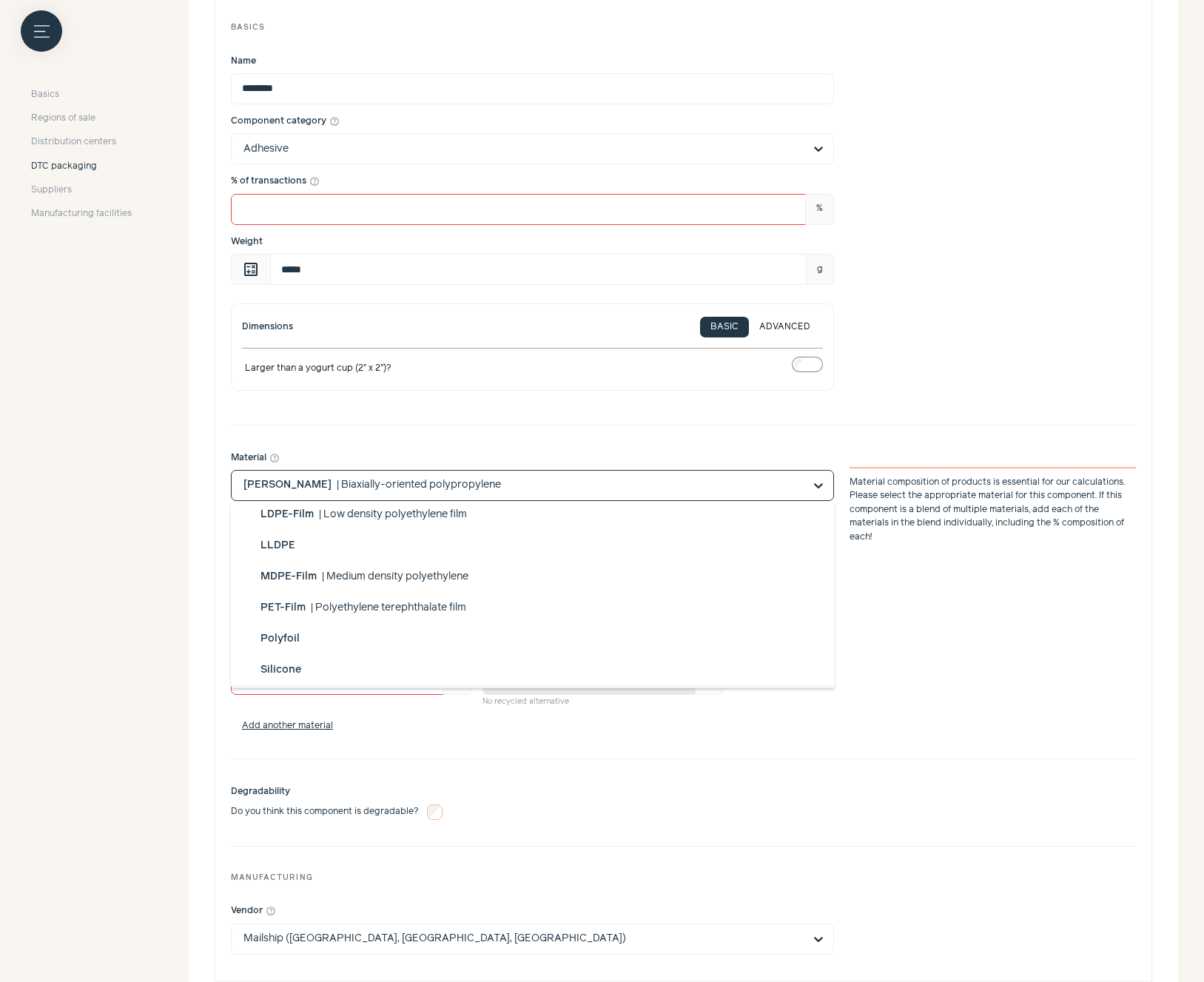
scroll to position [395, 0]
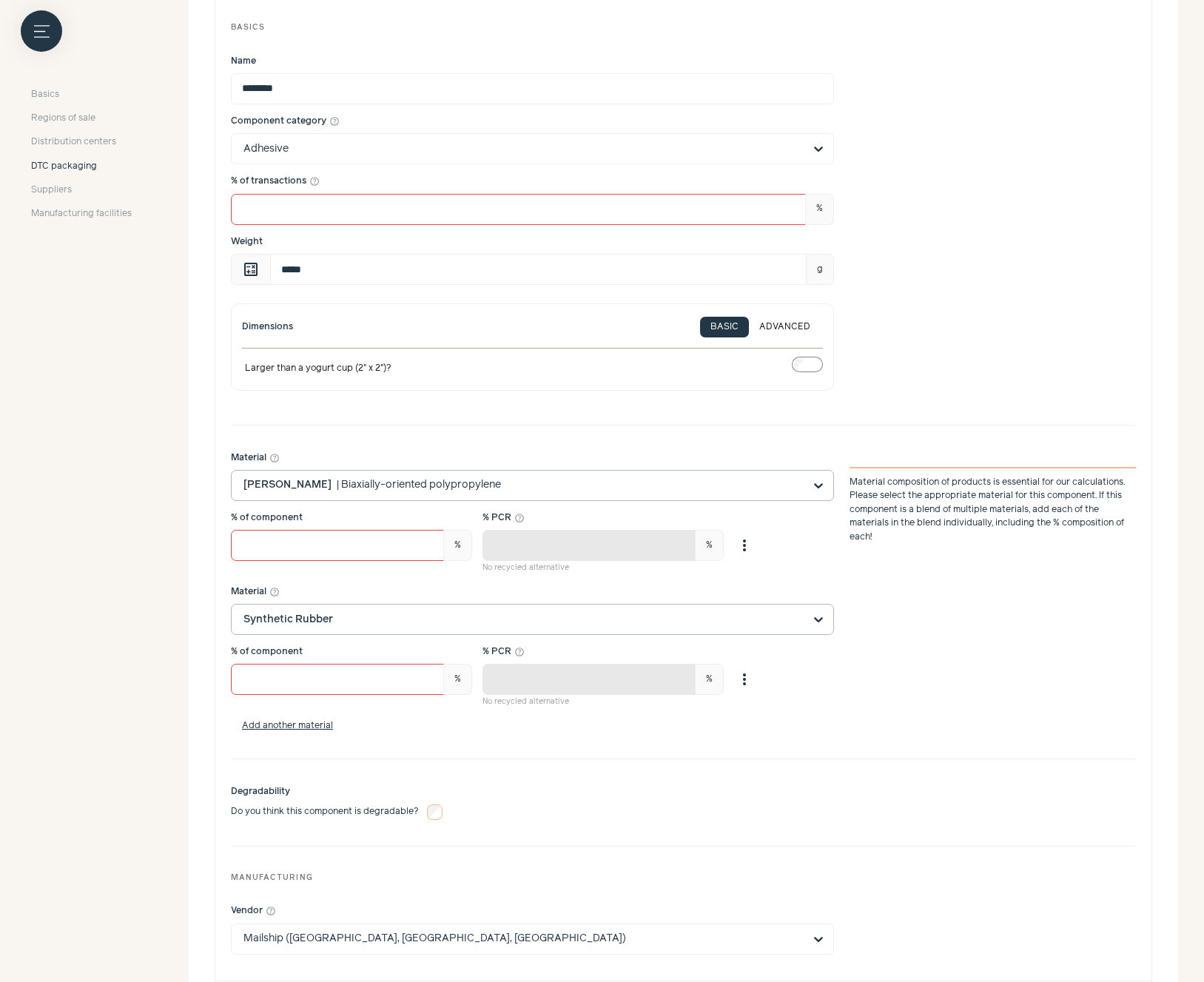
click at [469, 486] on input "Material help_outline [PERSON_NAME] | Biaxially-oriented polypropylene Material…" at bounding box center [523, 485] width 560 height 30
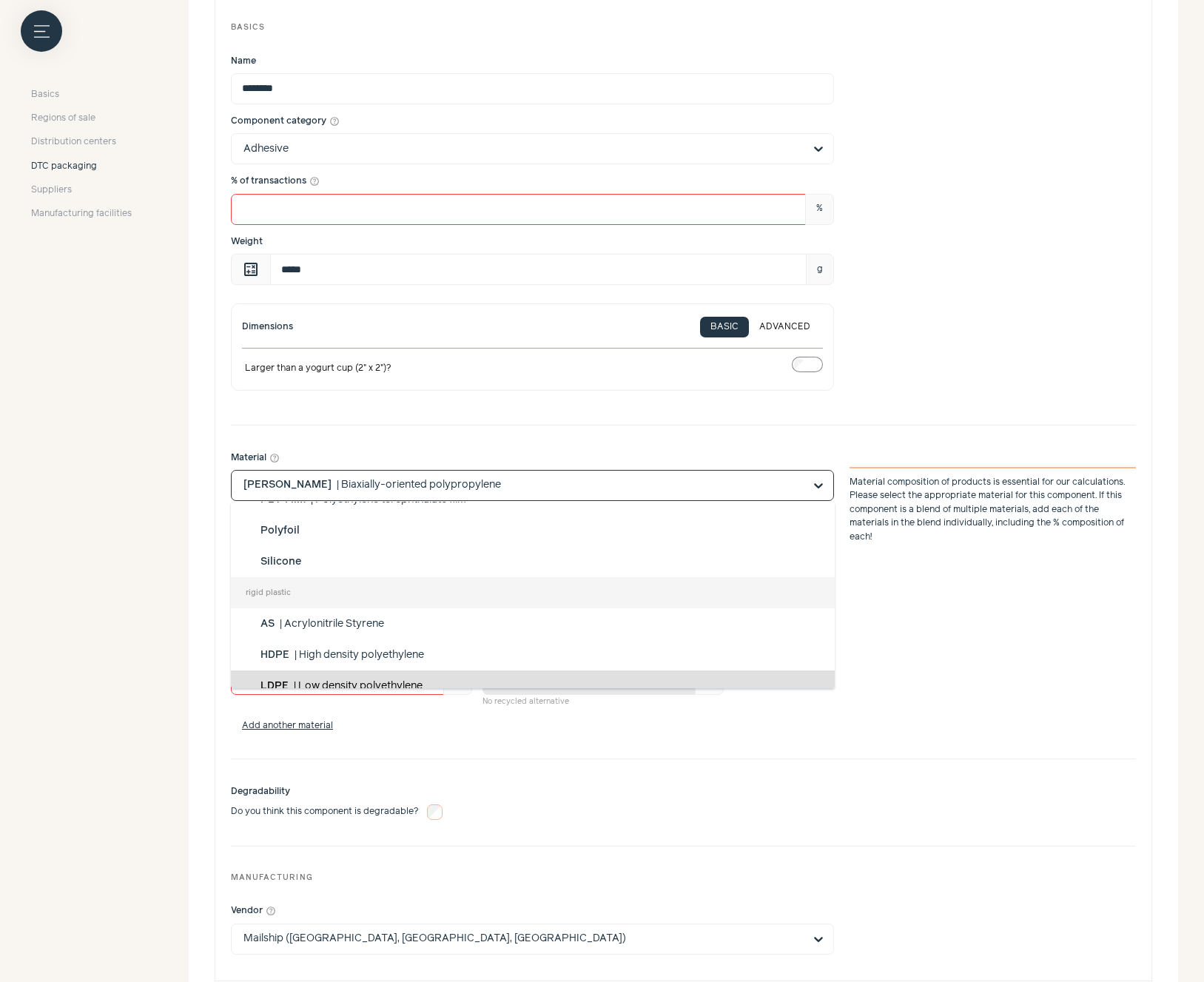
scroll to position [497, 0]
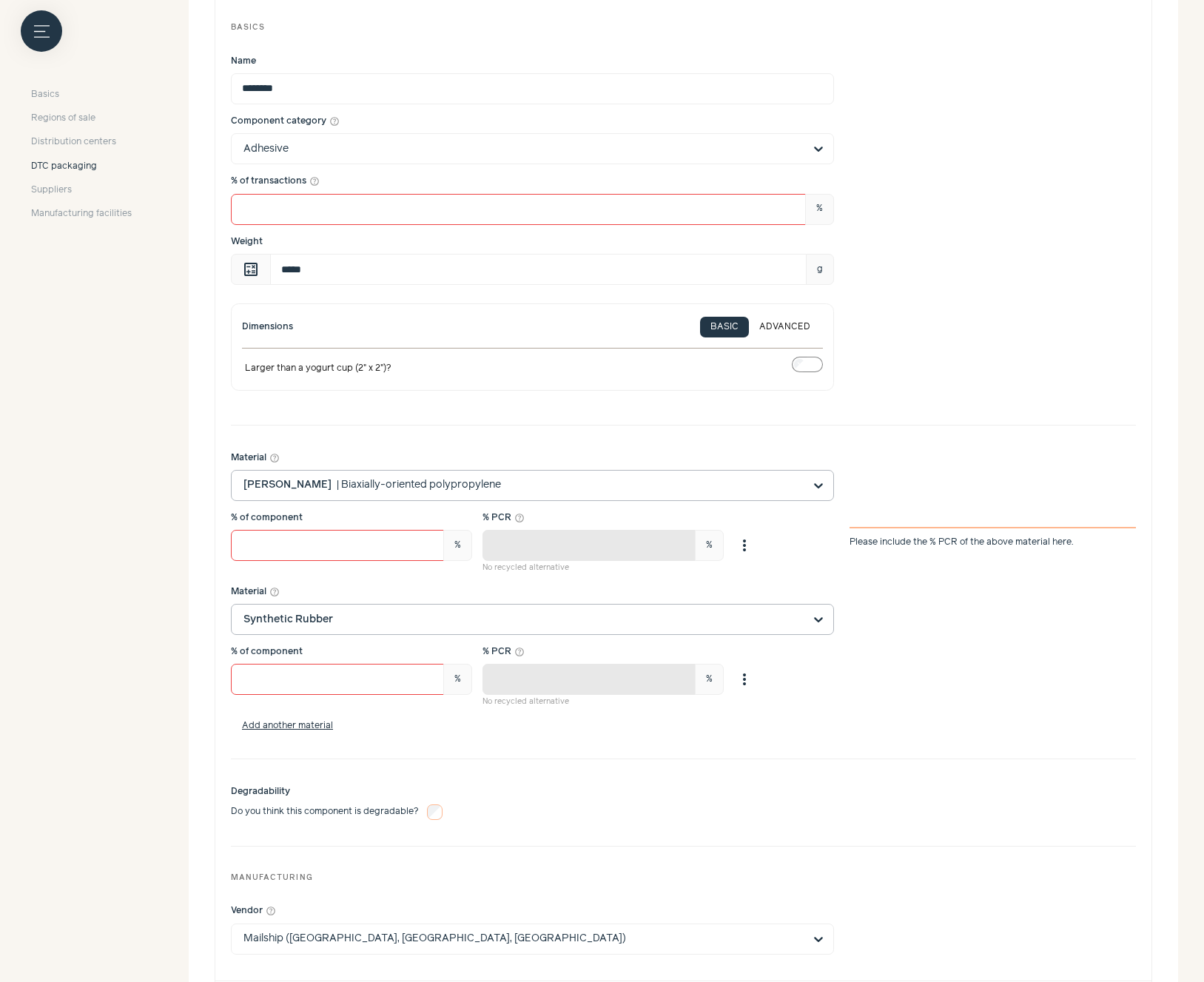
click at [570, 487] on input "Material help_outline [PERSON_NAME] | Biaxially-oriented polypropylene" at bounding box center [523, 485] width 560 height 30
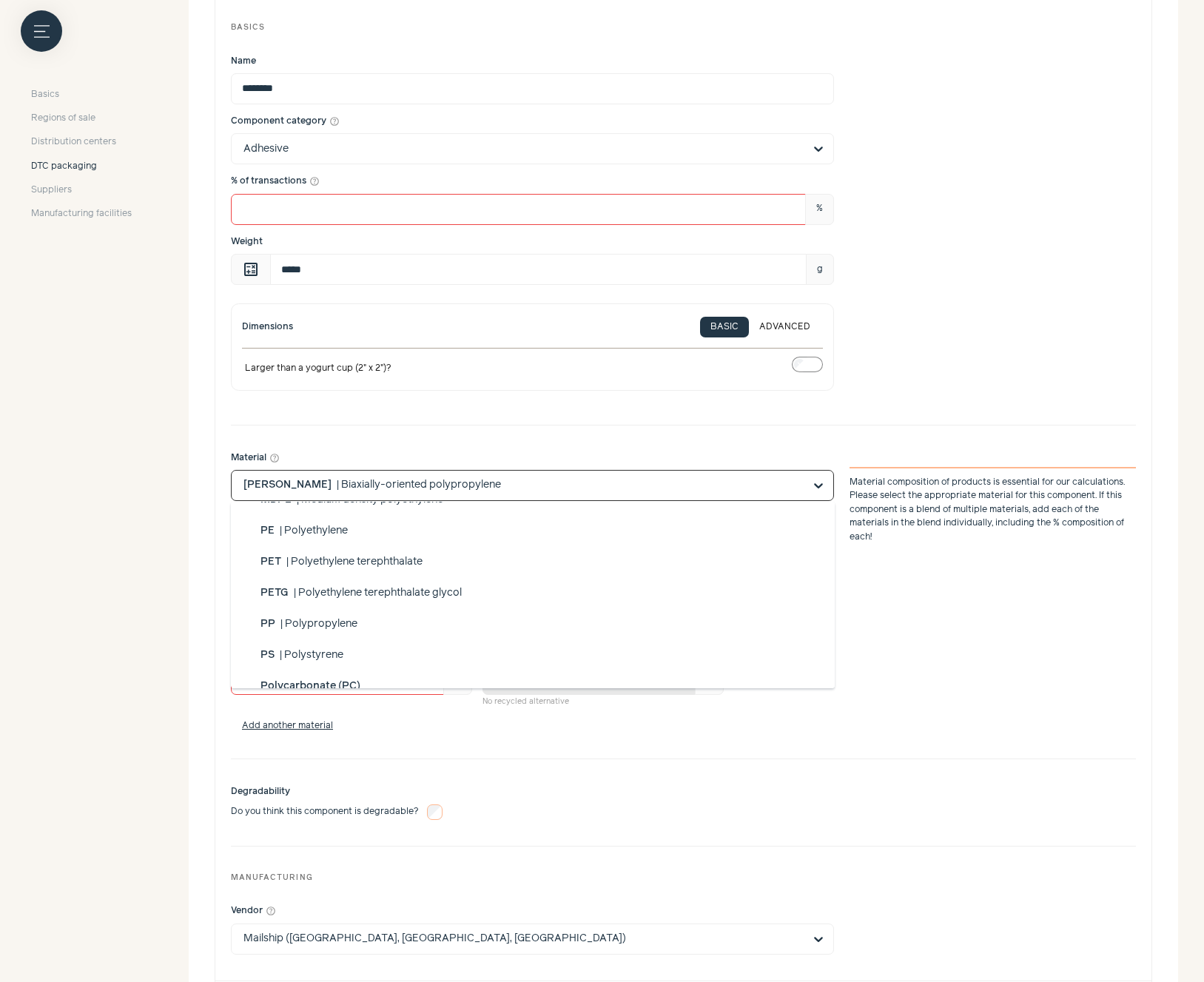
scroll to position [708, 0]
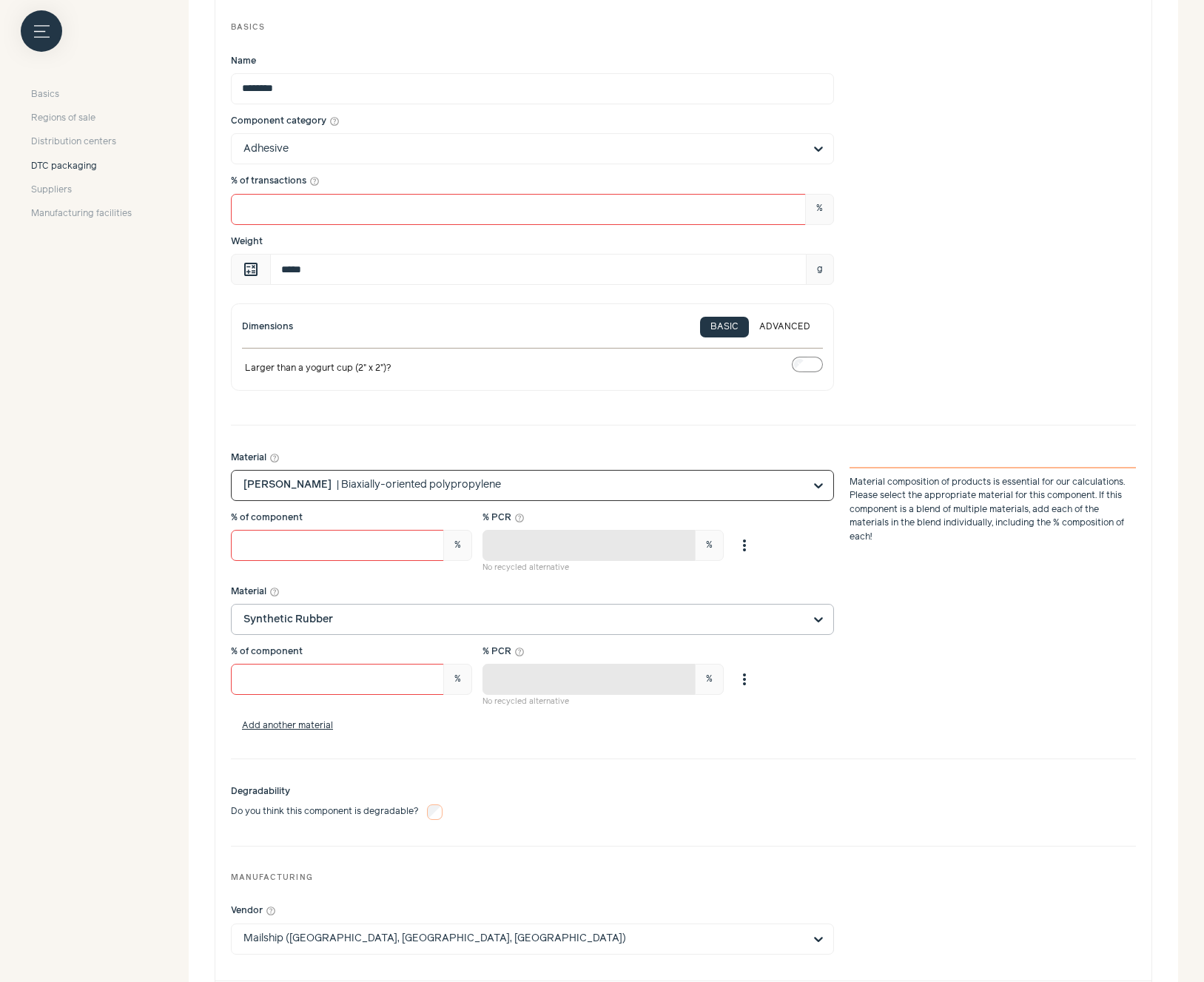
click at [470, 488] on input "Material help_outline Option [PERSON_NAME], selected. Select is focused, type t…" at bounding box center [523, 485] width 560 height 30
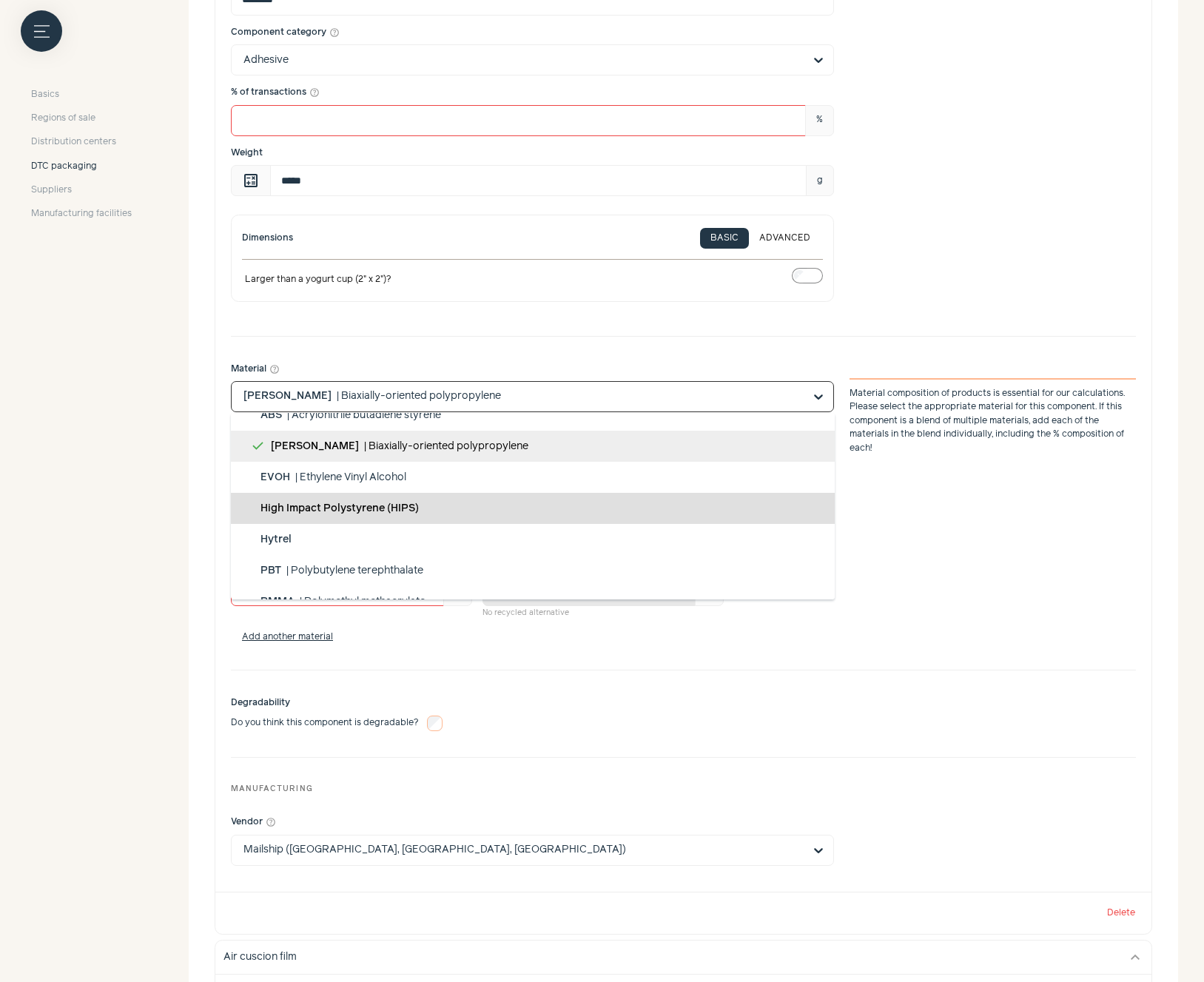
scroll to position [888, 0]
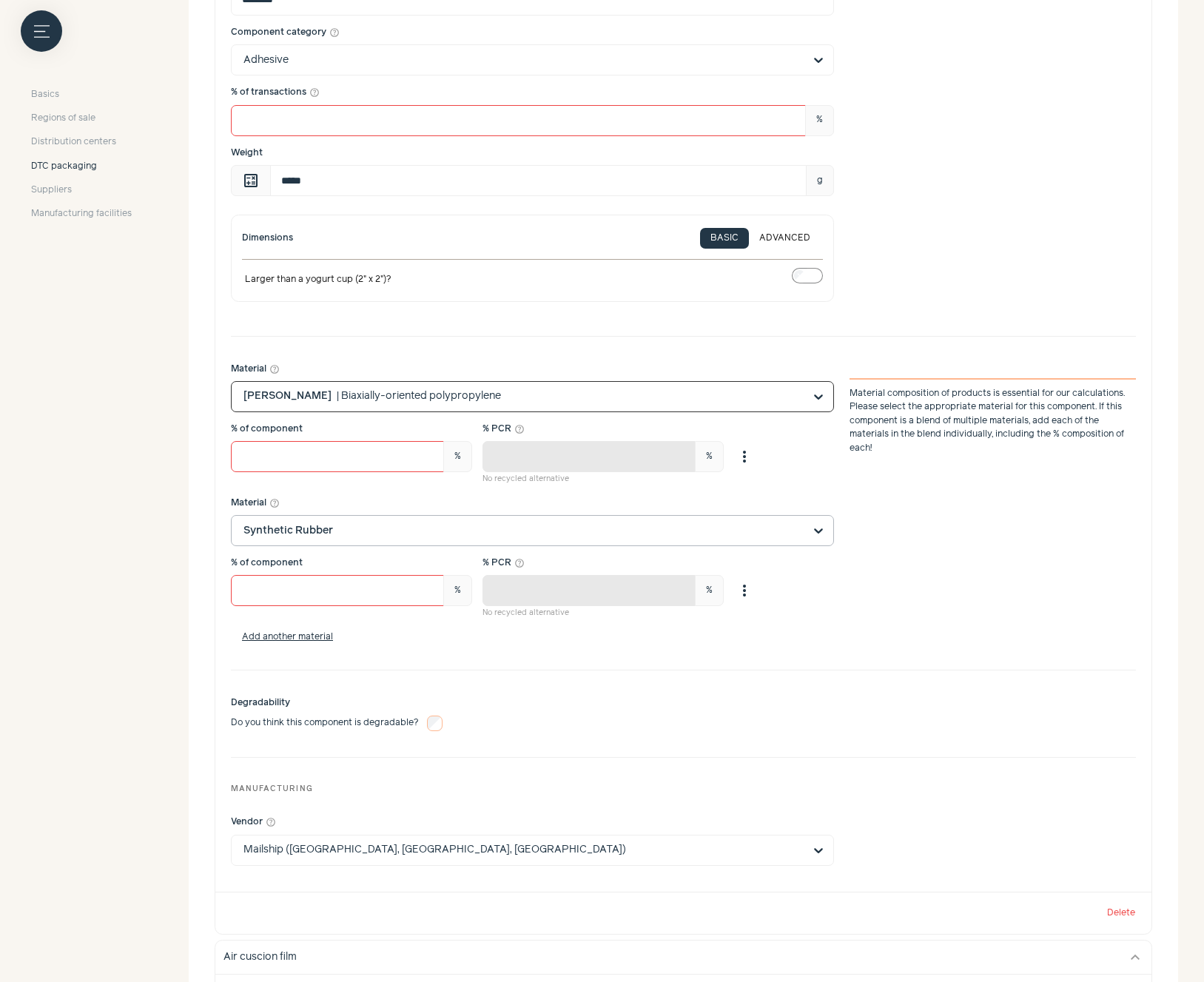
click at [479, 399] on input "Material help_outline Option [PERSON_NAME], selected. Select is focused, type t…" at bounding box center [523, 397] width 560 height 30
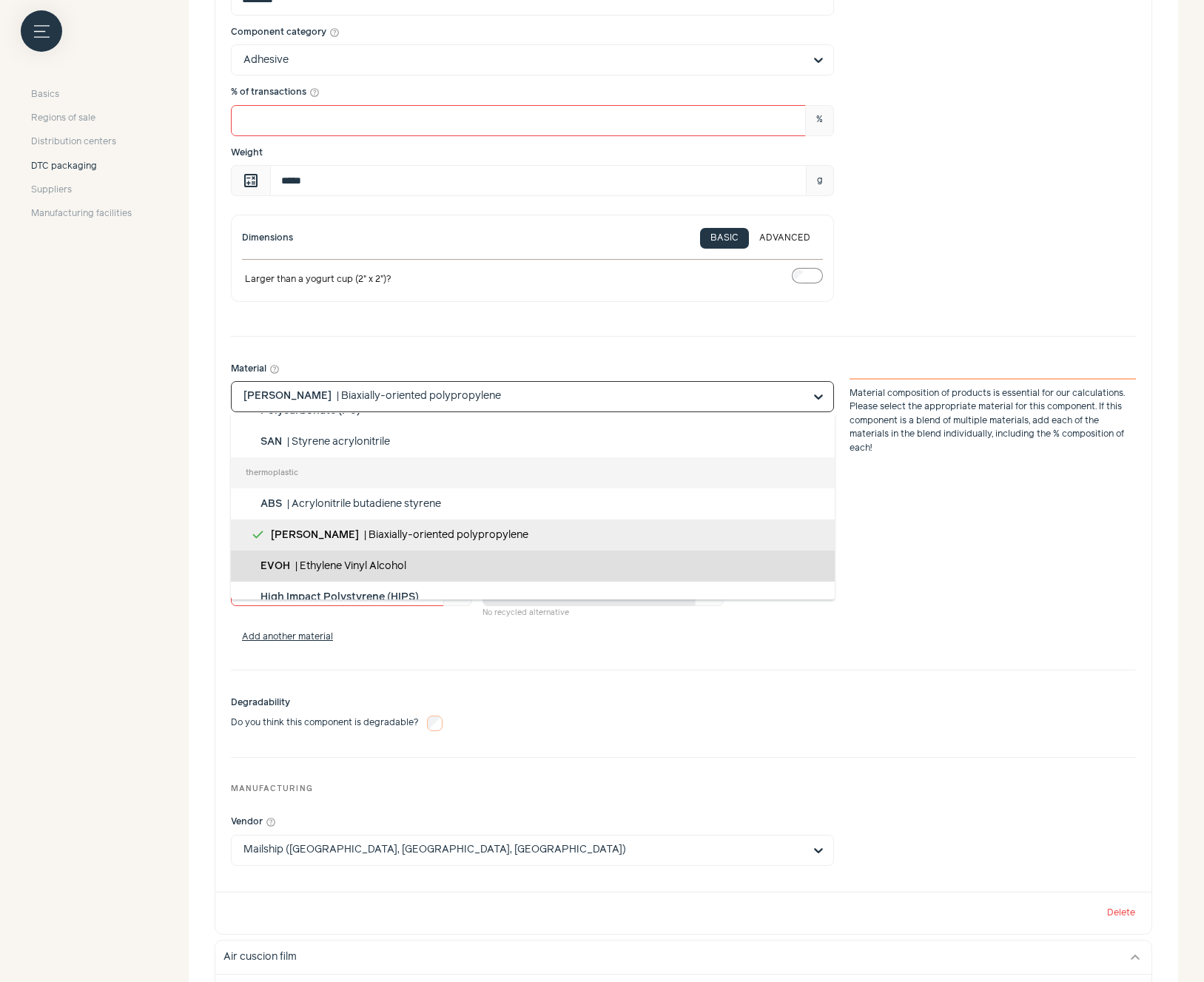
scroll to position [901, 0]
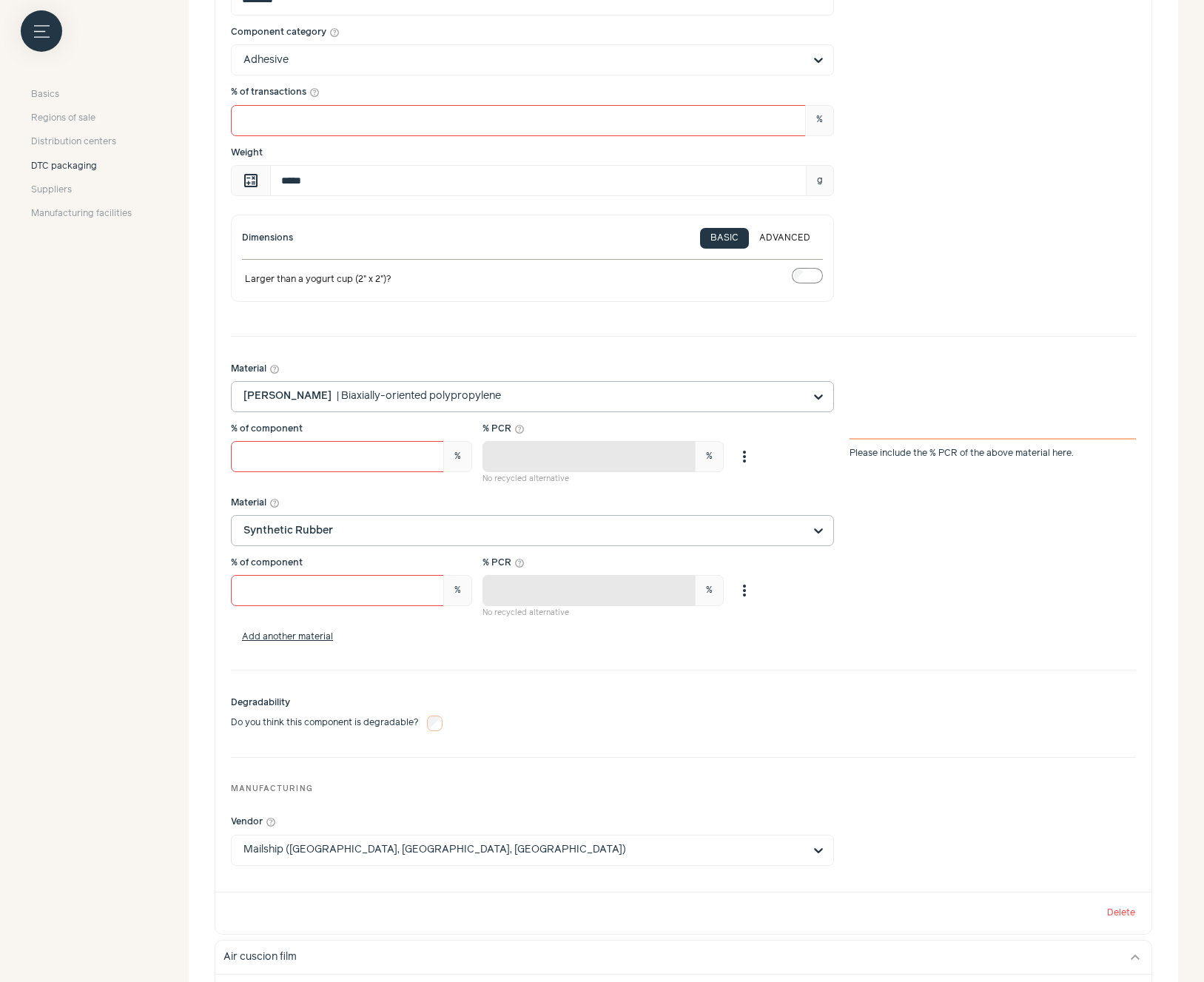
click at [441, 387] on input "Material help_outline [PERSON_NAME] | Biaxially-oriented polypropylene" at bounding box center [523, 397] width 560 height 30
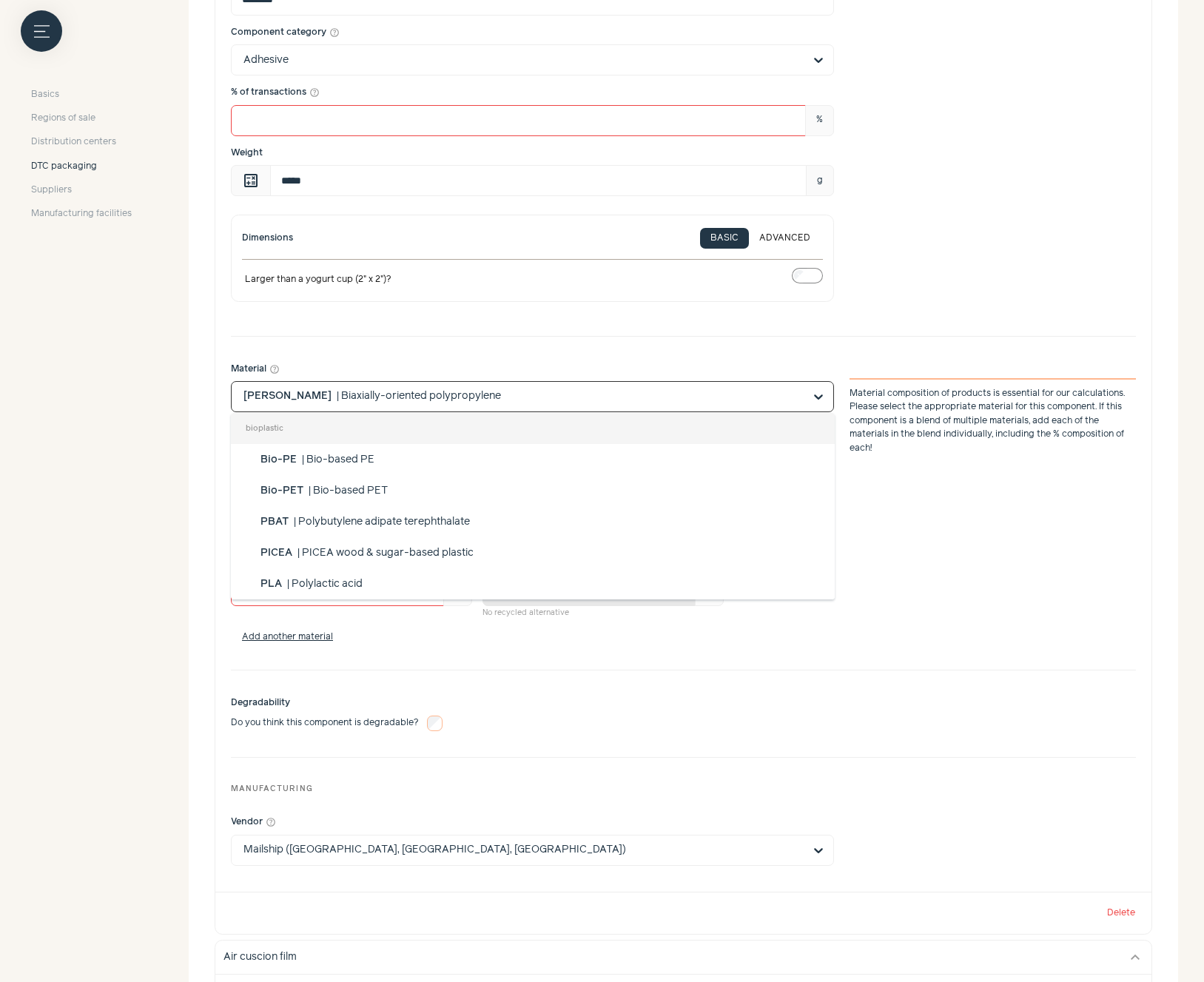
scroll to position [839, 0]
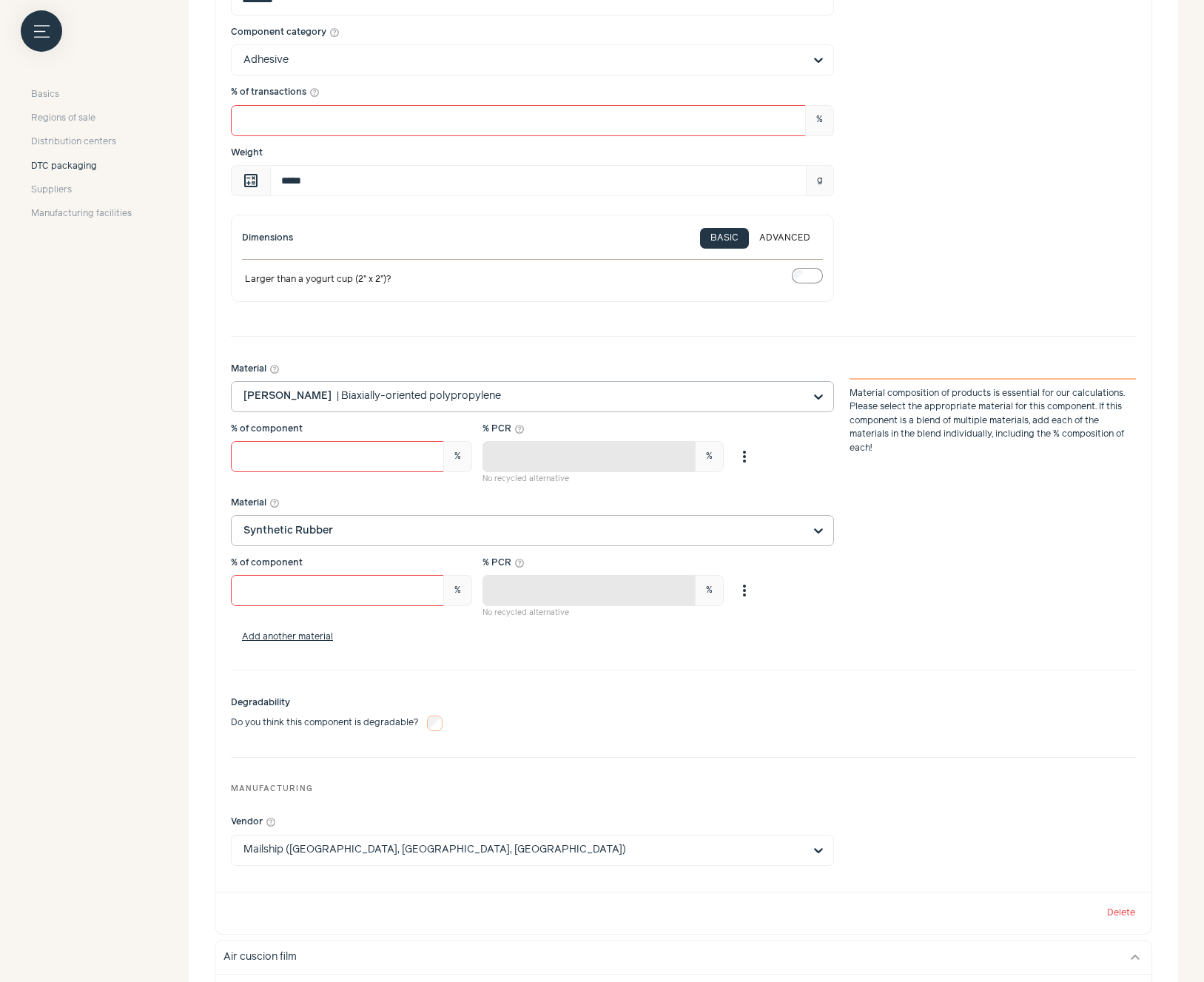
click at [407, 397] on input "Material help_outline [PERSON_NAME] | Biaxially-oriented polypropylene Material…" at bounding box center [523, 397] width 560 height 30
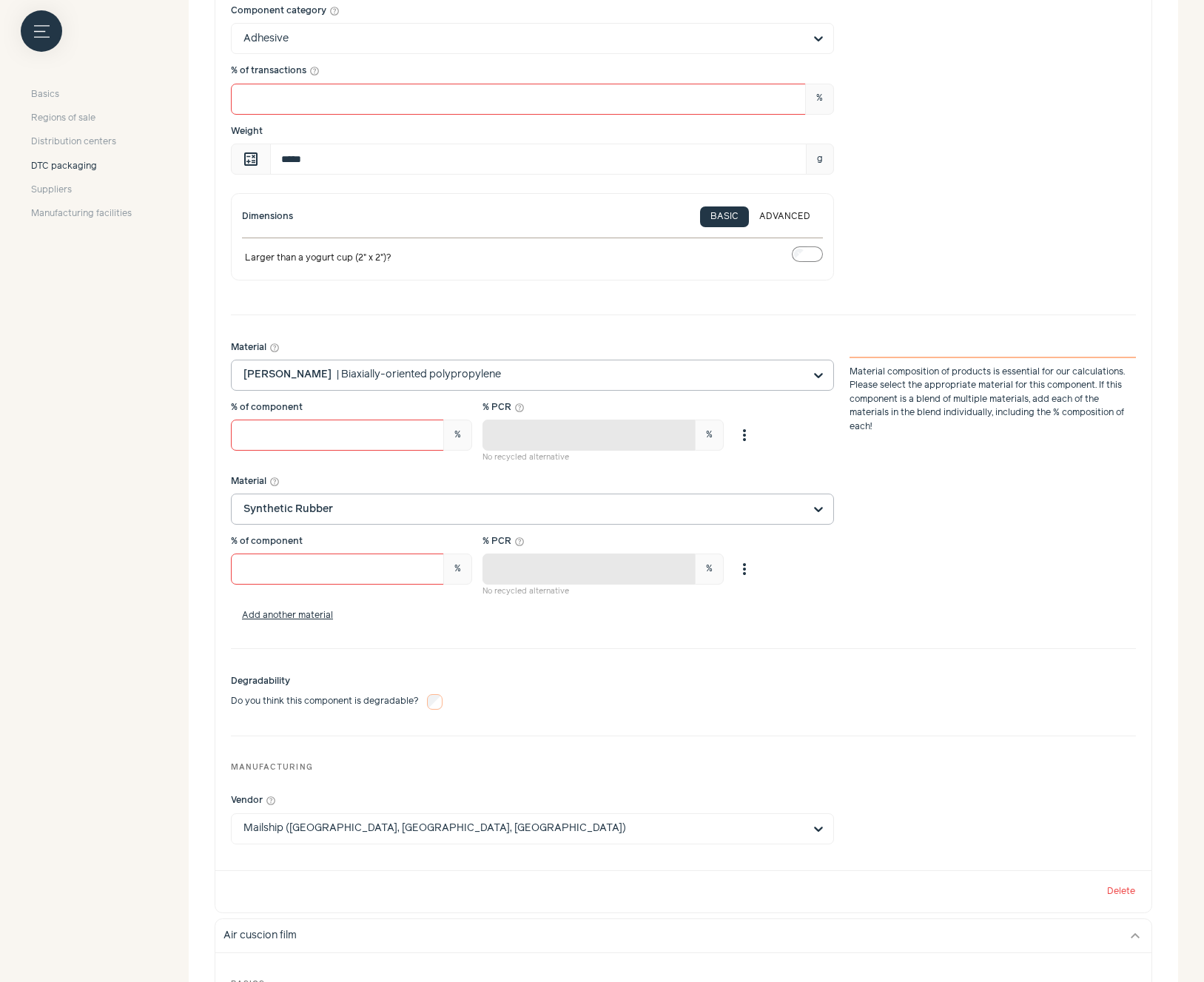
scroll to position [547, 0]
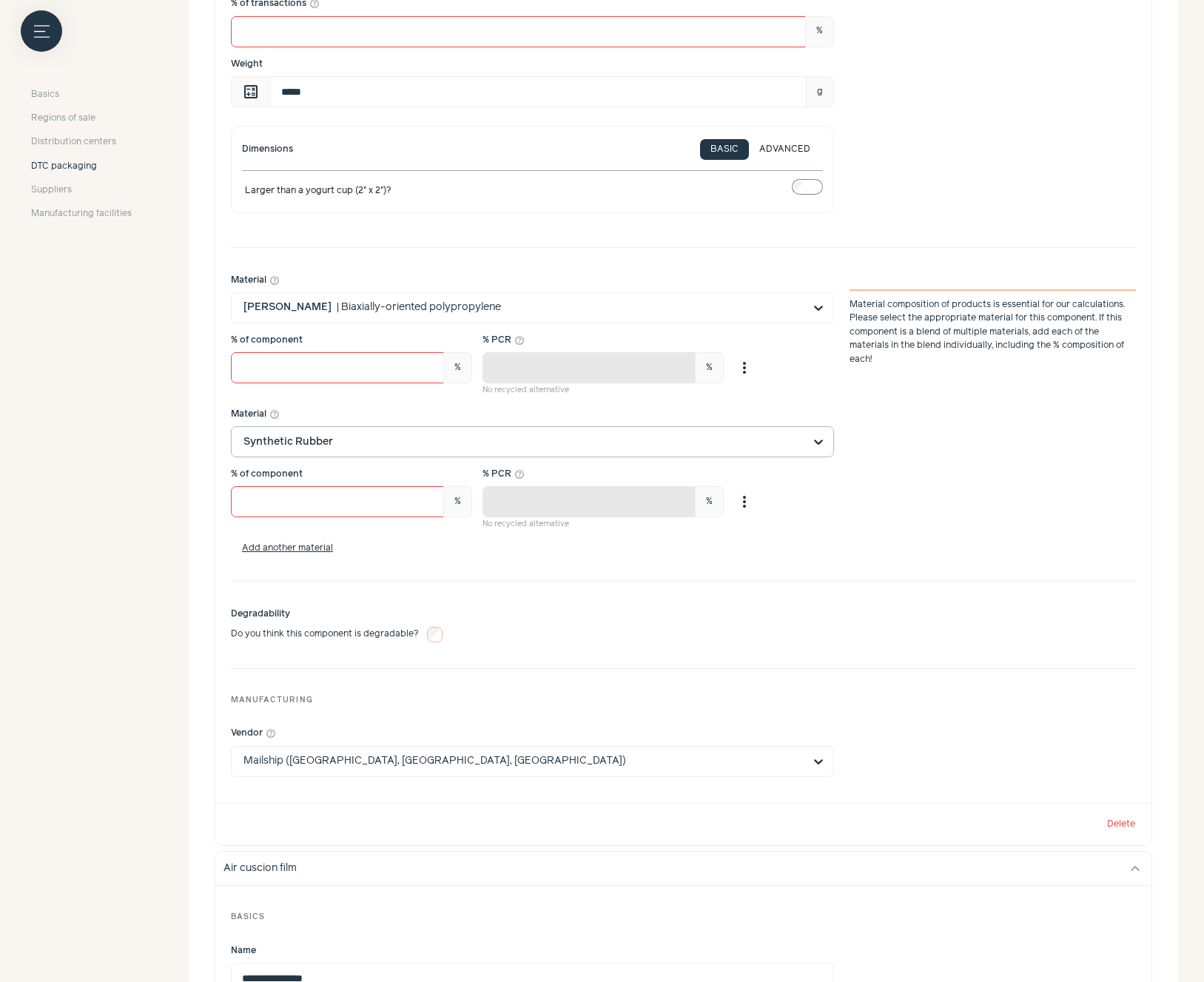
click at [498, 449] on input "Material help_outline Synthetic Rubber" at bounding box center [523, 442] width 560 height 30
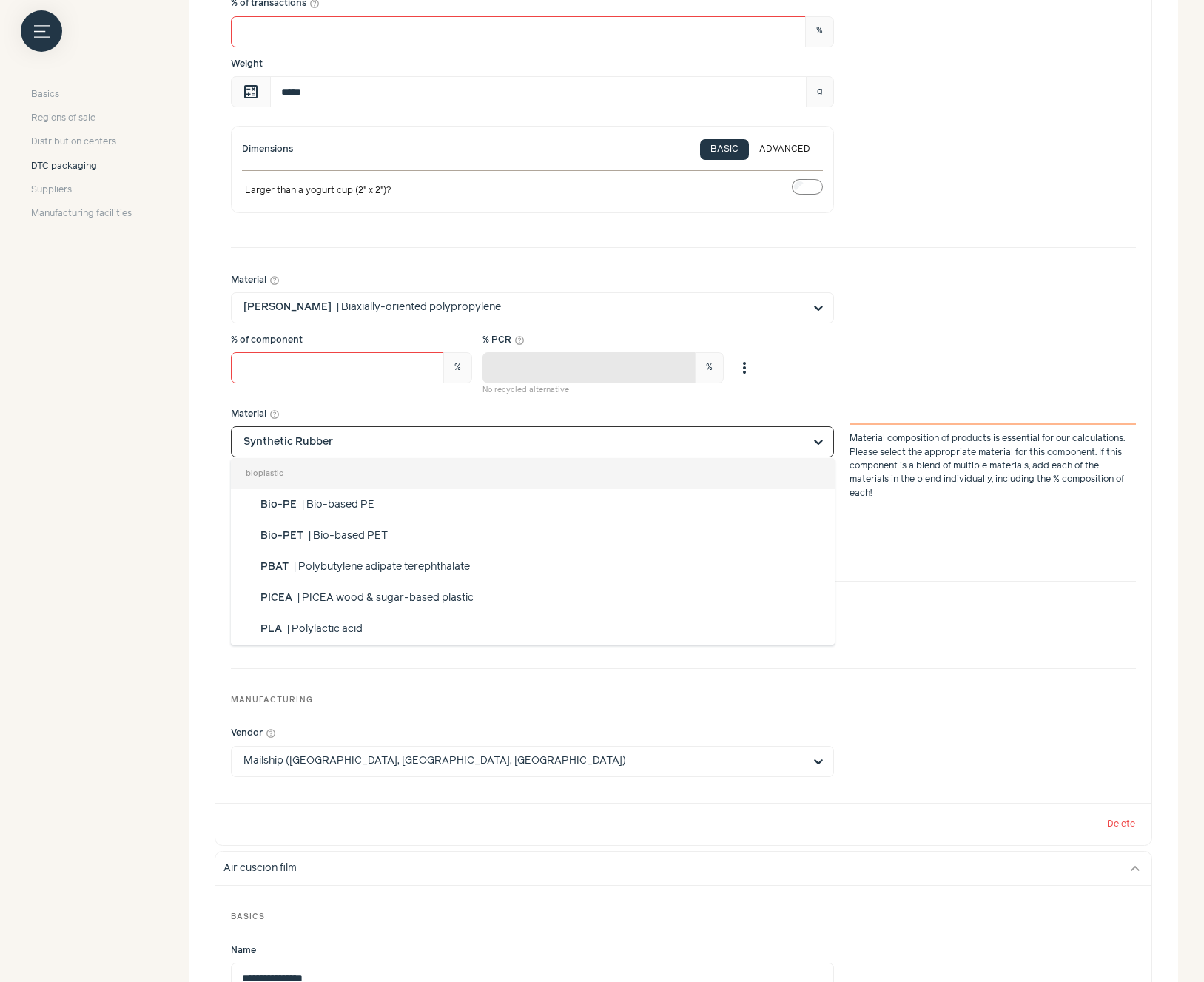
scroll to position [1150, 0]
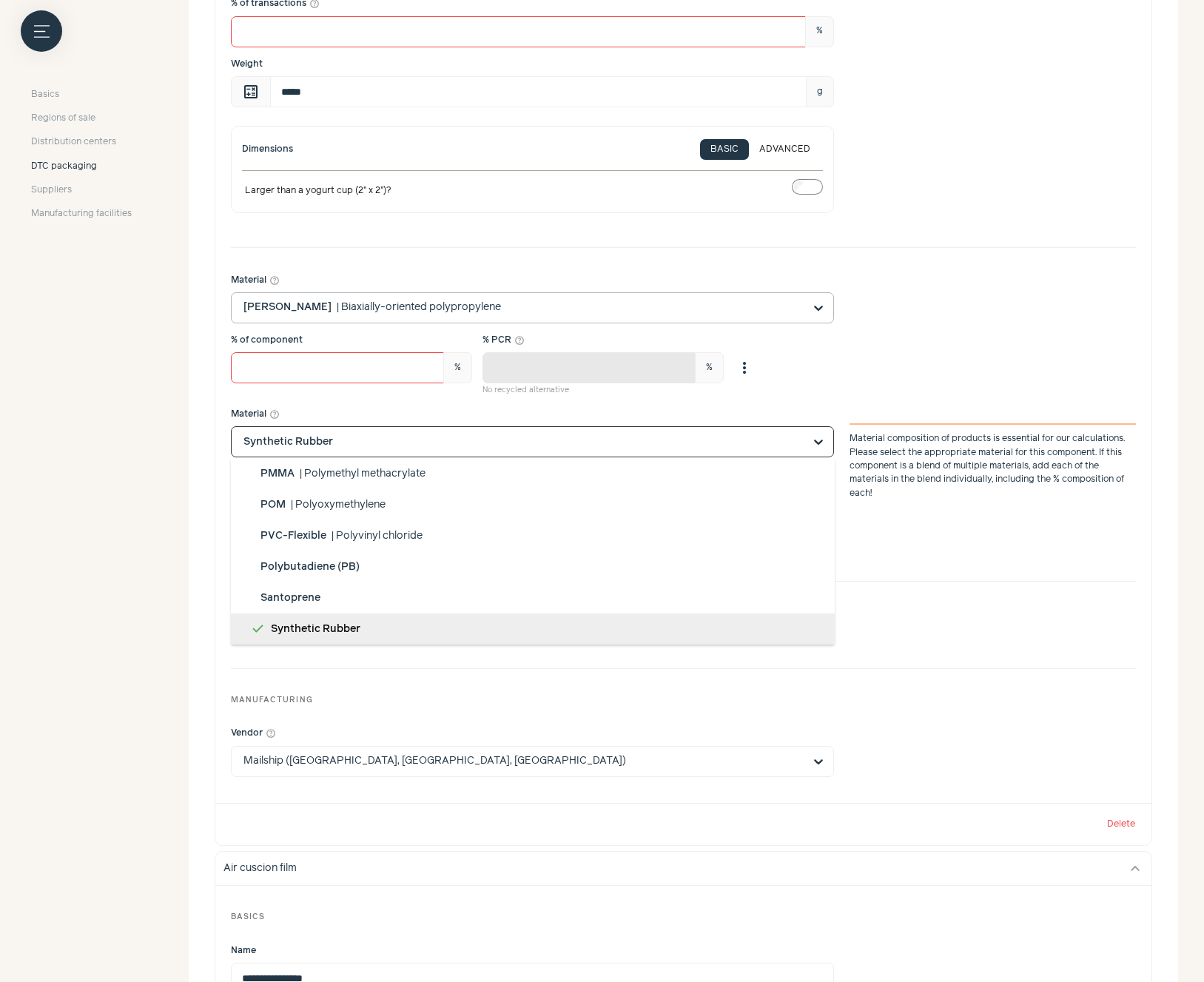
click at [504, 308] on input "Material help_outline [PERSON_NAME] | Biaxially-oriented polypropylene" at bounding box center [523, 308] width 560 height 30
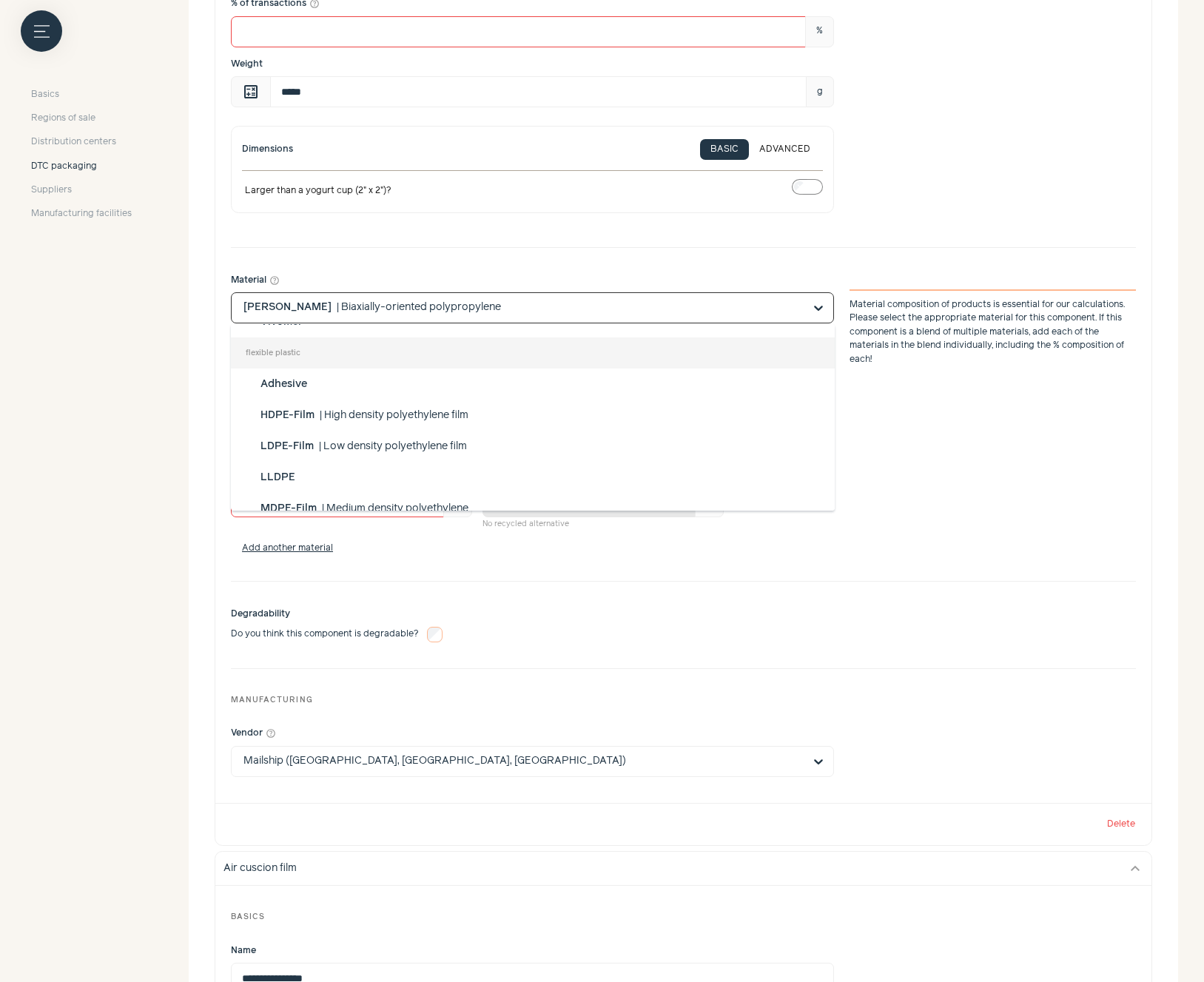
scroll to position [355, 0]
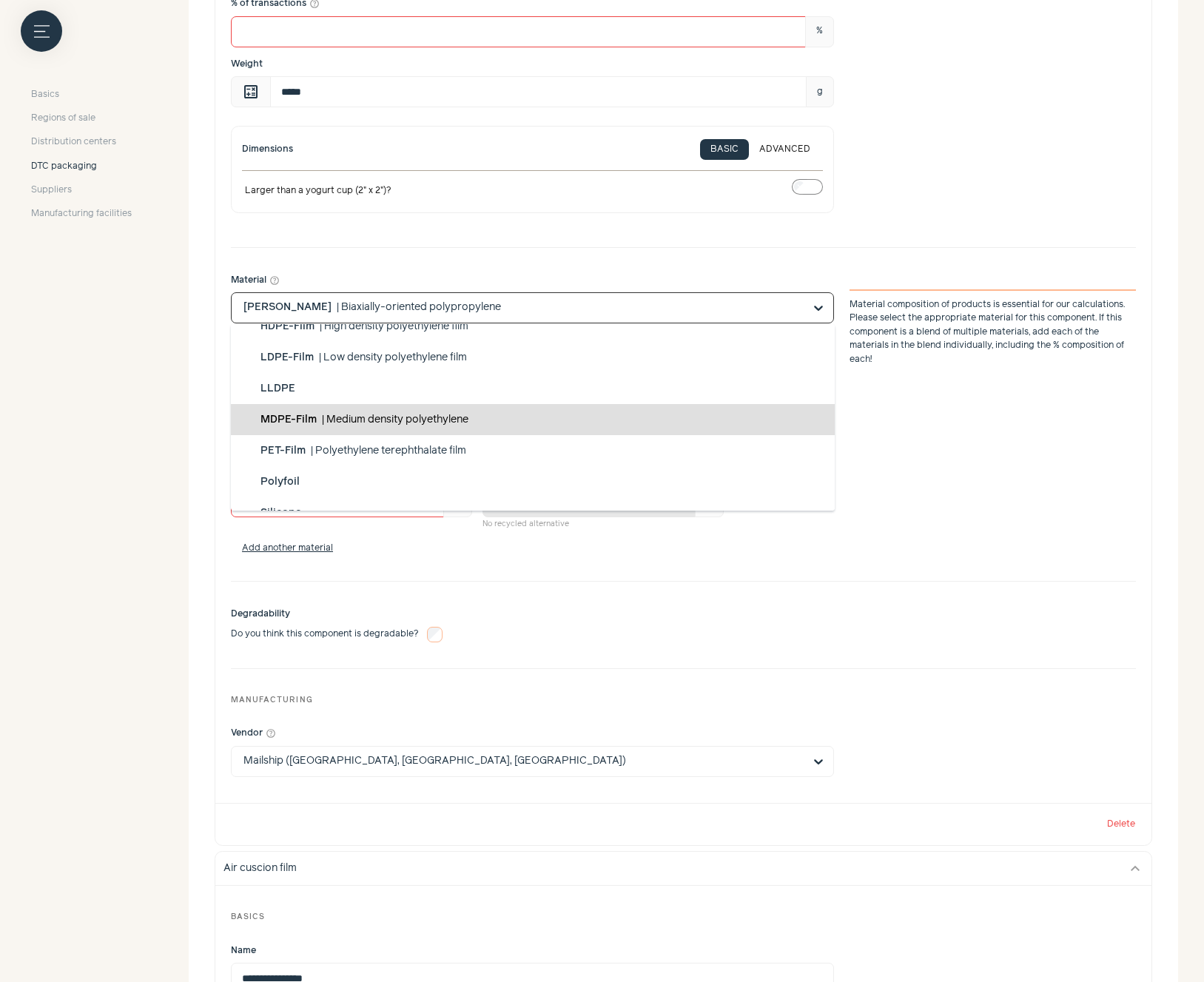
click at [953, 399] on div "Material help_outline bioplastic Bio-PE | Bio-based PE Bio-PET | Bio-based PET …" at bounding box center [683, 415] width 905 height 303
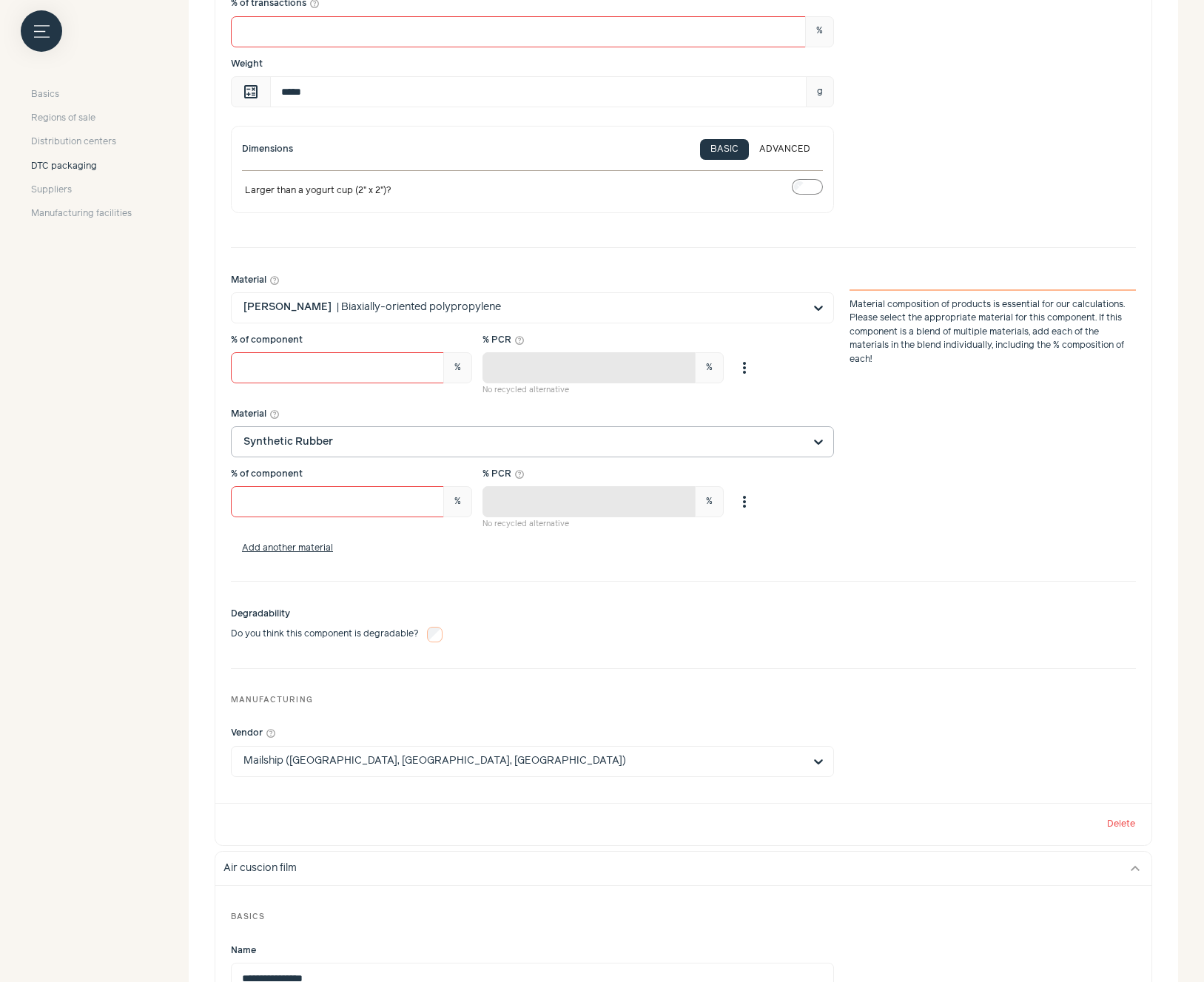
click at [433, 445] on input "Material help_outline Synthetic Rubber" at bounding box center [523, 442] width 560 height 30
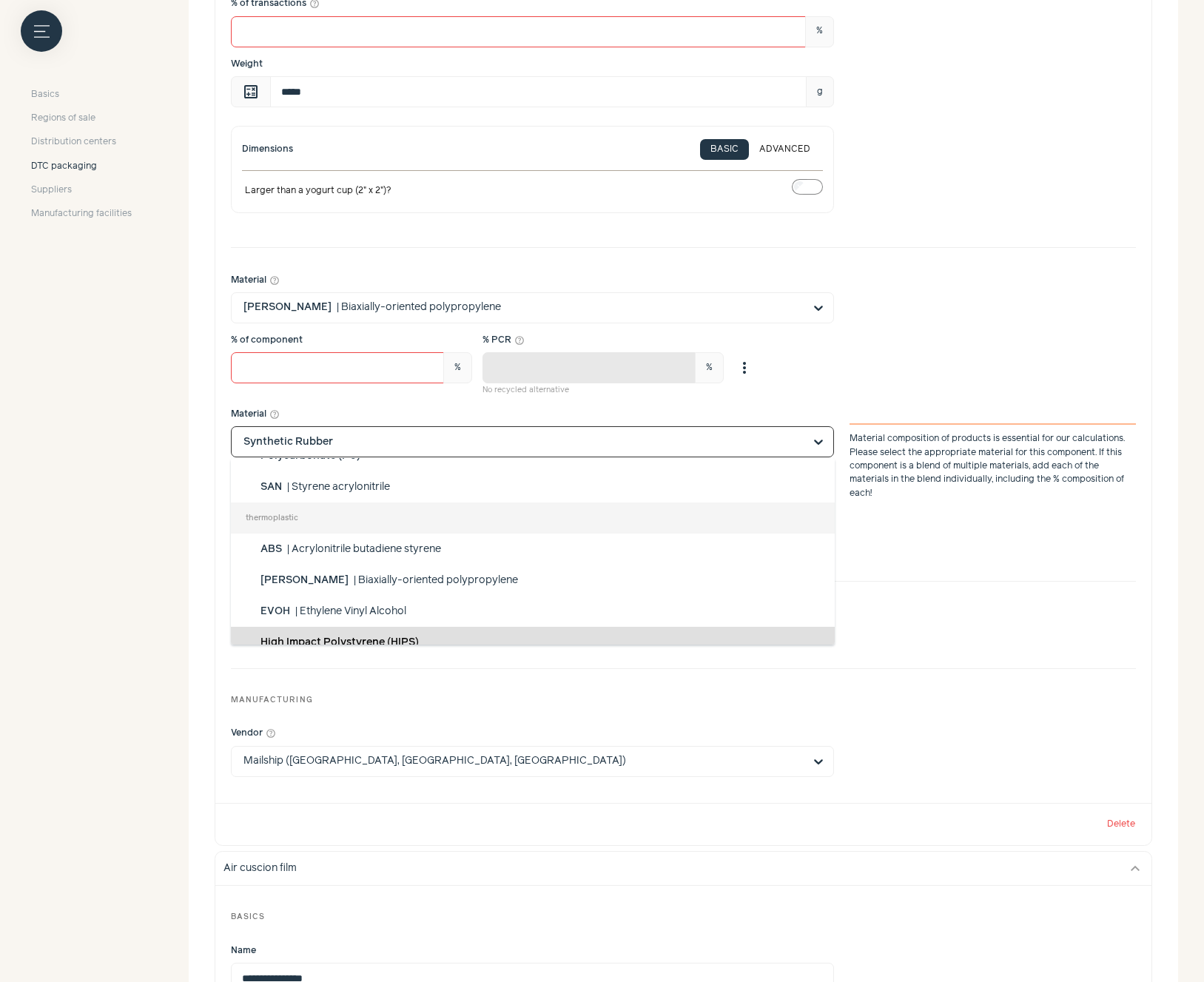
scroll to position [901, 0]
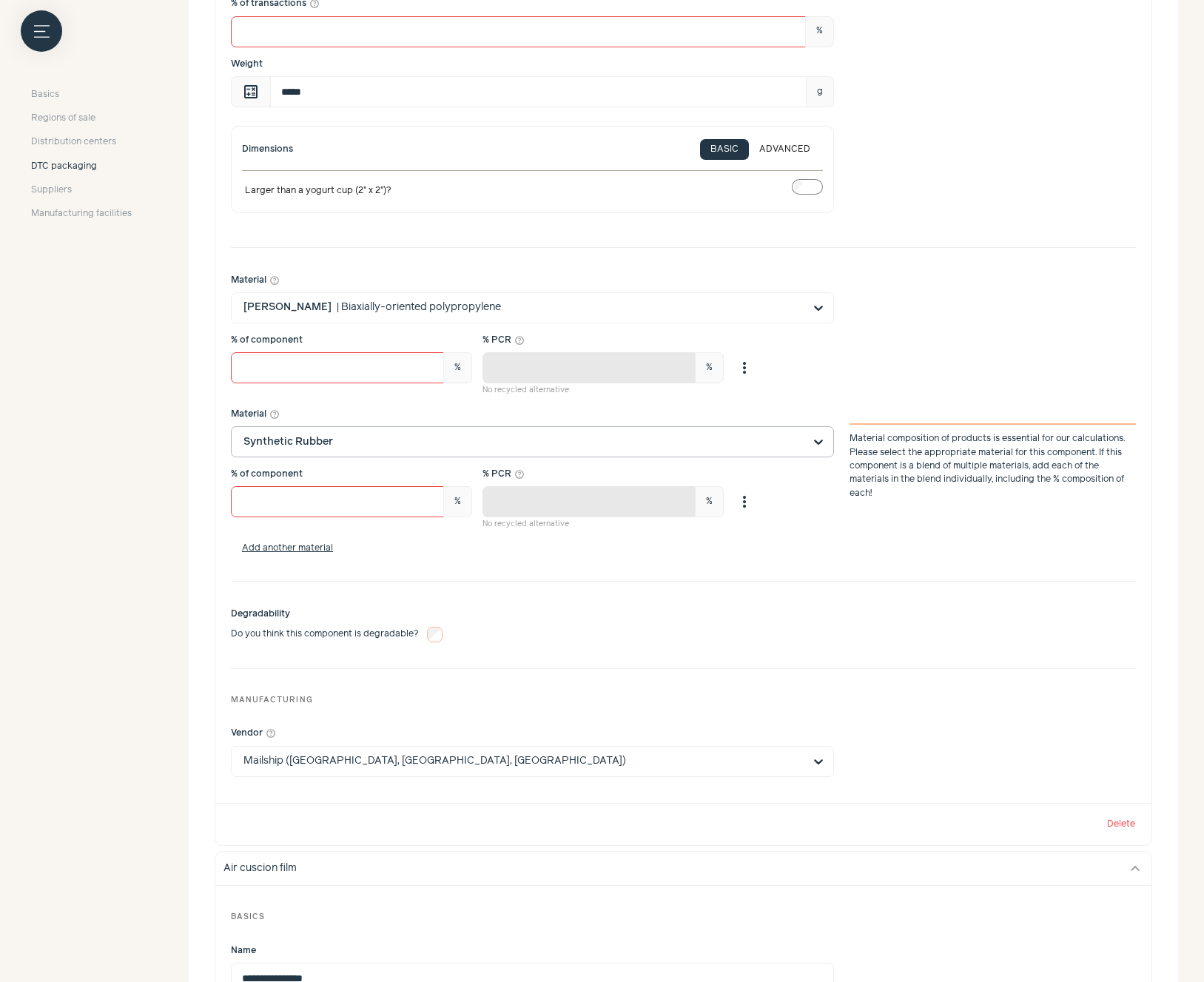
click at [548, 446] on input "Material help_outline Synthetic Rubber Material composition of products is esse…" at bounding box center [523, 442] width 560 height 30
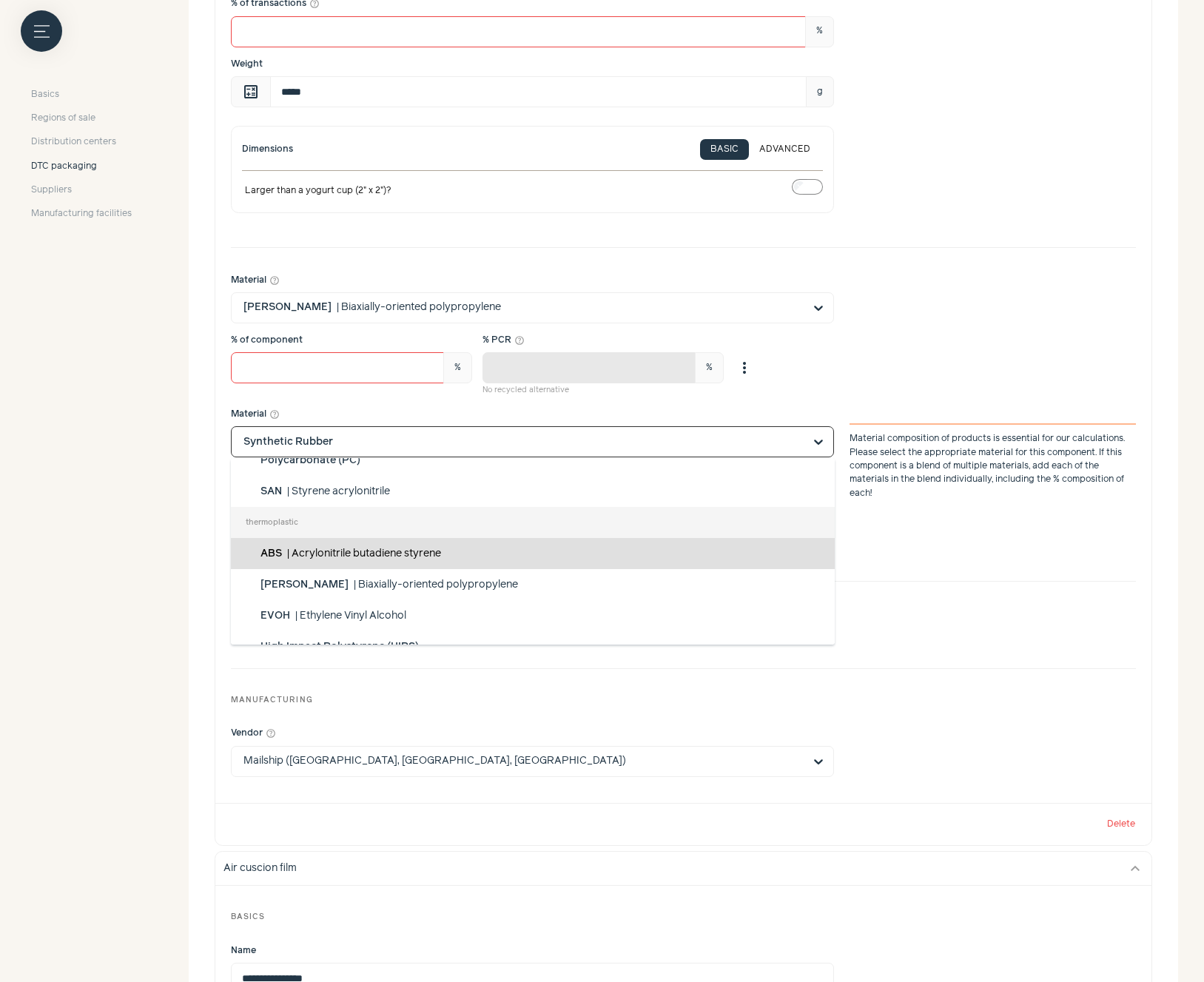
scroll to position [972, 0]
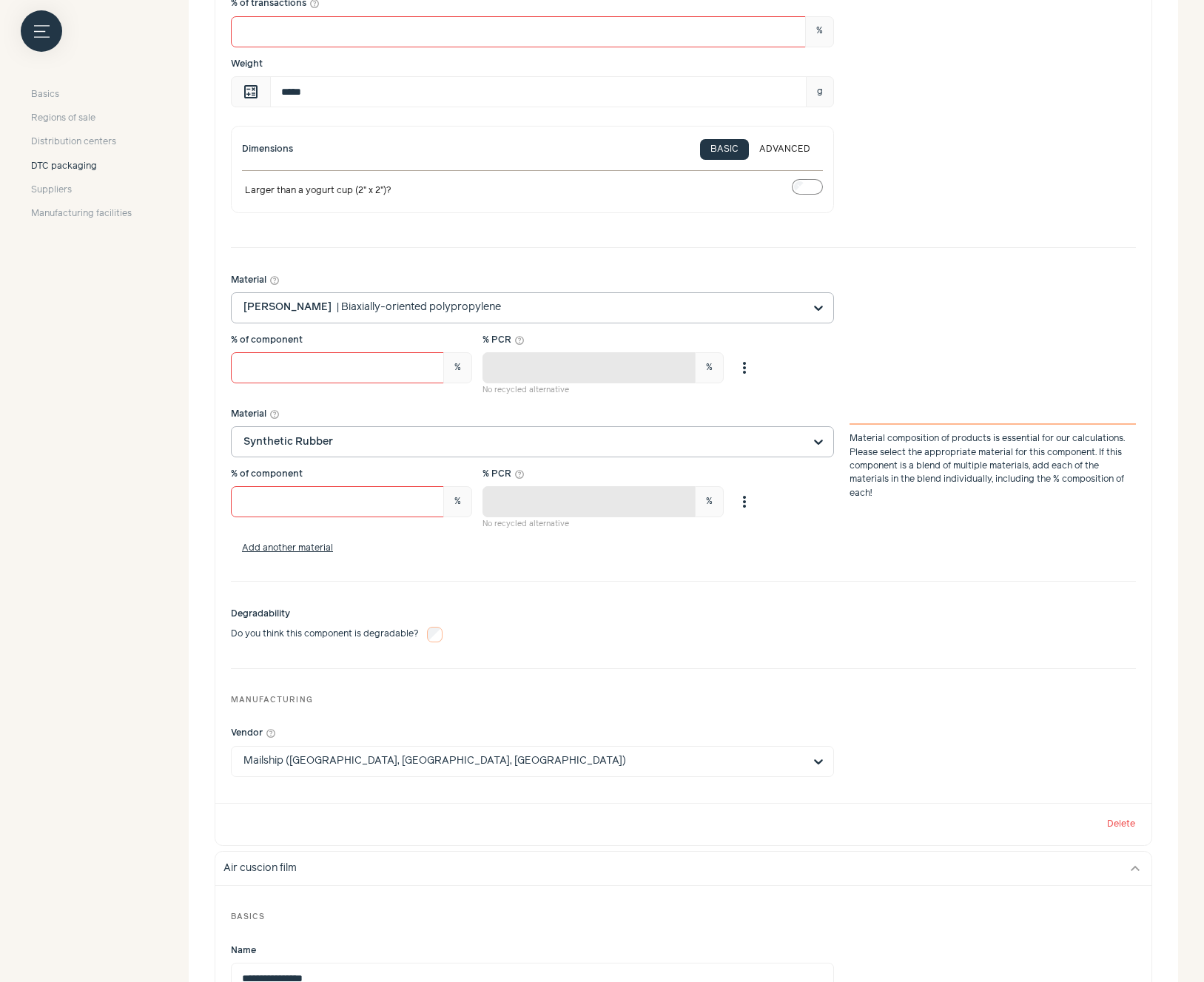
click at [595, 304] on input "Material help_outline [PERSON_NAME] | Biaxially-oriented polypropylene" at bounding box center [523, 308] width 560 height 30
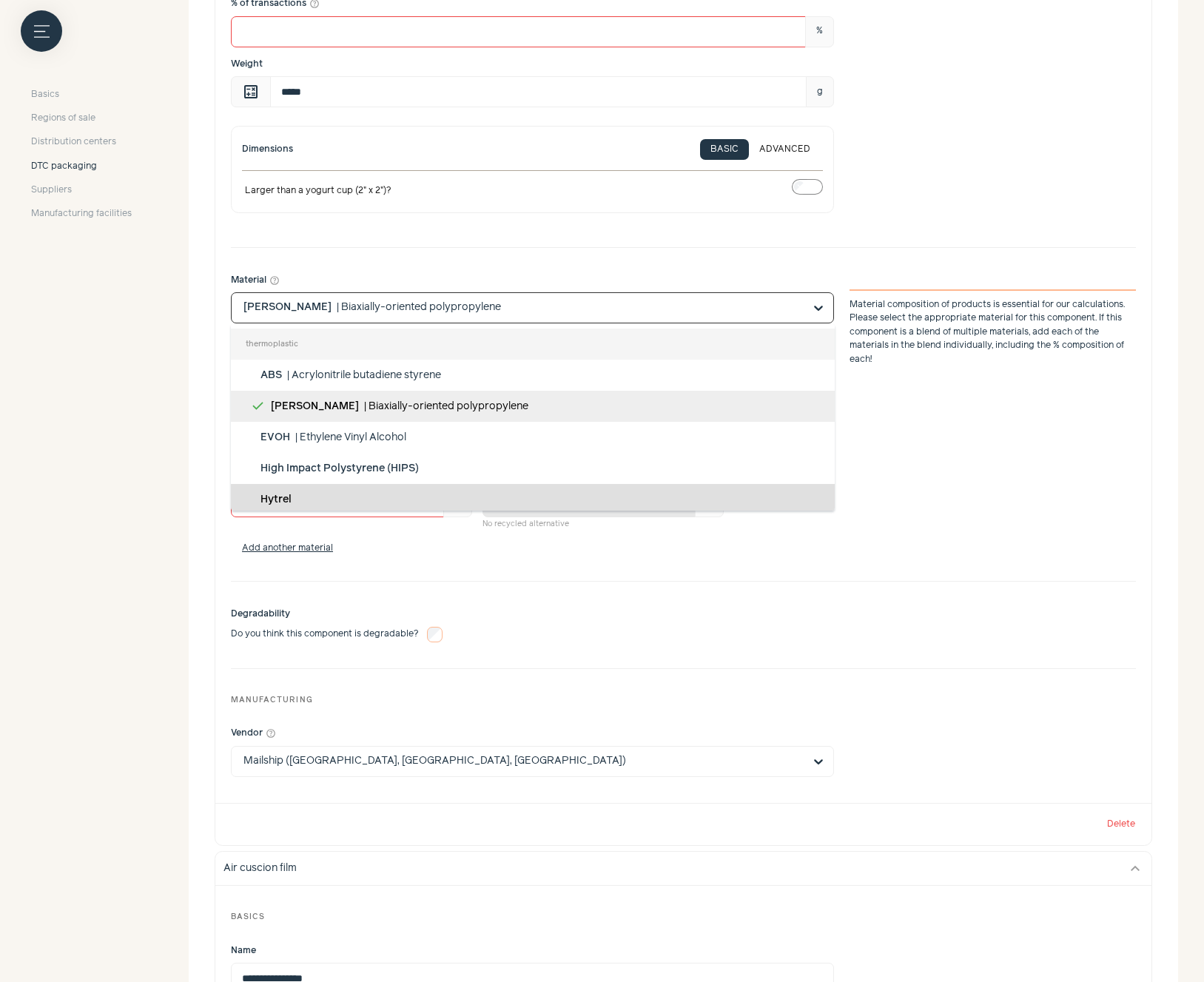
scroll to position [933, 0]
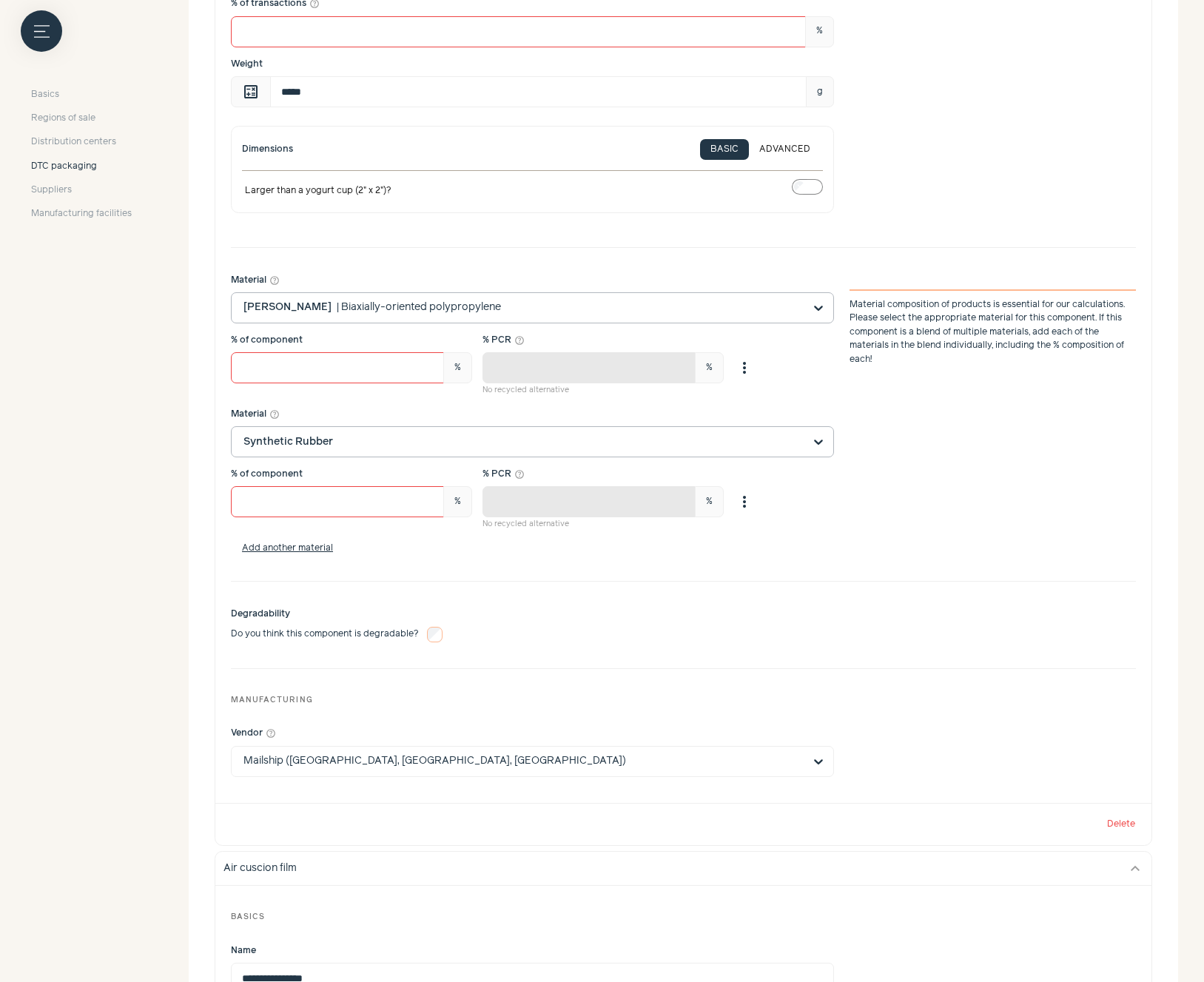
click at [449, 307] on input "Material help_outline [PERSON_NAME] | Biaxially-oriented polypropylene Material…" at bounding box center [523, 308] width 560 height 30
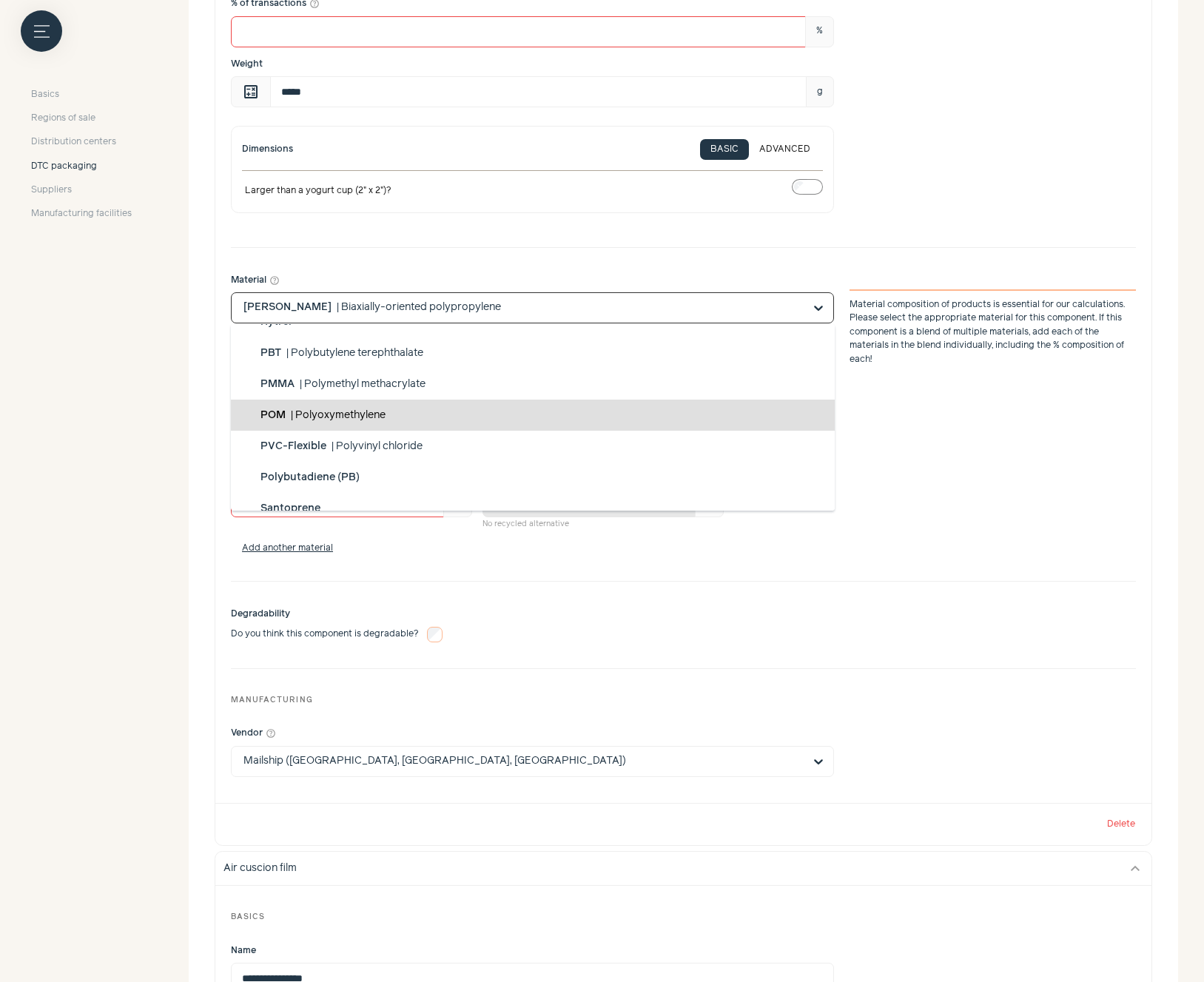
scroll to position [1017, 0]
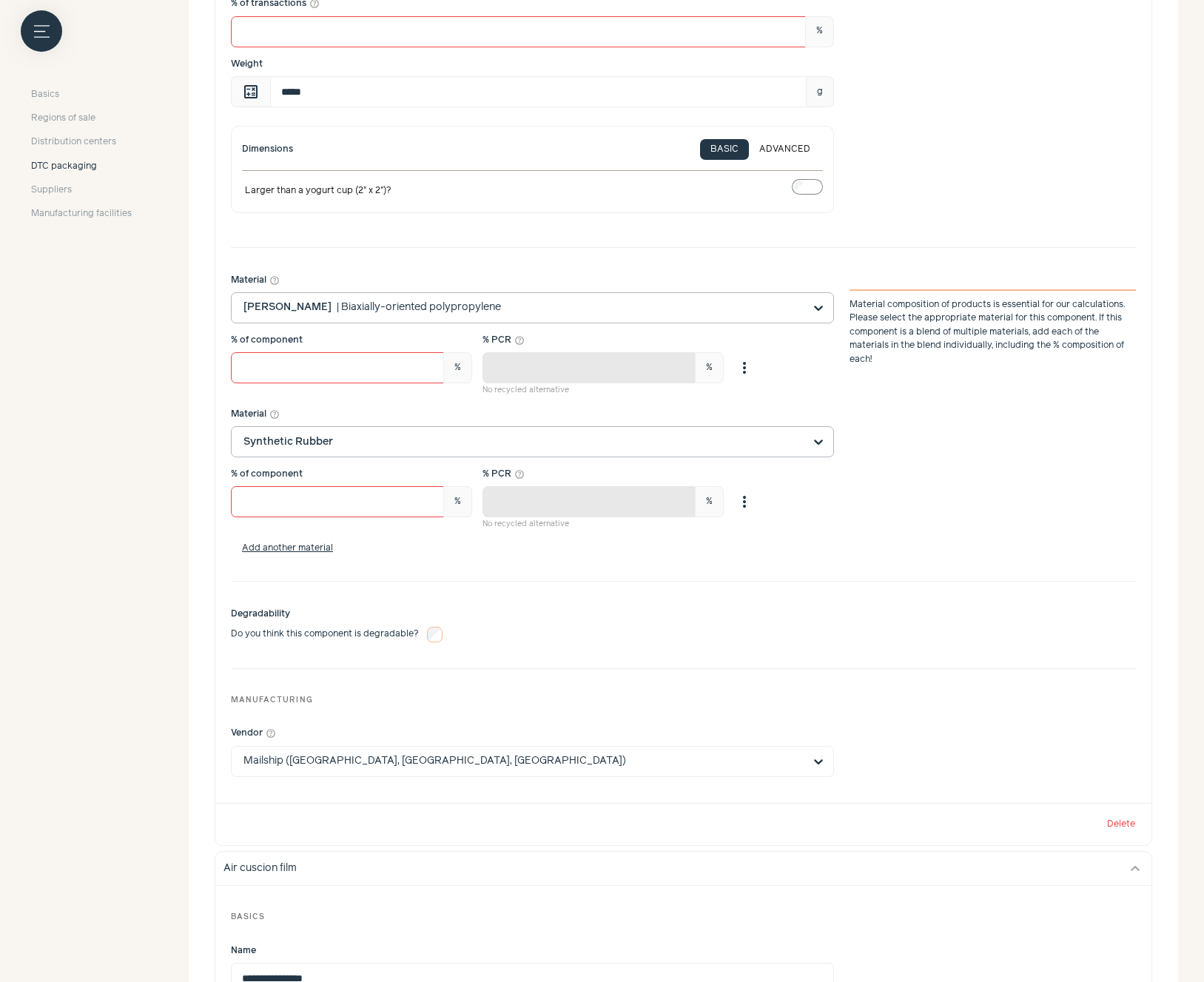
click at [766, 306] on input "Material help_outline [PERSON_NAME] | Biaxially-oriented polypropylene Material…" at bounding box center [523, 308] width 560 height 30
click at [653, 314] on input "Material help_outline [PERSON_NAME] | Biaxially-oriented polypropylene Material…" at bounding box center [523, 308] width 560 height 30
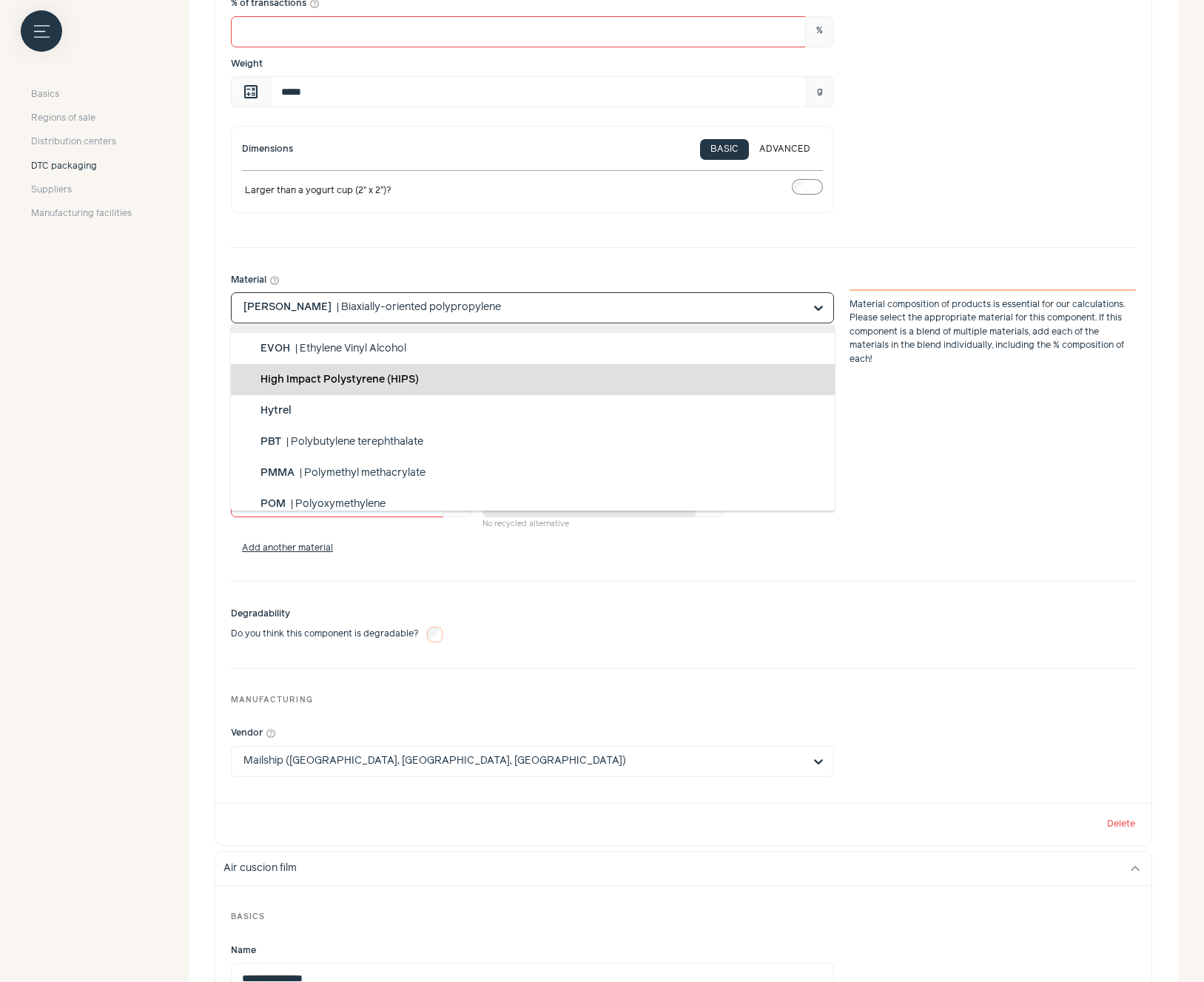
scroll to position [1026, 0]
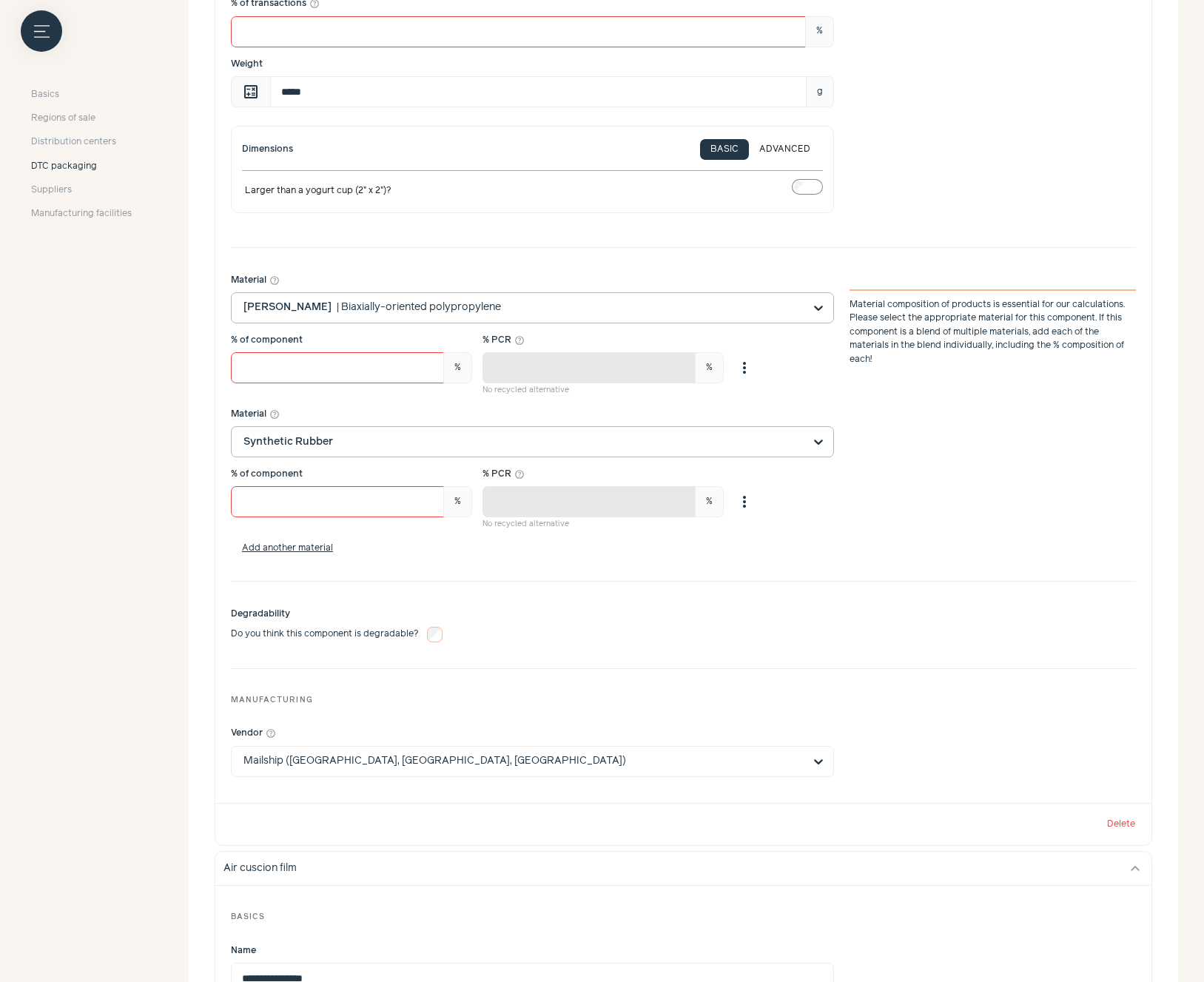
click at [495, 302] on input "Material help_outline [PERSON_NAME] | Biaxially-oriented polypropylene Material…" at bounding box center [523, 308] width 560 height 30
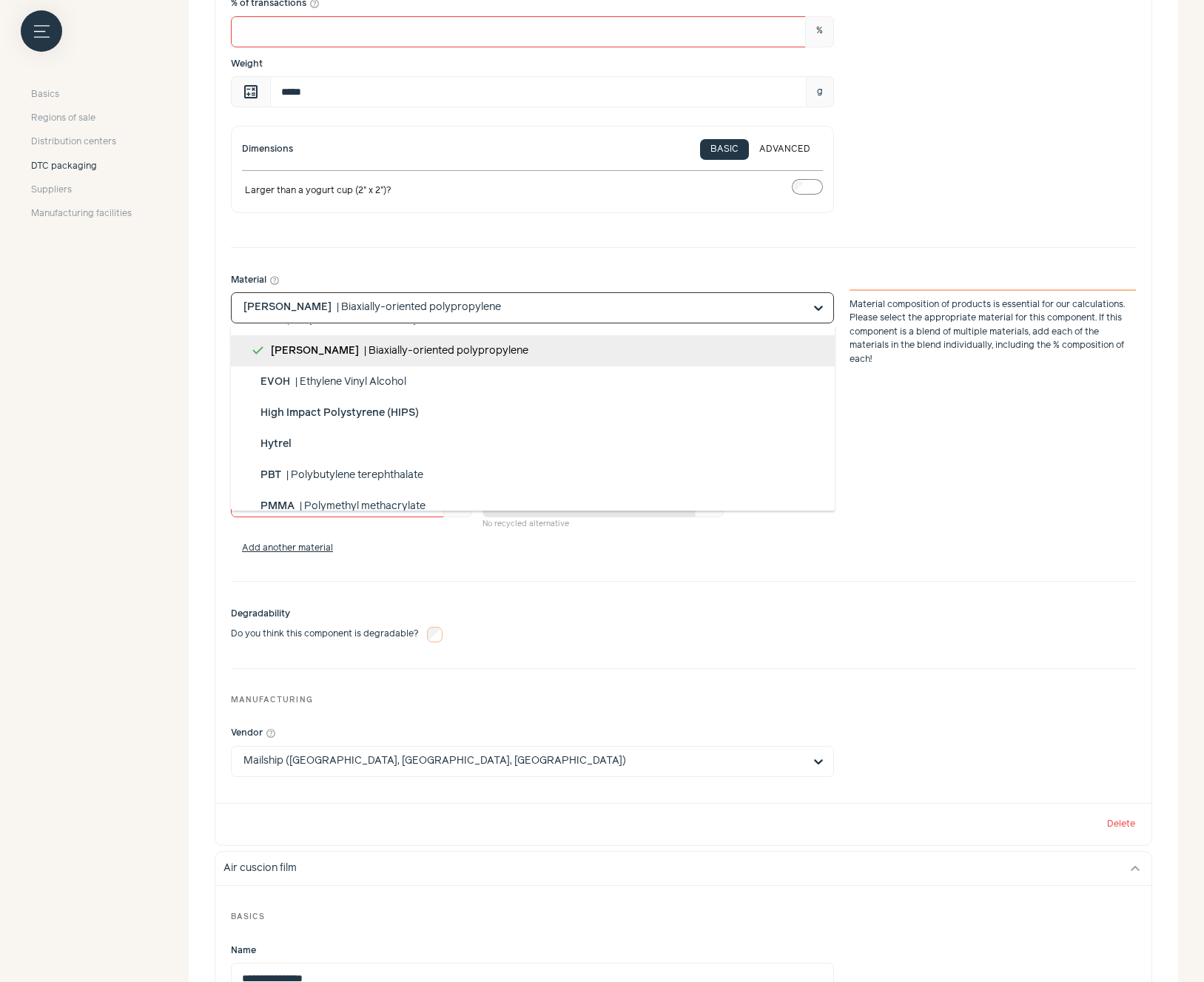
scroll to position [1017, 0]
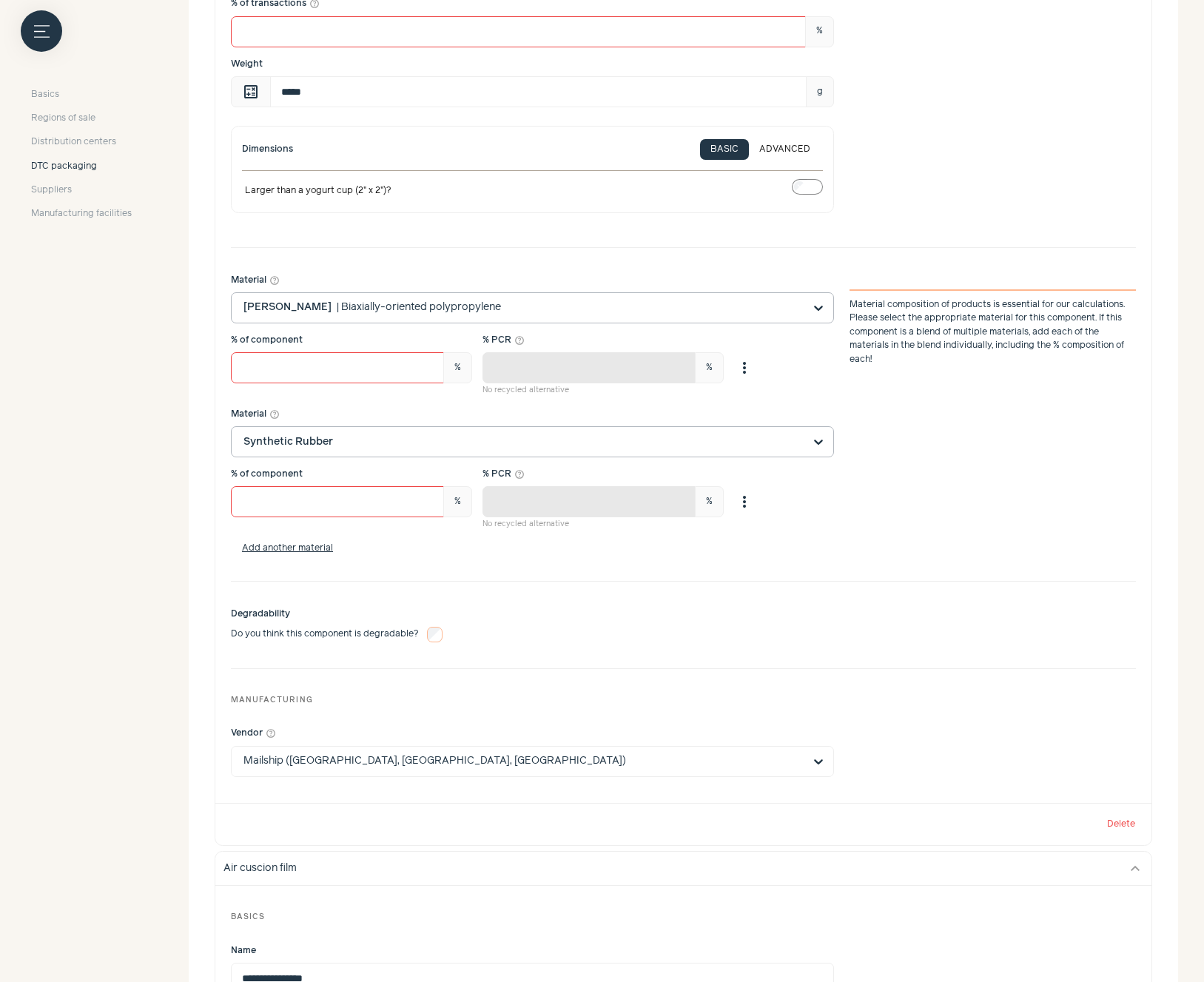
click at [597, 305] on input "Material help_outline [PERSON_NAME] | Biaxially-oriented polypropylene Material…" at bounding box center [523, 308] width 560 height 30
click at [609, 306] on input "Material help_outline [PERSON_NAME] | Biaxially-oriented polypropylene Material…" at bounding box center [523, 308] width 560 height 30
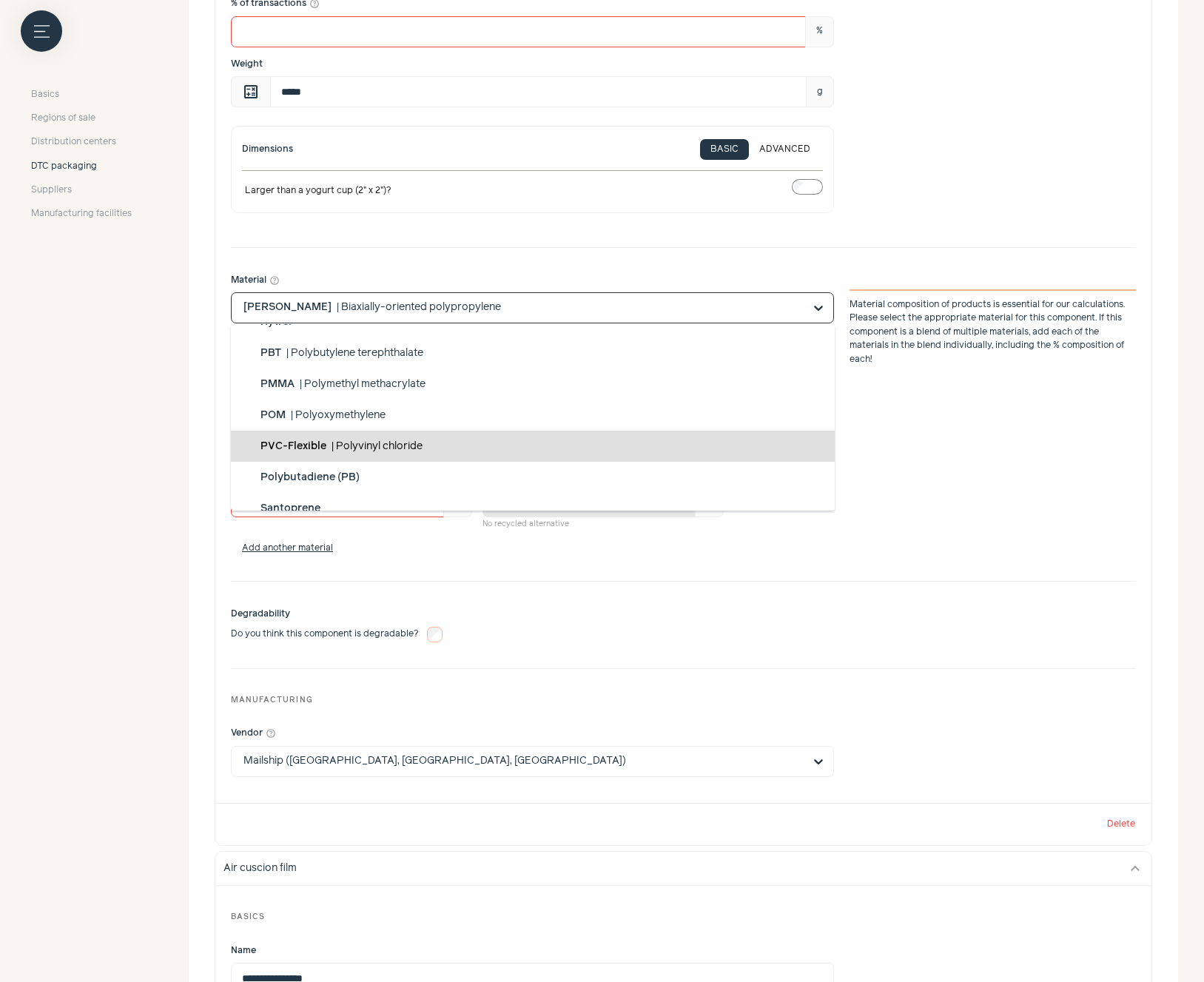
scroll to position [1119, 0]
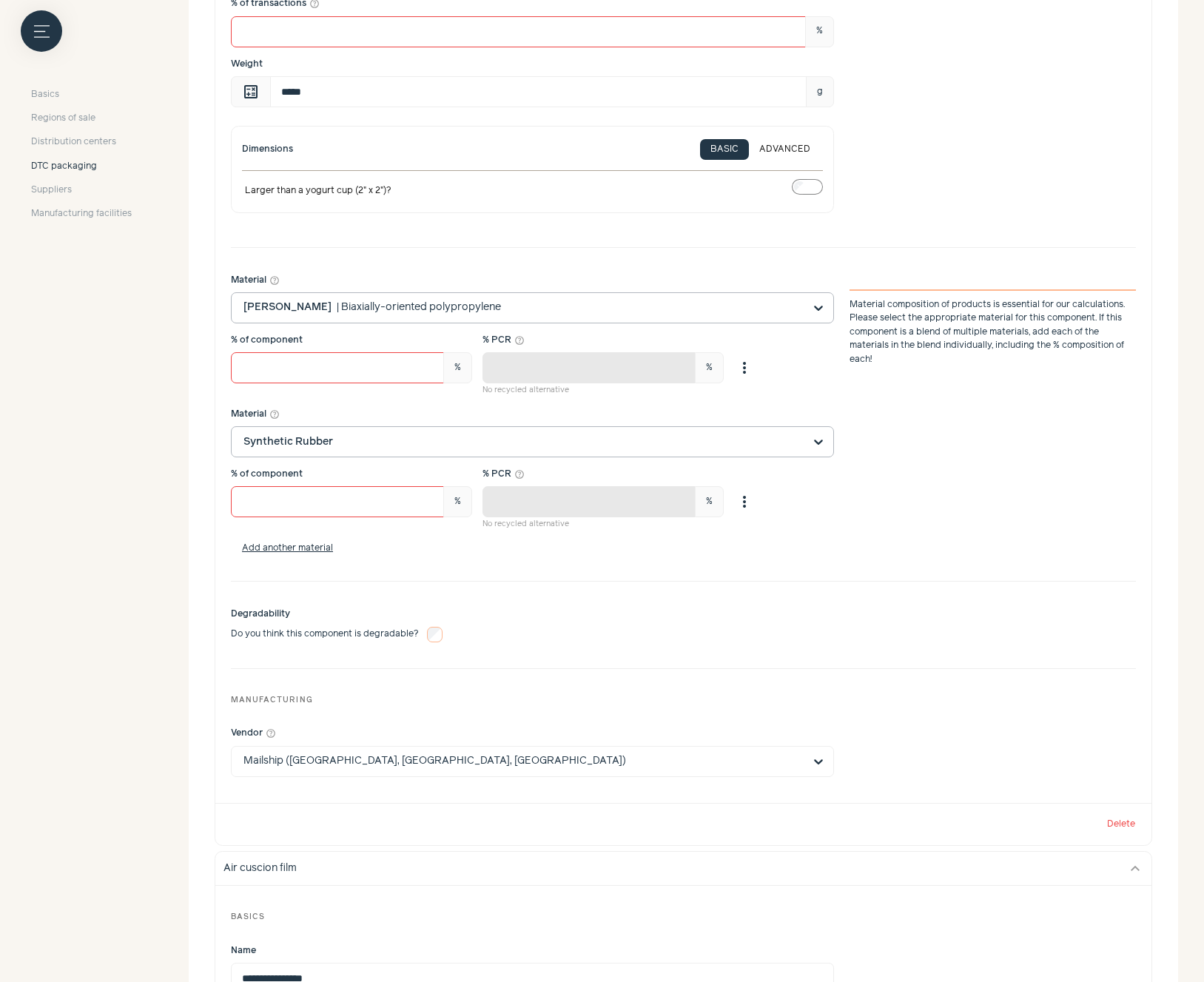
click at [716, 307] on input "Material help_outline [PERSON_NAME] | Biaxially-oriented polypropylene Material…" at bounding box center [523, 308] width 560 height 30
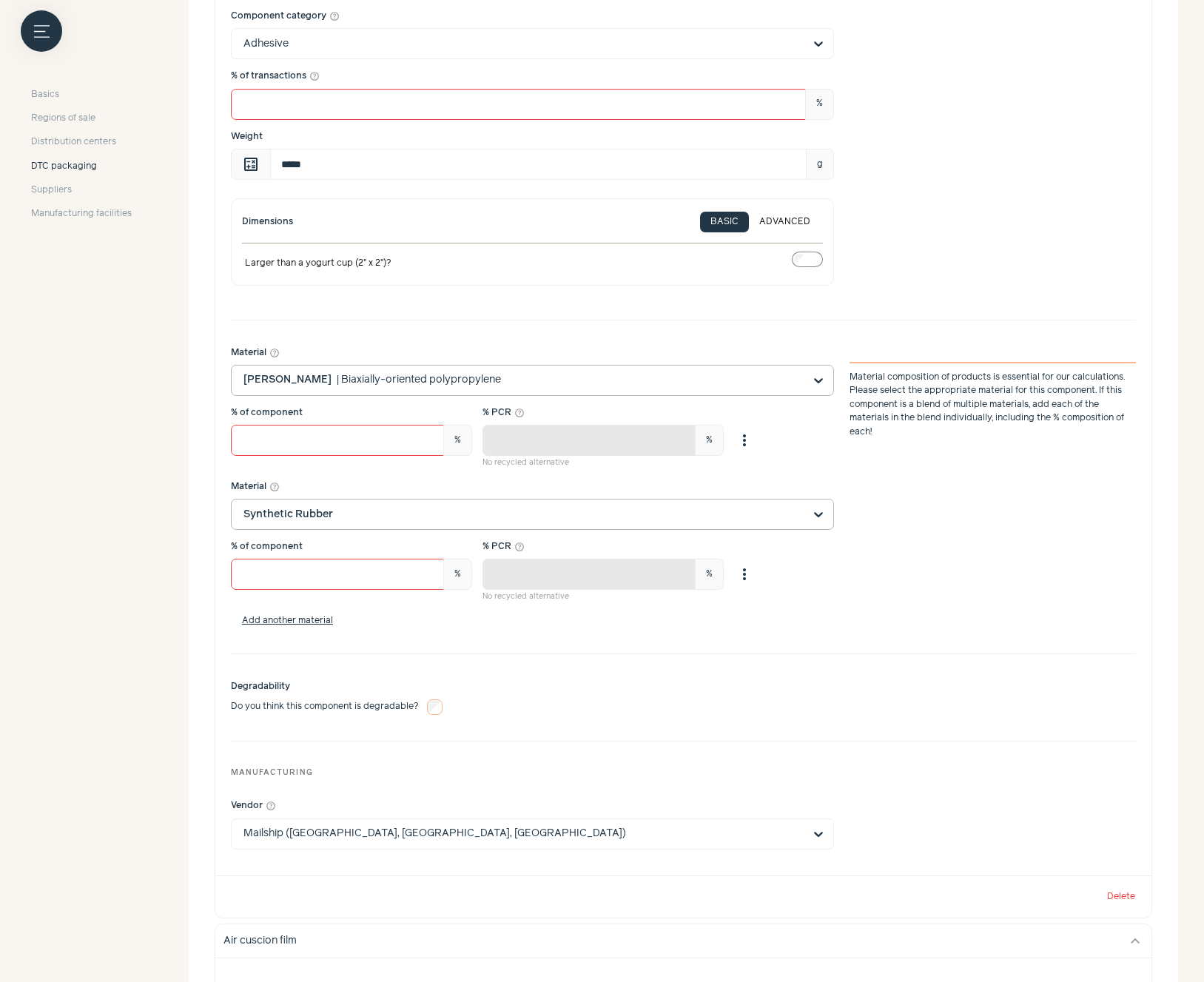
scroll to position [458, 0]
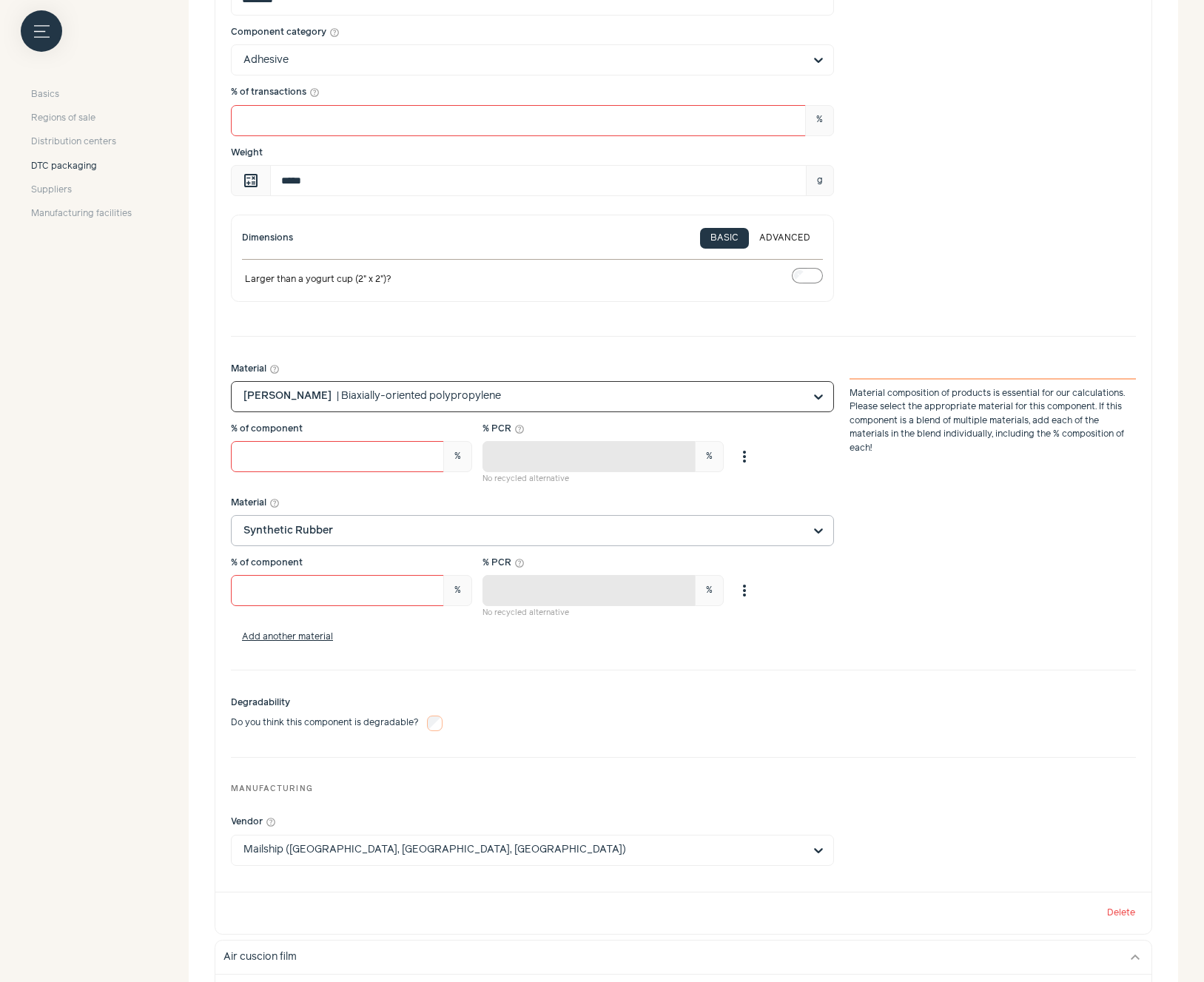
click at [641, 395] on input "Material help_outline Option [PERSON_NAME], selected. Select is focused, type t…" at bounding box center [523, 397] width 560 height 30
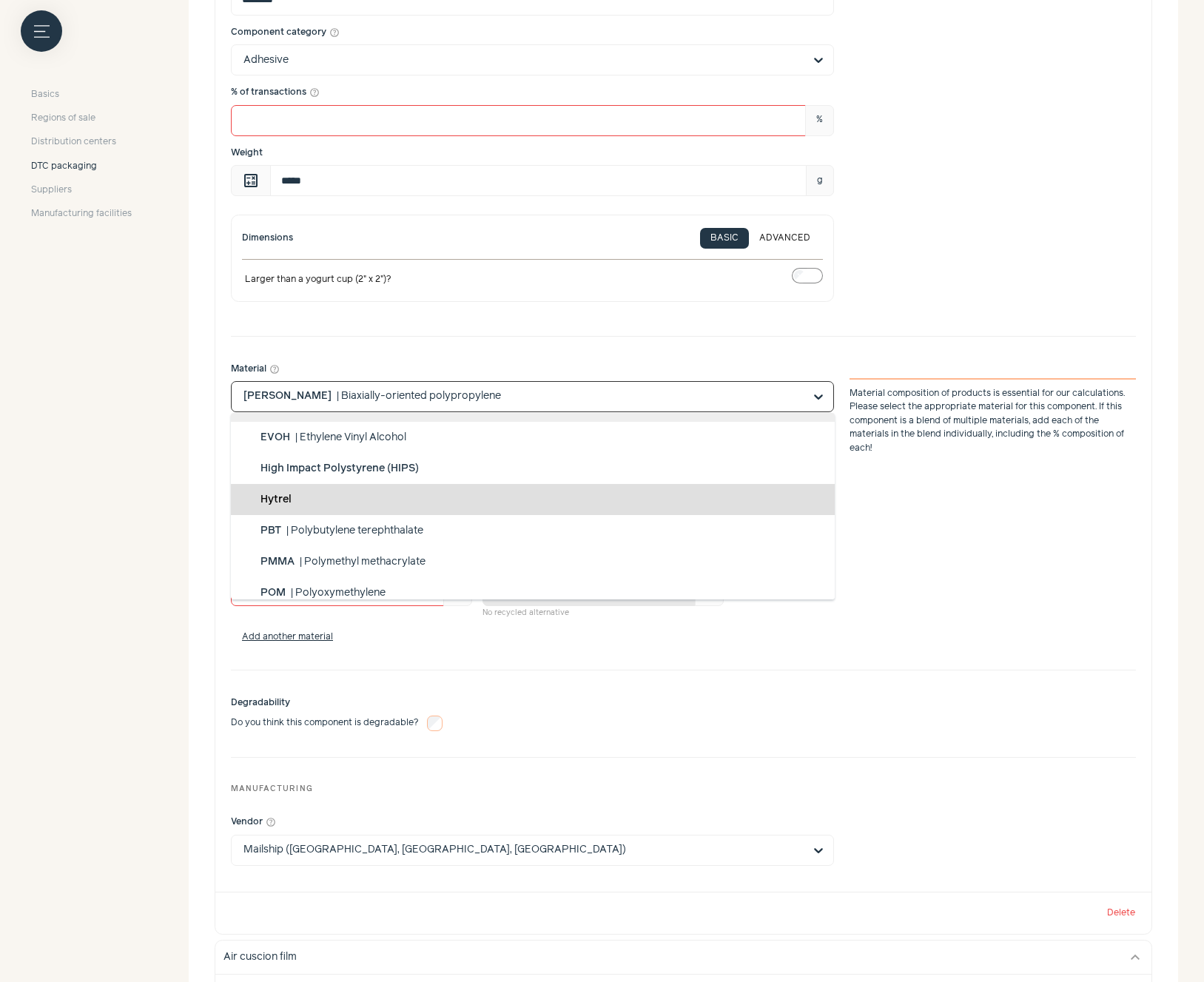
scroll to position [1105, 0]
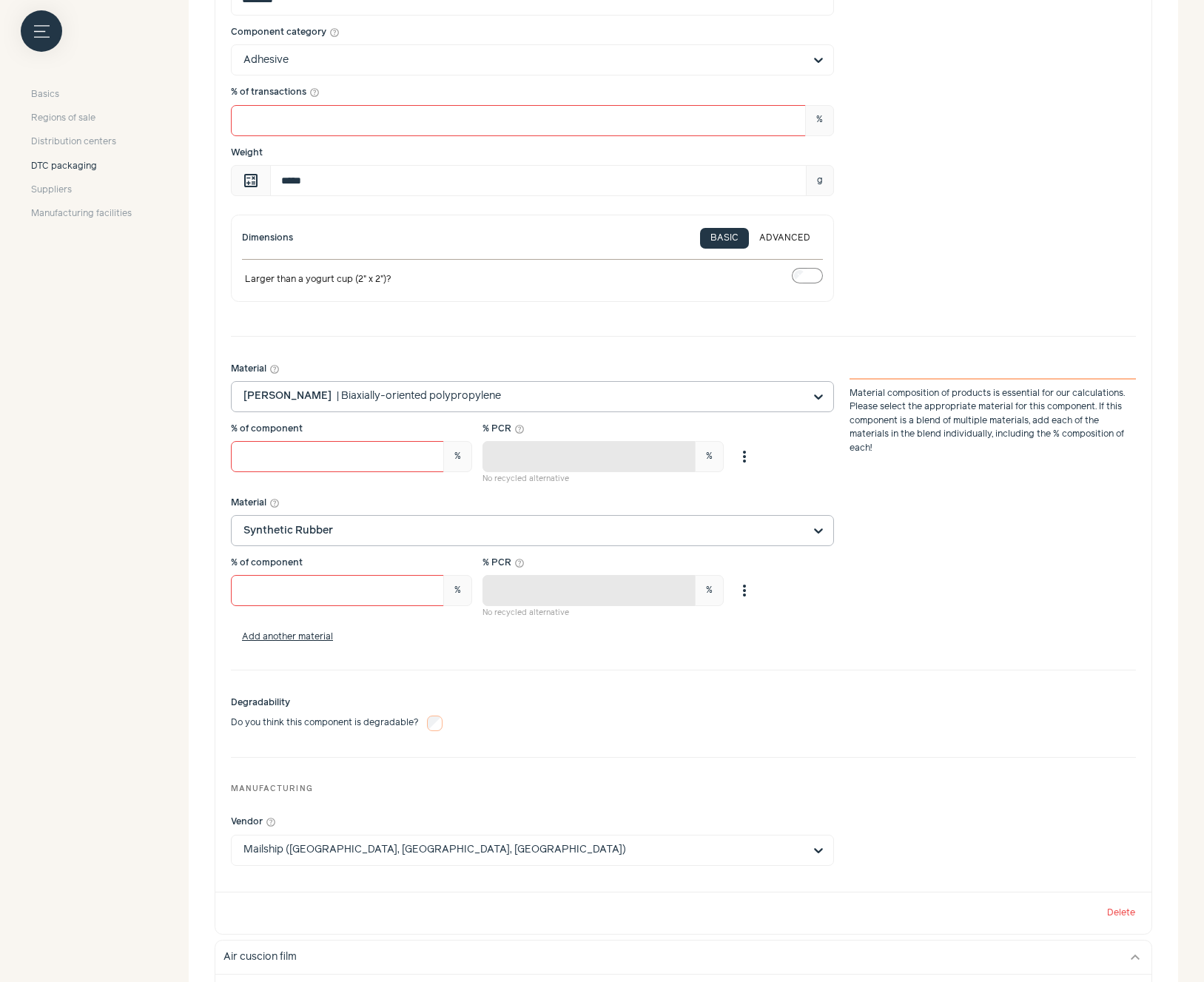
click at [678, 395] on input "Material help_outline [PERSON_NAME] | Biaxially-oriented polypropylene Material…" at bounding box center [523, 397] width 560 height 30
click at [610, 405] on input "Material help_outline [PERSON_NAME] | Biaxially-oriented polypropylene Material…" at bounding box center [523, 397] width 560 height 30
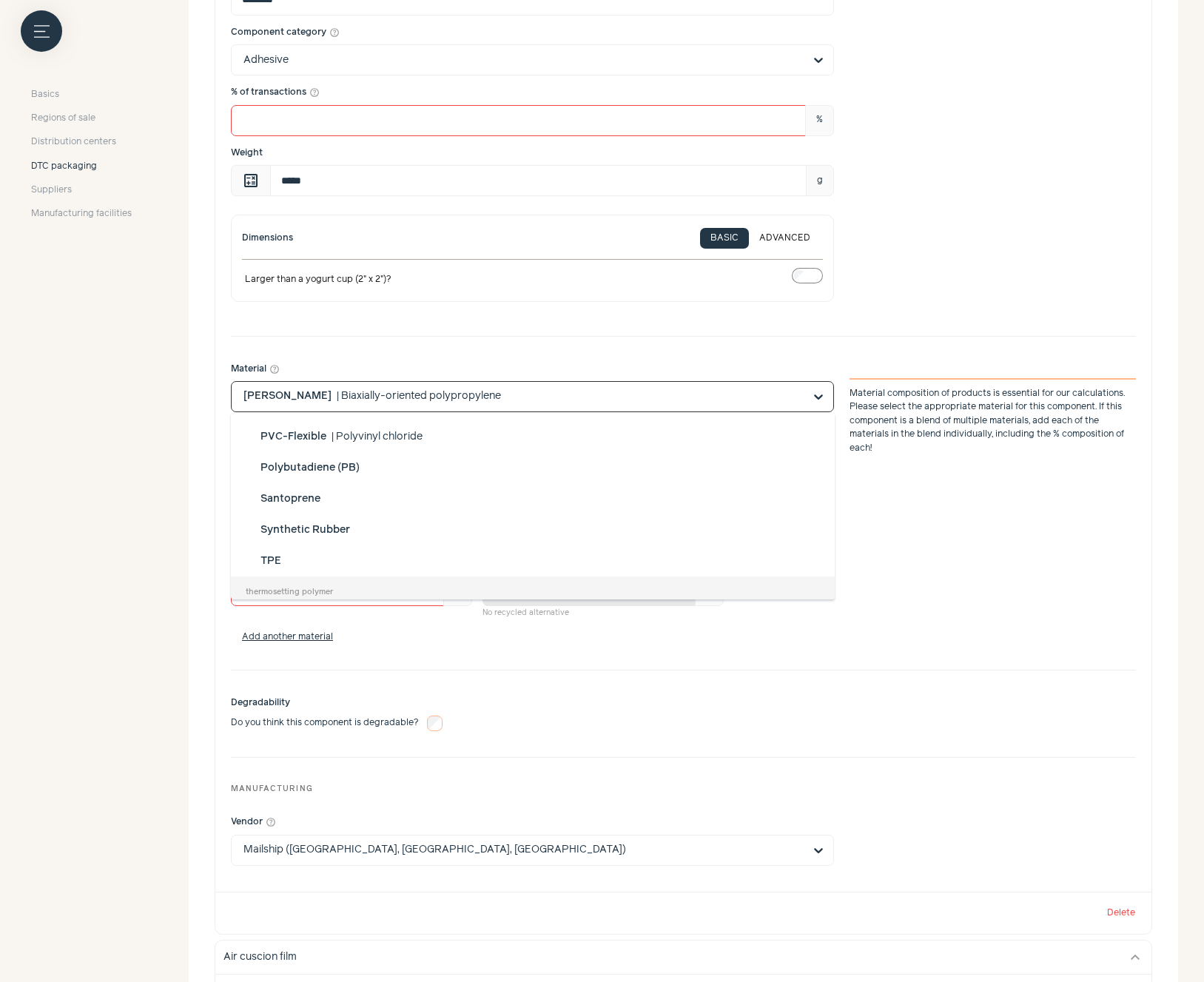
scroll to position [1210, 0]
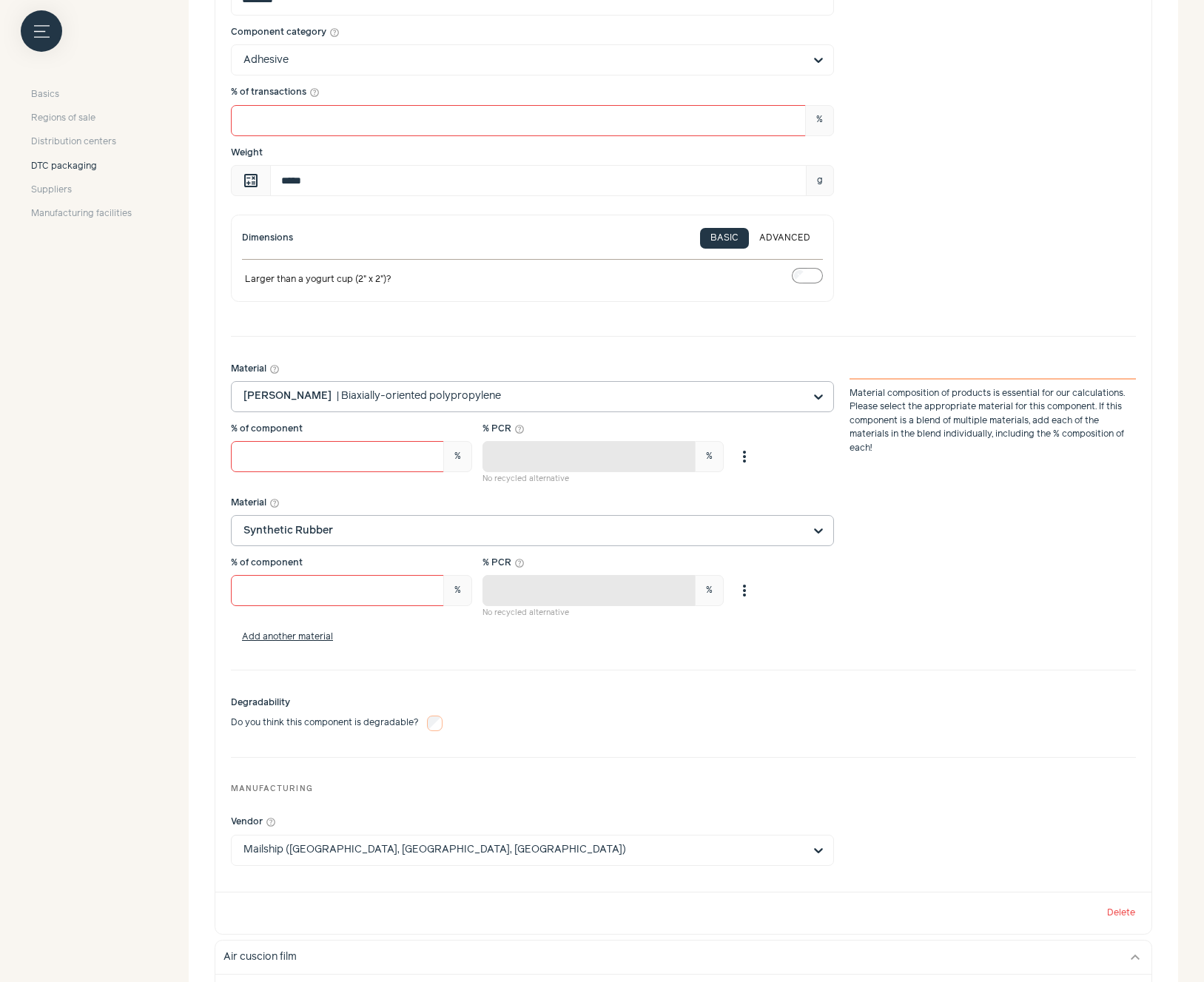
click at [709, 395] on input "Material help_outline [PERSON_NAME] | Biaxially-oriented polypropylene Material…" at bounding box center [523, 397] width 560 height 30
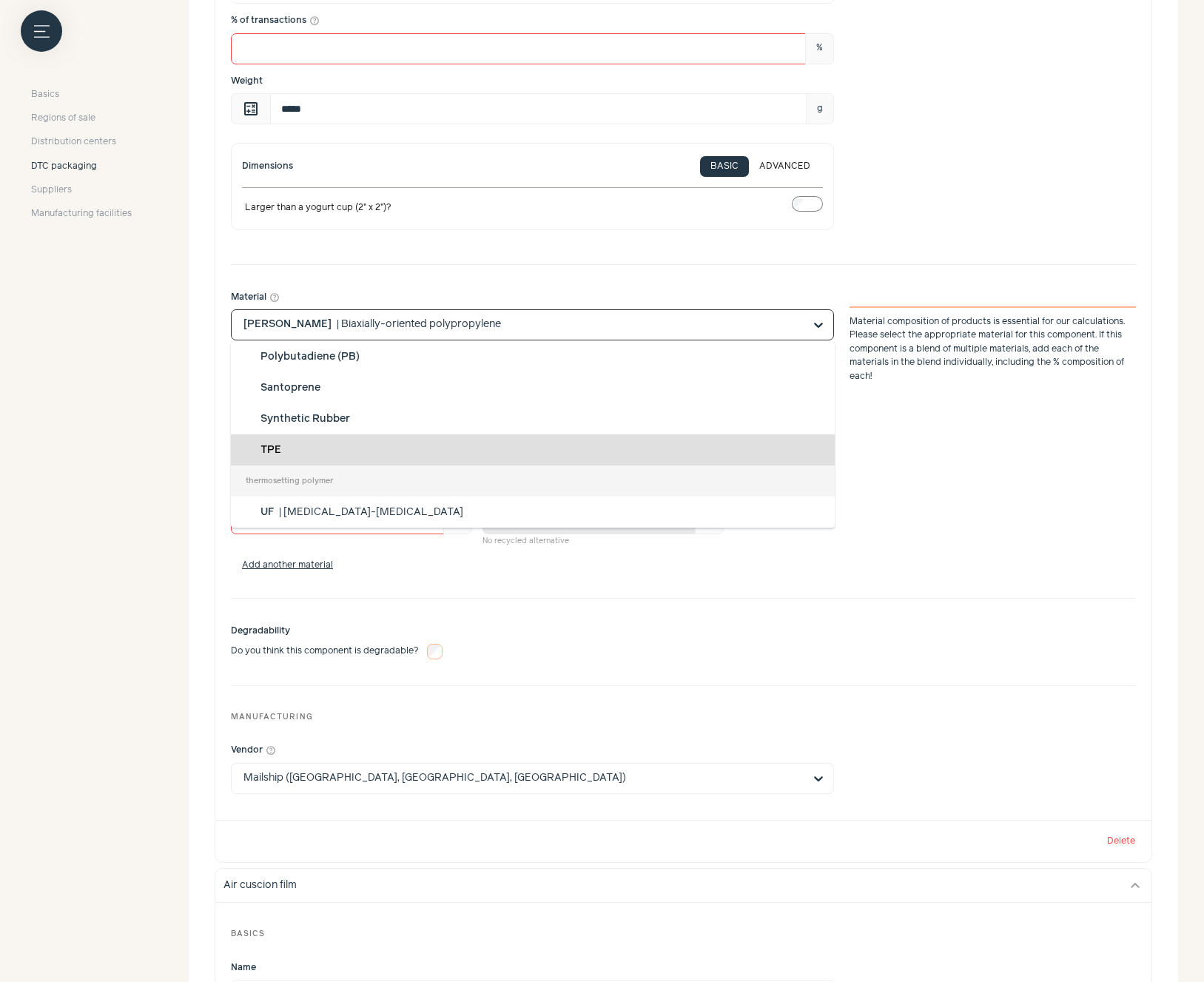
scroll to position [547, 0]
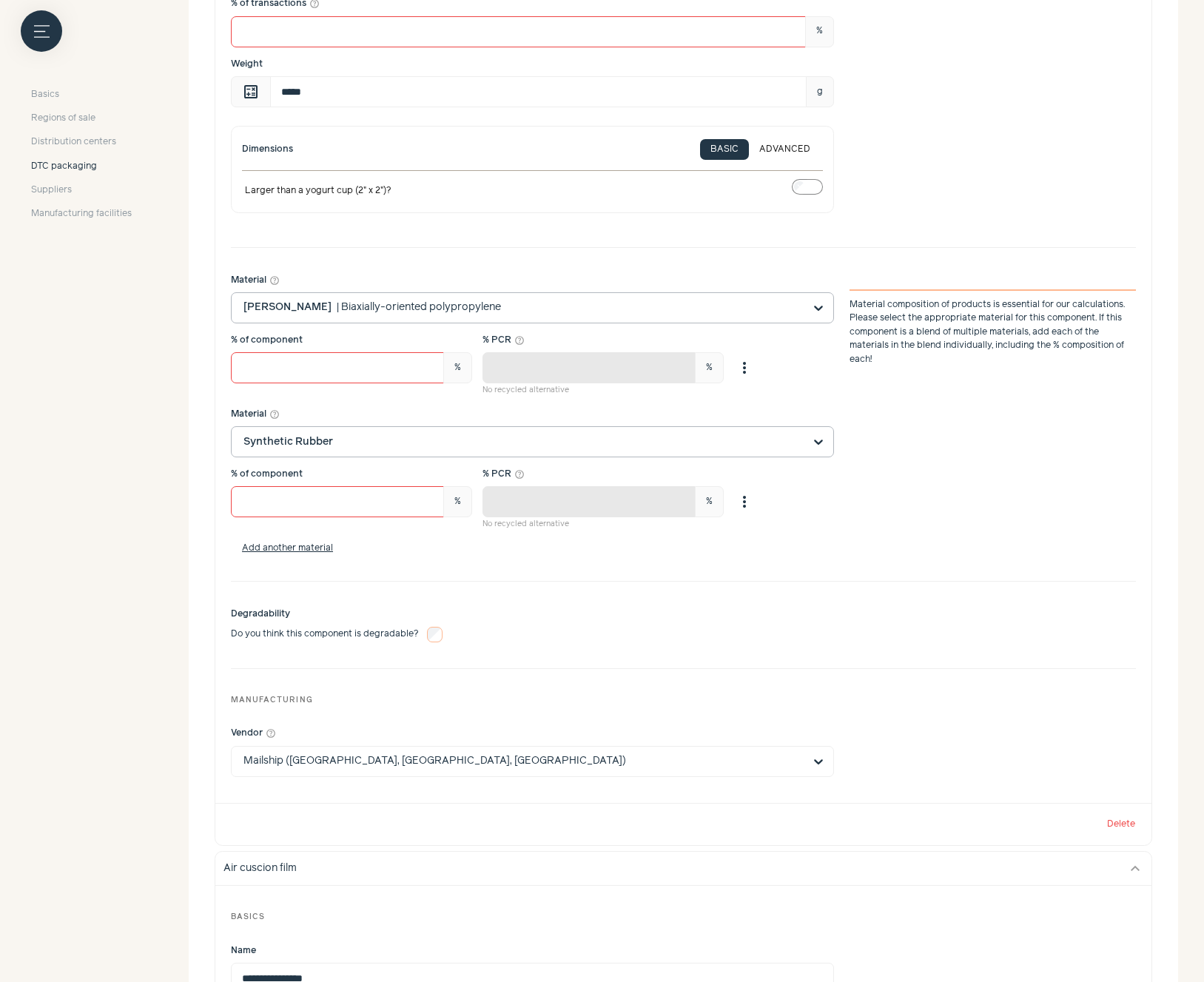
click at [641, 311] on input "Material help_outline [PERSON_NAME] | Biaxially-oriented polypropylene Material…" at bounding box center [523, 308] width 560 height 30
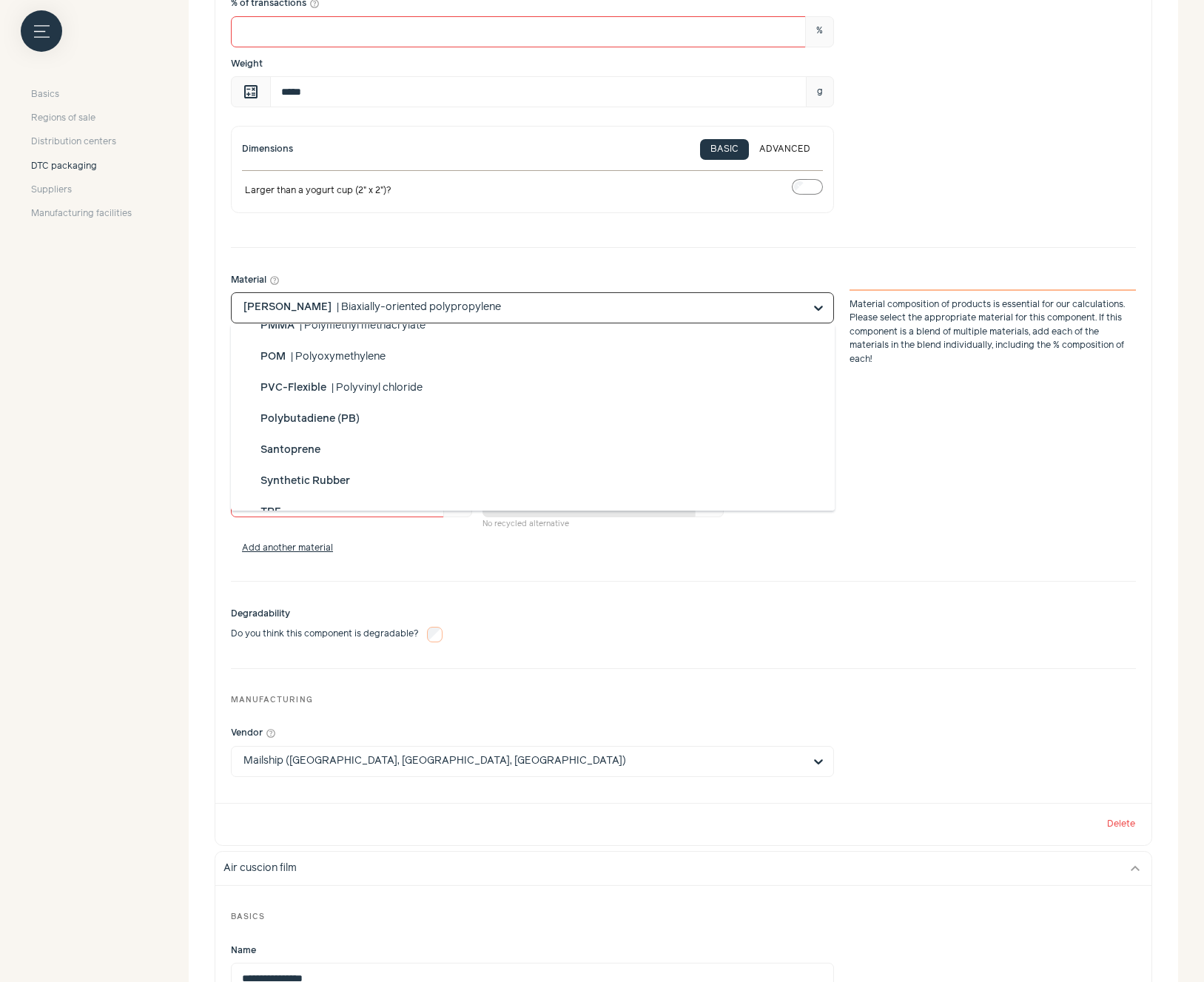
scroll to position [1243, 0]
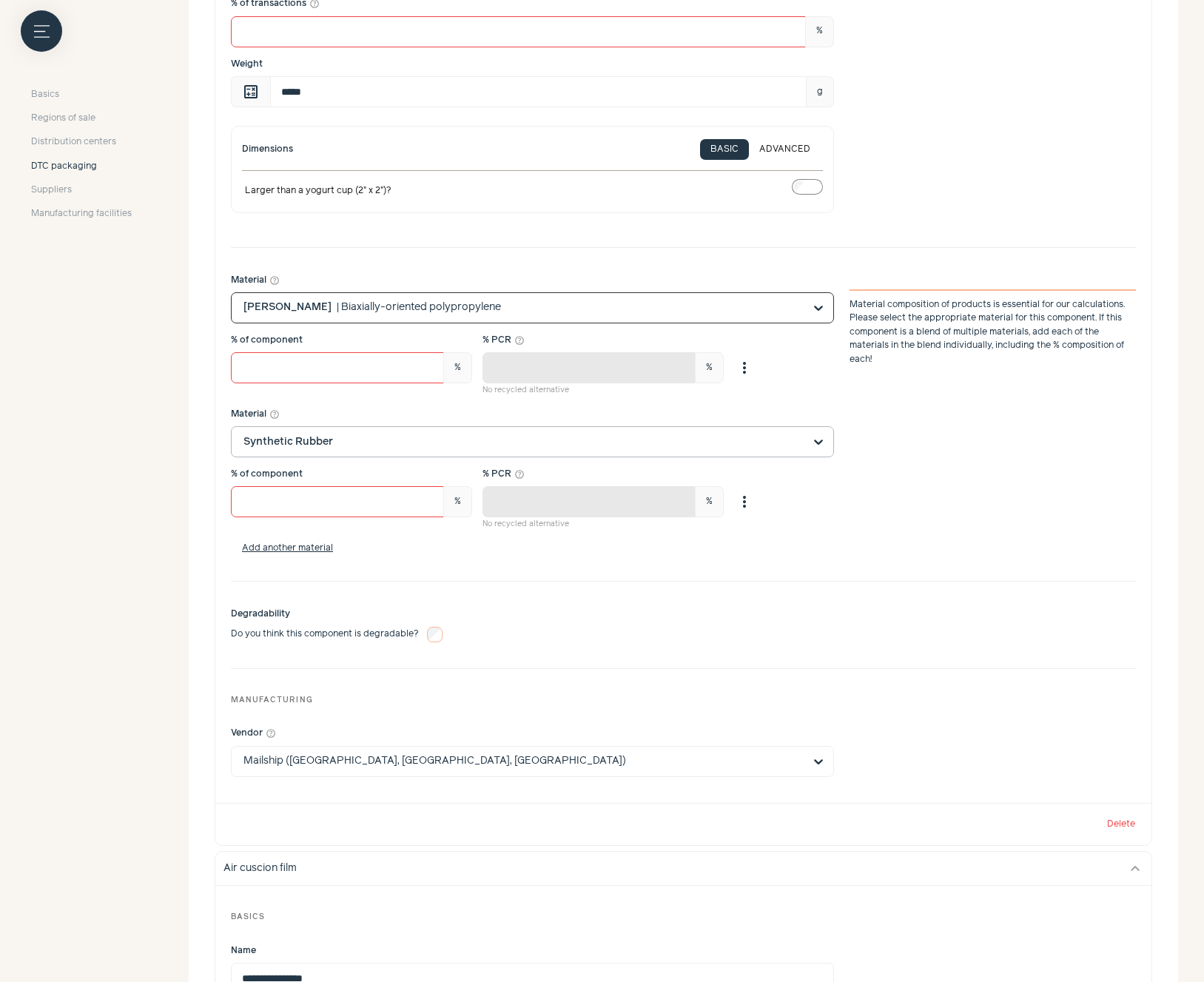
click at [585, 316] on input "Material help_outline Option [PERSON_NAME], selected. Select is focused, type t…" at bounding box center [523, 308] width 560 height 30
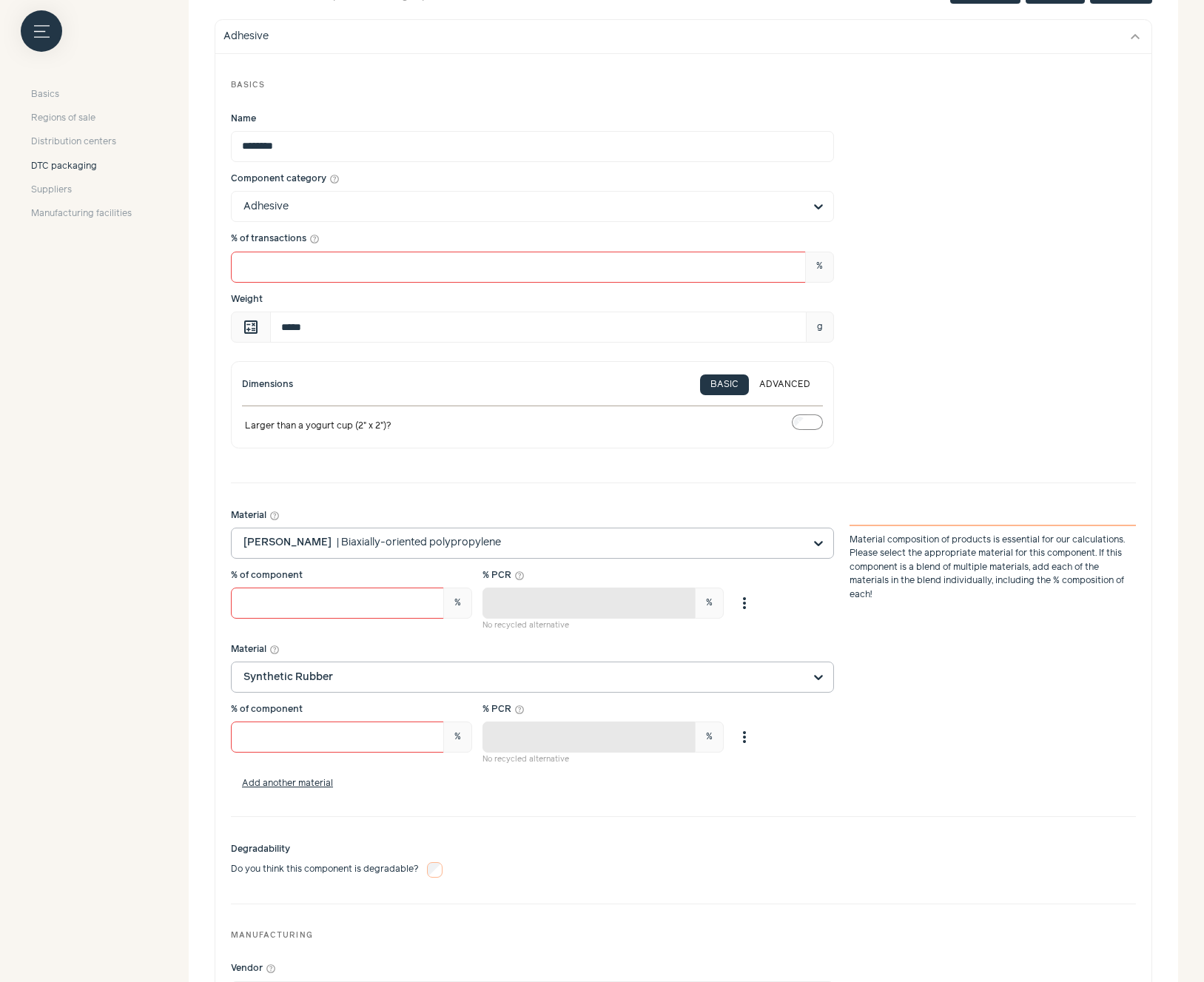
scroll to position [281, 0]
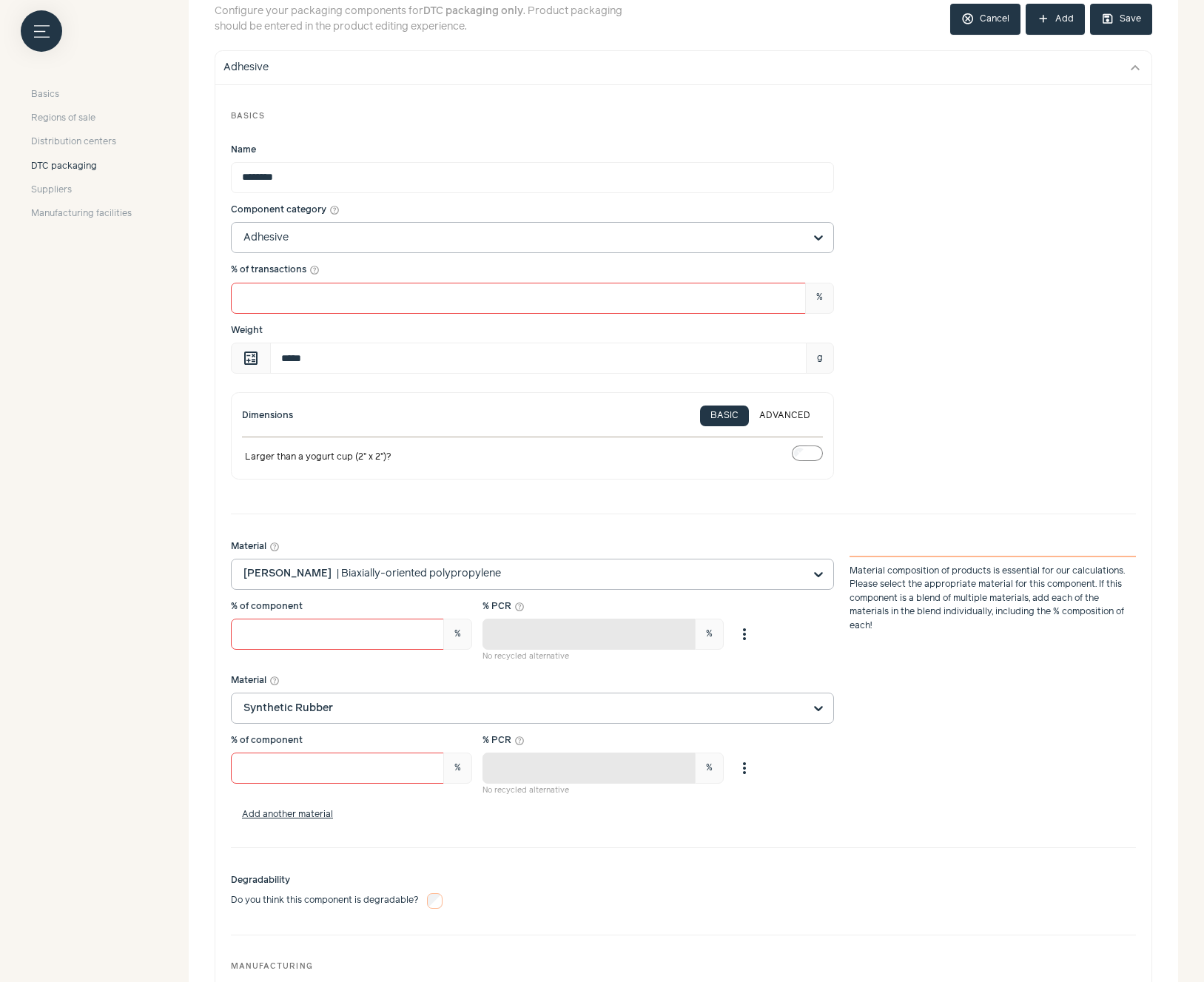
click at [520, 239] on input "Component category help_outline Adhesive" at bounding box center [523, 237] width 560 height 30
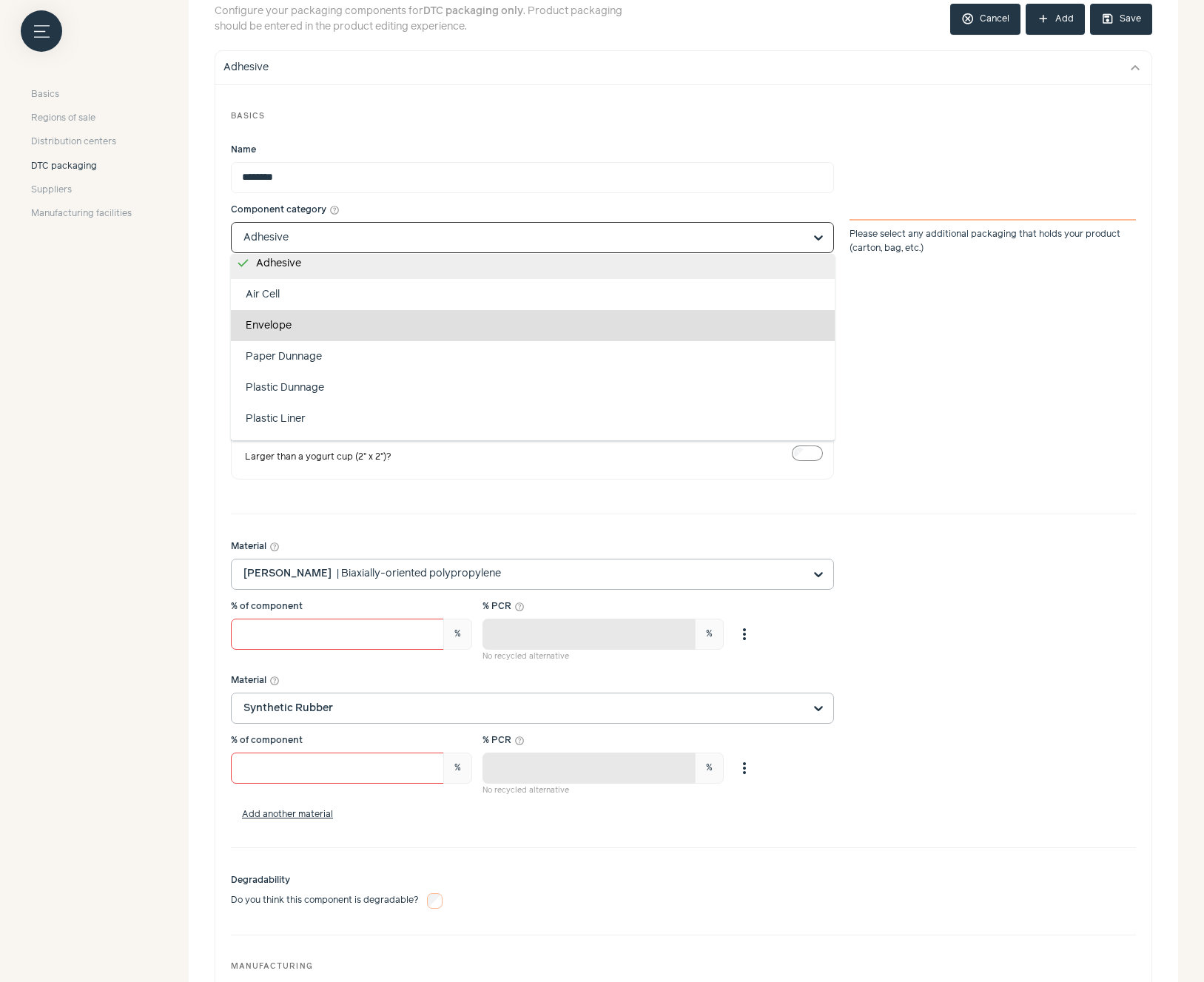
scroll to position [0, 0]
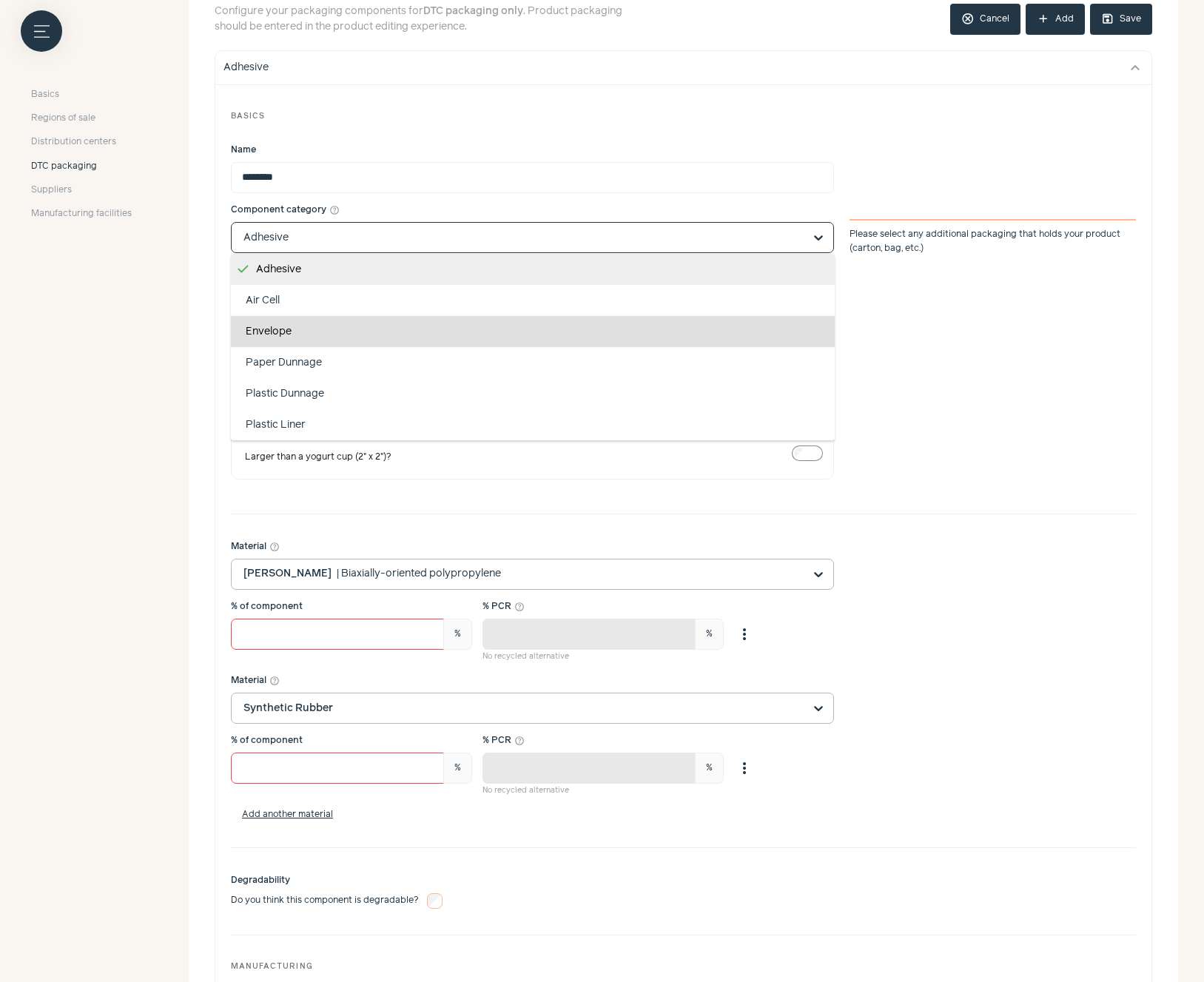
click at [931, 302] on div "% of transactions help_outline *** %" at bounding box center [683, 288] width 905 height 49
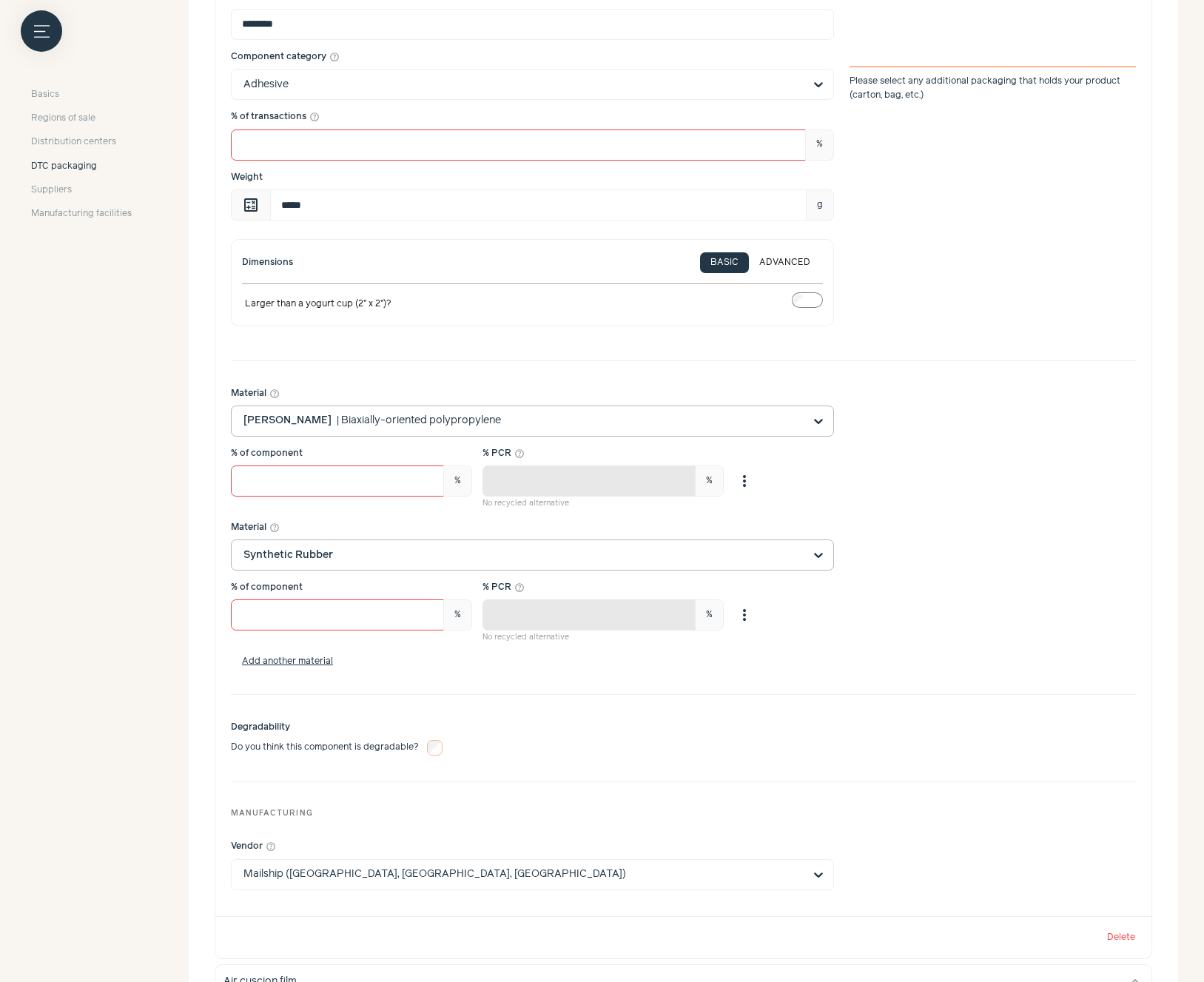
scroll to position [458, 0]
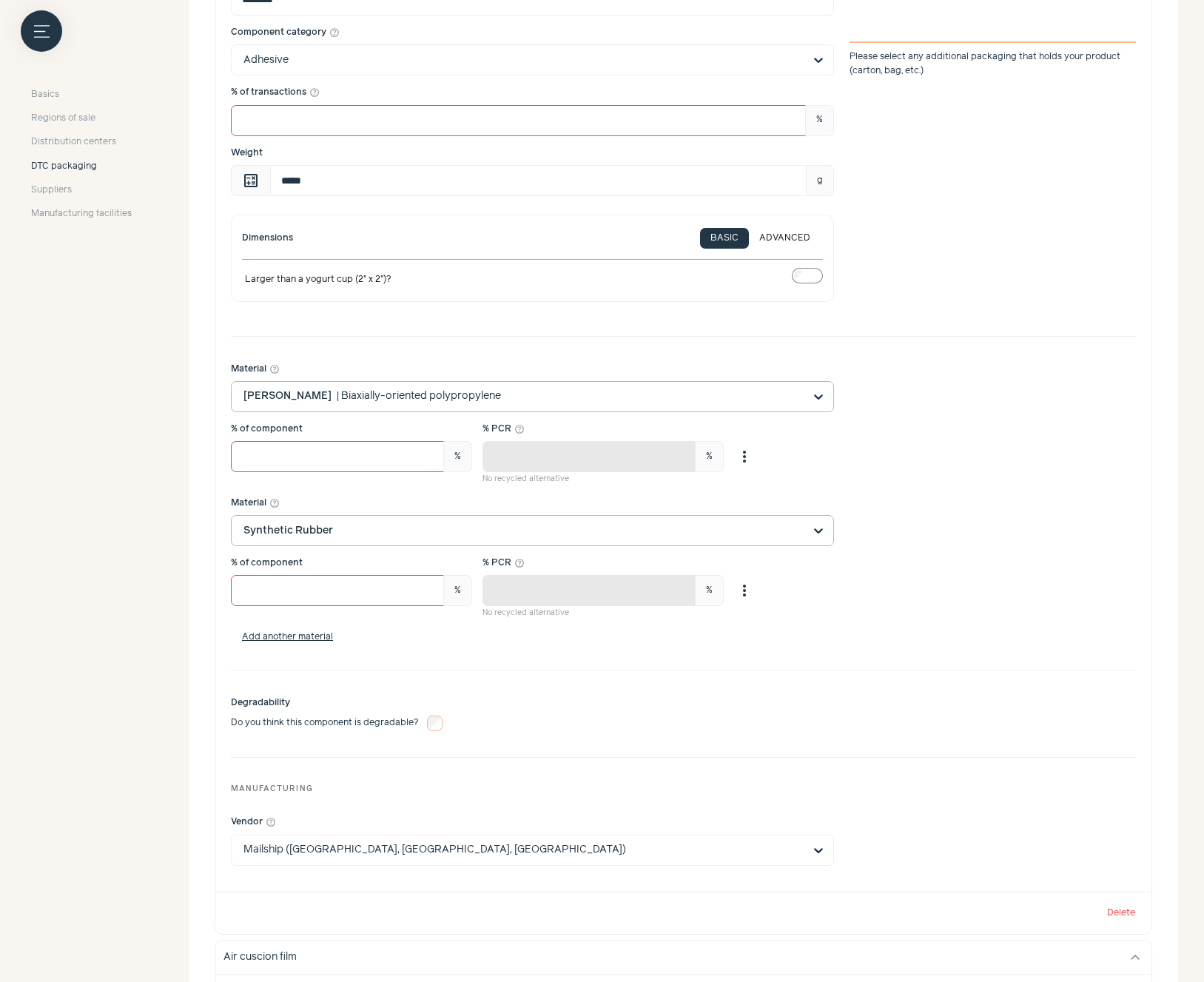
click at [388, 537] on input "Material help_outline Synthetic Rubber" at bounding box center [523, 531] width 560 height 30
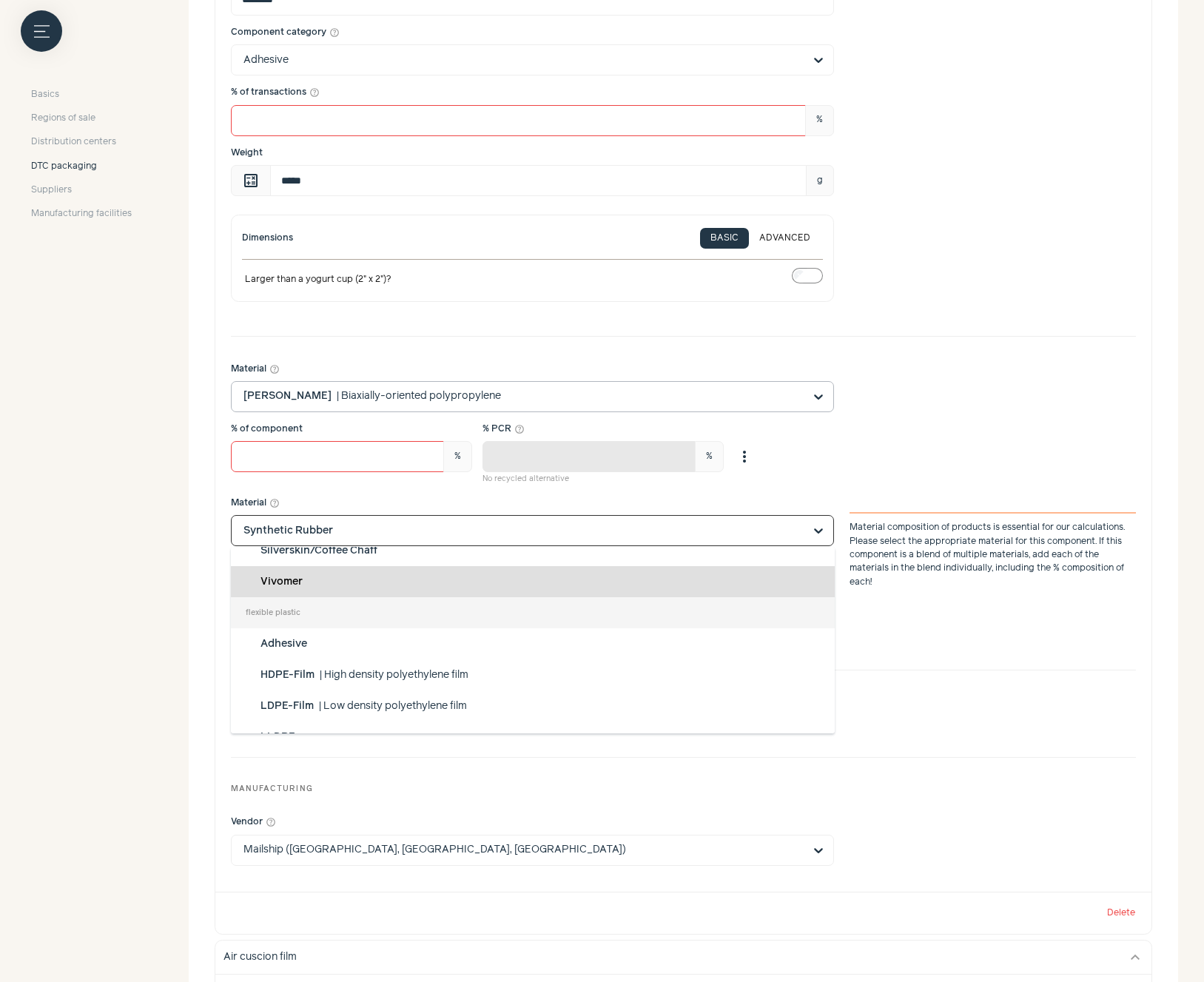
scroll to position [266, 0]
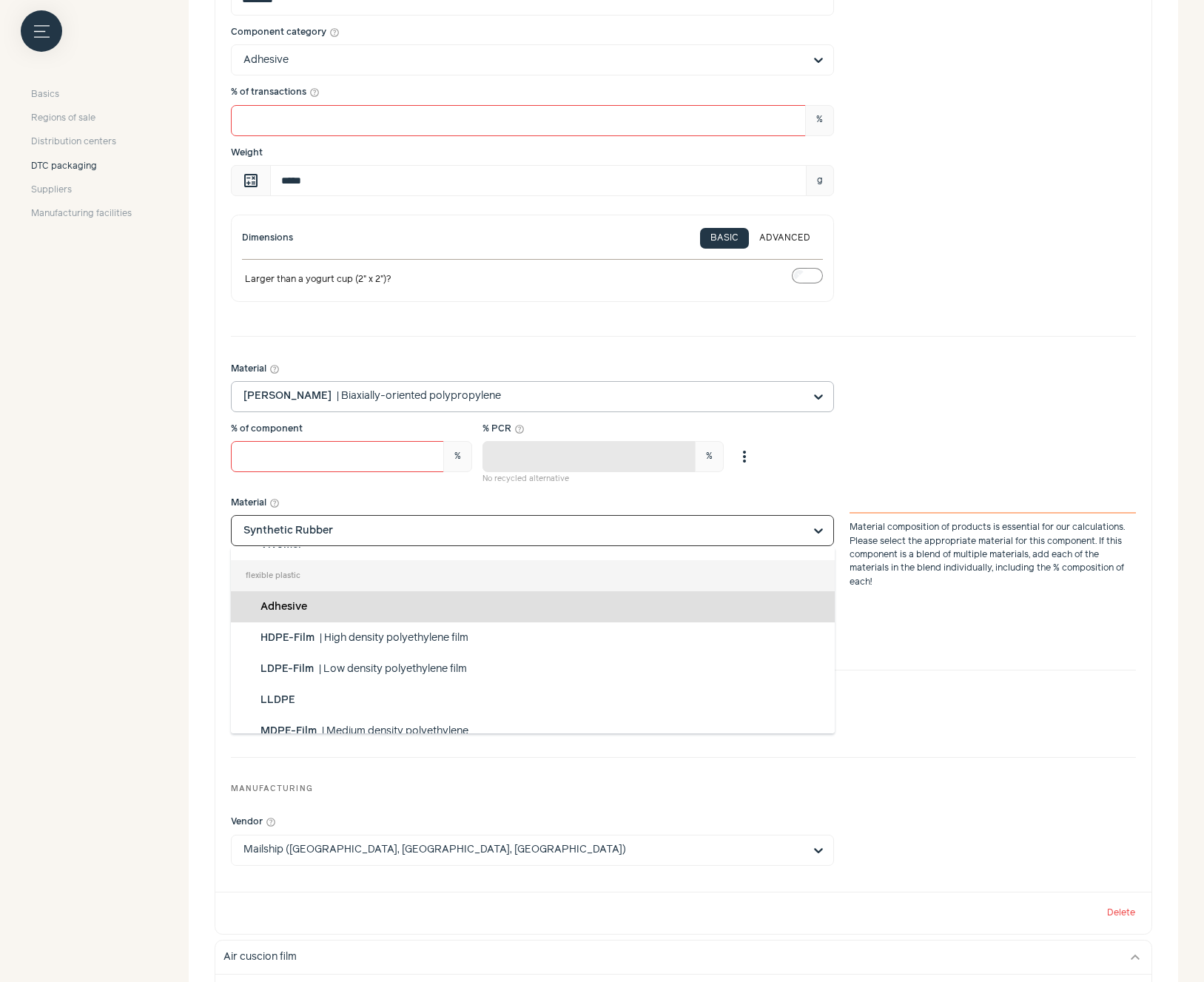
click at [595, 612] on div "Adhesive" at bounding box center [532, 606] width 603 height 31
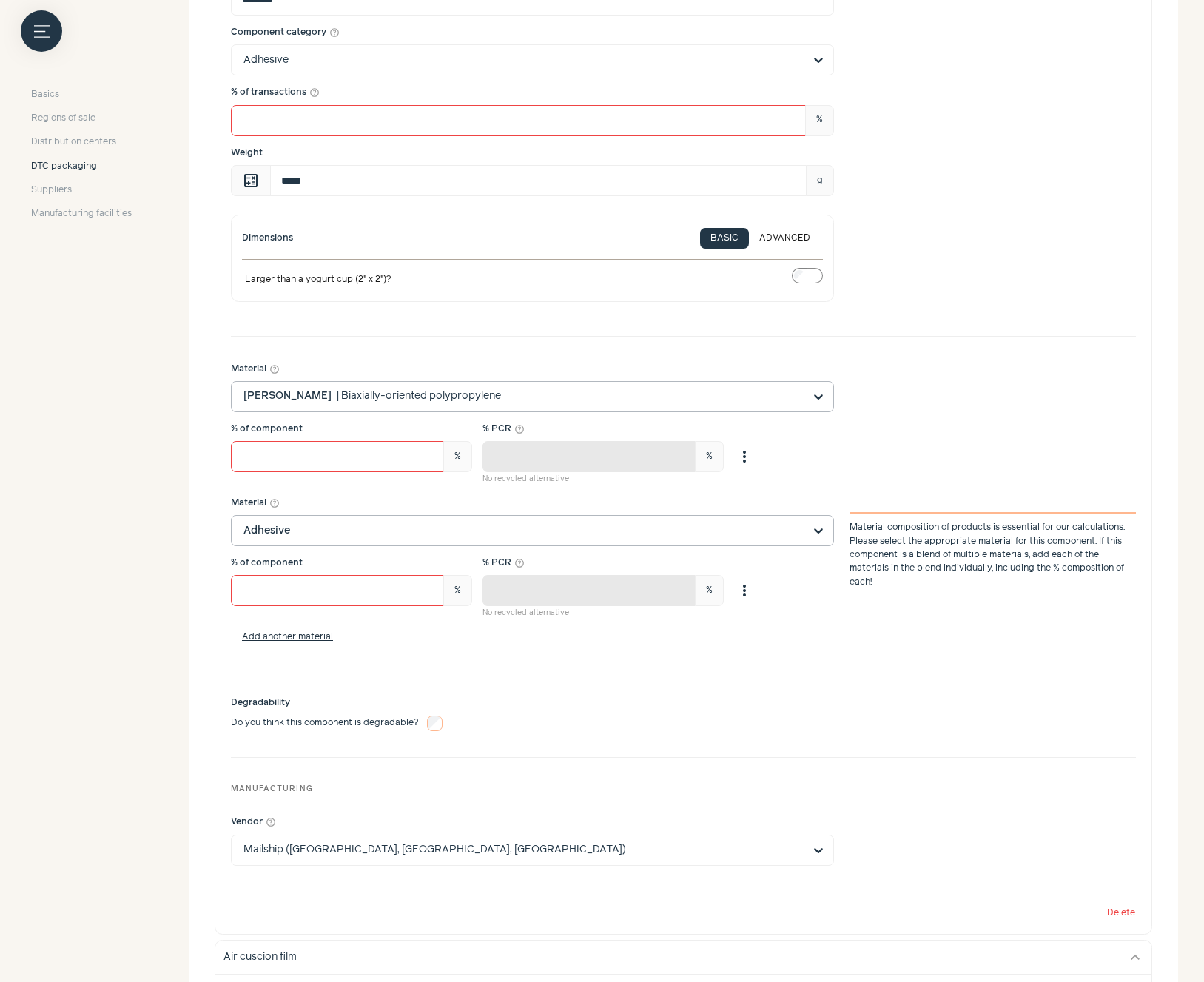
click at [925, 632] on div "Add another material" at bounding box center [683, 637] width 905 height 13
click at [263, 458] on input "**" at bounding box center [337, 456] width 213 height 31
click at [263, 458] on input "**" at bounding box center [337, 456] width 213 height 31
type input "**"
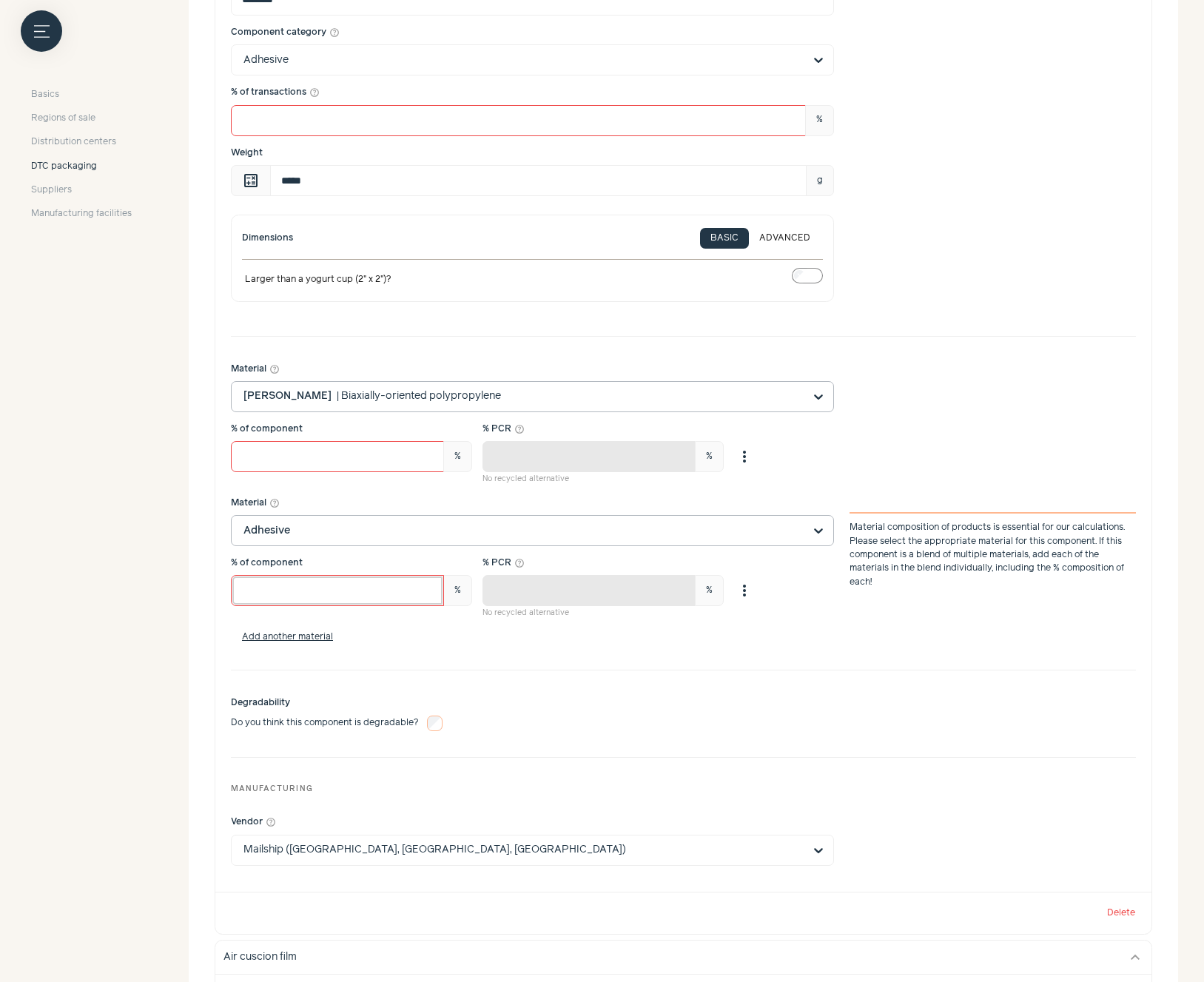
click at [264, 594] on input "**" at bounding box center [337, 590] width 213 height 31
type input "**"
click at [562, 634] on div "Add another material" at bounding box center [683, 637] width 905 height 13
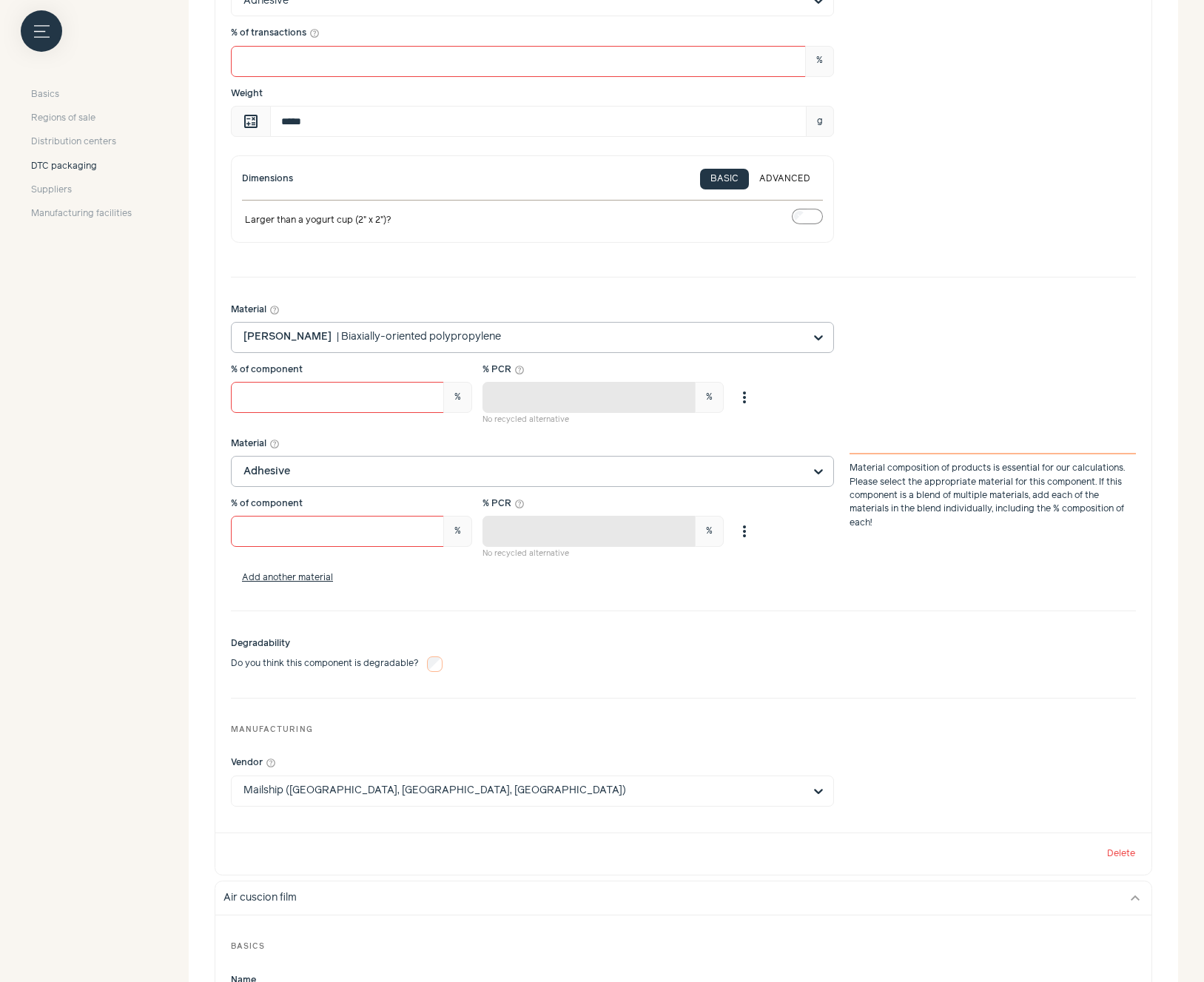
scroll to position [547, 0]
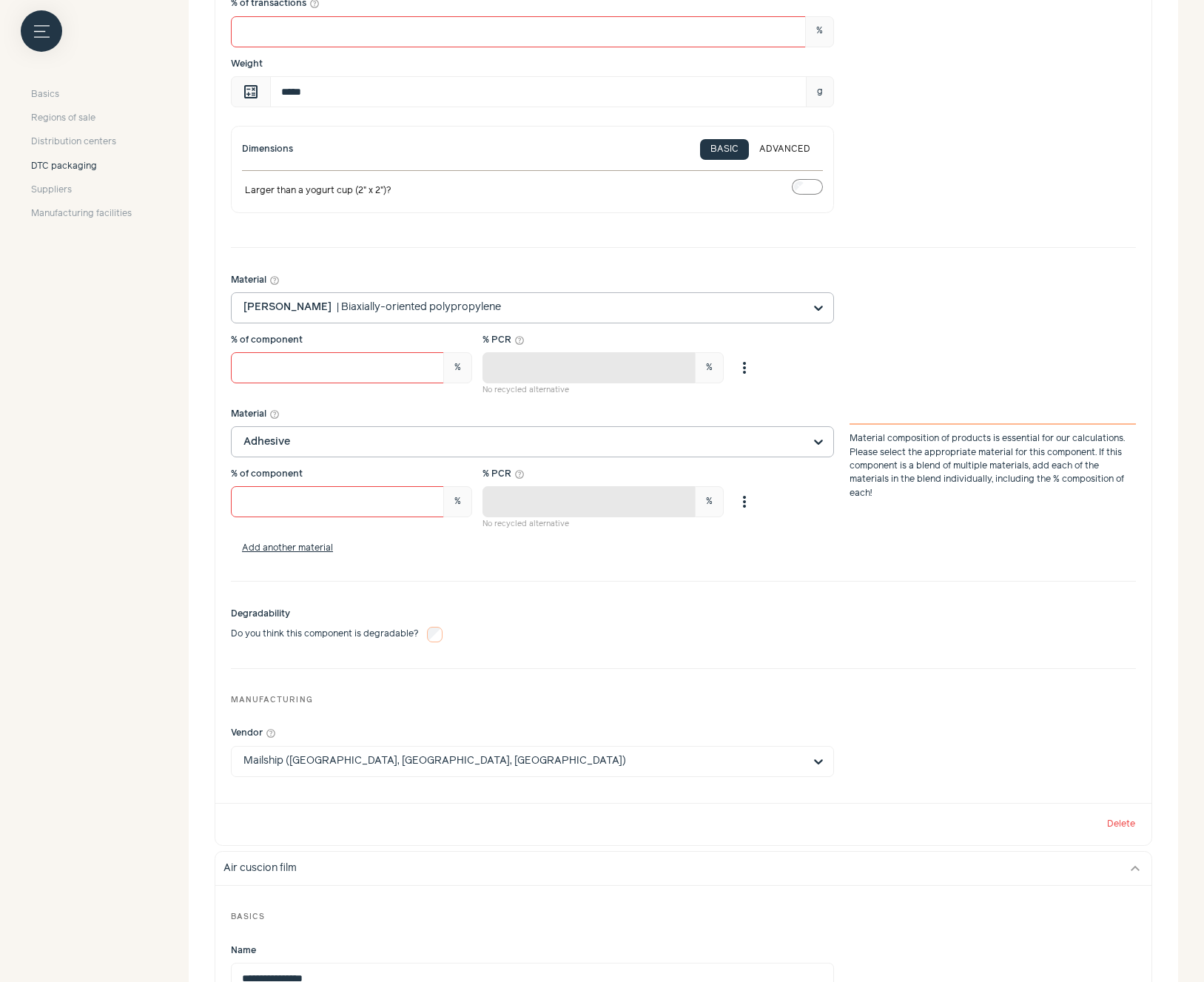
click at [742, 770] on input "Vendor help_outline" at bounding box center [523, 761] width 560 height 30
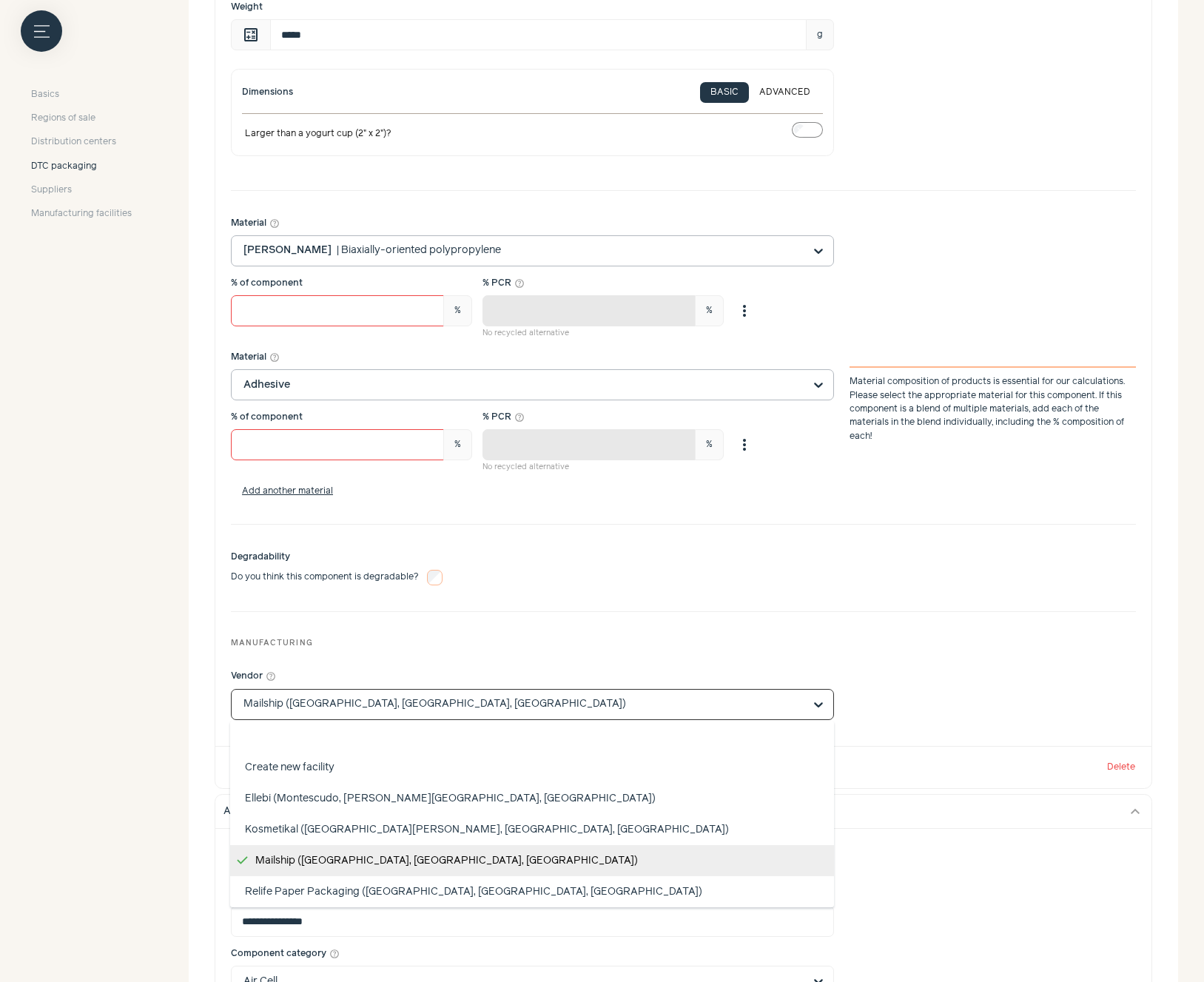
scroll to position [0, 0]
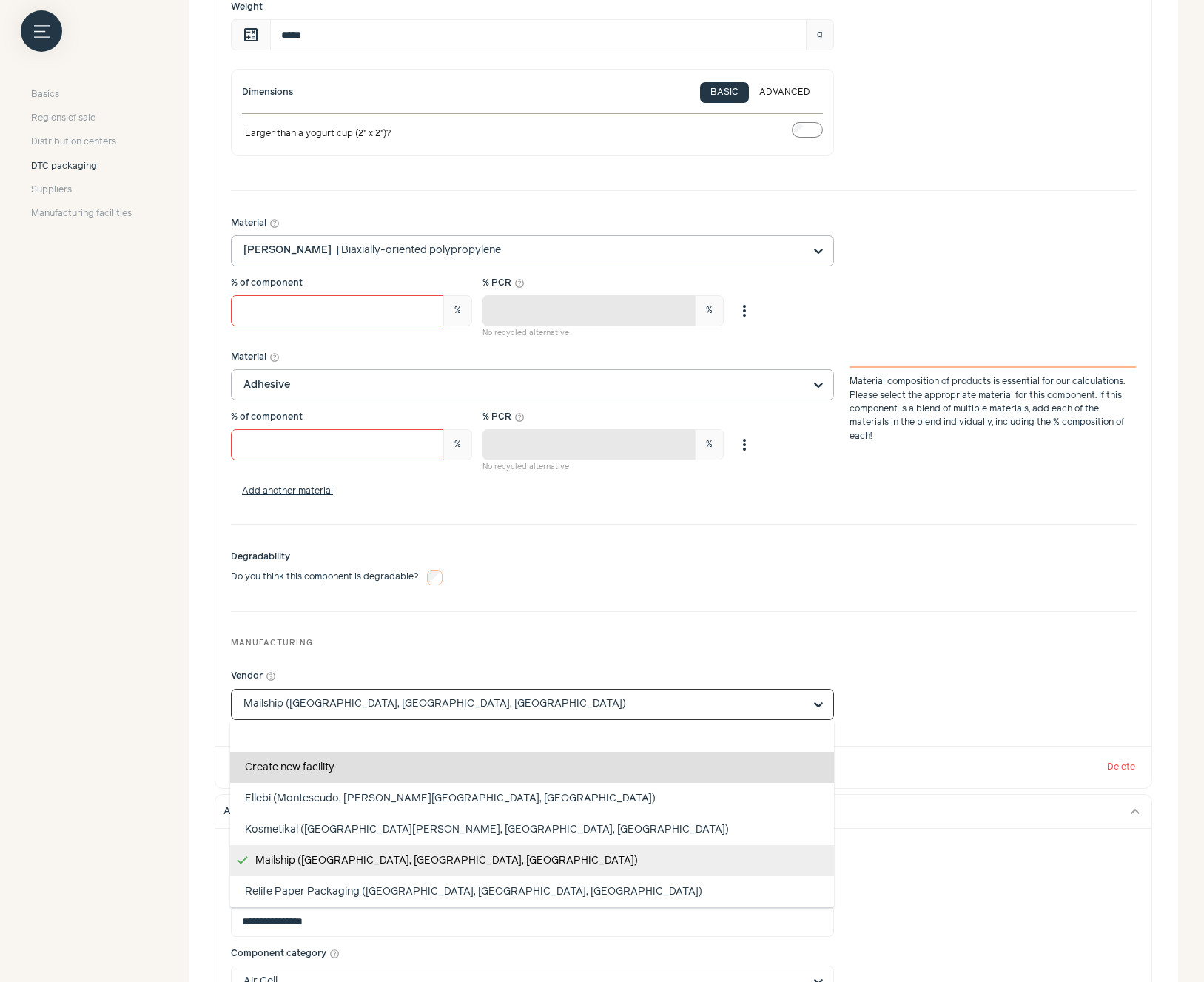
click at [700, 763] on div "Create new facility" at bounding box center [531, 767] width 603 height 31
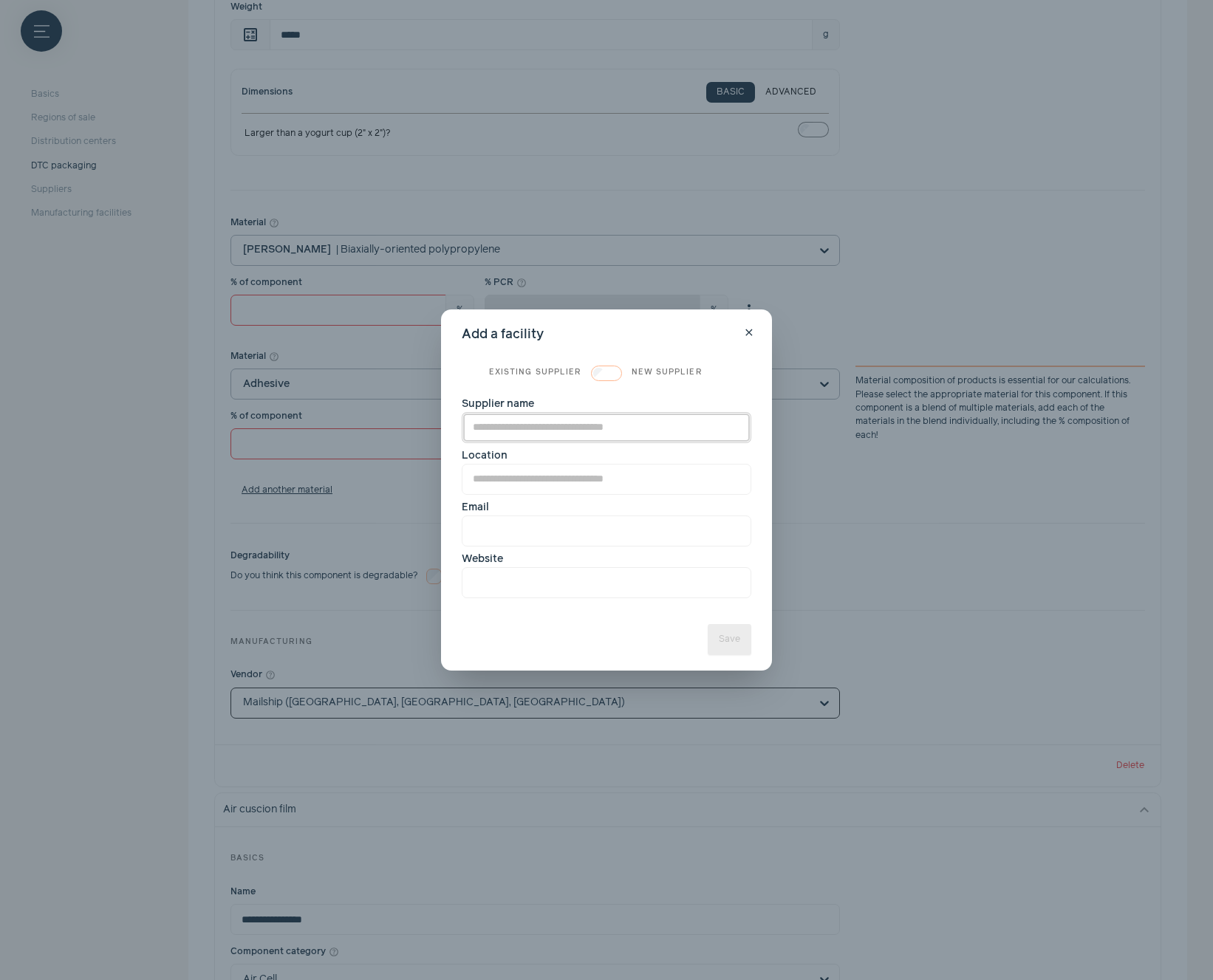
click at [567, 424] on input "Supplier name" at bounding box center [606, 427] width 290 height 31
type input "********"
click at [583, 481] on input "Location" at bounding box center [606, 479] width 290 height 31
click at [514, 486] on input "Location" at bounding box center [606, 479] width 290 height 31
type input "**********"
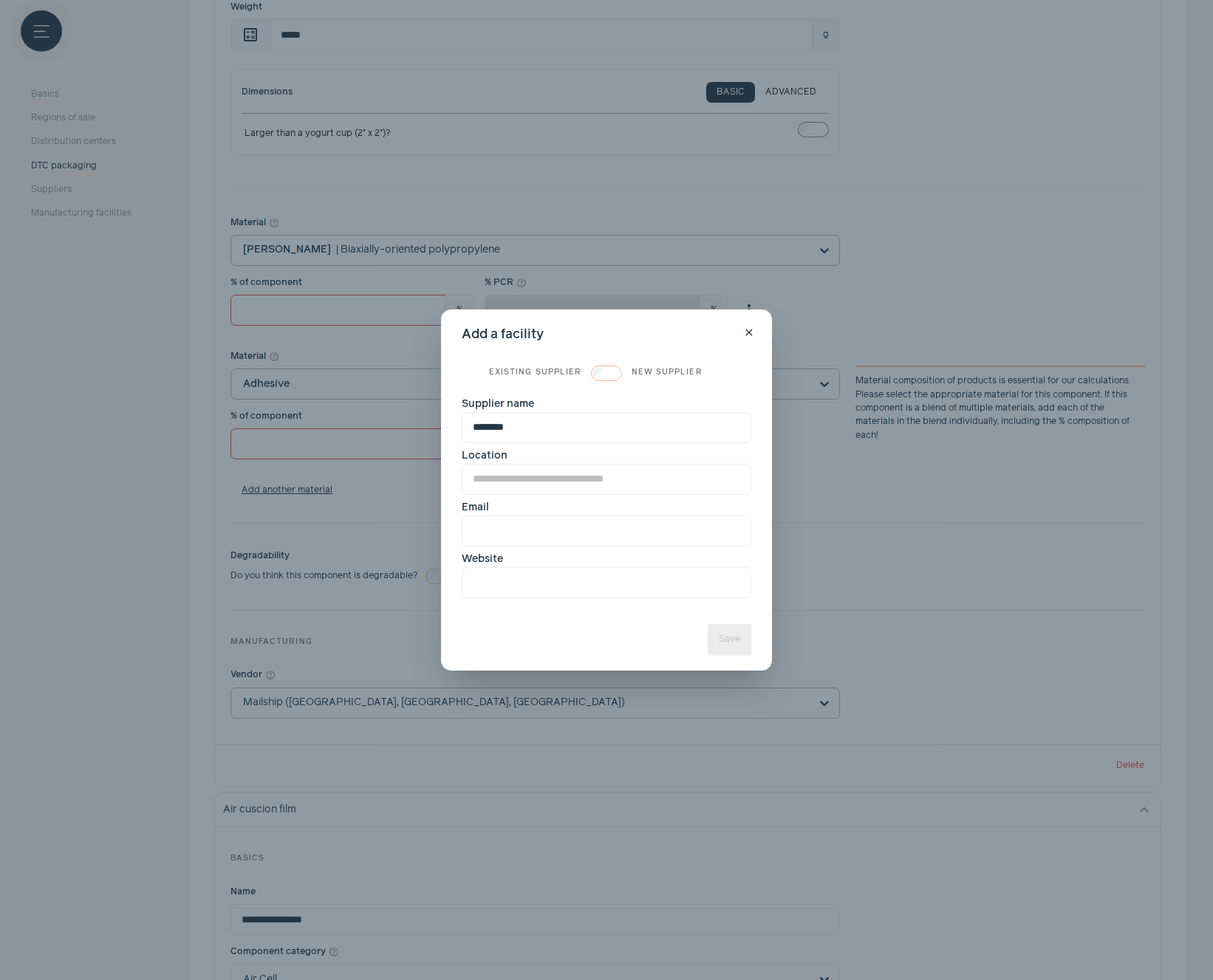
click at [544, 503] on label "Email" at bounding box center [606, 523] width 290 height 47
click at [544, 515] on input "Email" at bounding box center [606, 530] width 290 height 31
click at [540, 473] on input "Location" at bounding box center [606, 479] width 290 height 31
type input "**********"
click at [523, 475] on input "Location" at bounding box center [606, 479] width 290 height 31
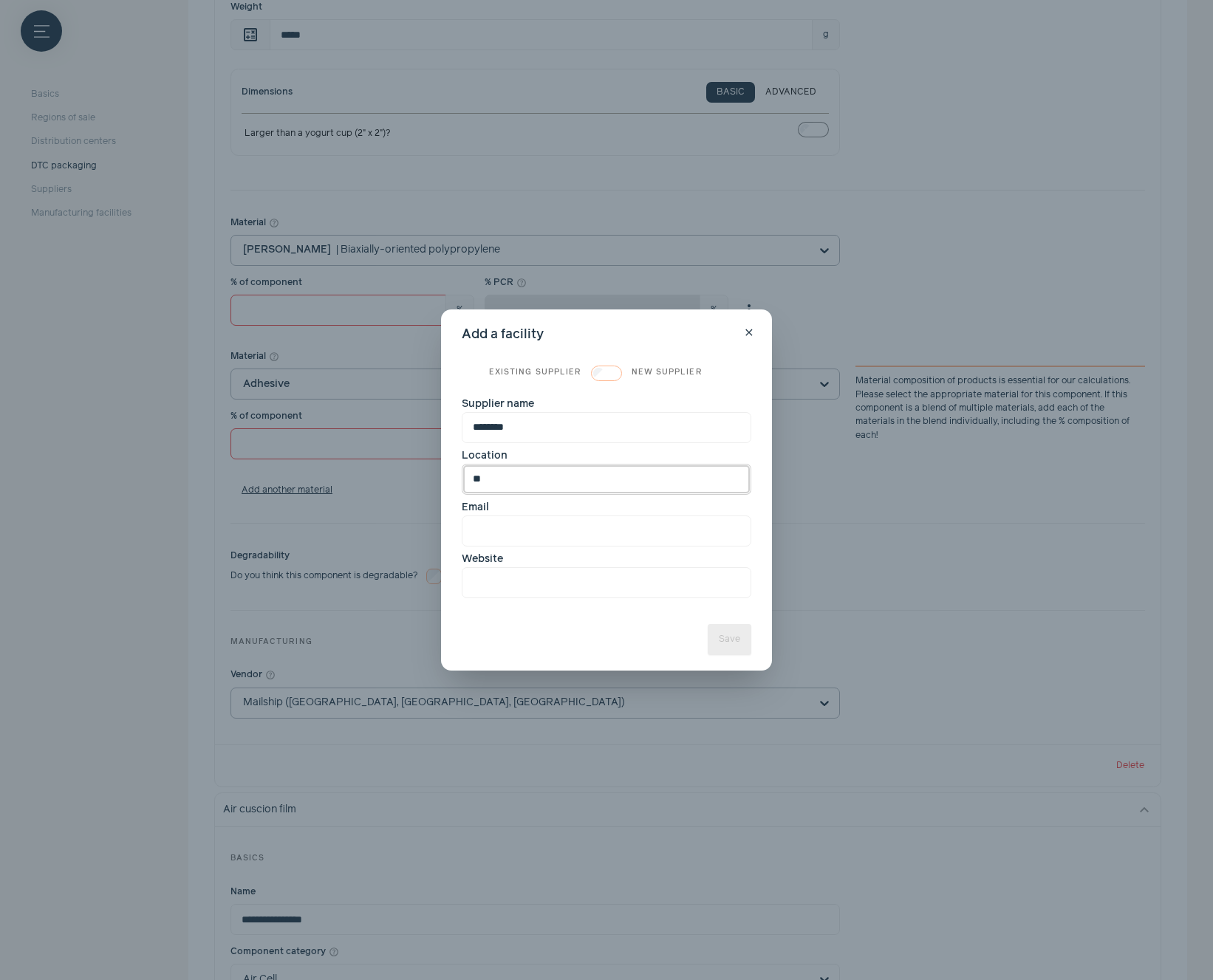
type input "*"
type input "**********"
click at [593, 526] on input "Email" at bounding box center [606, 530] width 290 height 31
click at [506, 532] on input "Email" at bounding box center [606, 530] width 290 height 31
paste input "**********"
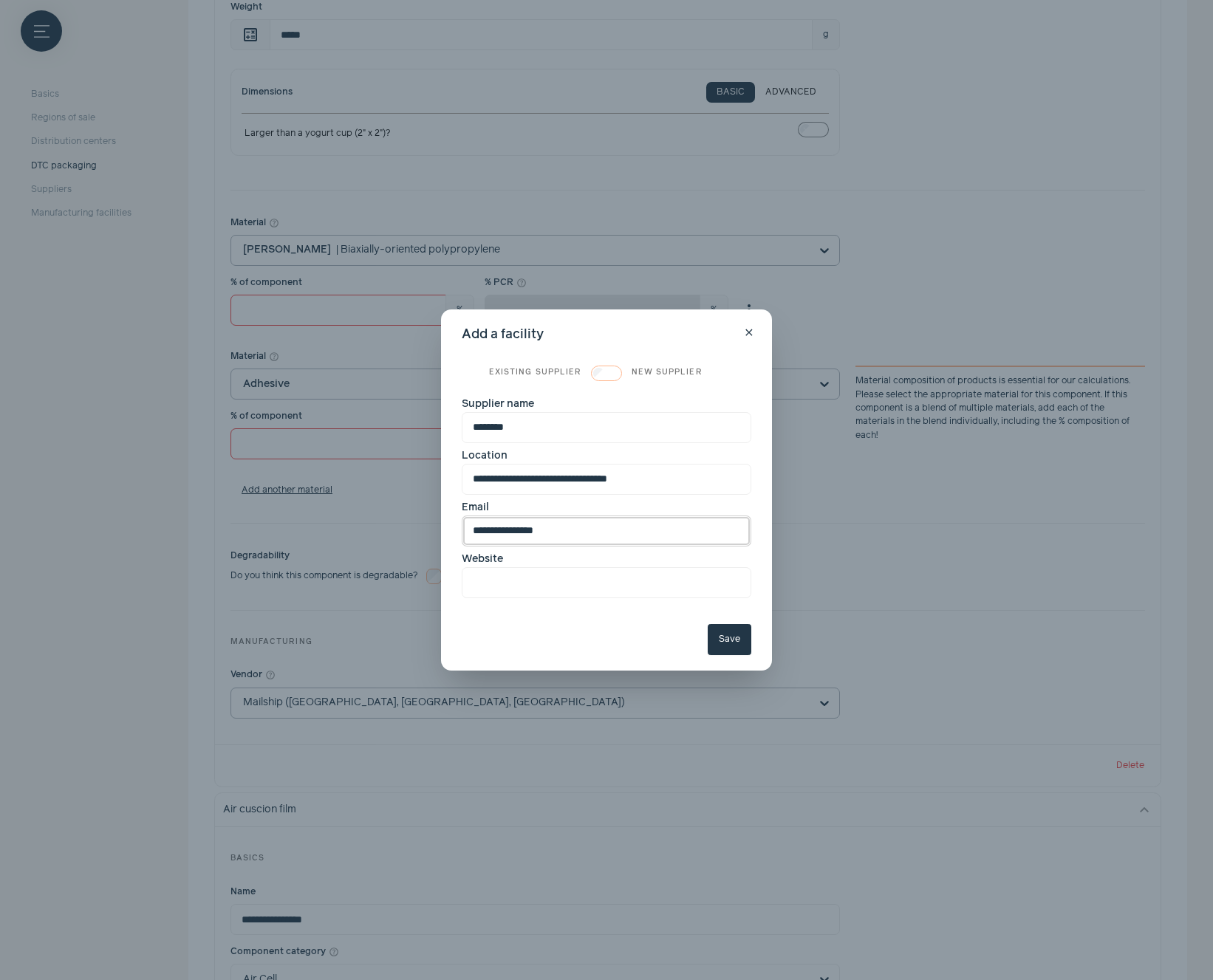
type input "**********"
click at [529, 582] on input "Website" at bounding box center [606, 582] width 290 height 31
click at [615, 585] on input "Website" at bounding box center [606, 582] width 290 height 31
paste input "**********"
type input "**********"
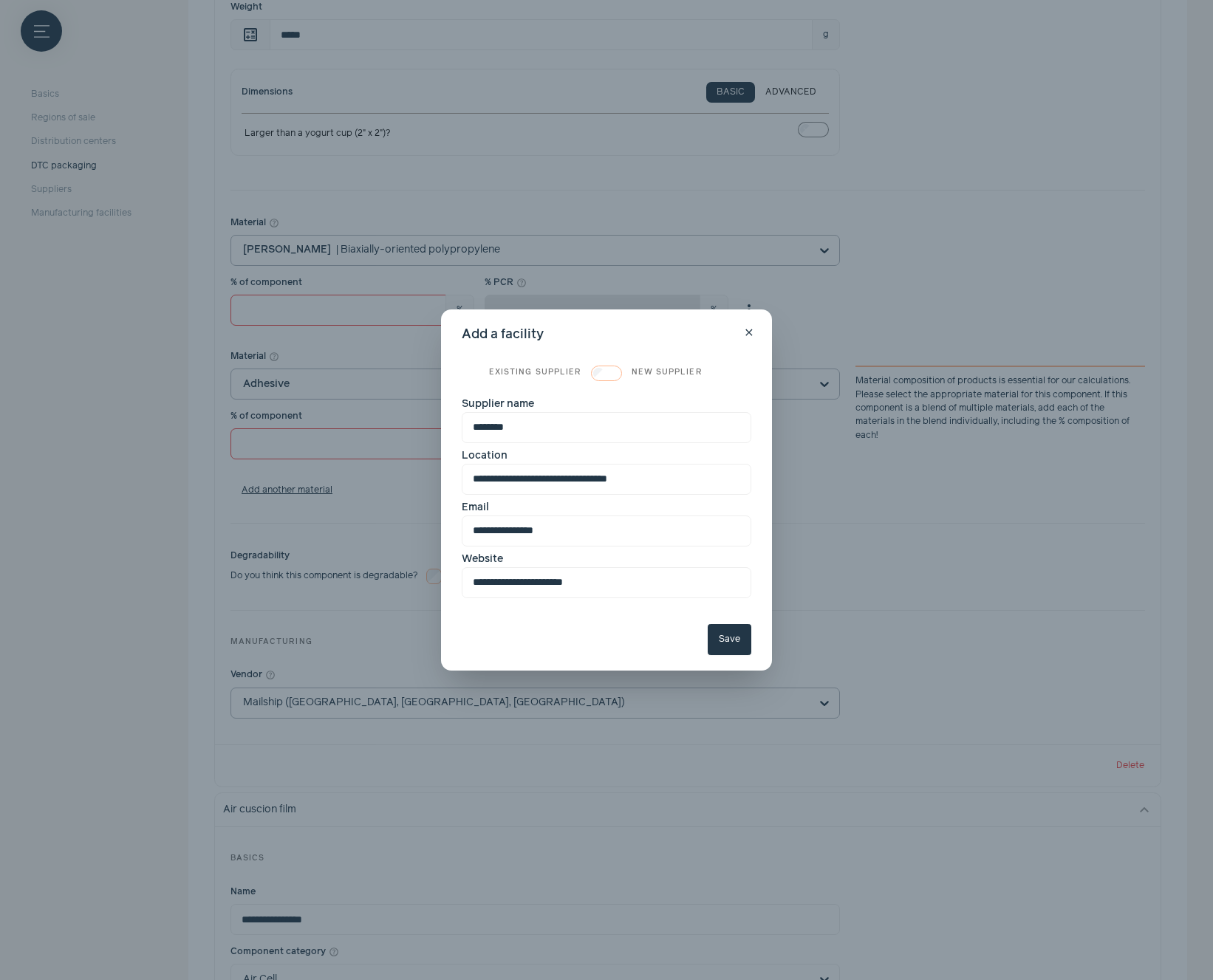
click at [719, 643] on button "Save" at bounding box center [729, 639] width 44 height 31
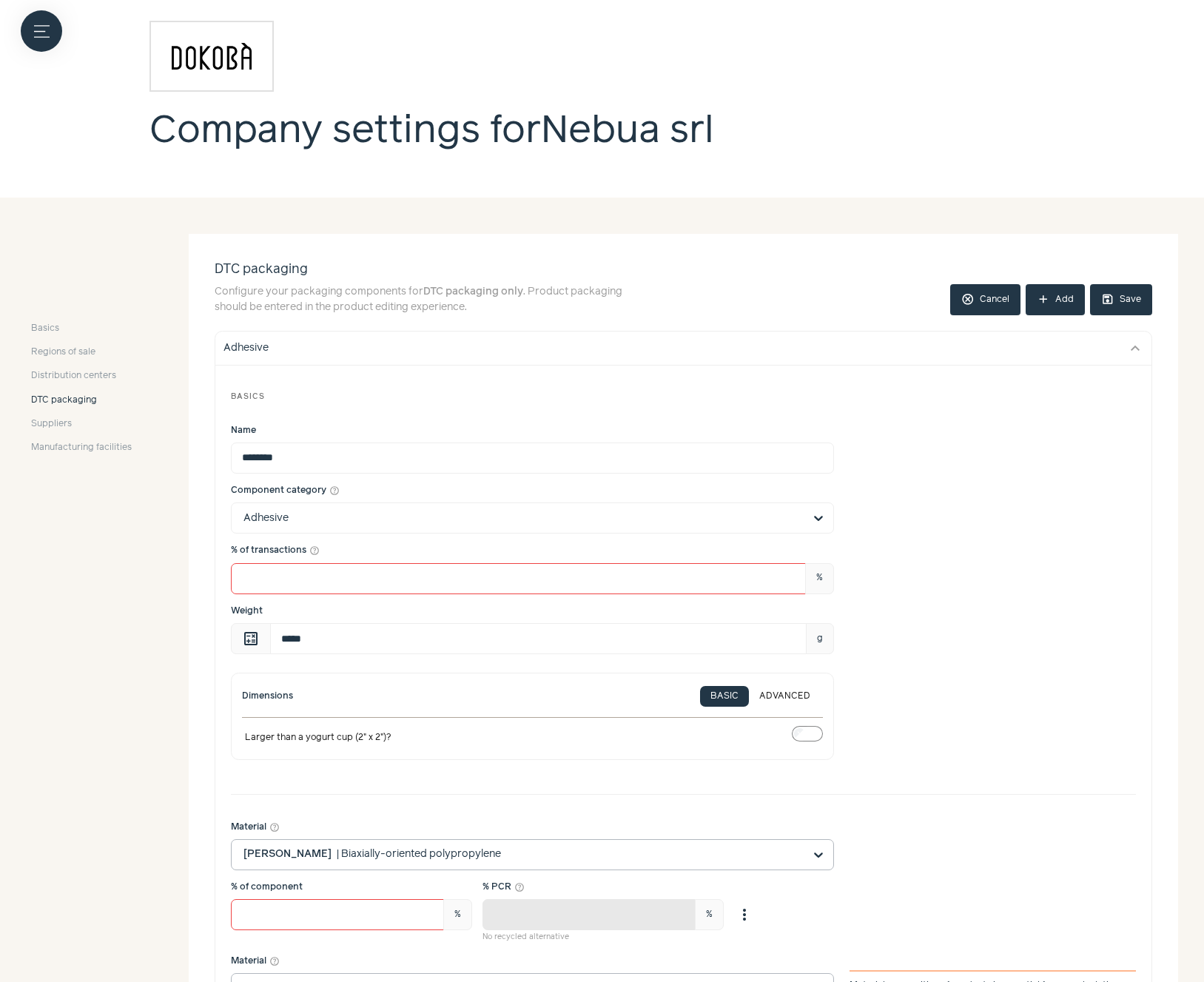
click at [1132, 302] on button "save Save" at bounding box center [1120, 299] width 62 height 31
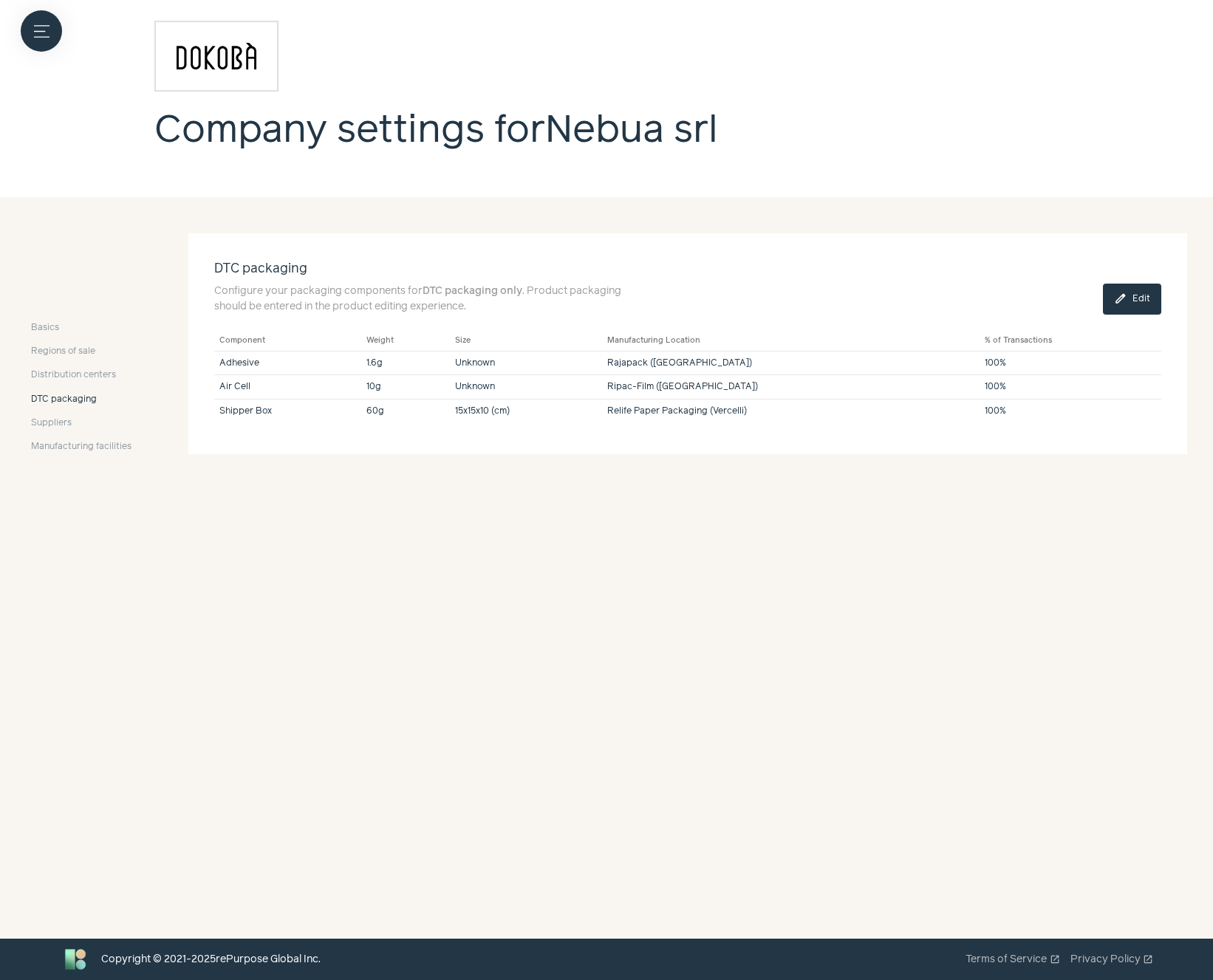
click at [1144, 301] on button "edit Edit" at bounding box center [1132, 299] width 58 height 31
